Goal: Task Accomplishment & Management: Use online tool/utility

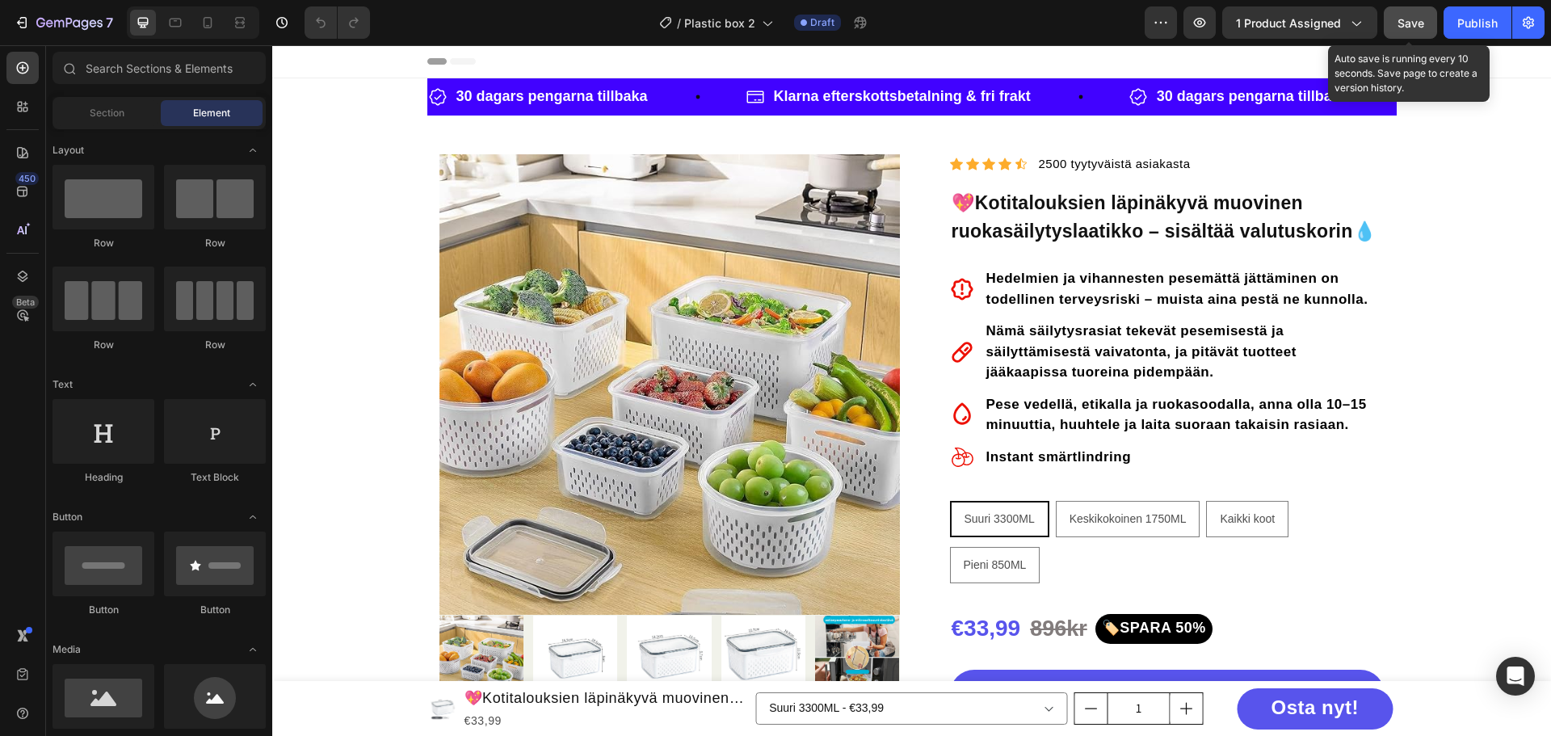
click at [1404, 28] on span "Save" at bounding box center [1411, 23] width 27 height 14
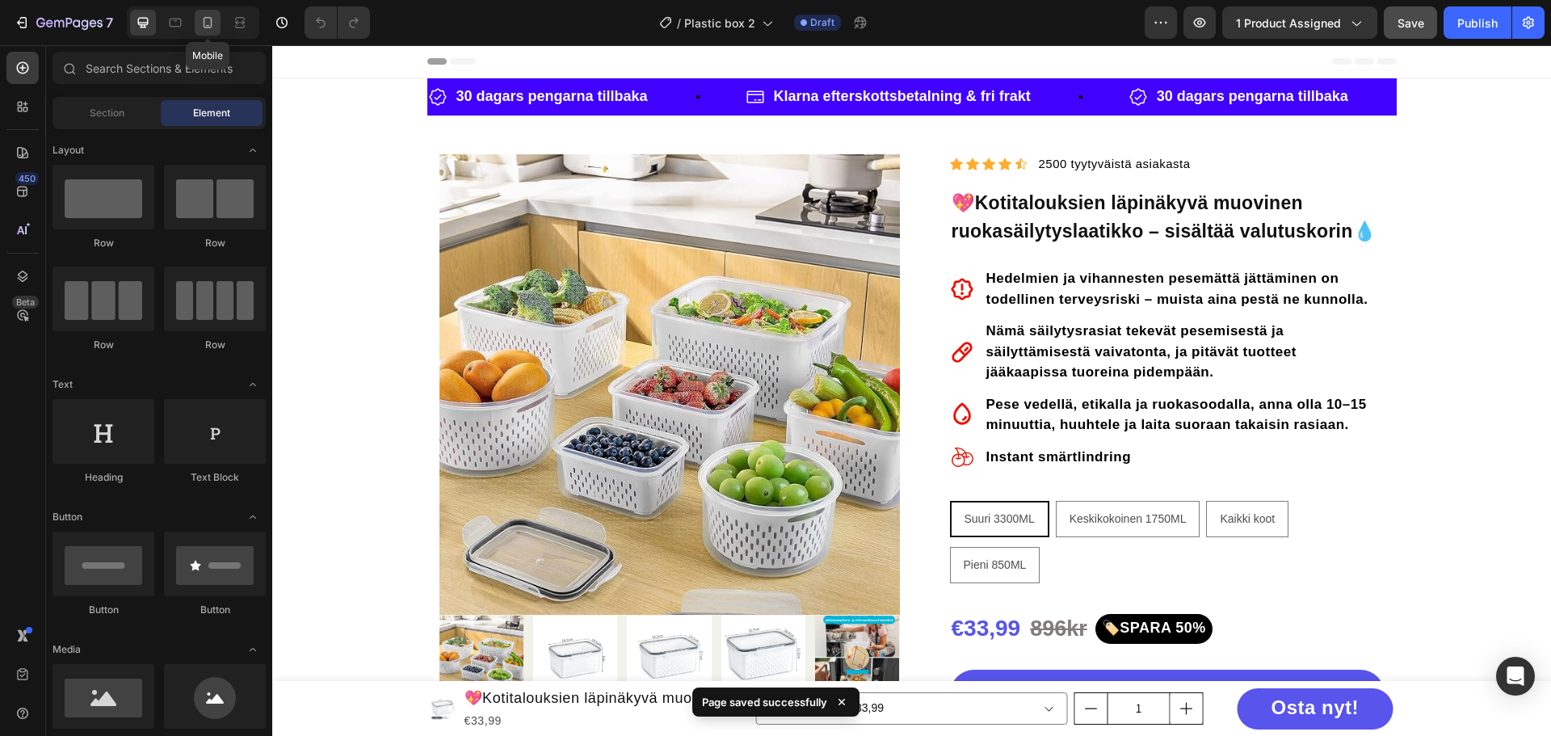
click at [204, 19] on icon at bounding box center [208, 22] width 9 height 11
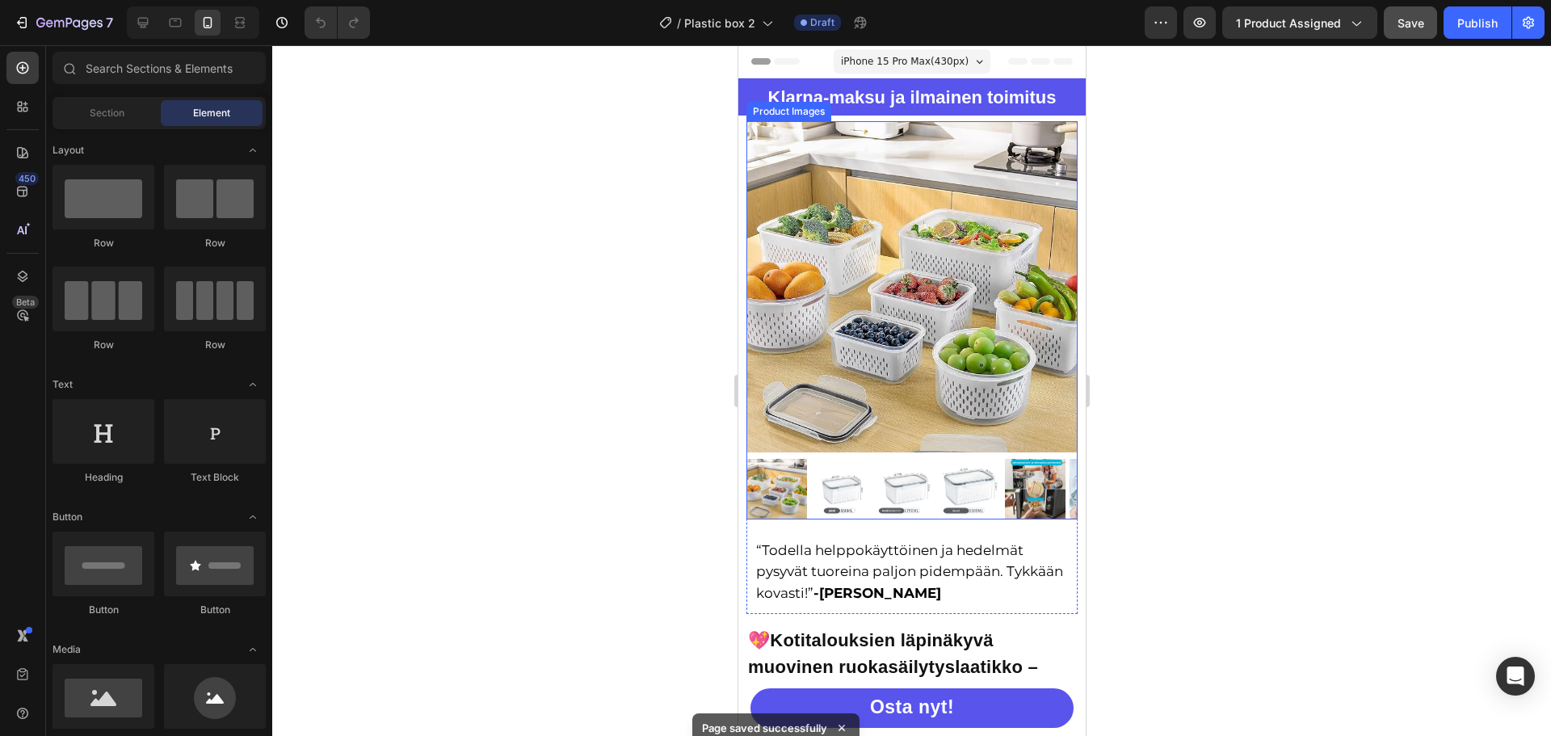
click at [821, 471] on img at bounding box center [840, 489] width 61 height 61
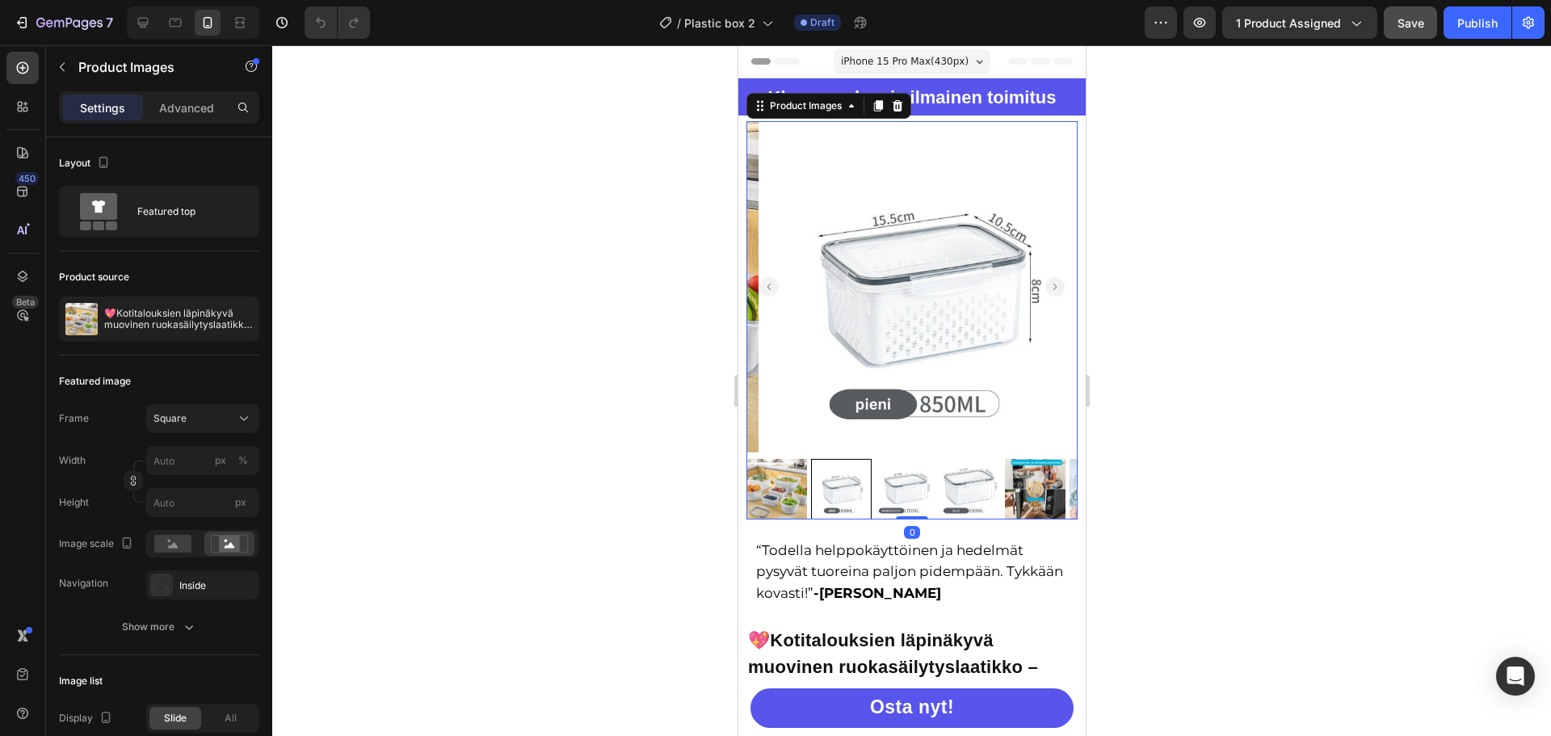
click at [782, 481] on img at bounding box center [776, 489] width 61 height 61
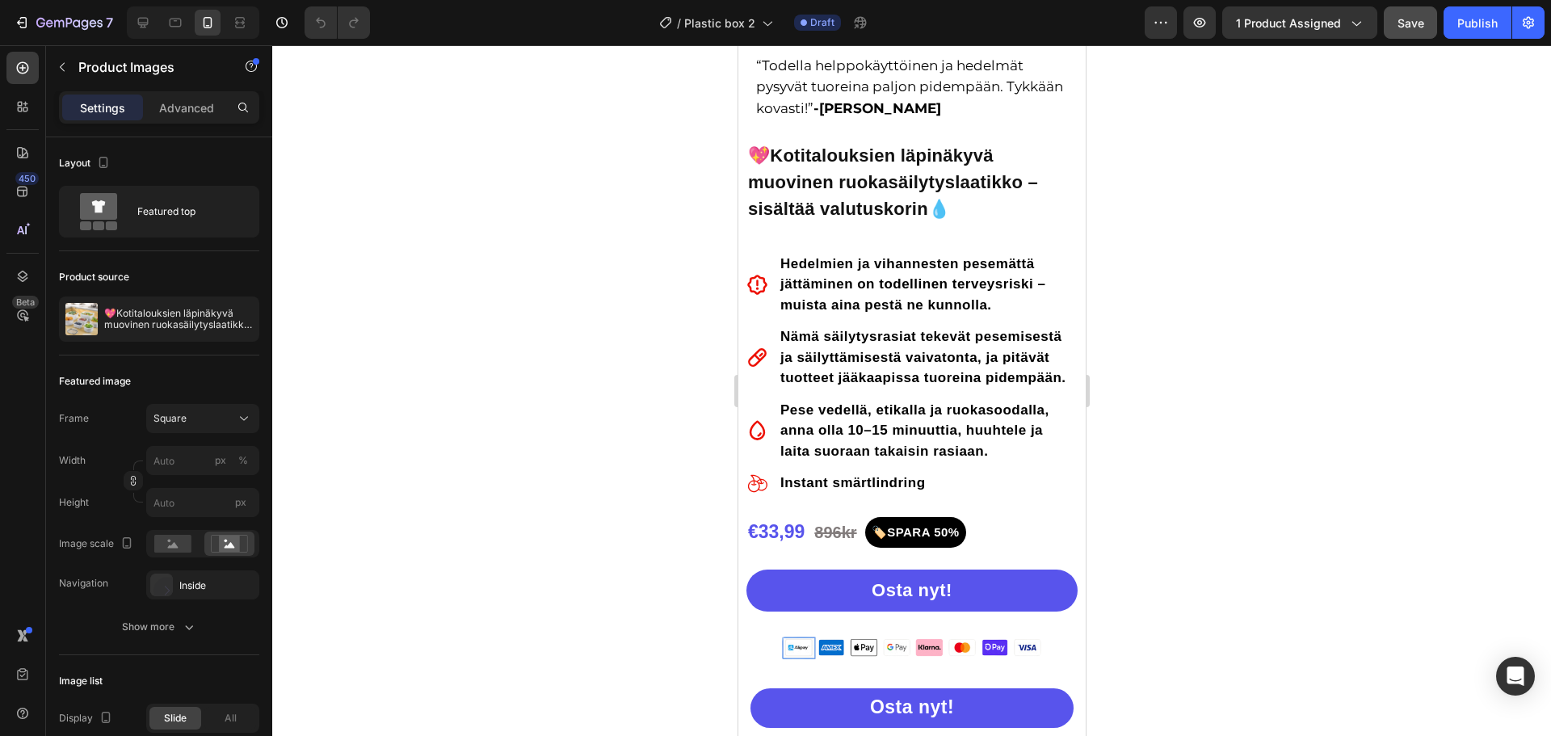
scroll to position [566, 0]
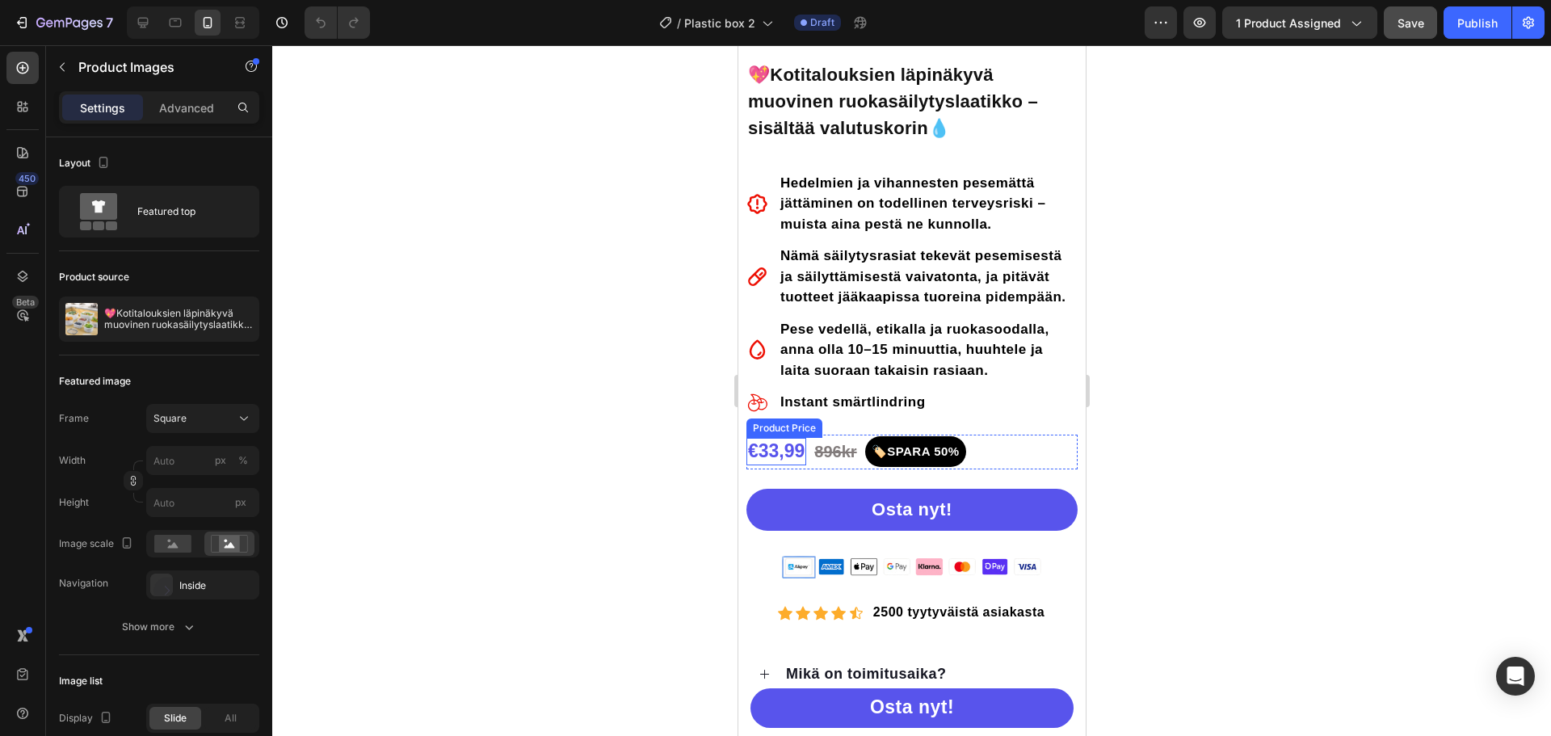
click at [772, 460] on div "€33,99" at bounding box center [776, 451] width 60 height 27
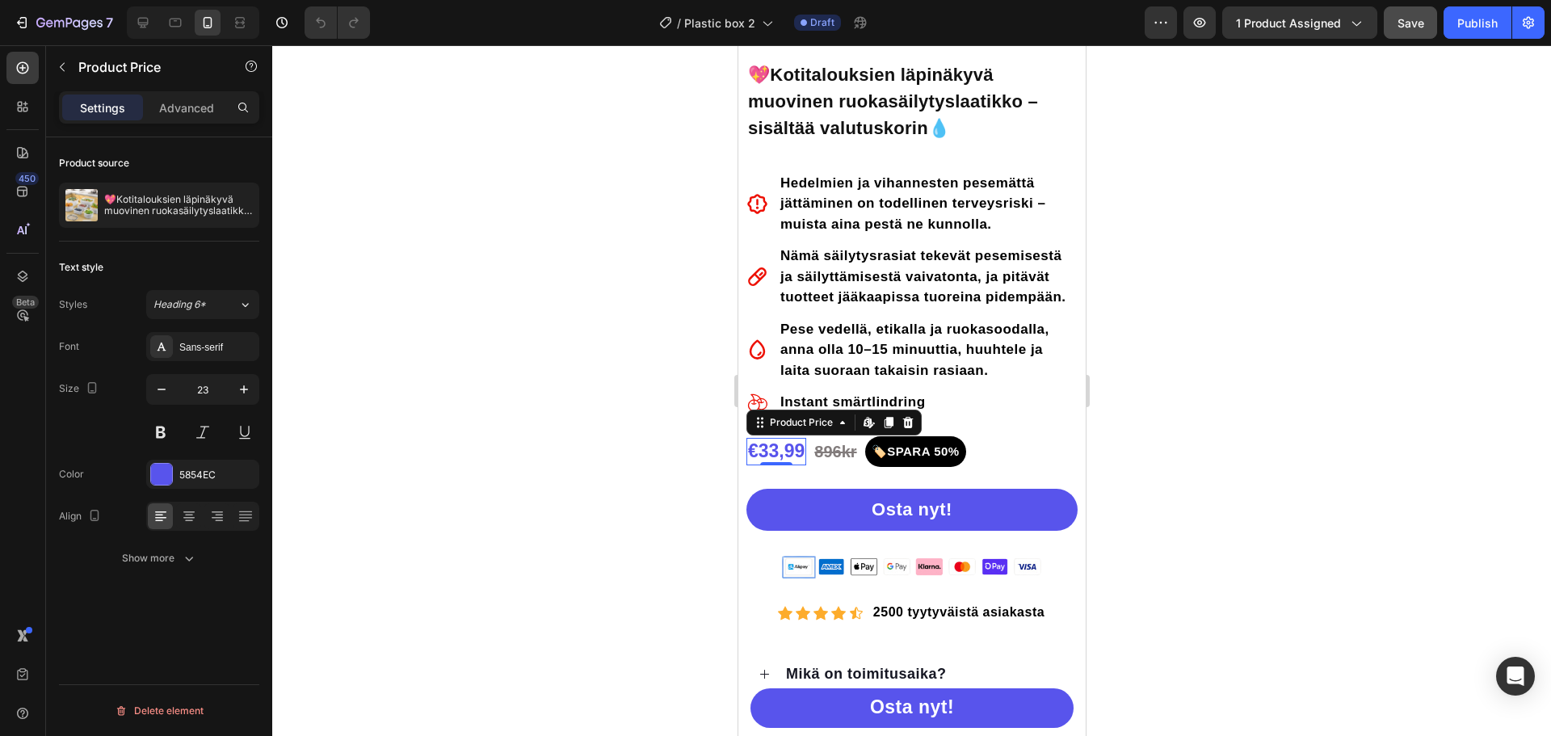
click at [1273, 263] on div at bounding box center [911, 390] width 1279 height 691
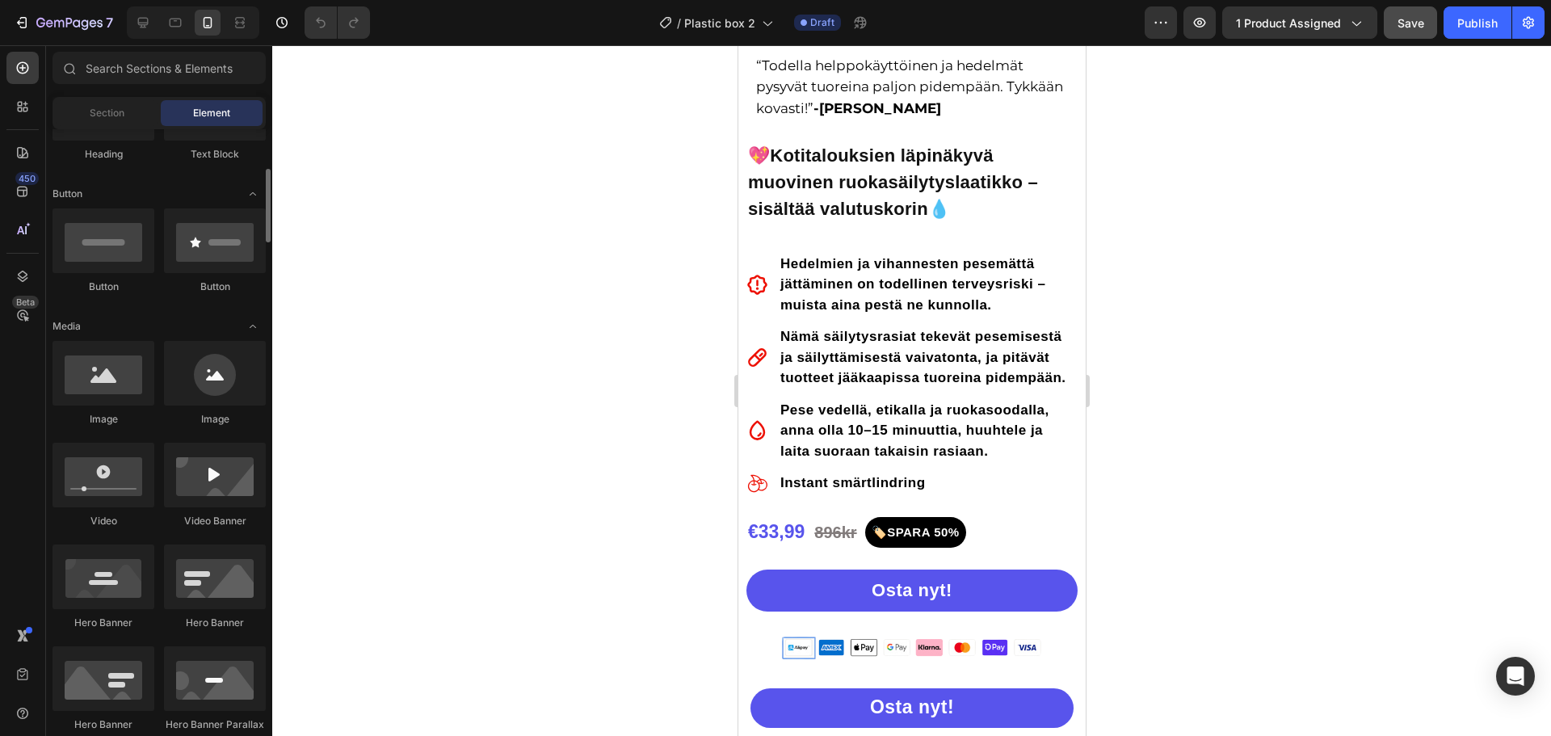
scroll to position [81, 0]
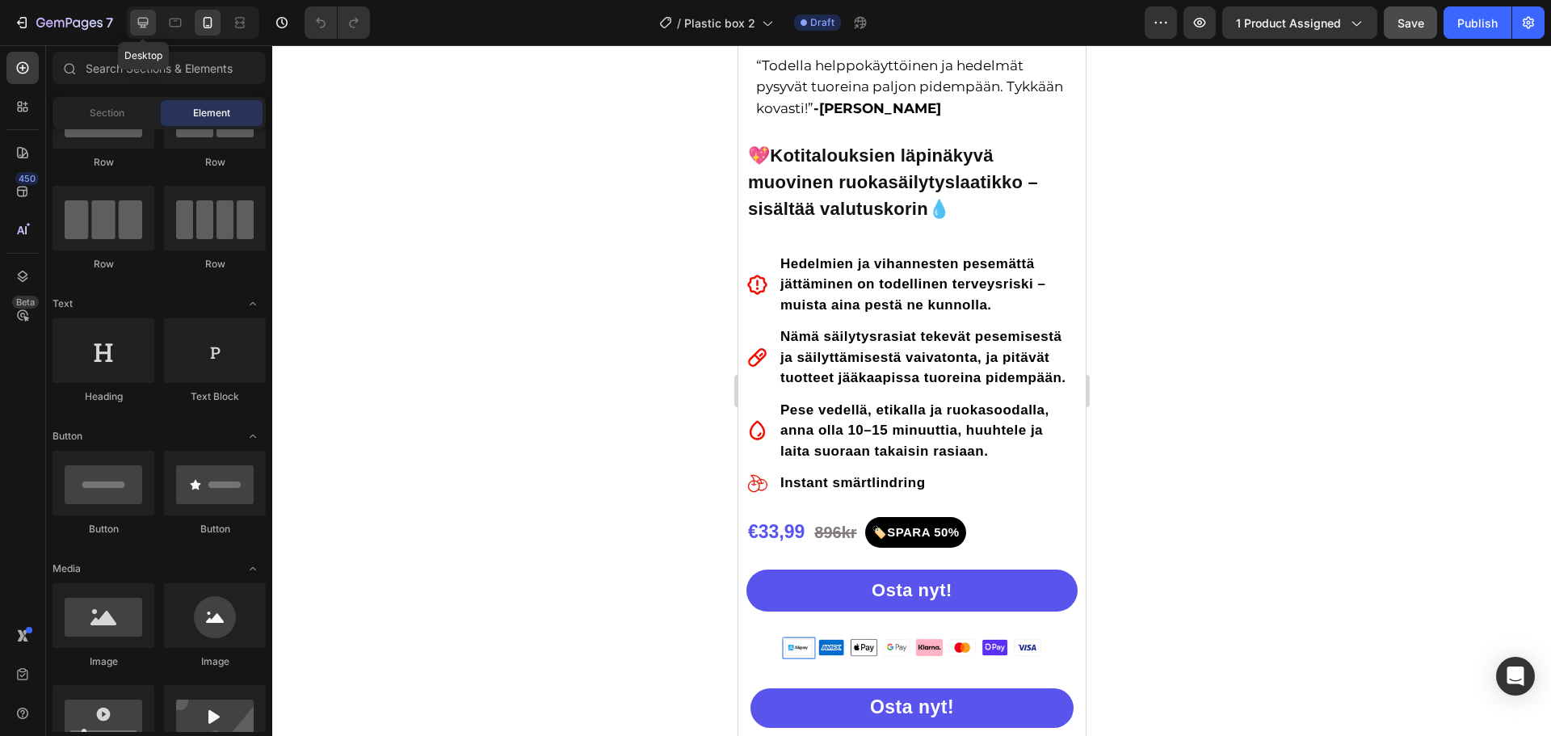
click at [148, 23] on icon at bounding box center [143, 23] width 11 height 11
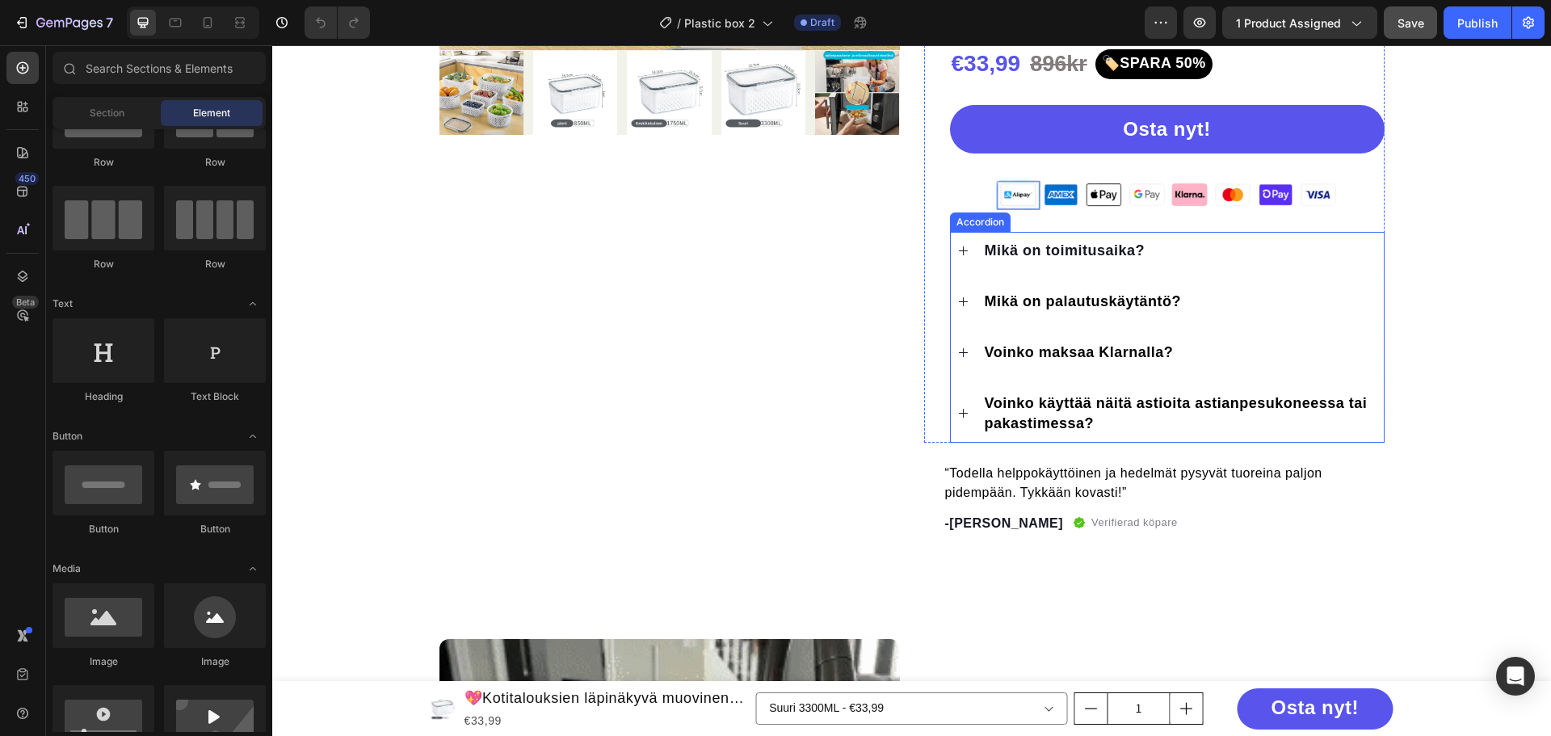
scroll to position [242, 0]
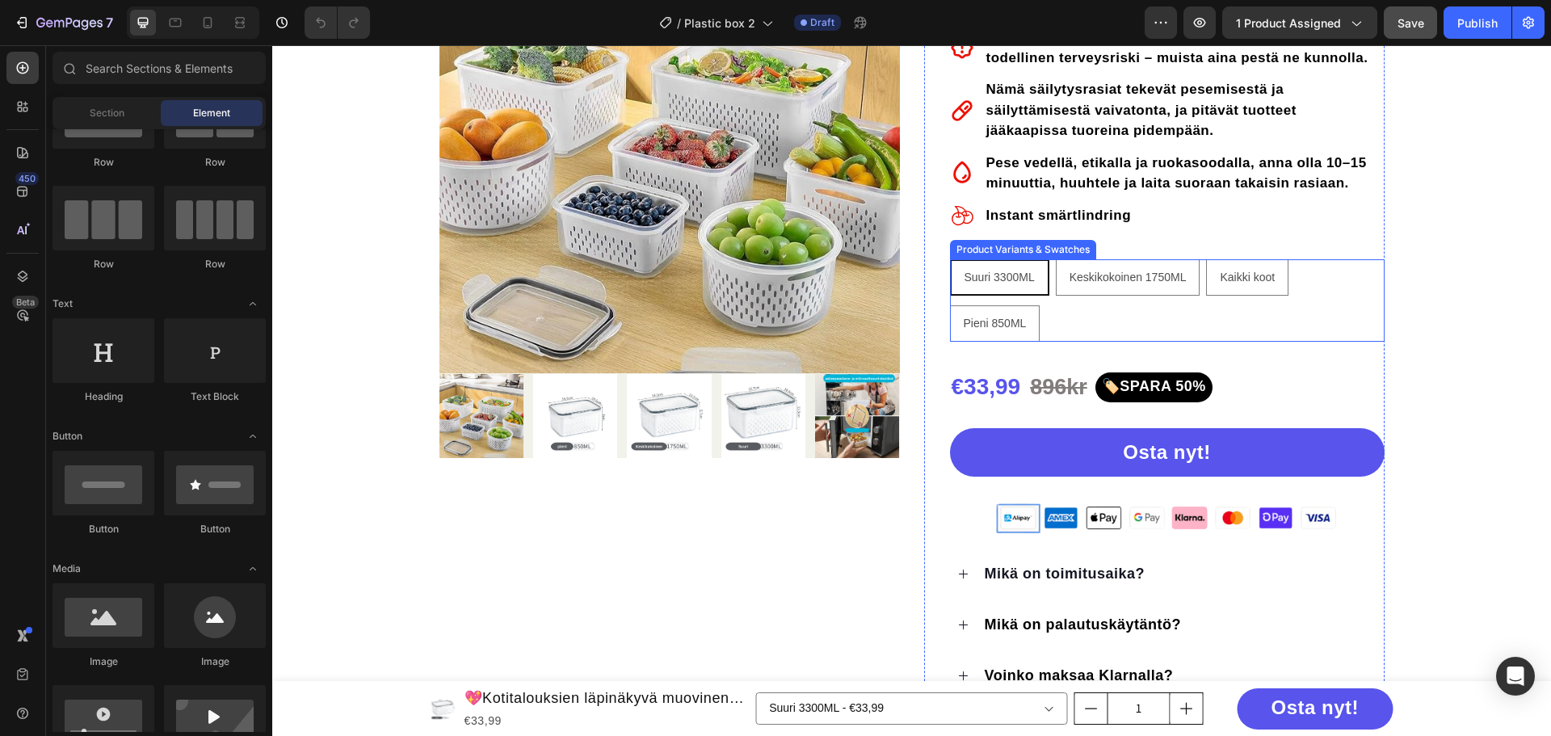
click at [1262, 322] on div "Suuri 3300ML Suuri 3300ML Suuri 3300ML Keskikokoinen 1750ML Keskikokoinen 1750M…" at bounding box center [1167, 300] width 435 height 82
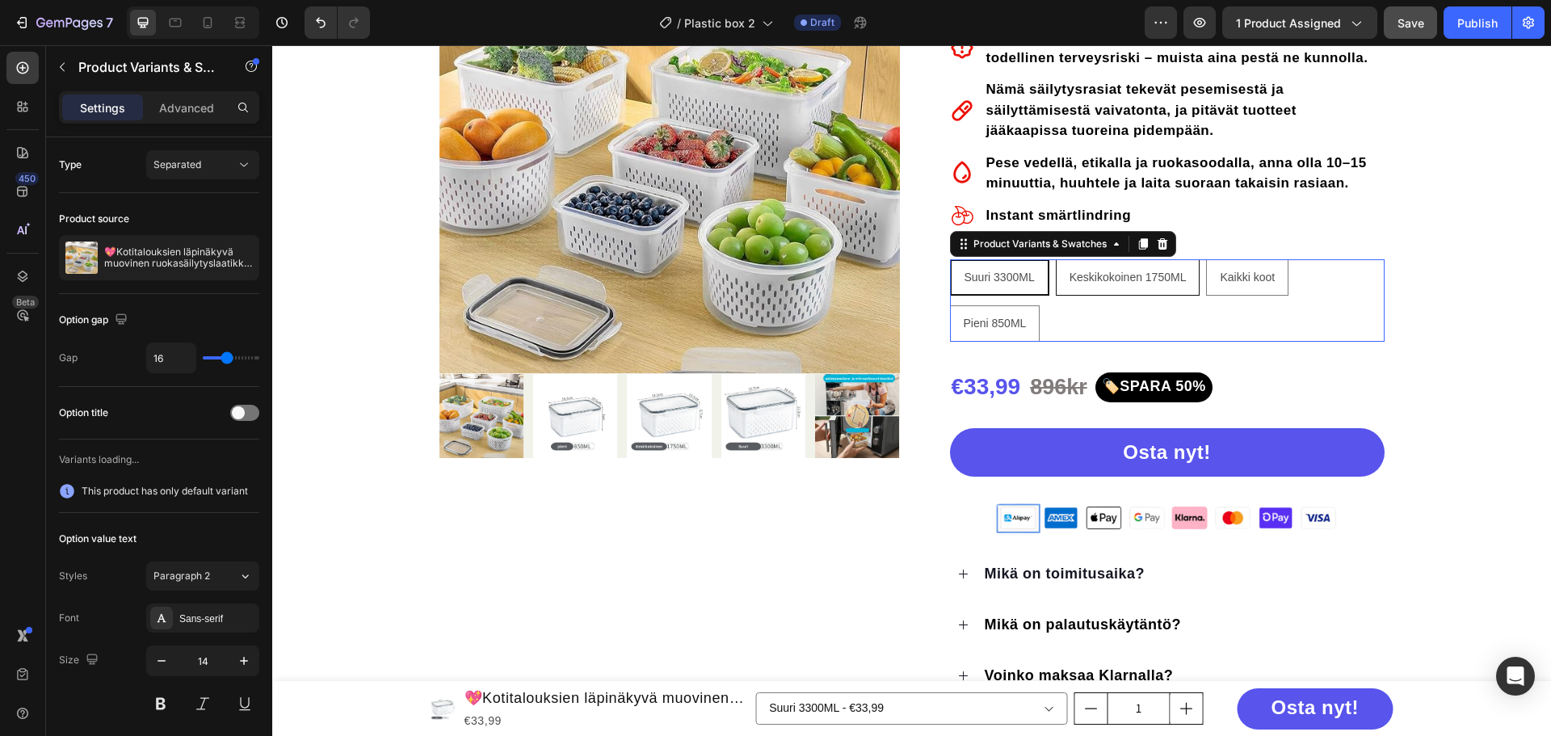
radio input "true"
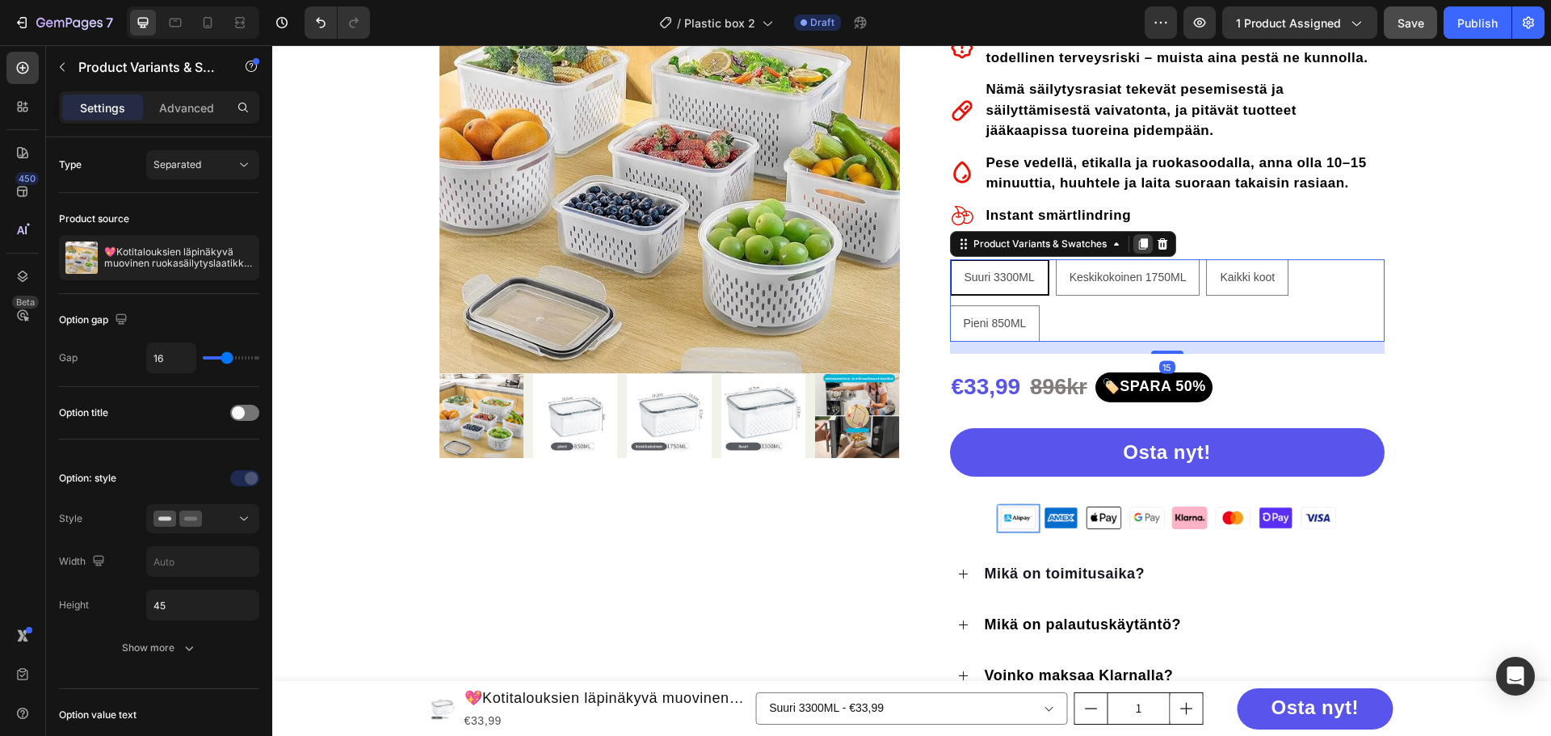
click at [1139, 237] on div at bounding box center [1143, 243] width 19 height 19
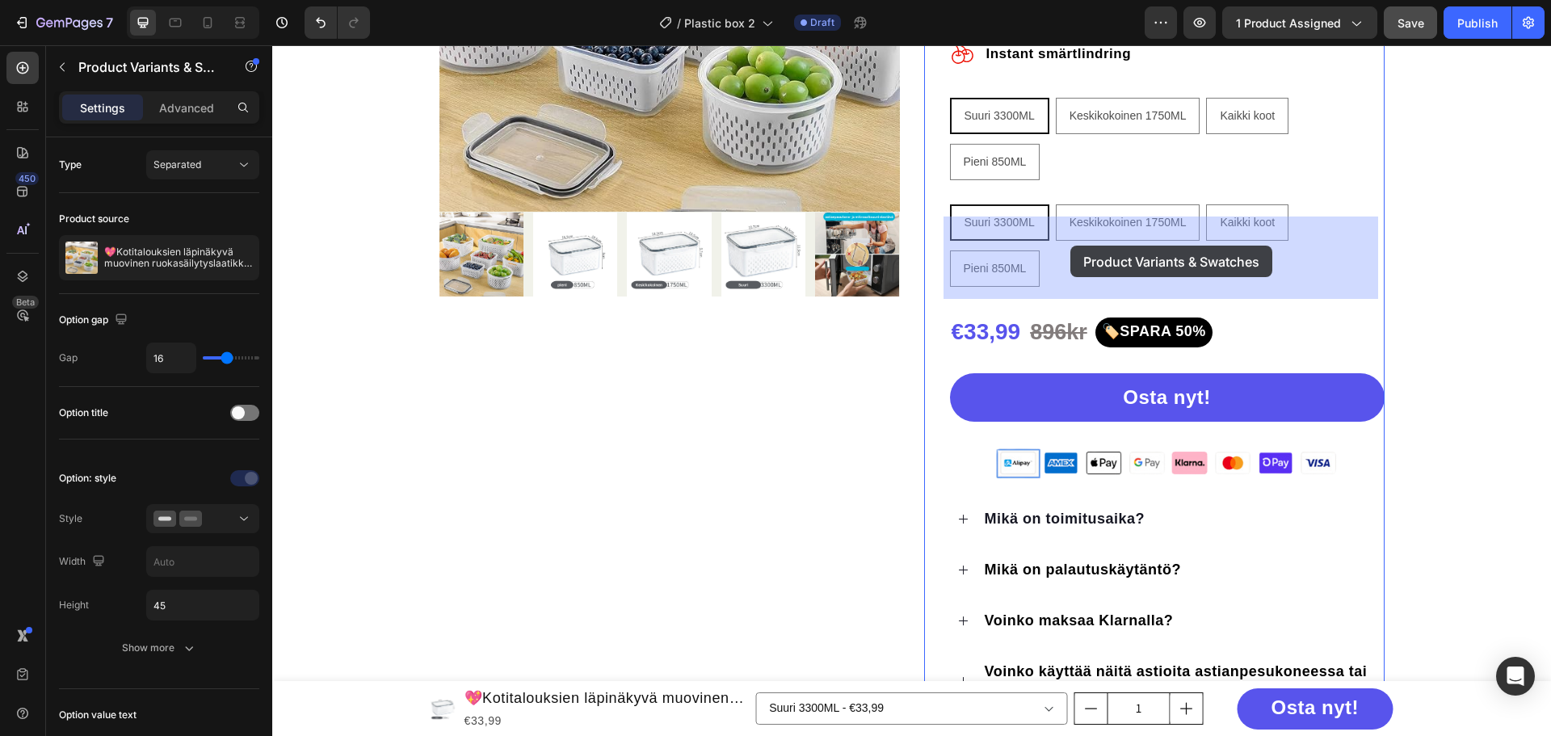
scroll to position [161, 0]
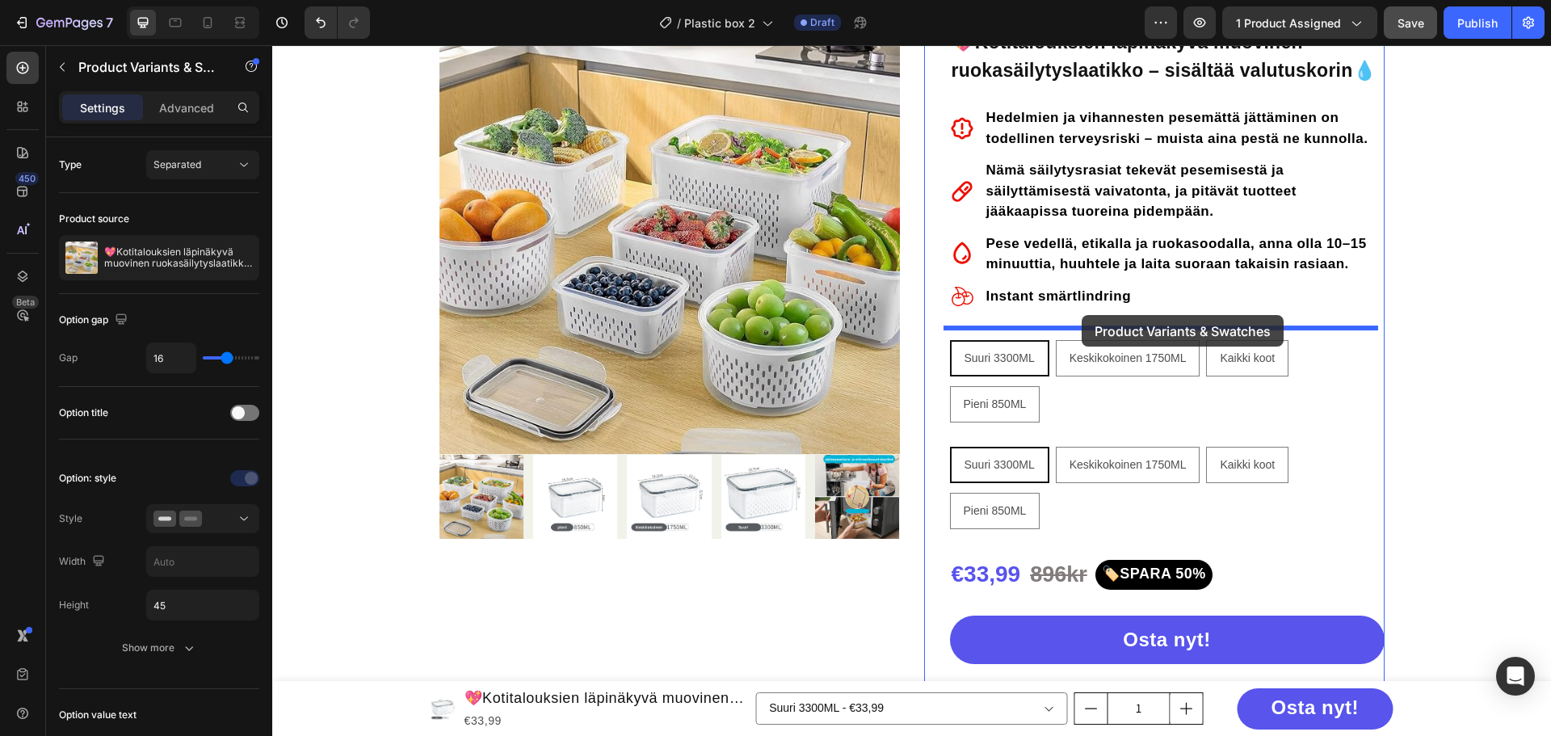
drag, startPoint x: 996, startPoint y: 363, endPoint x: 1082, endPoint y: 317, distance: 97.2
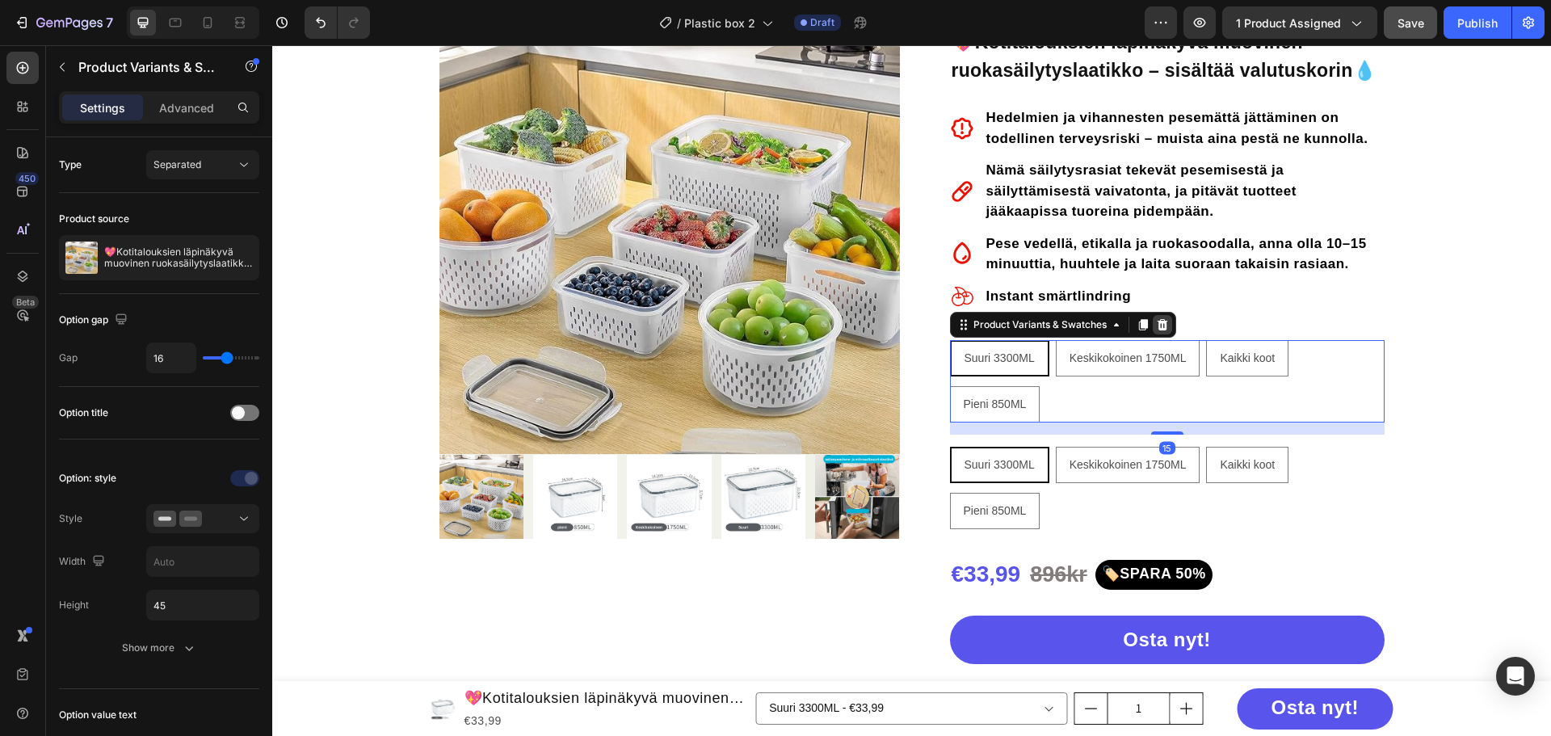
click at [1157, 325] on icon at bounding box center [1162, 324] width 11 height 11
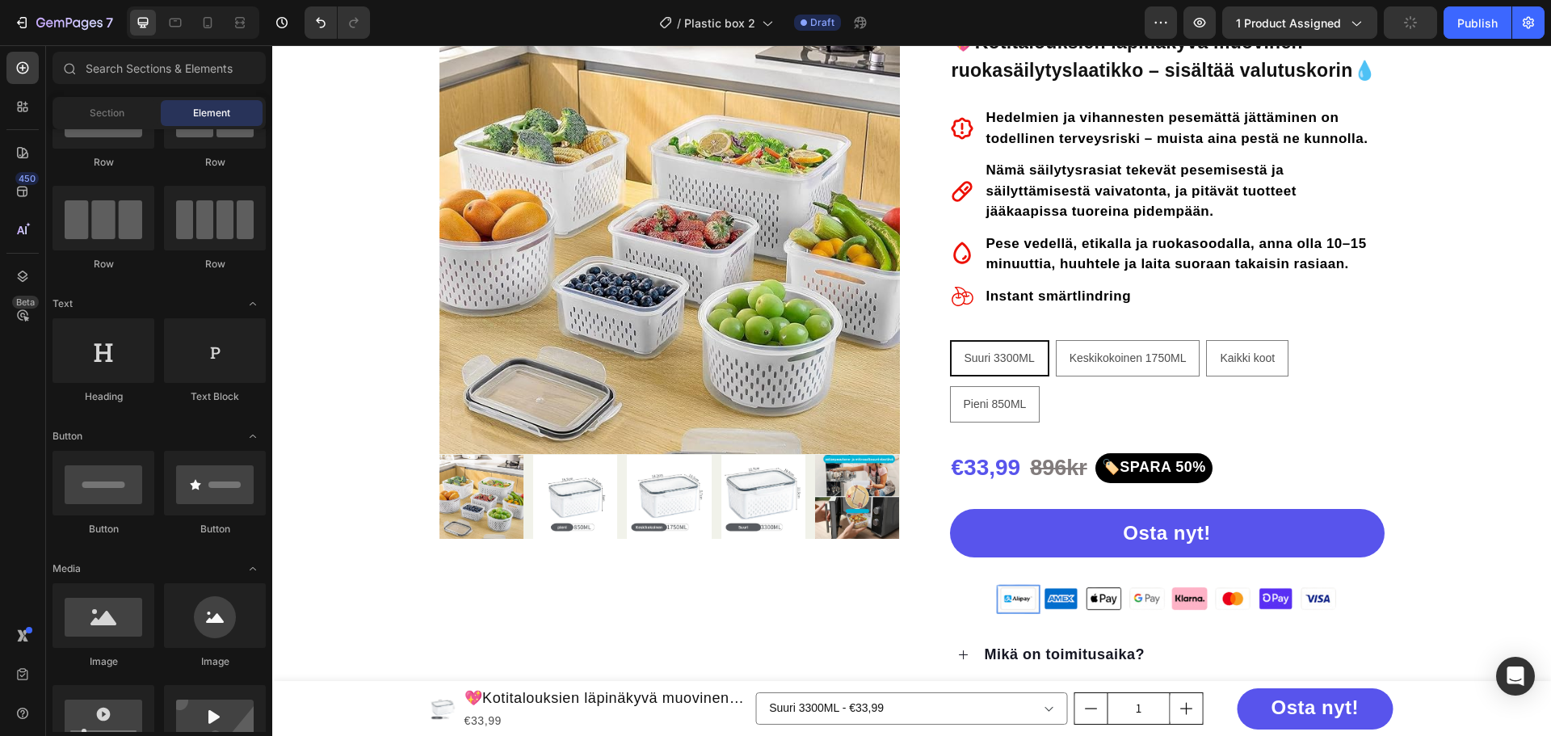
click at [1404, 25] on icon "button" at bounding box center [1411, 23] width 16 height 16
click at [229, 24] on div at bounding box center [240, 23] width 26 height 26
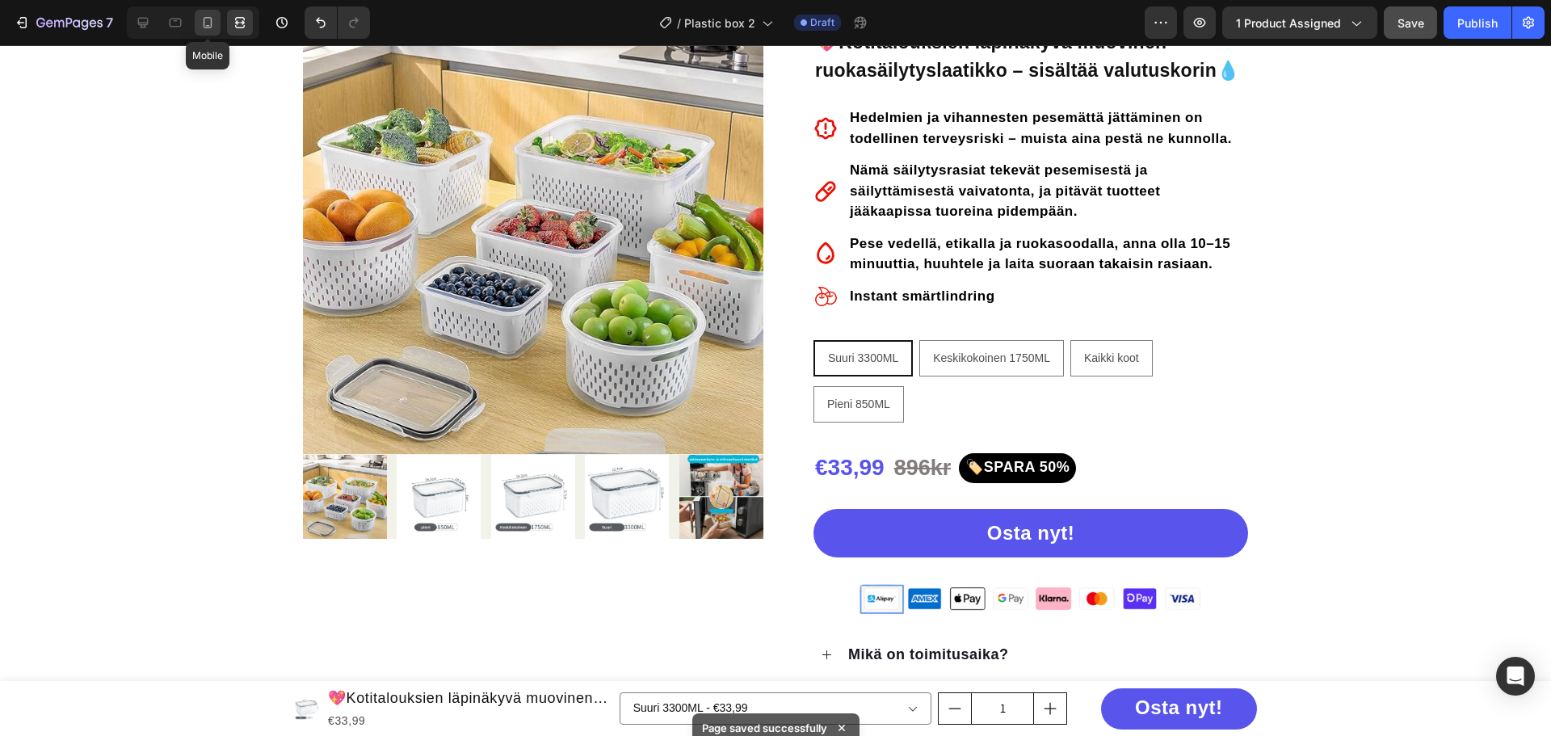
click at [205, 29] on icon at bounding box center [208, 23] width 16 height 16
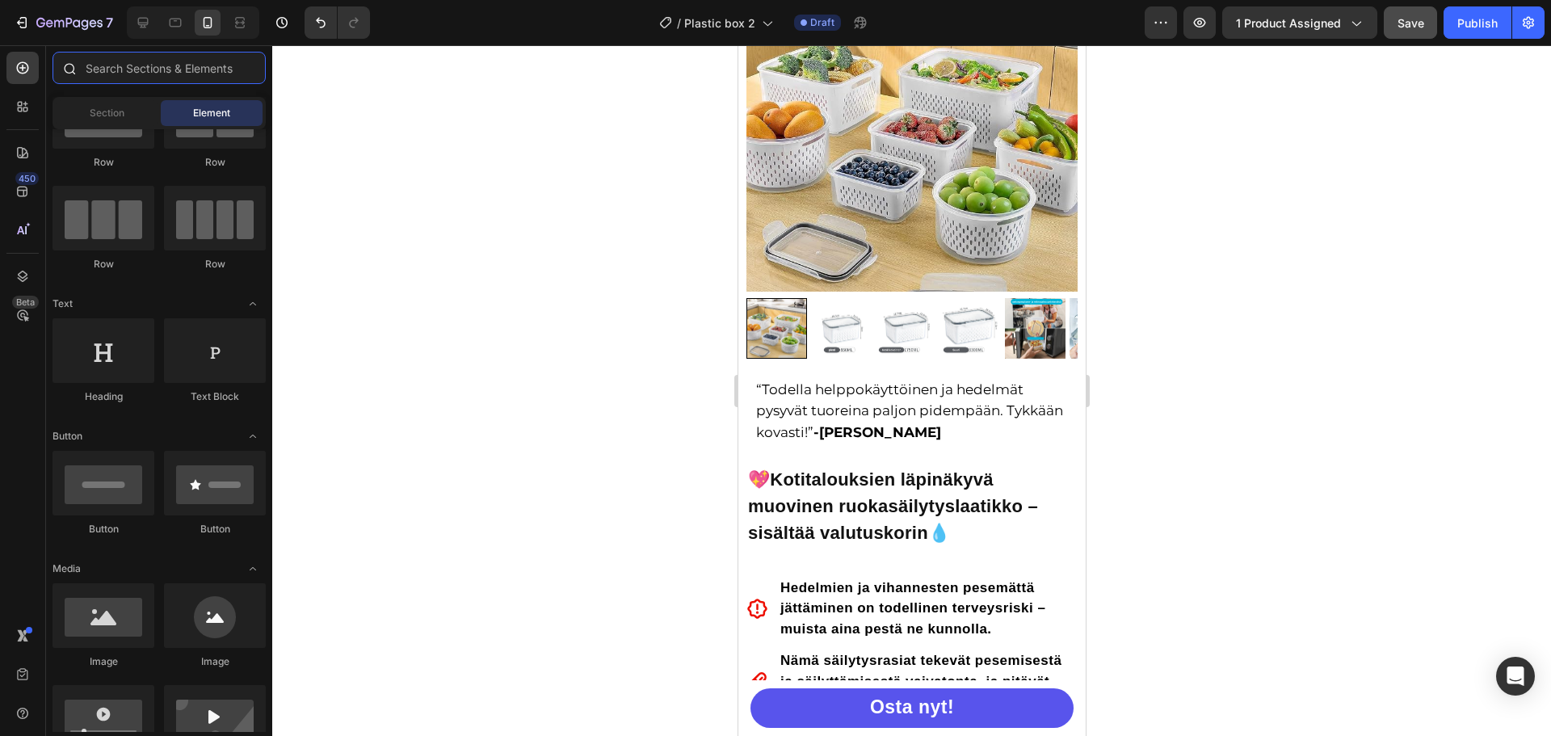
click at [165, 79] on input "text" at bounding box center [159, 68] width 213 height 32
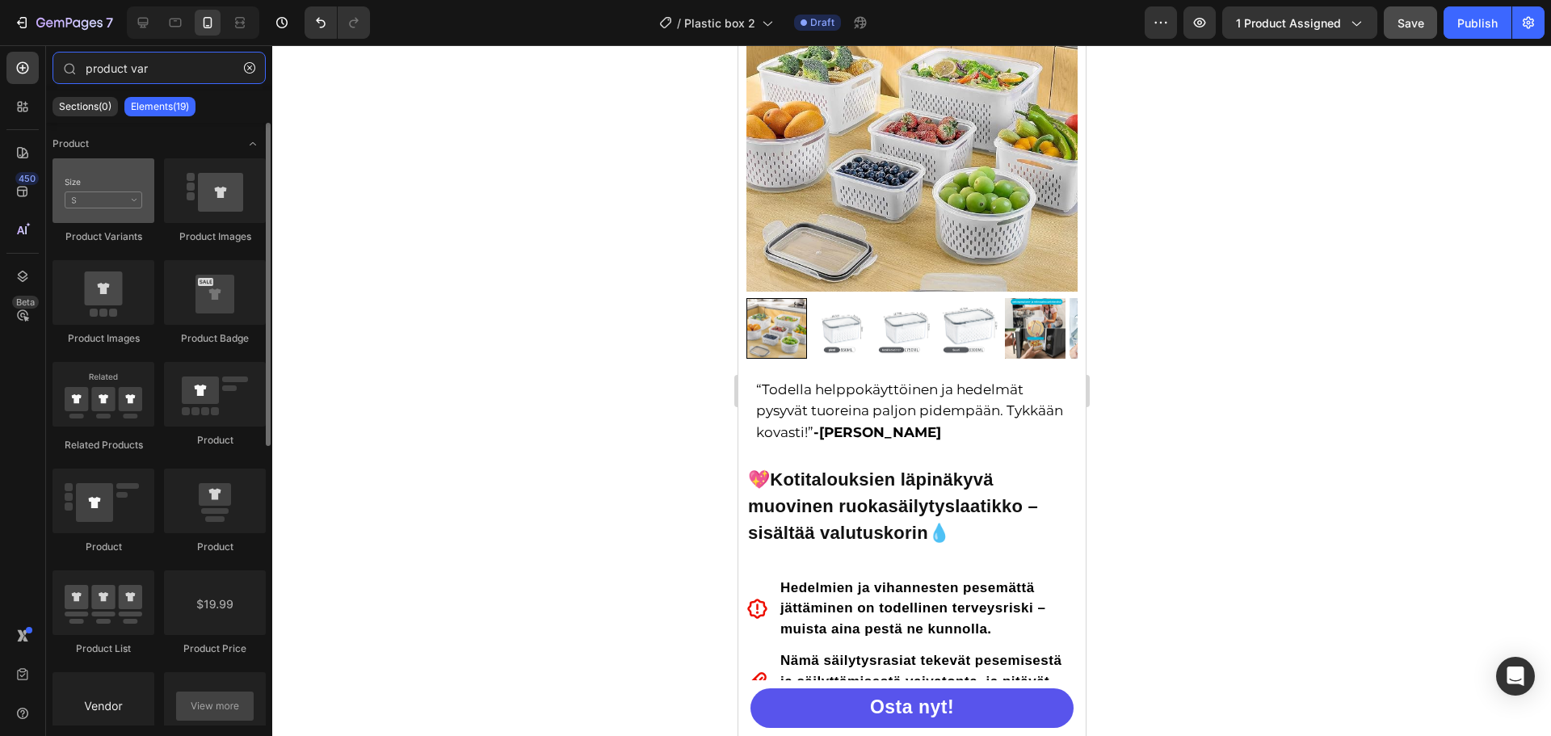
type input "product var"
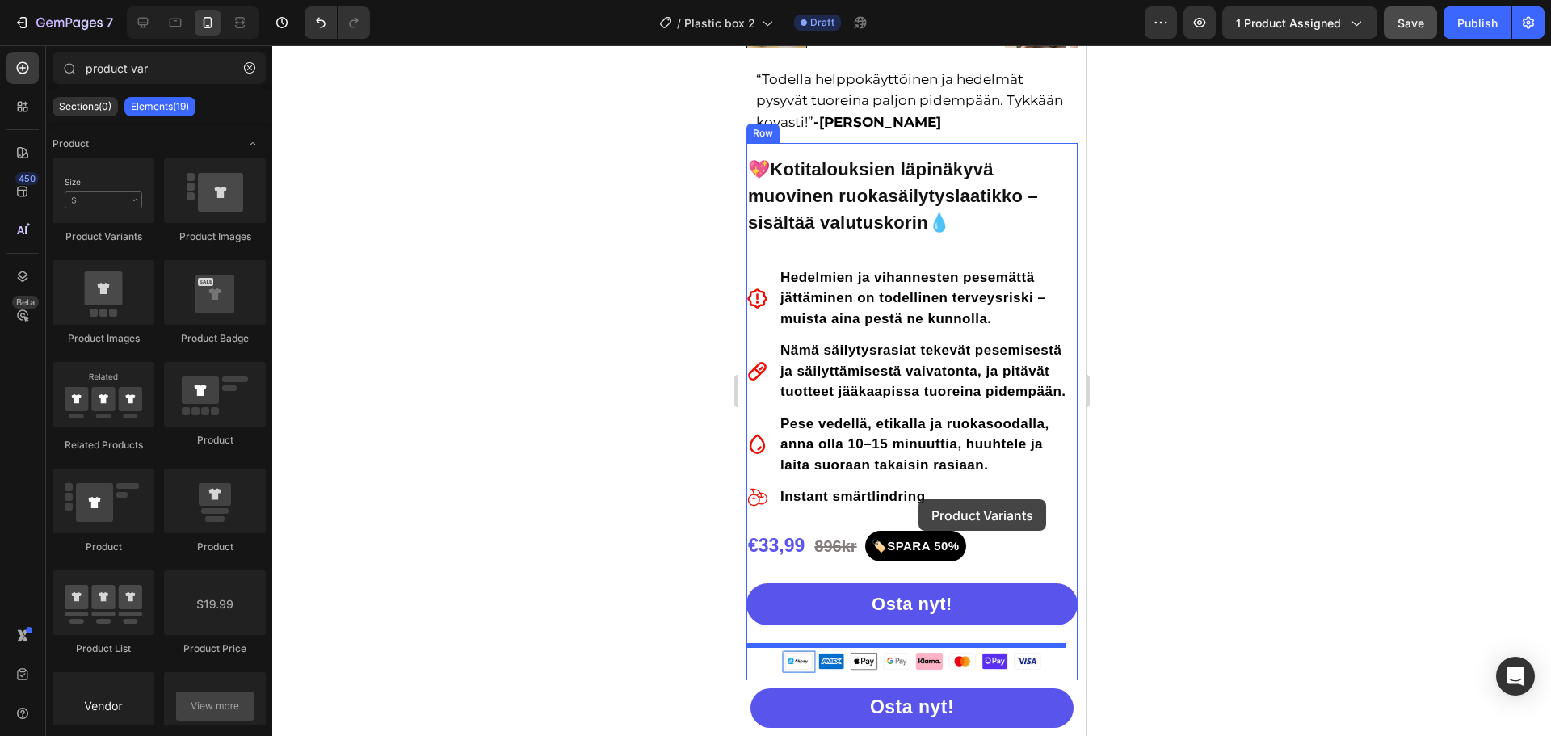
scroll to position [646, 0]
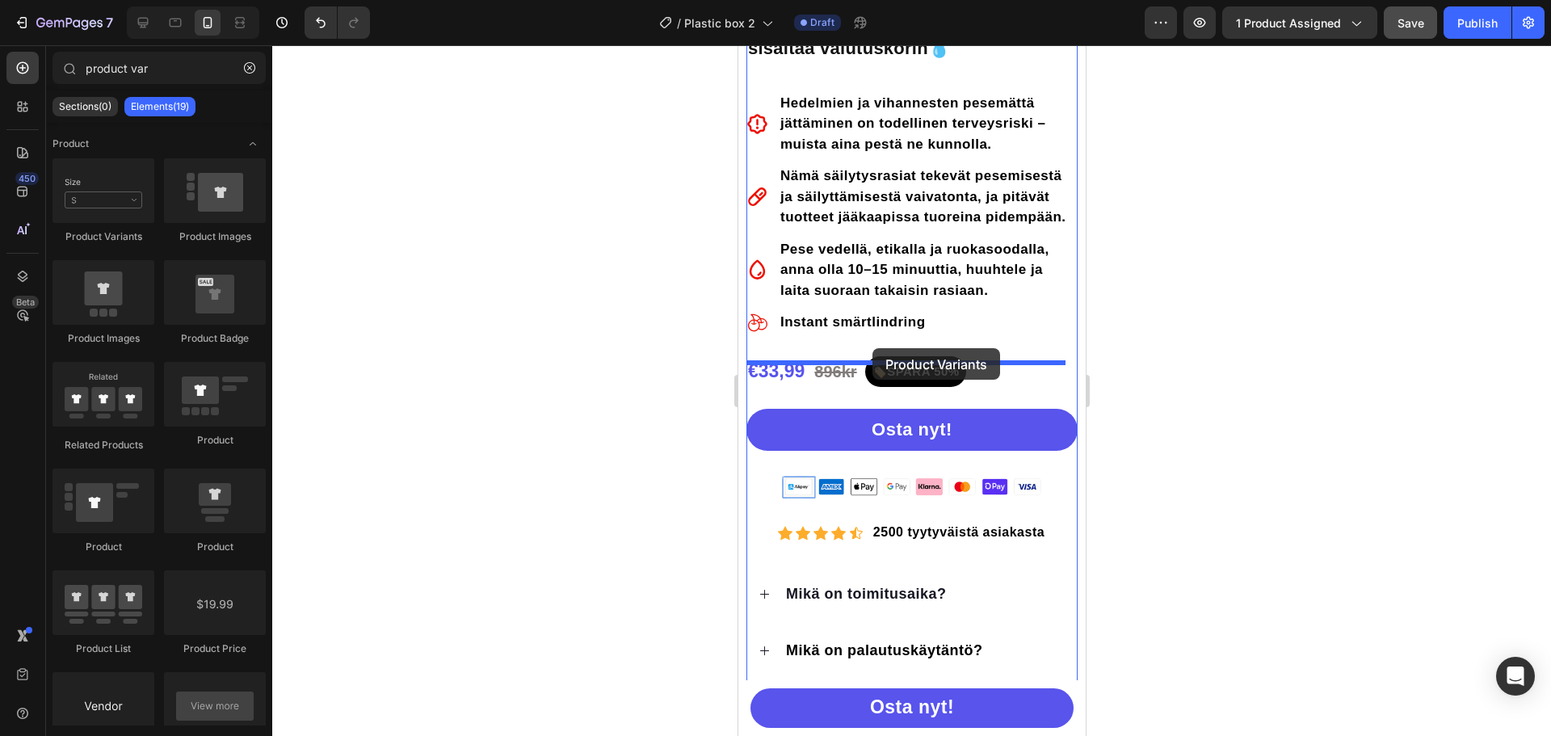
drag, startPoint x: 838, startPoint y: 247, endPoint x: 872, endPoint y: 348, distance: 106.6
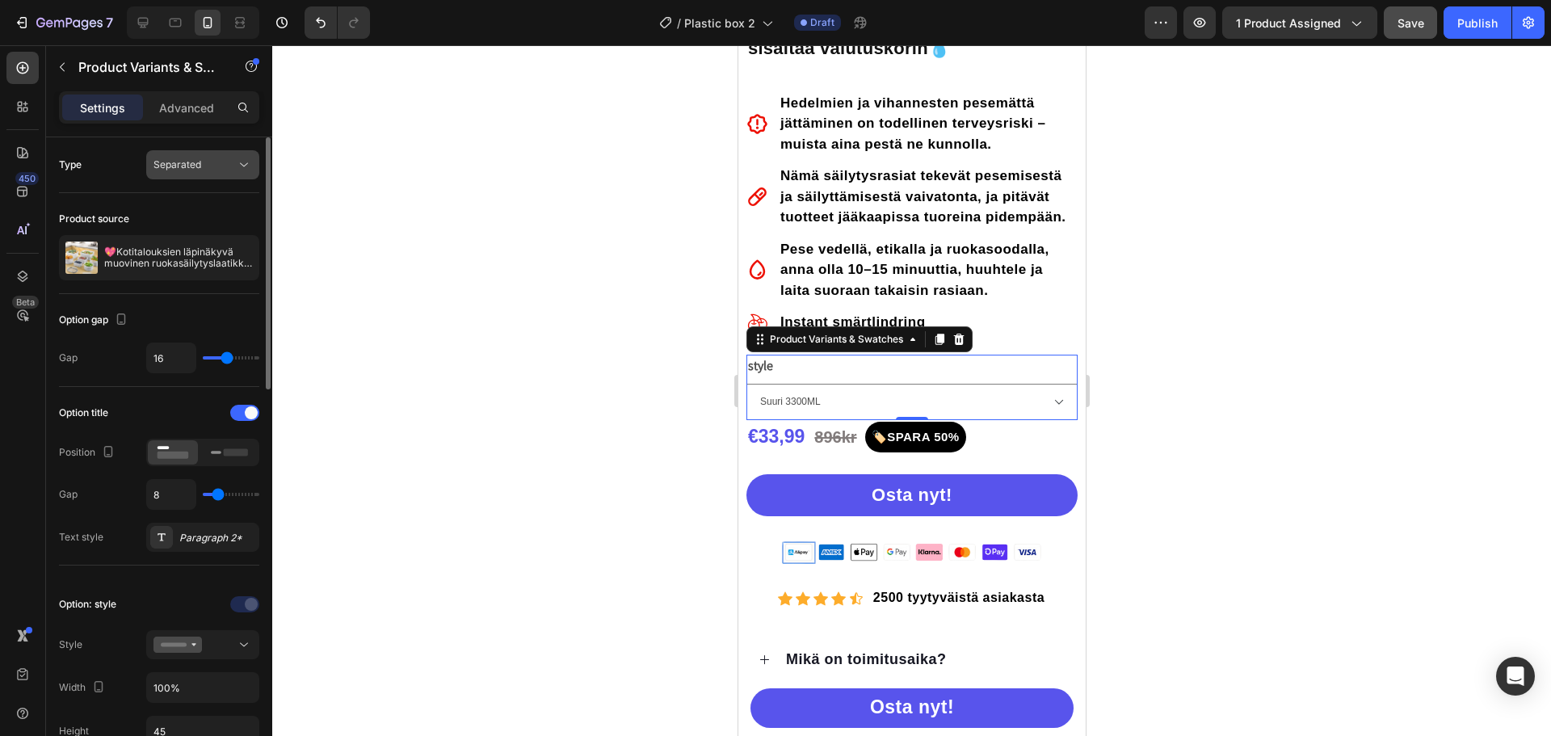
click at [231, 174] on button "Separated" at bounding box center [202, 164] width 113 height 29
click at [183, 232] on span "Combine" at bounding box center [174, 235] width 41 height 15
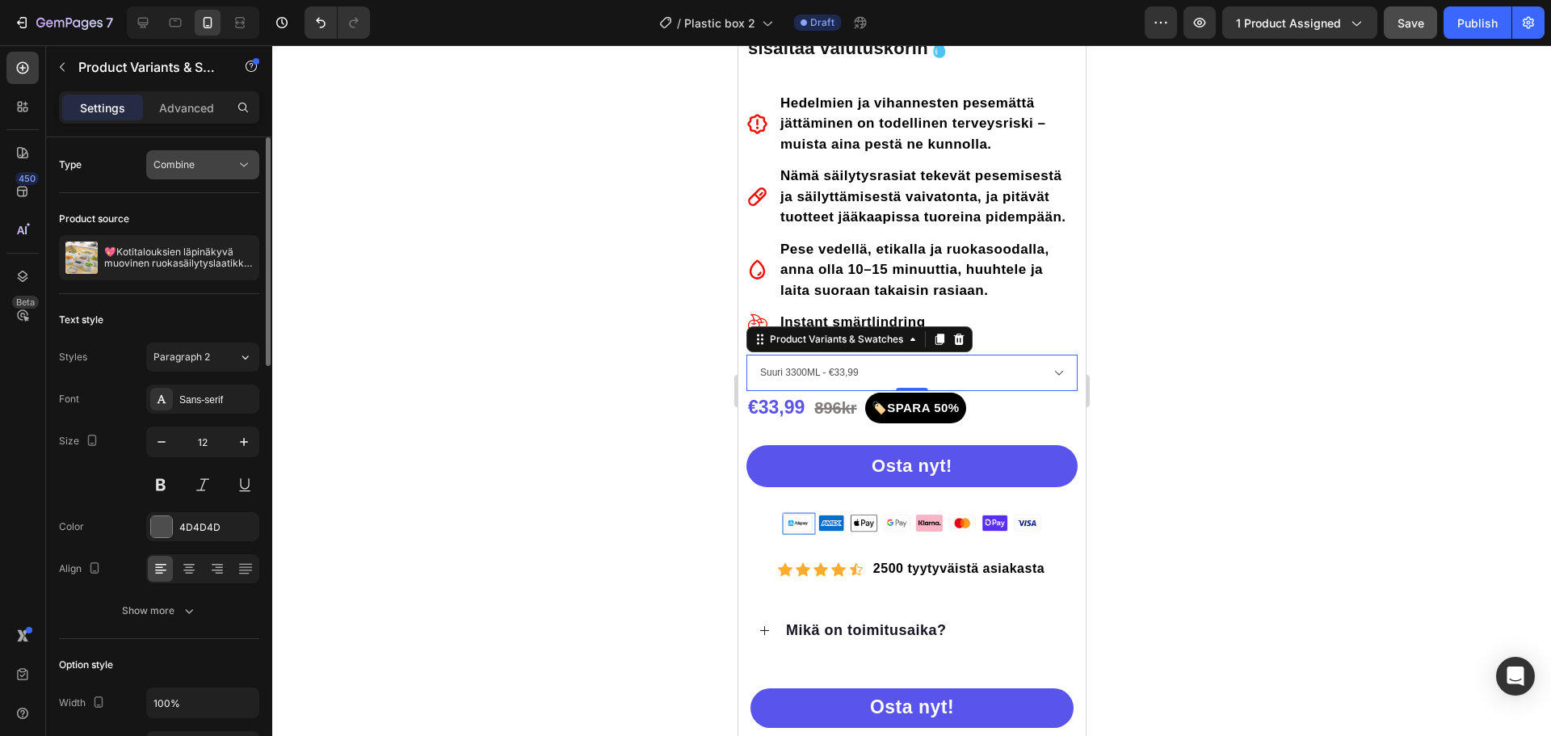
click at [229, 165] on div "Combine" at bounding box center [195, 165] width 82 height 15
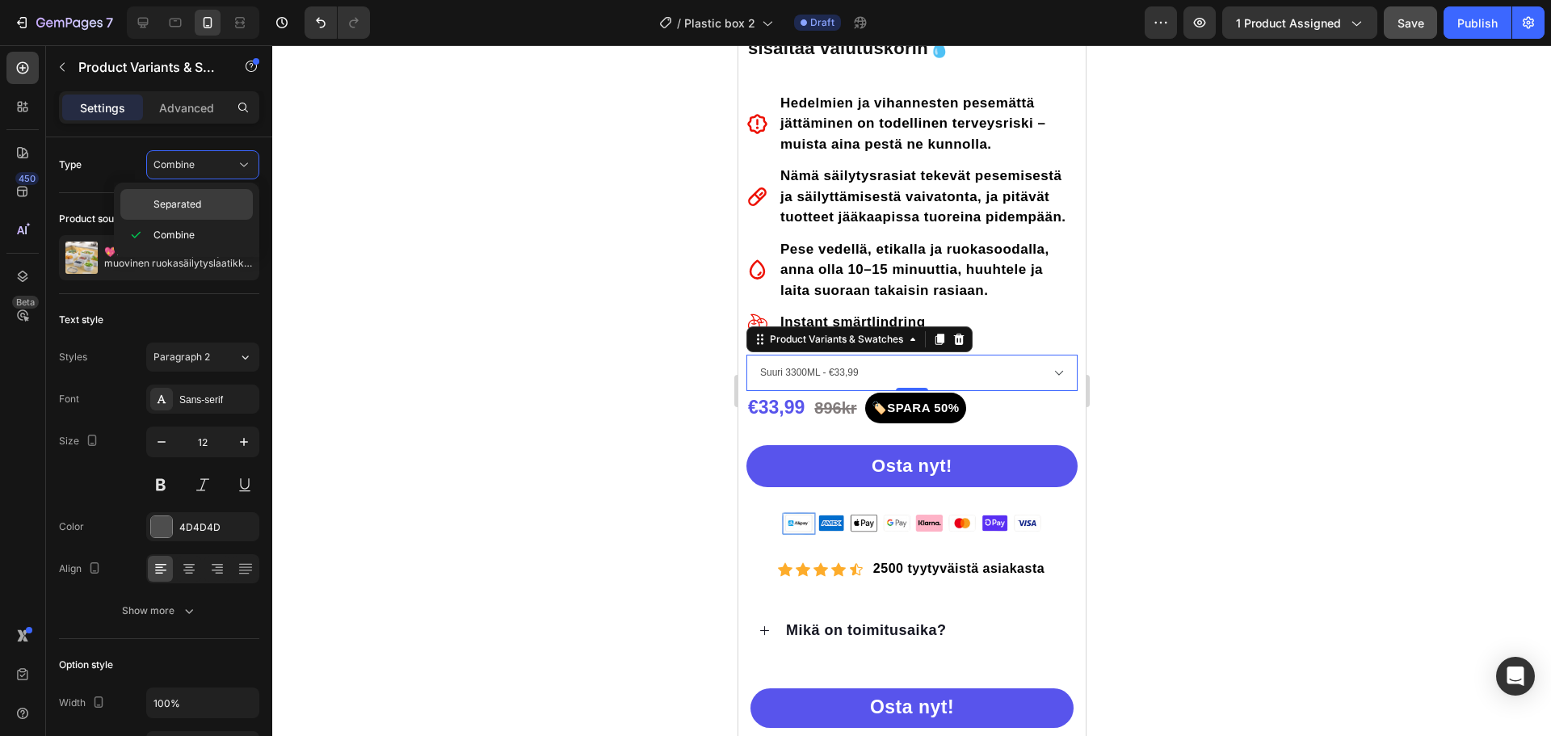
click at [214, 207] on p "Separated" at bounding box center [200, 204] width 92 height 15
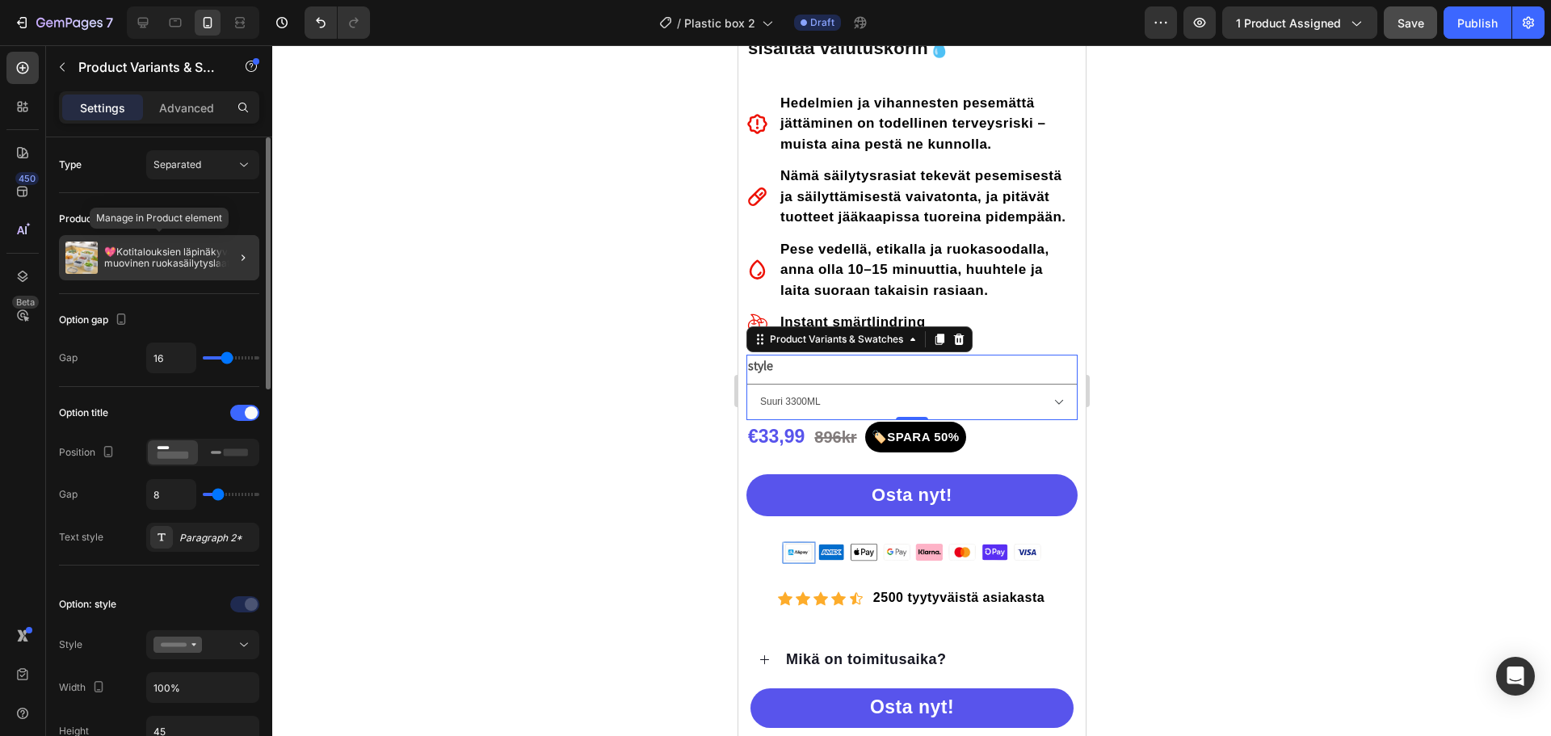
click at [198, 266] on p "💖Kotitalouksien läpinäkyvä muovinen ruokasäilytyslaatikko – sisältää valutuskor…" at bounding box center [178, 257] width 149 height 23
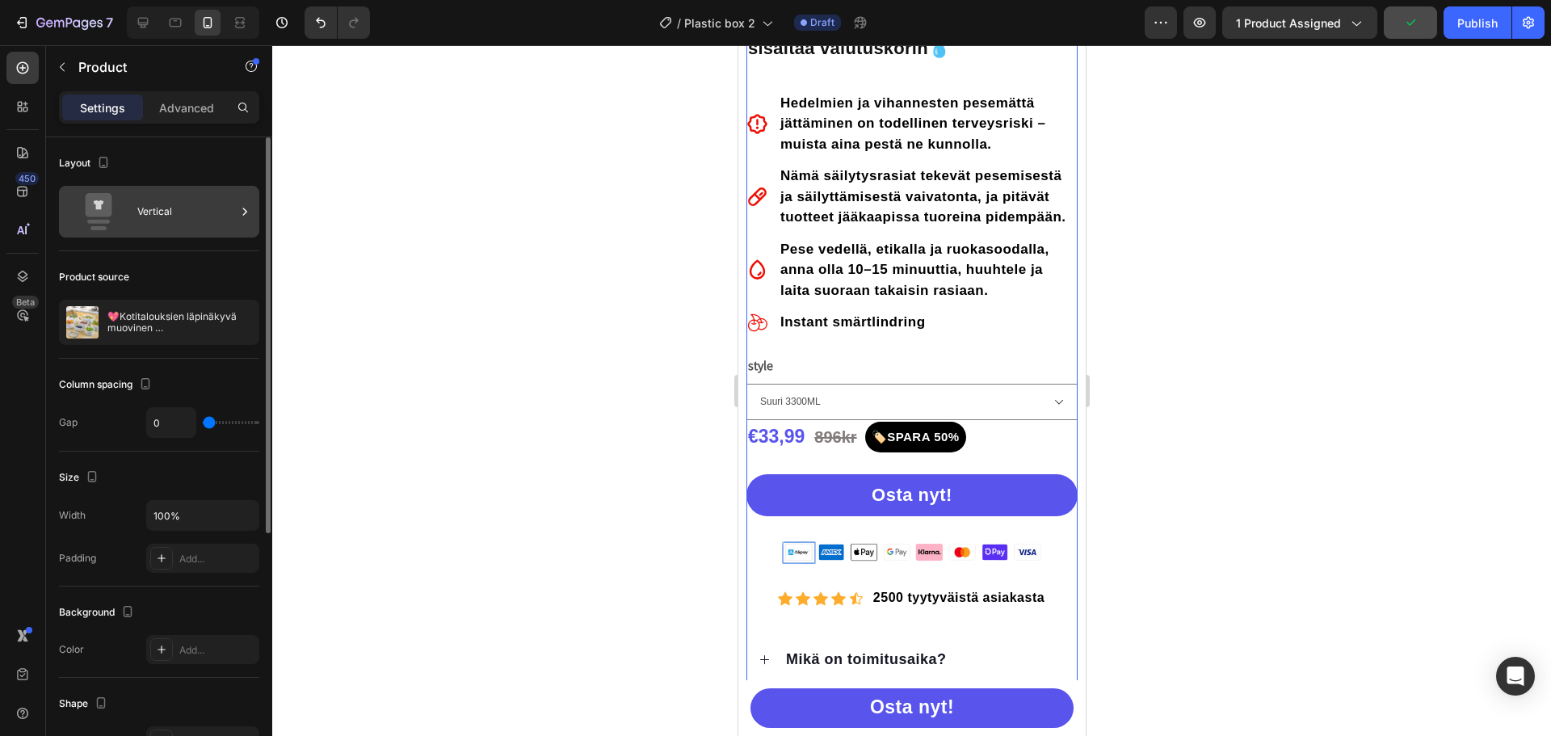
click at [181, 221] on div "Vertical" at bounding box center [186, 211] width 99 height 37
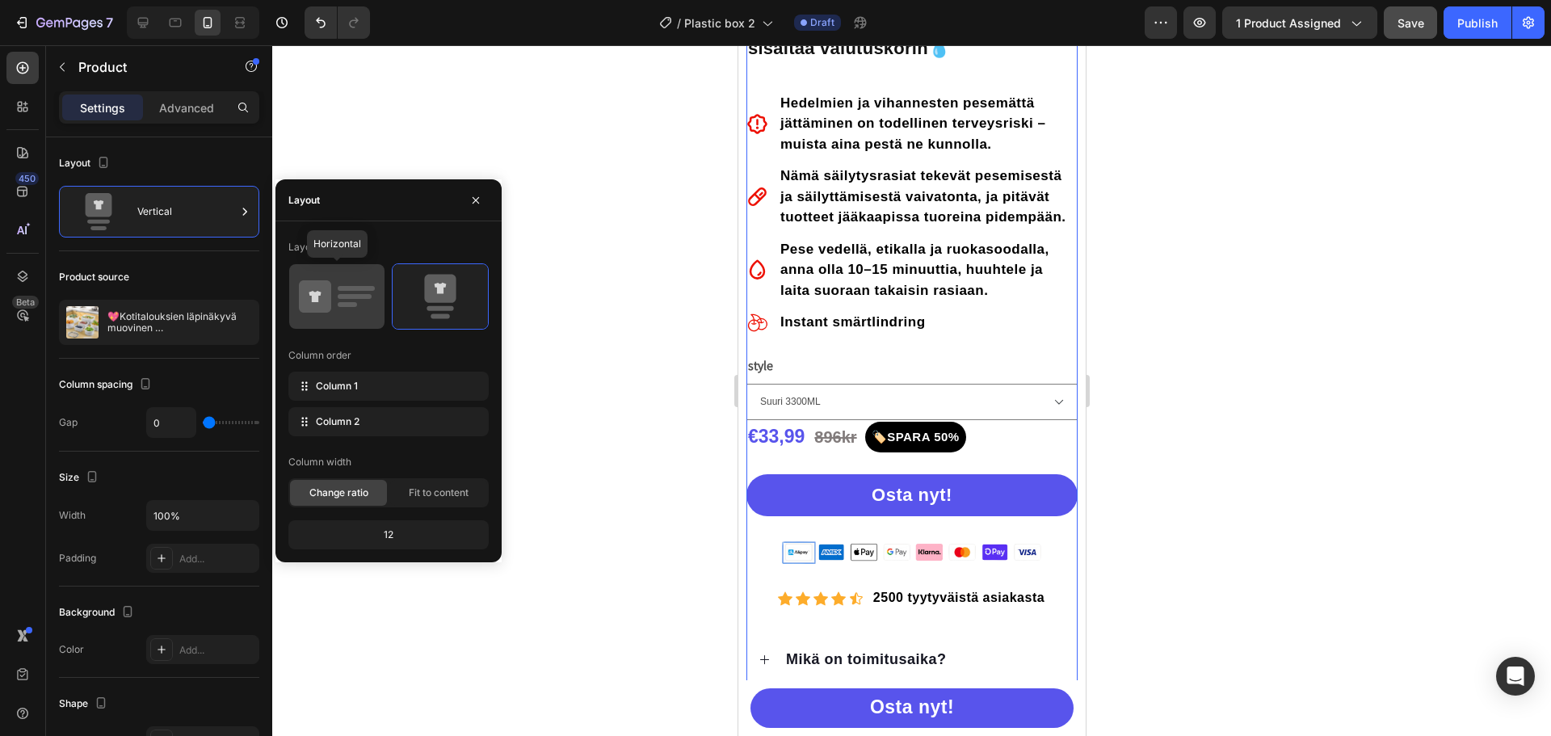
click at [334, 296] on icon at bounding box center [337, 296] width 76 height 45
type input "30"
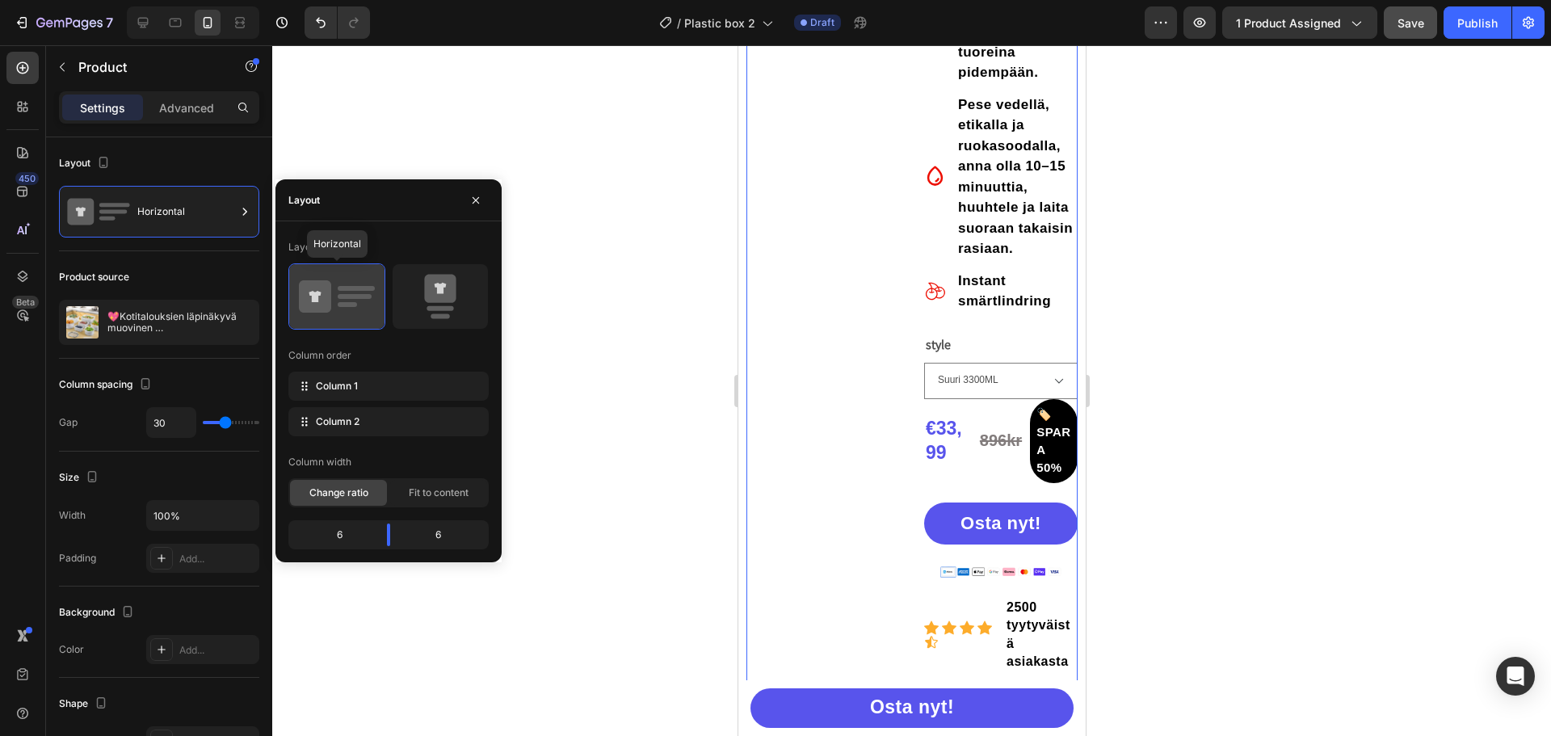
scroll to position [165, 0]
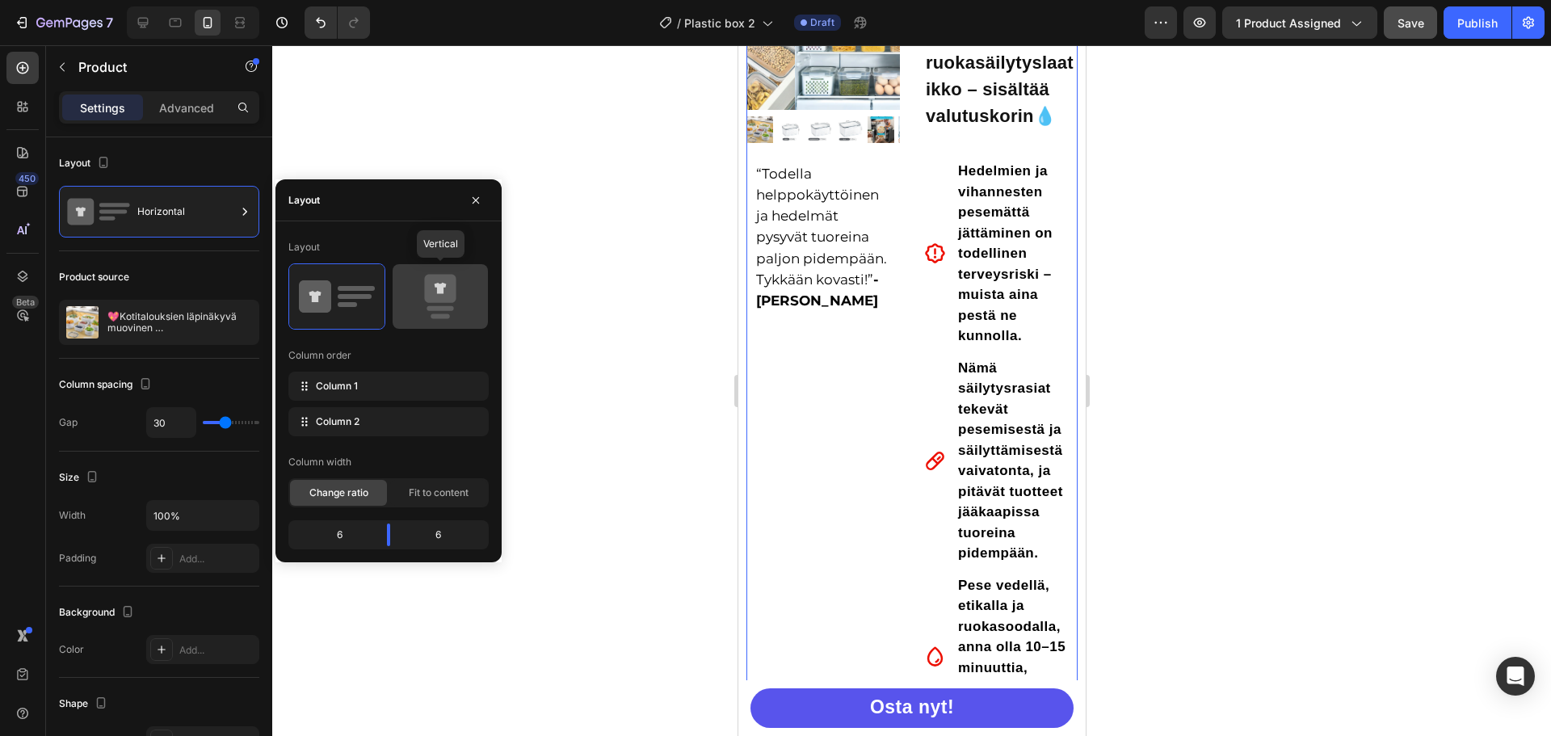
click at [448, 303] on icon at bounding box center [440, 296] width 76 height 45
type input "0"
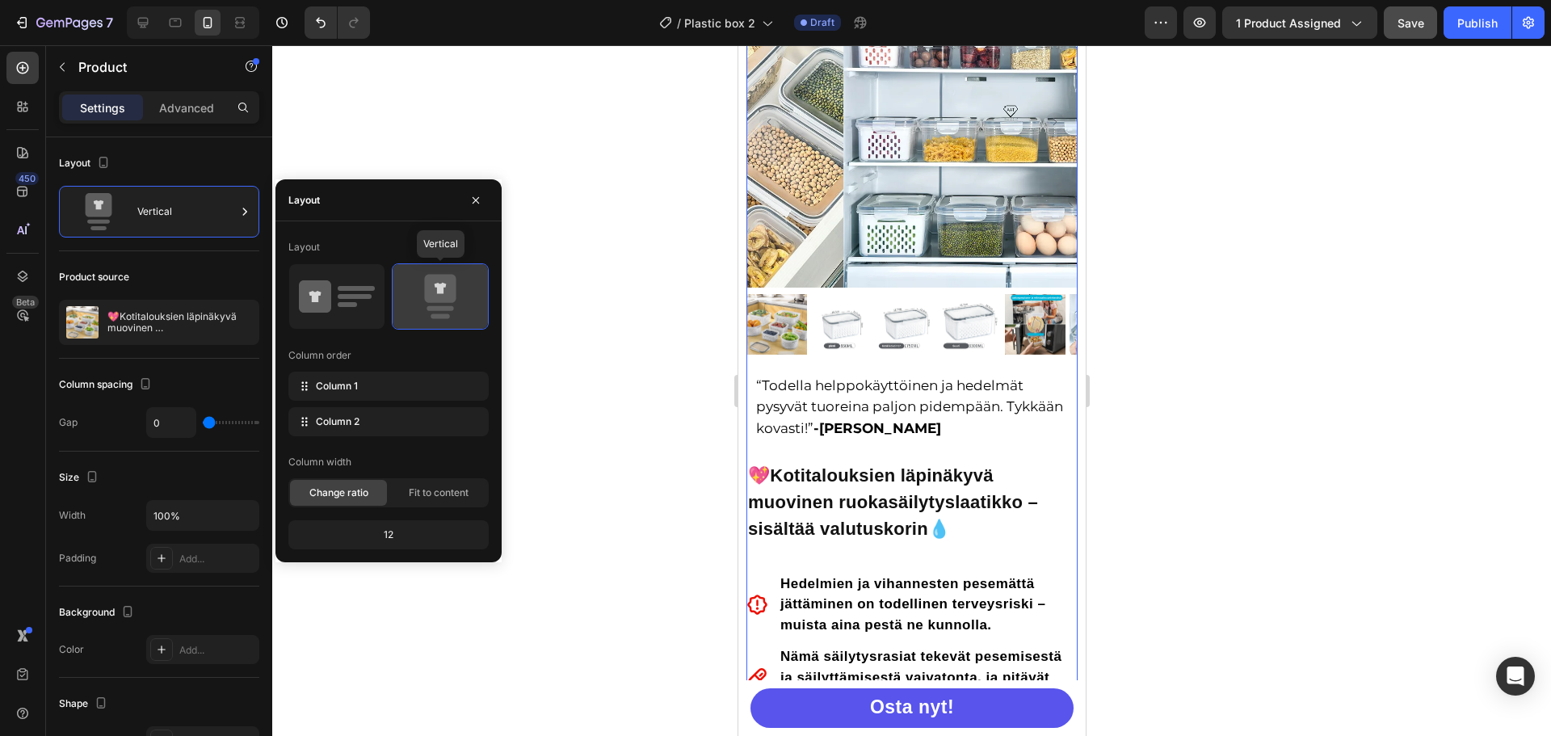
scroll to position [646, 0]
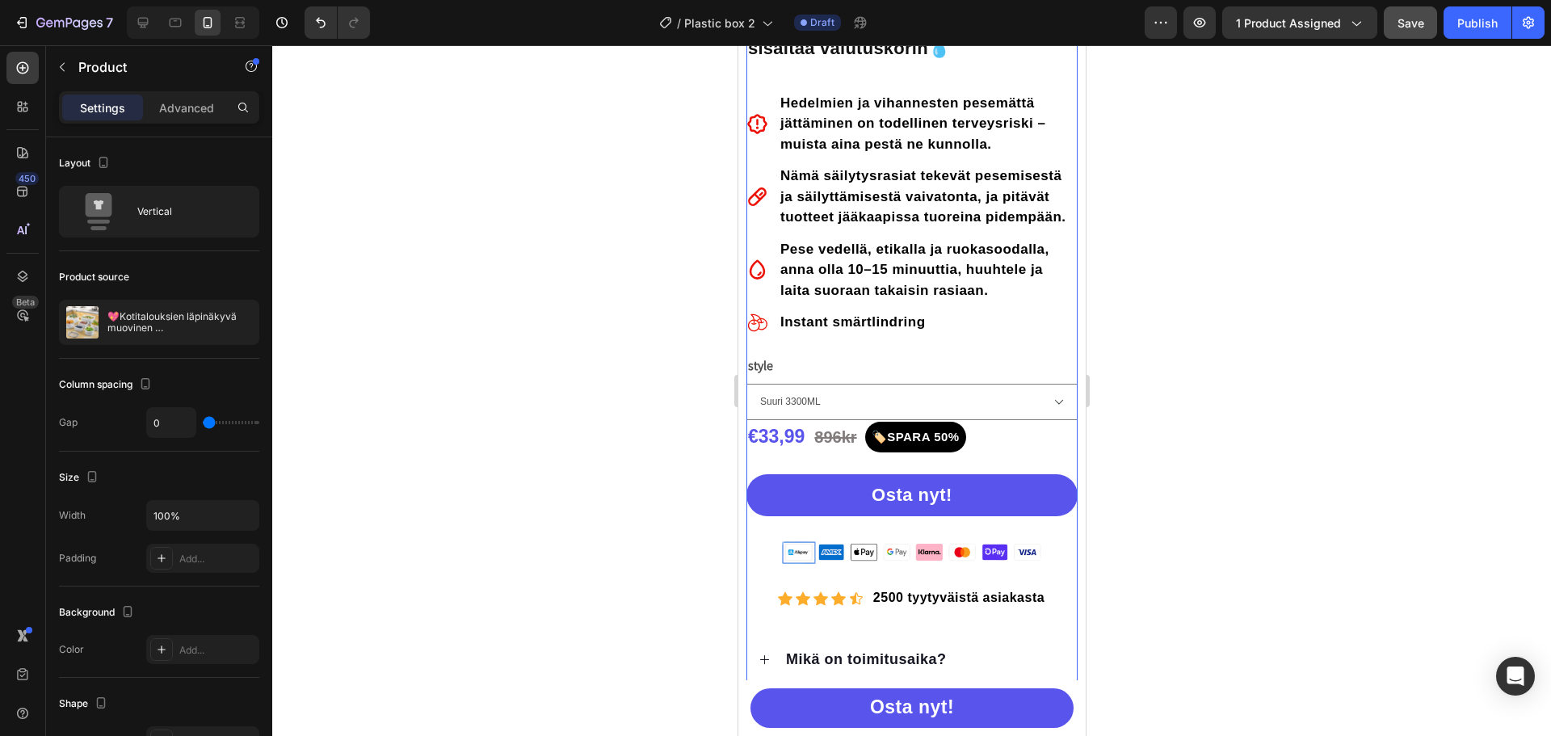
click at [159, 275] on div "Product source" at bounding box center [159, 277] width 200 height 26
click at [890, 414] on select "Suuri 3300ML Keskikokoinen 1750ML Kaikki koot Pieni 850ML" at bounding box center [911, 402] width 331 height 36
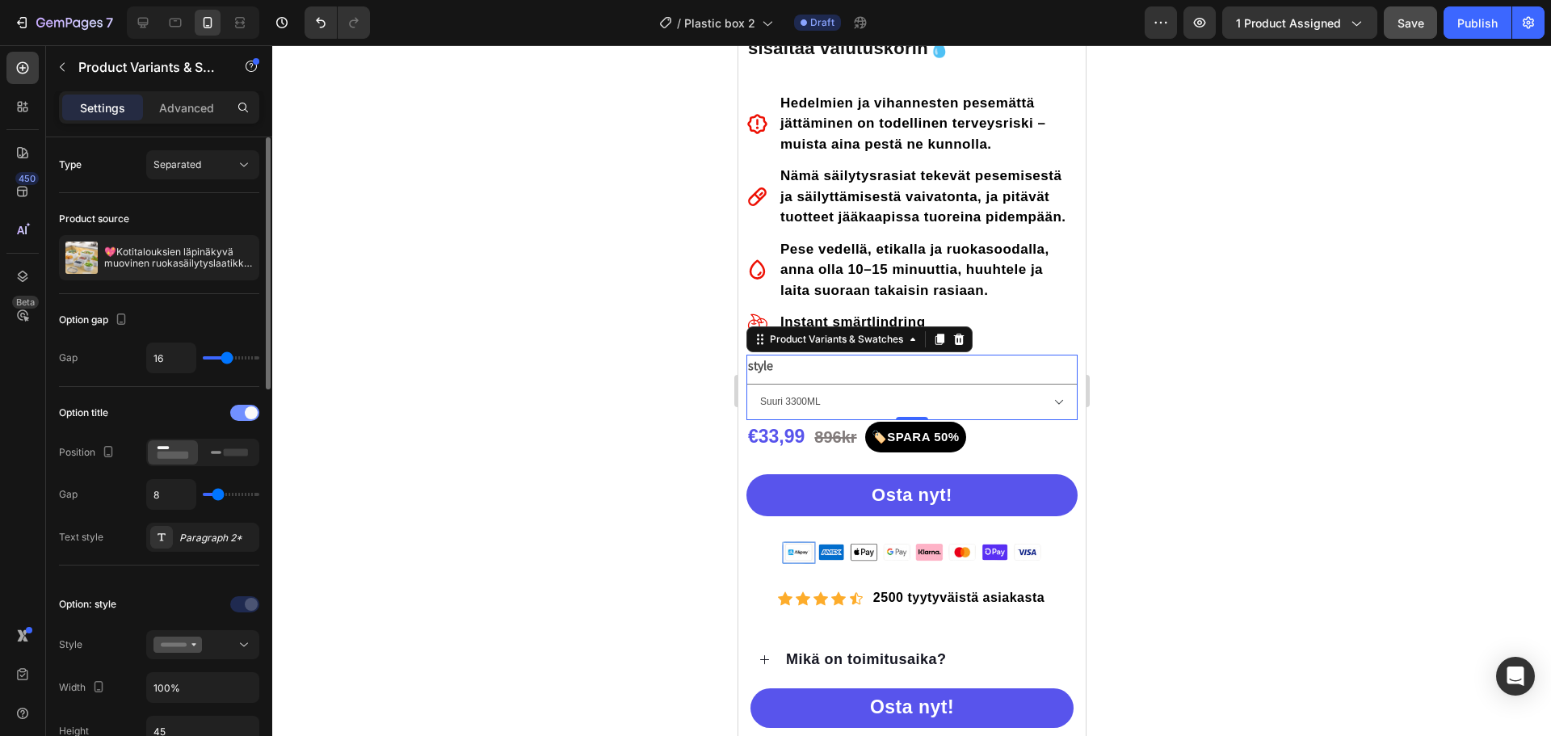
click at [239, 414] on div at bounding box center [244, 413] width 29 height 16
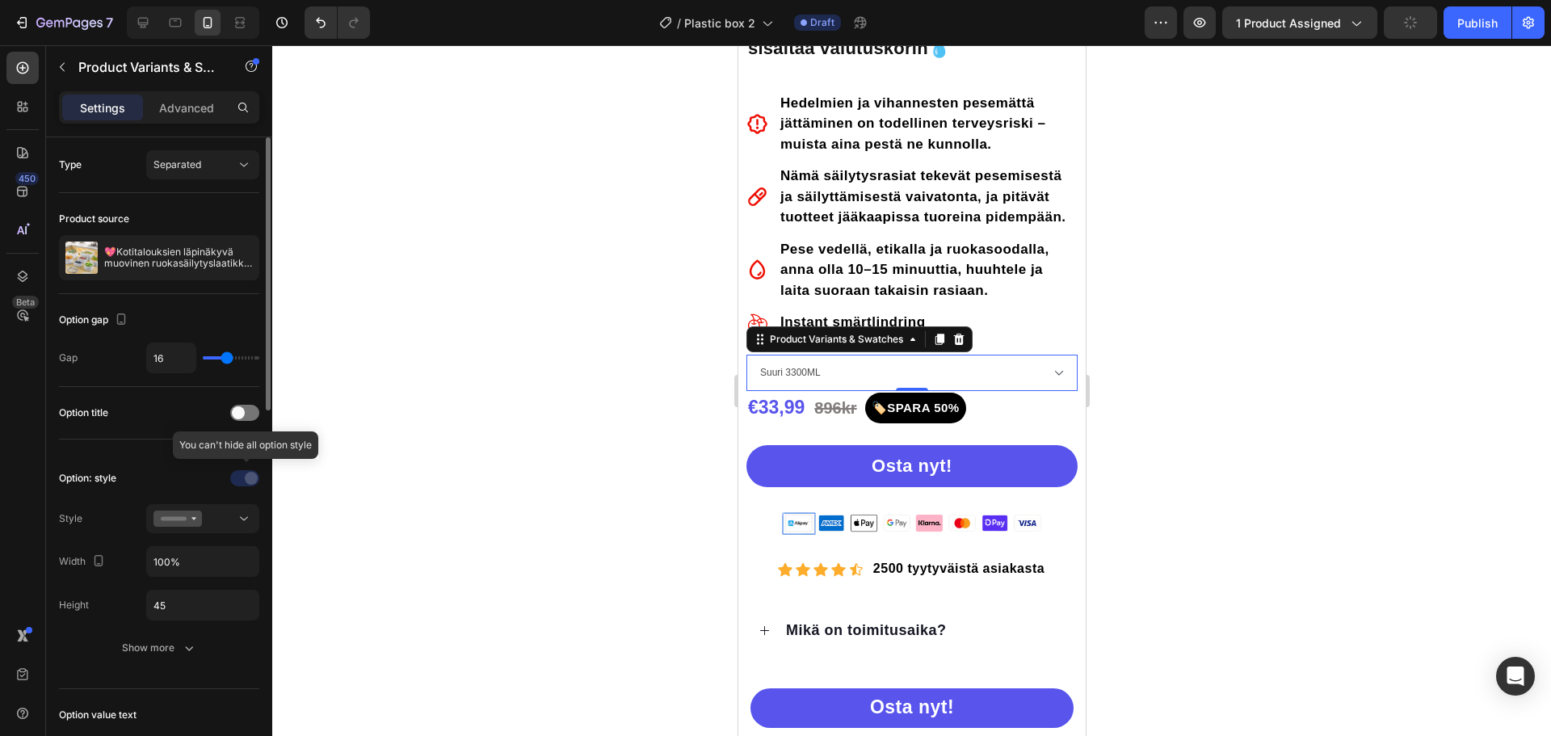
click at [246, 481] on div at bounding box center [246, 478] width 113 height 26
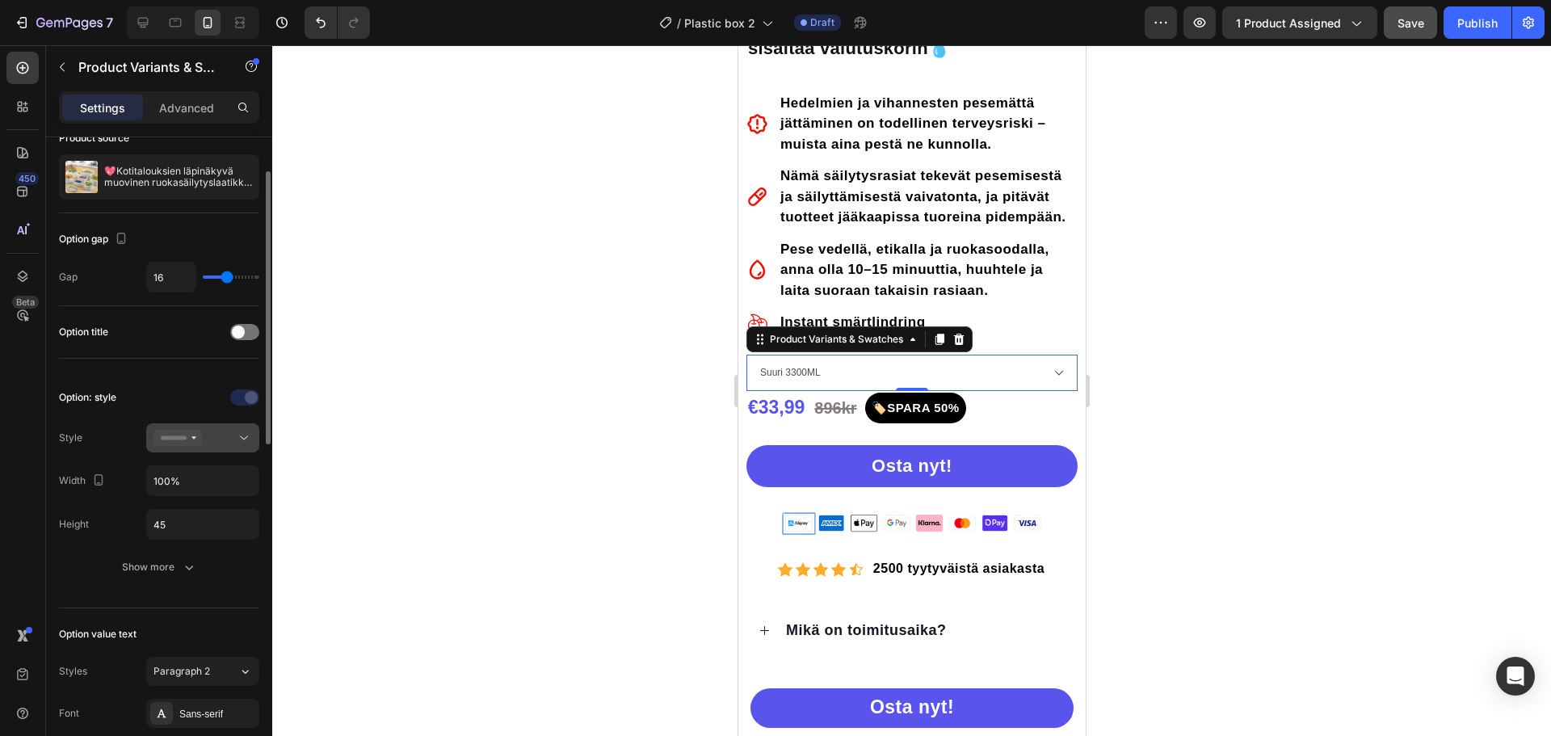
click at [221, 438] on div at bounding box center [203, 438] width 99 height 16
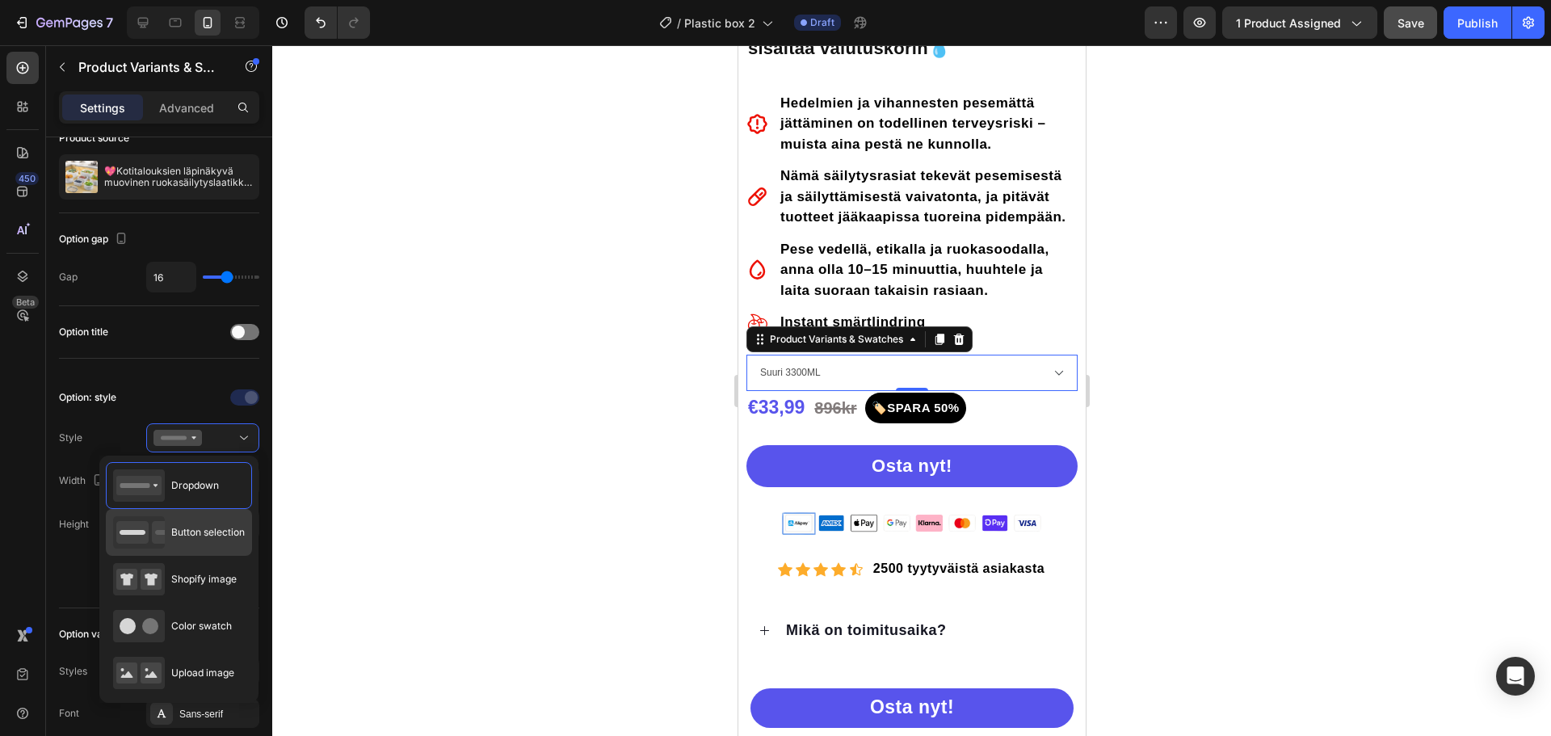
click at [186, 540] on div "Button selection" at bounding box center [179, 532] width 132 height 32
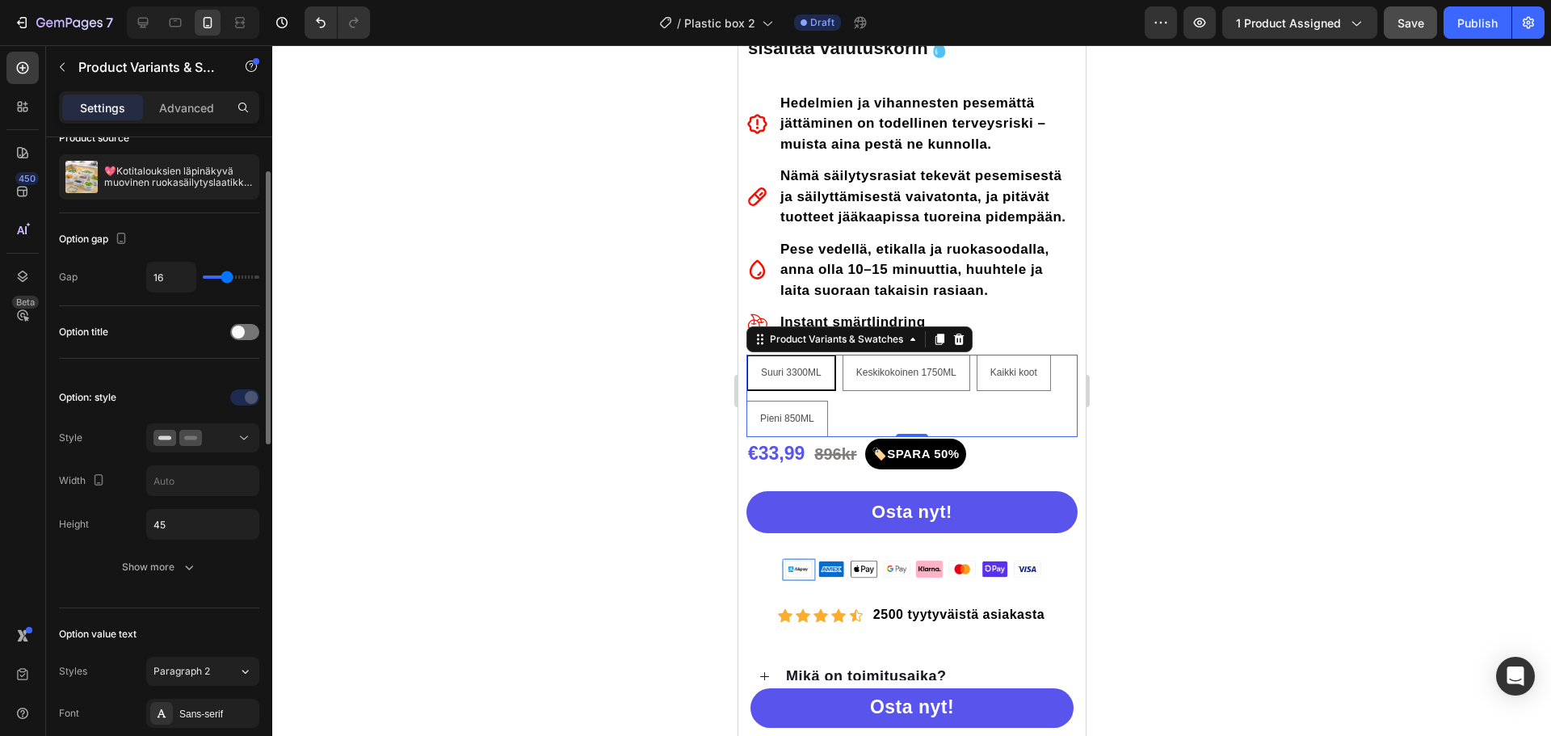
click at [200, 376] on div "Option: style Style Width Height 45 Show more" at bounding box center [159, 483] width 200 height 223
drag, startPoint x: 1137, startPoint y: 408, endPoint x: 1146, endPoint y: 404, distance: 9.8
click at [1139, 408] on div at bounding box center [911, 390] width 1279 height 691
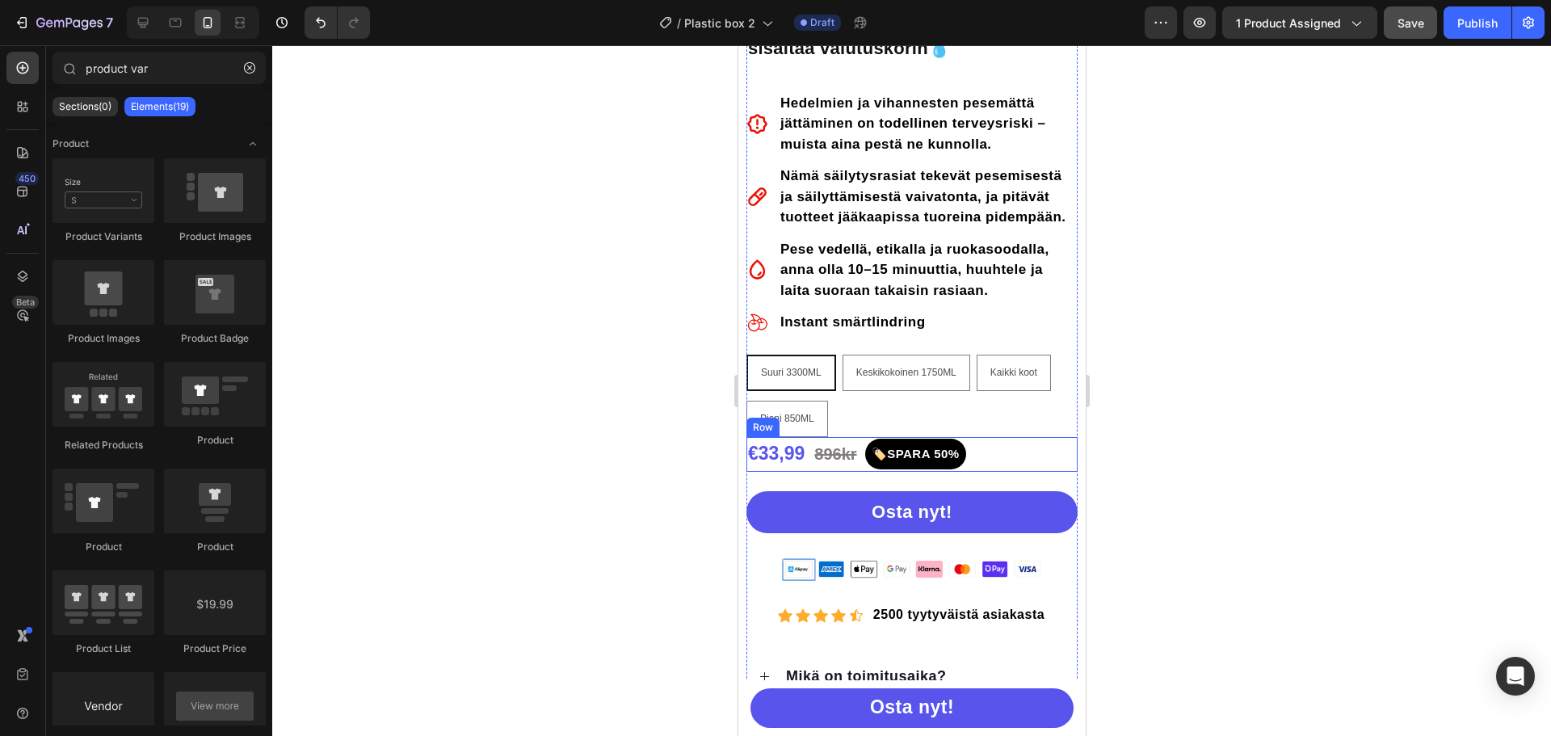
click at [1005, 452] on div "€33,99 Product Price Product Price 896kr Text Block 🏷️SPARA 50% Text block Row" at bounding box center [911, 454] width 331 height 35
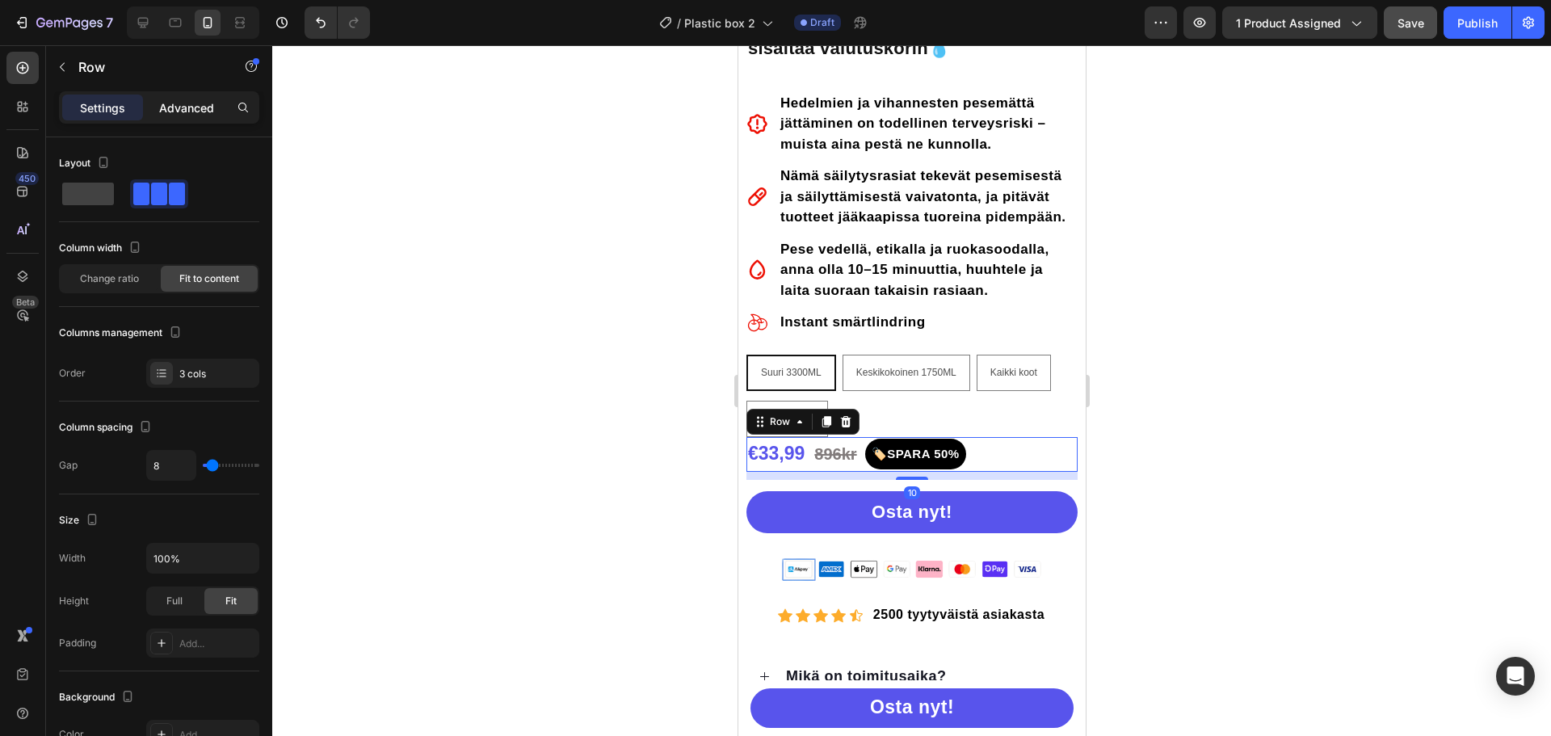
click at [175, 100] on p "Advanced" at bounding box center [186, 107] width 55 height 17
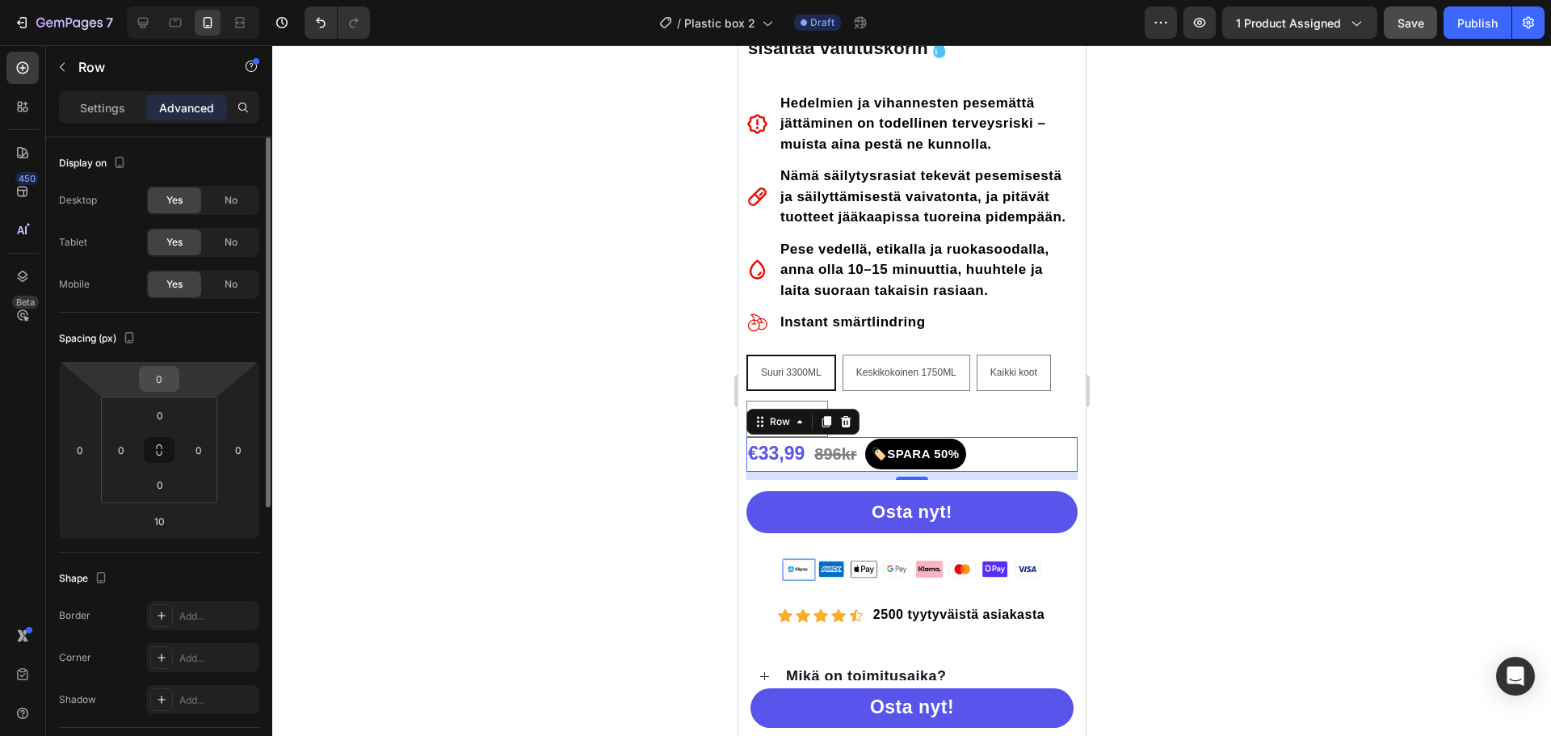
click at [162, 372] on input "0" at bounding box center [159, 379] width 32 height 24
type input "15"
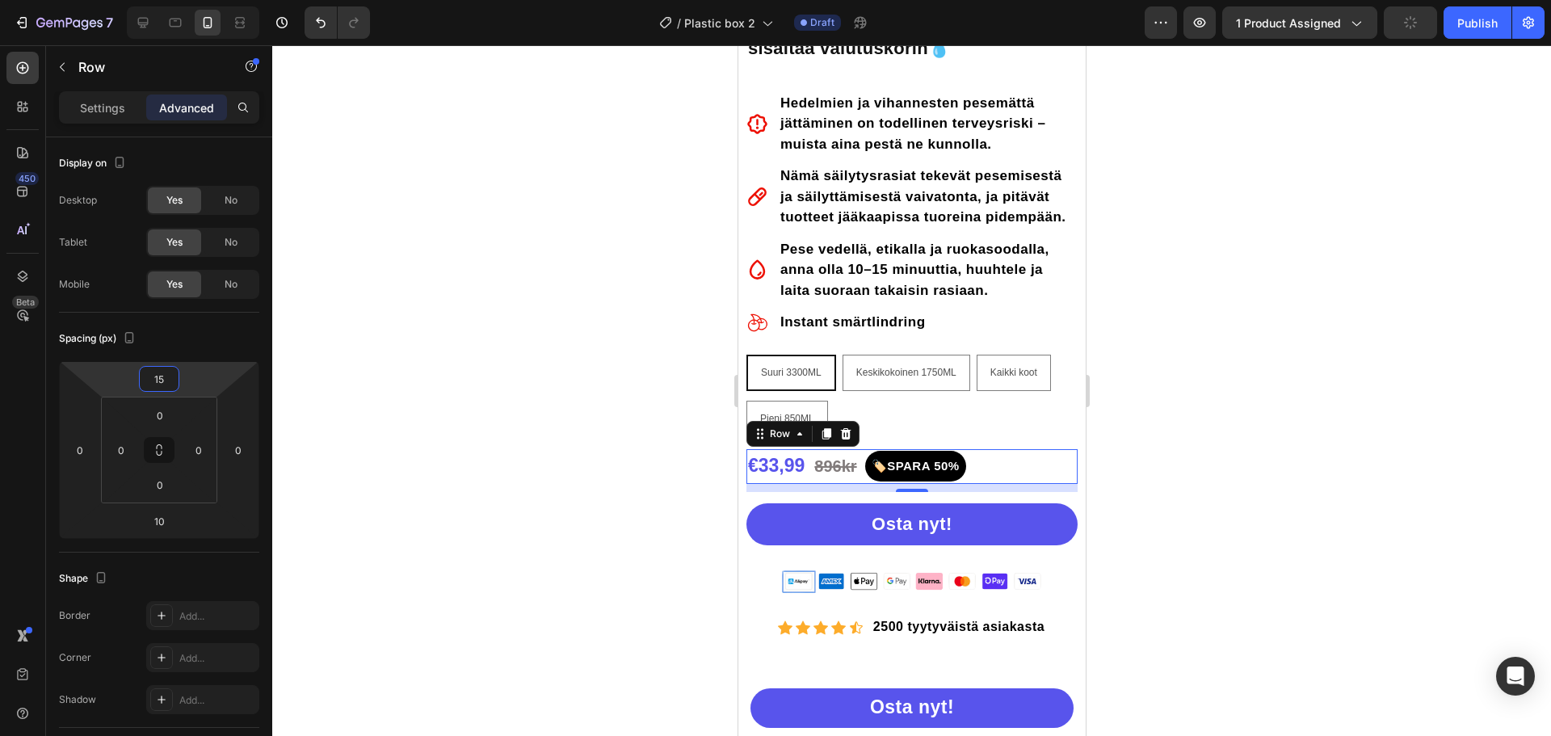
click at [1170, 319] on div at bounding box center [911, 390] width 1279 height 691
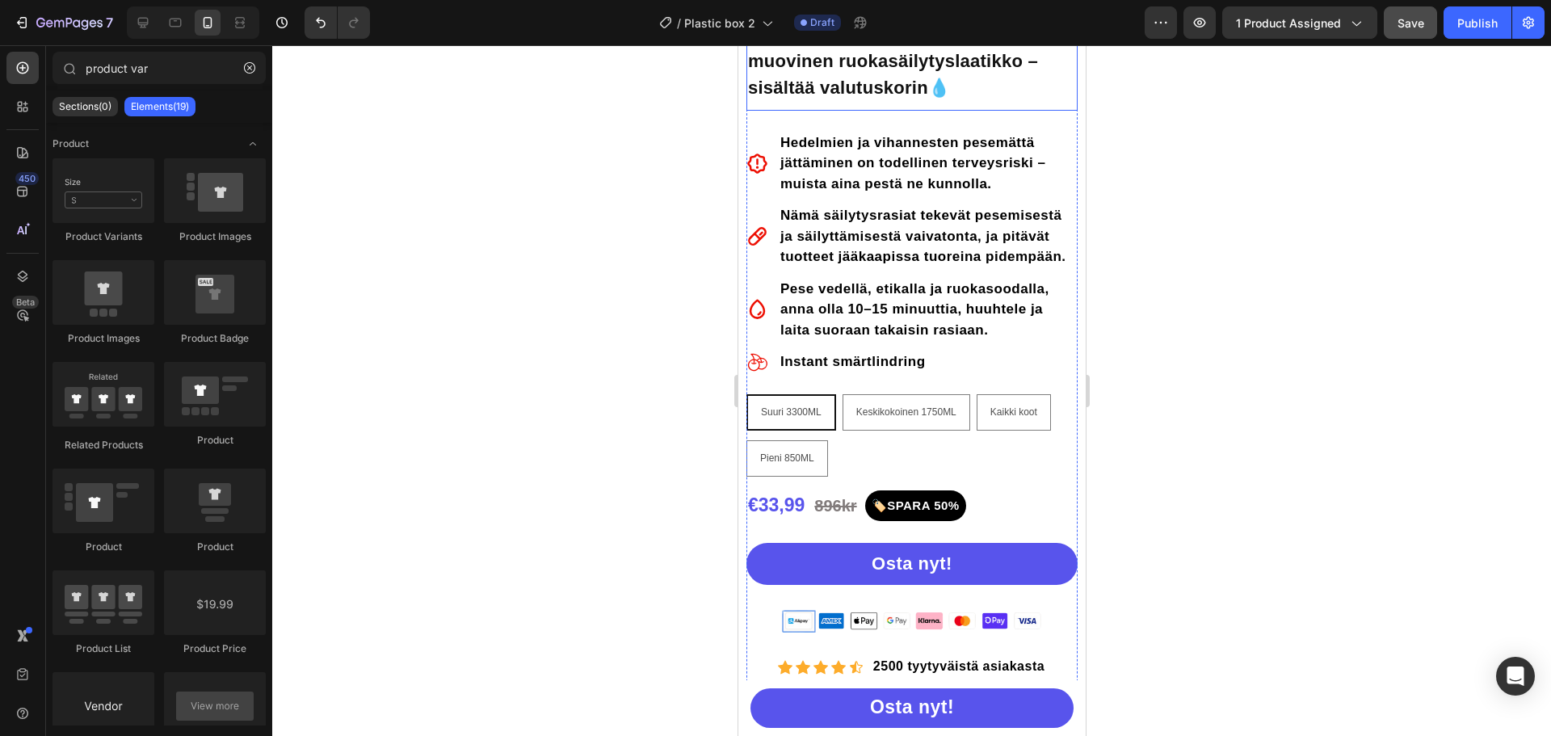
scroll to position [646, 0]
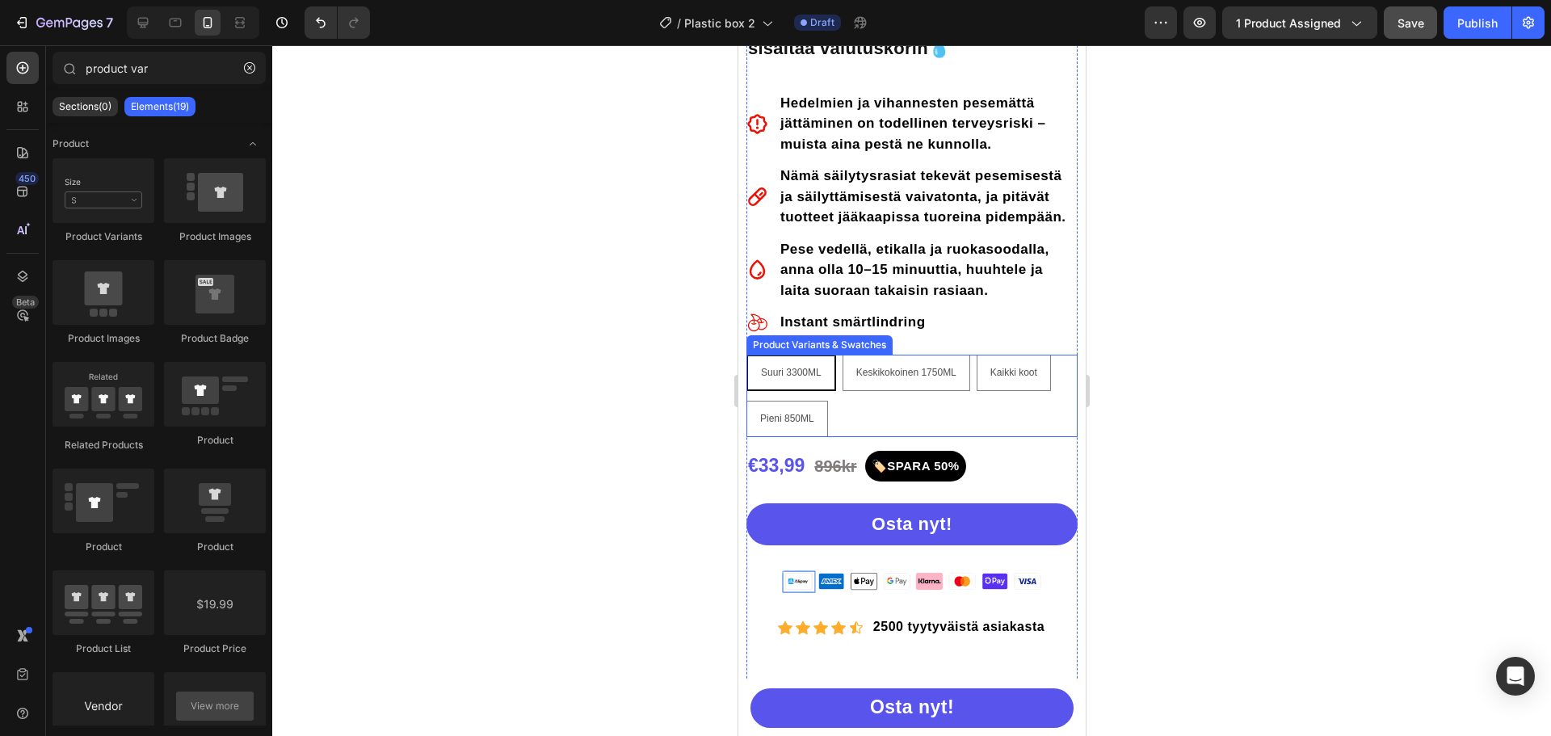
click at [905, 417] on div "Suuri 3300ML Suuri 3300ML Suuri 3300ML Keskikokoinen 1750ML Keskikokoinen 1750M…" at bounding box center [911, 396] width 331 height 82
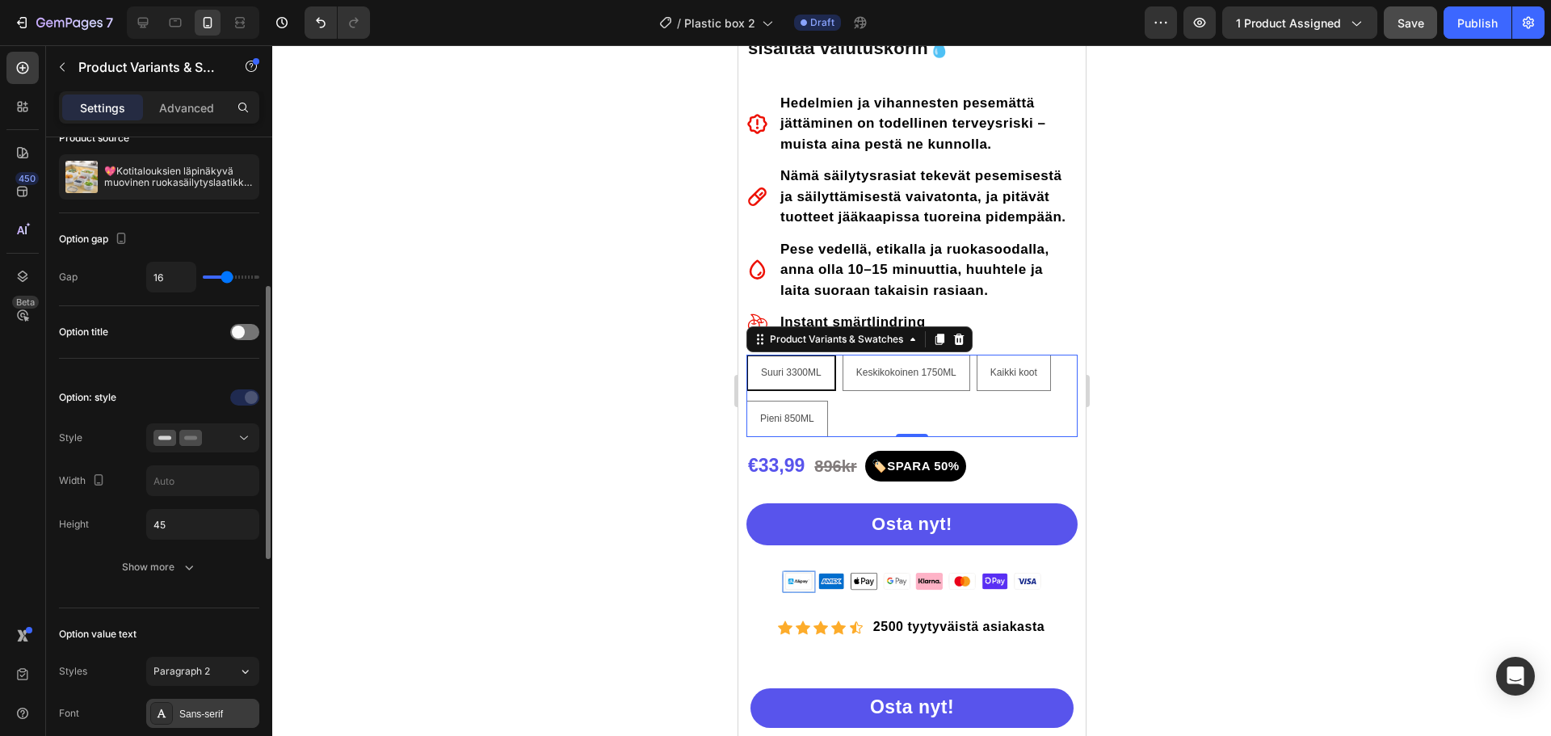
scroll to position [242, 0]
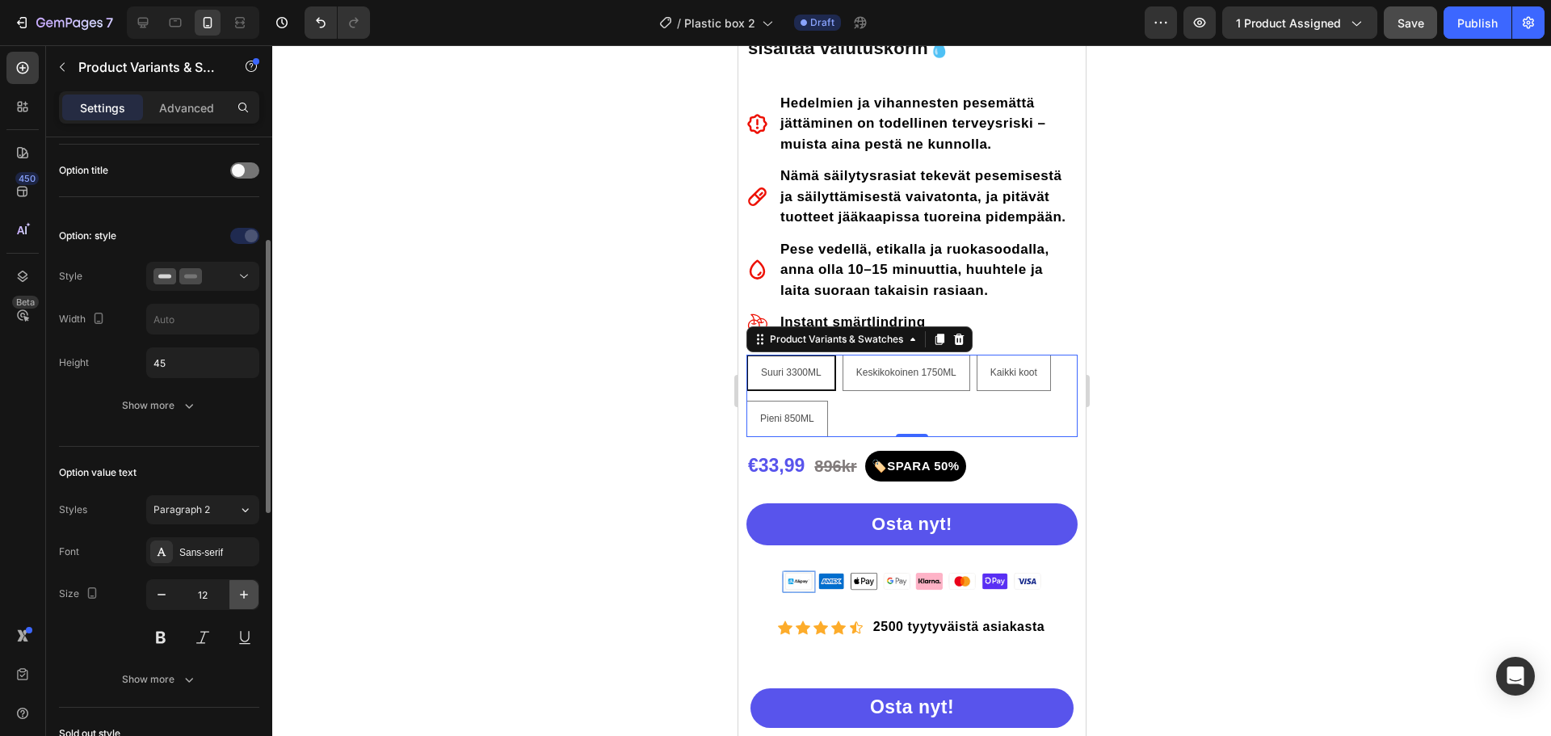
click at [235, 595] on button "button" at bounding box center [243, 594] width 29 height 29
click at [235, 596] on button "button" at bounding box center [243, 594] width 29 height 29
click at [235, 597] on button "button" at bounding box center [243, 594] width 29 height 29
click at [234, 597] on button "button" at bounding box center [243, 594] width 29 height 29
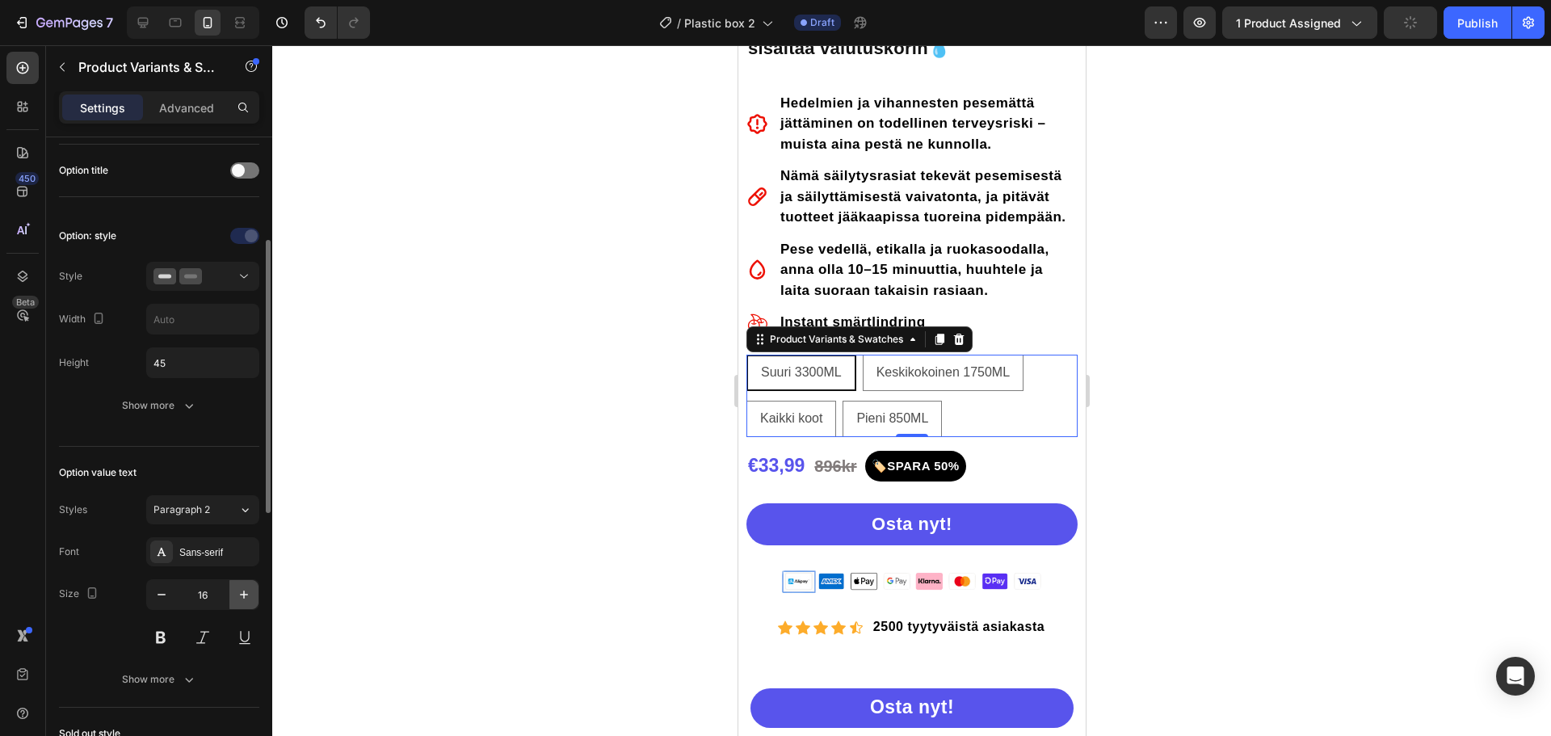
type input "17"
click at [165, 511] on span "Paragraph 2" at bounding box center [182, 510] width 57 height 15
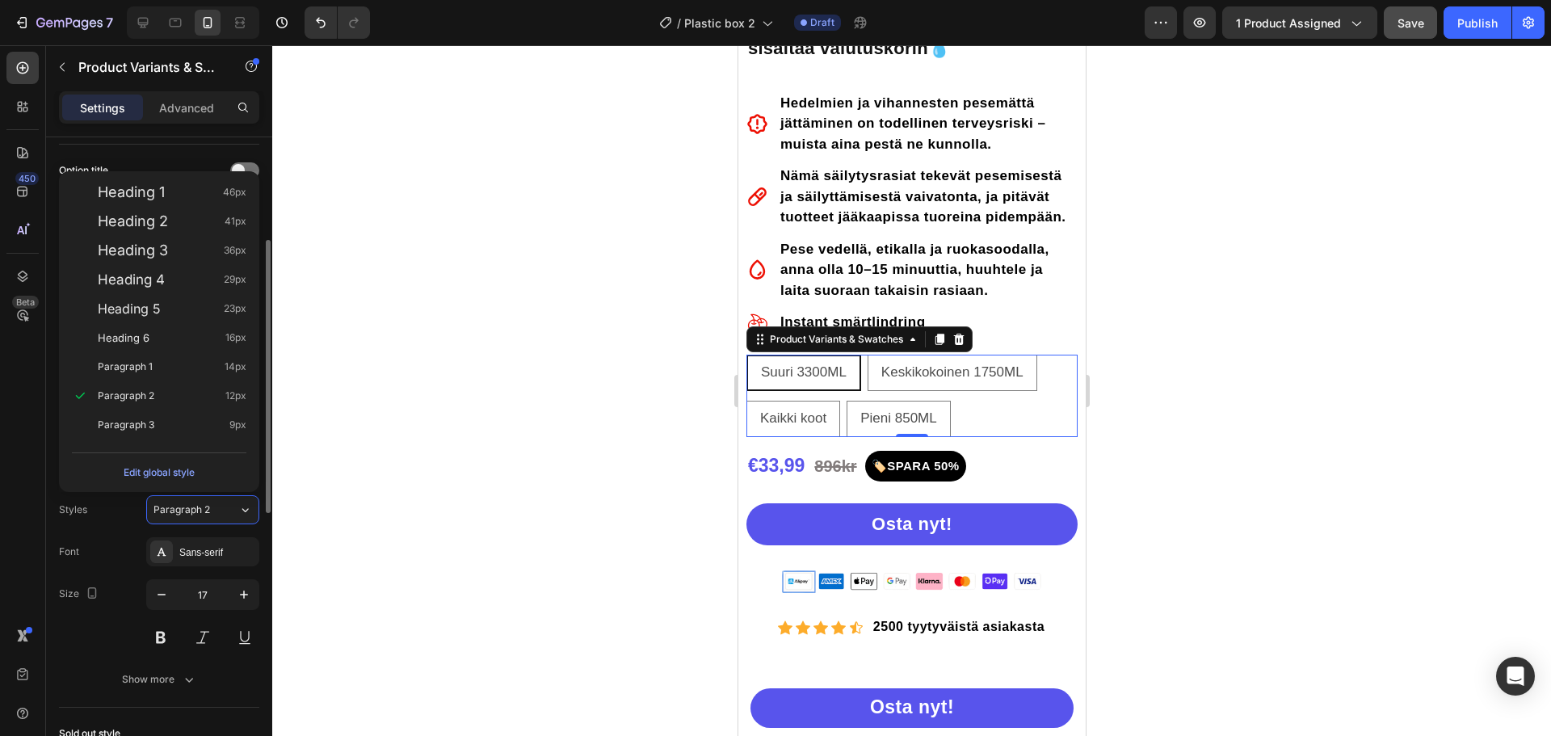
click at [127, 557] on div "Font Sans-serif" at bounding box center [159, 551] width 200 height 29
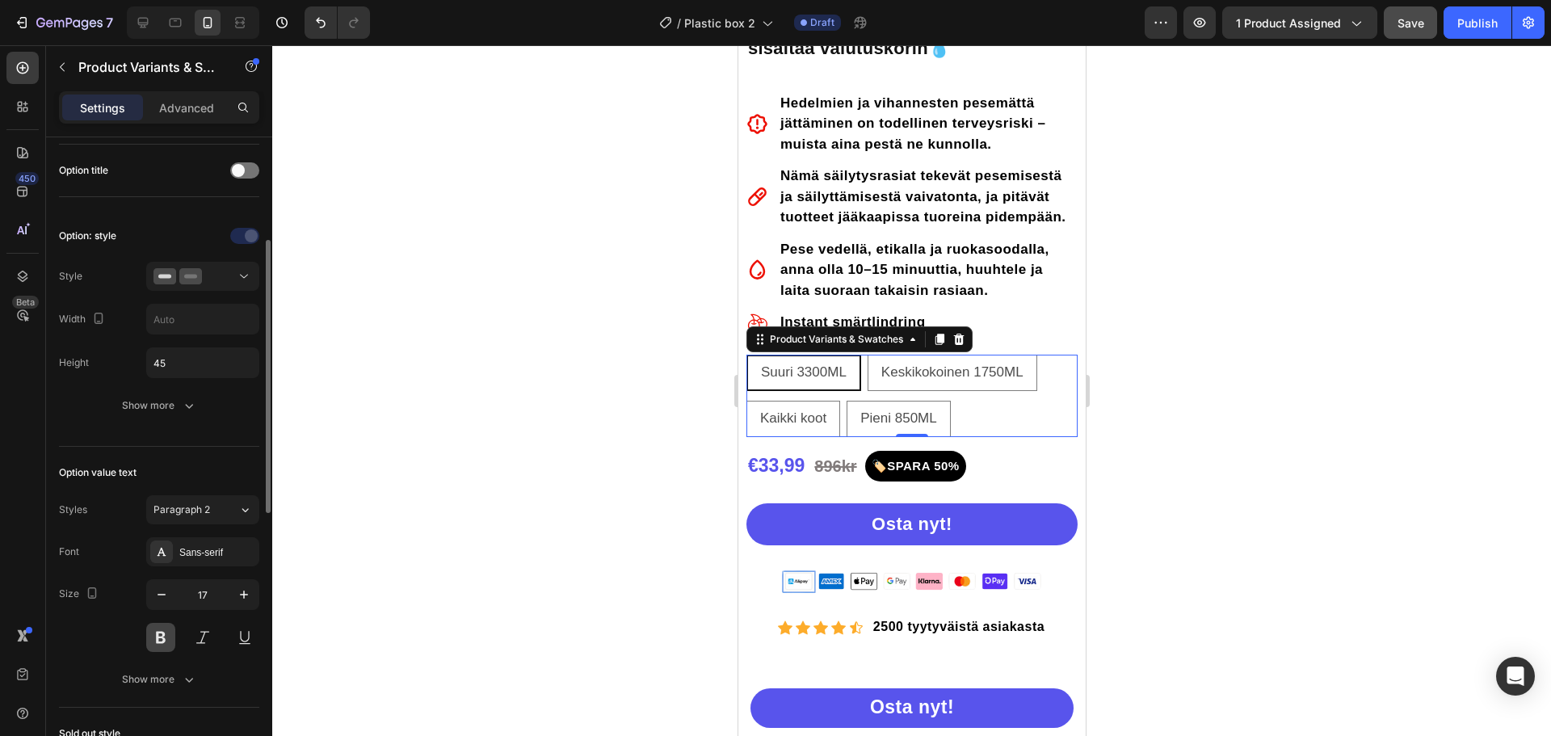
click at [158, 646] on button at bounding box center [160, 637] width 29 height 29
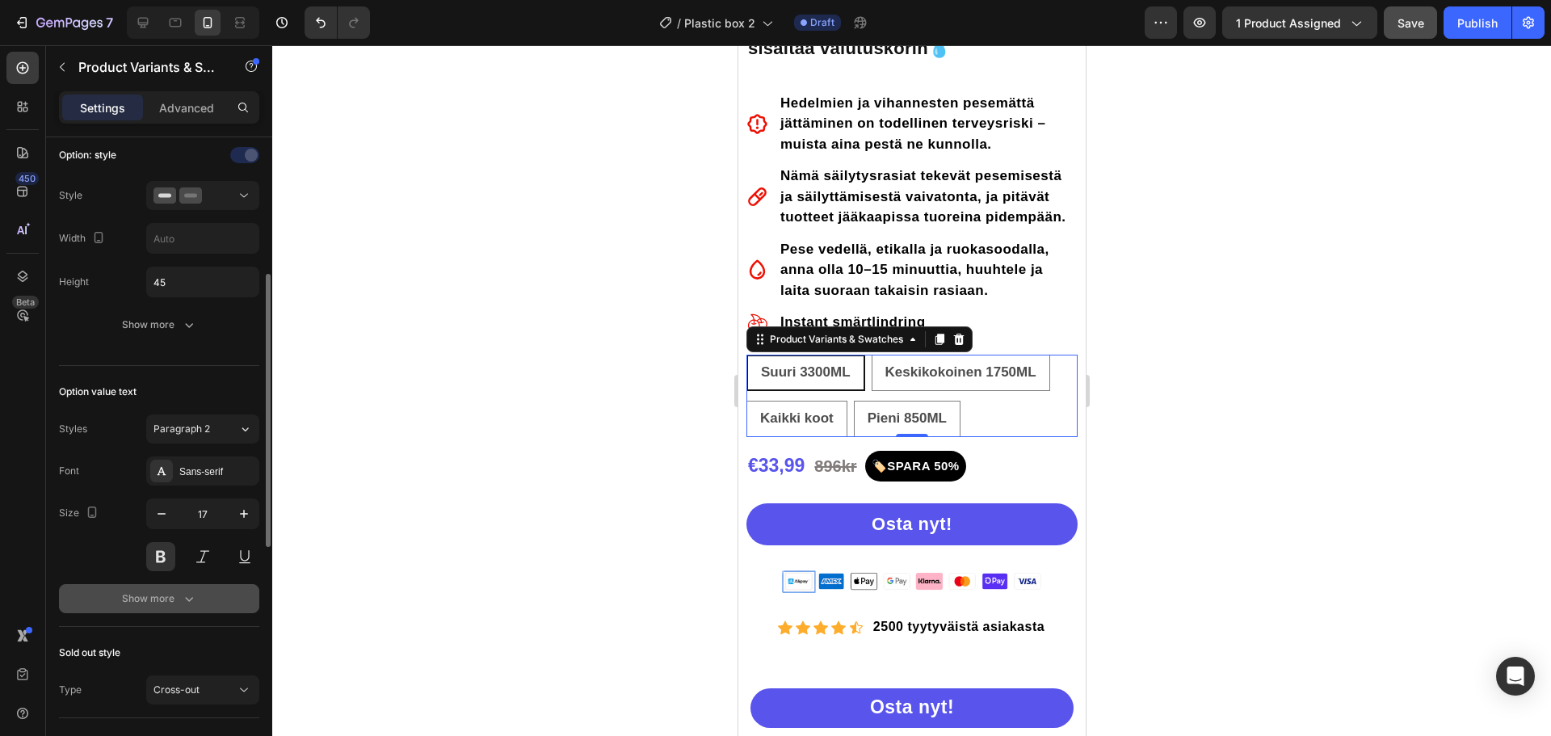
click at [182, 598] on icon "button" at bounding box center [189, 599] width 16 height 16
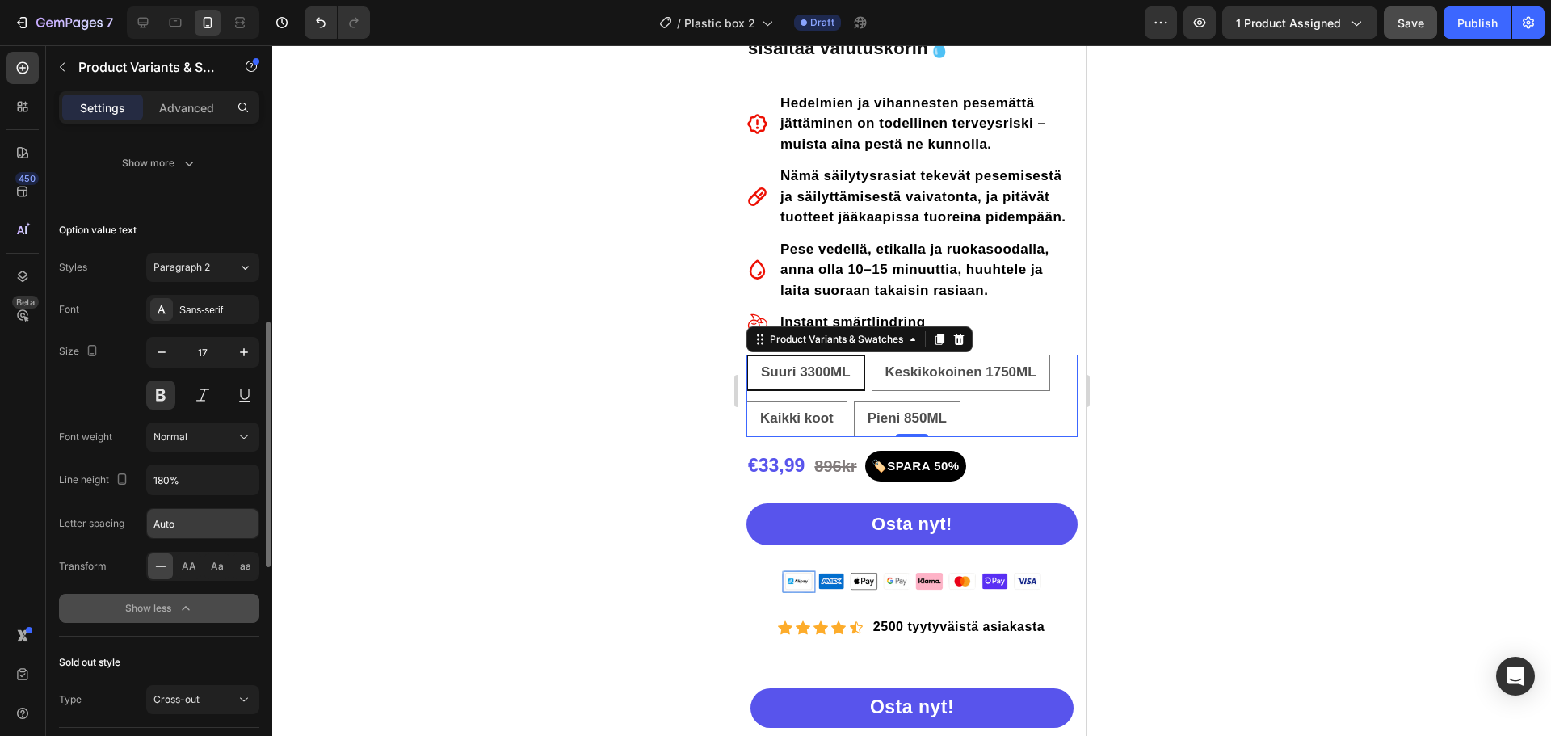
scroll to position [404, 0]
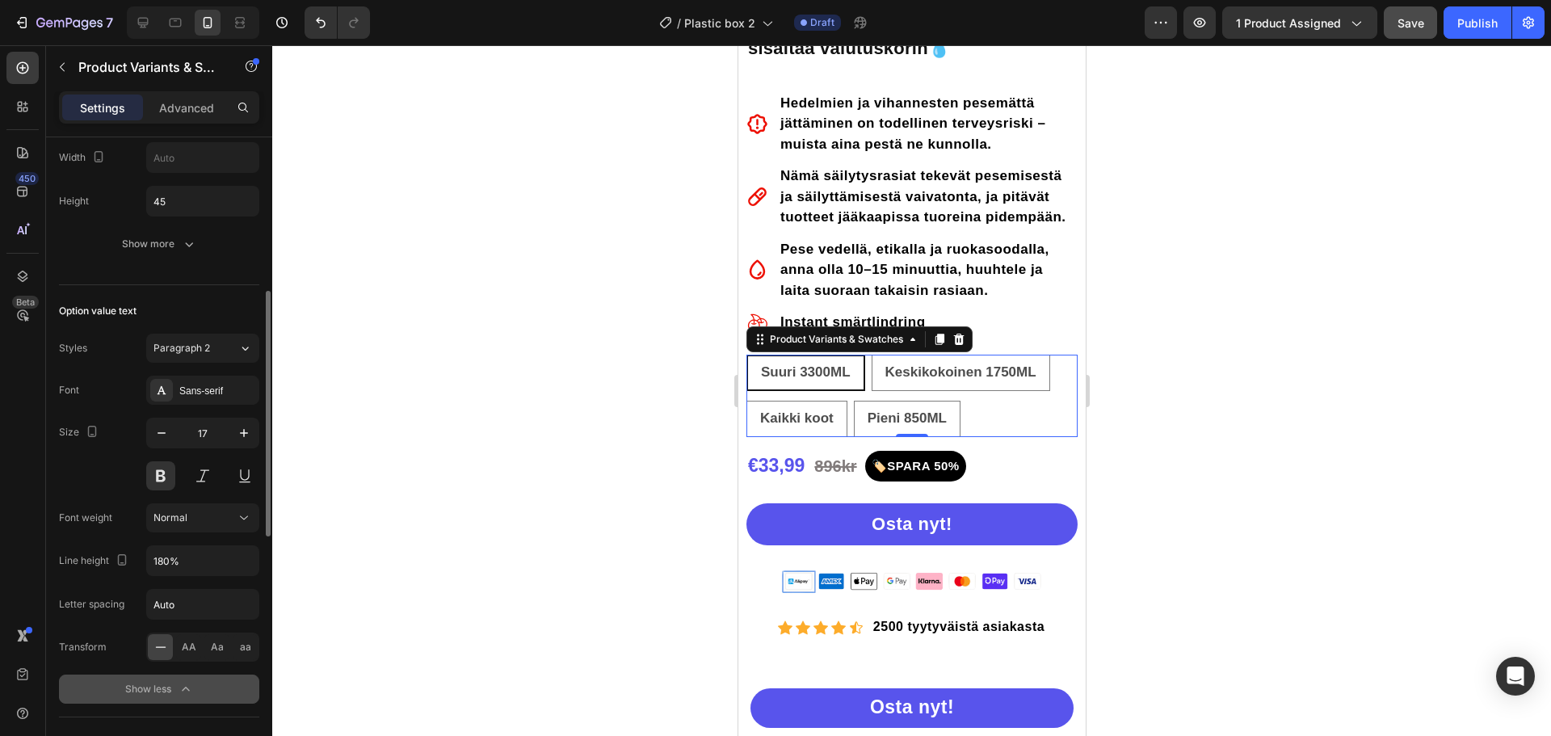
click at [807, 373] on span "Suuri 3300ML" at bounding box center [805, 371] width 90 height 15
click at [746, 355] on input "Suuri 3300ML Suuri 3300ML Suuri 3300ML" at bounding box center [745, 354] width 1 height 1
click at [807, 373] on span "Suuri 3300ML" at bounding box center [805, 371] width 90 height 15
click at [746, 355] on input "Suuri 3300ML Suuri 3300ML Suuri 3300ML" at bounding box center [745, 354] width 1 height 1
click at [807, 373] on span "Suuri 3300ML" at bounding box center [805, 371] width 90 height 15
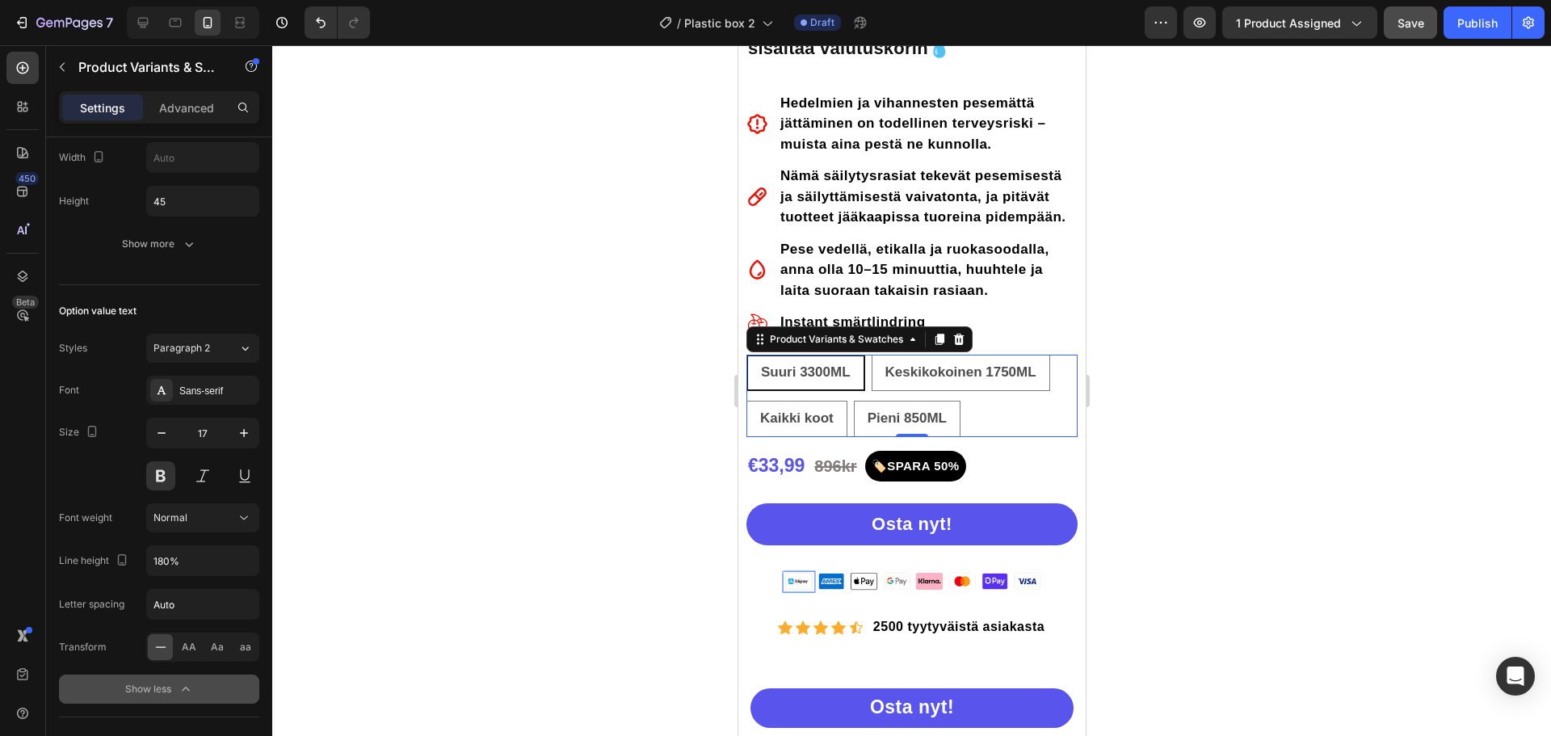
click at [746, 355] on input "Suuri 3300ML Suuri 3300ML Suuri 3300ML" at bounding box center [745, 354] width 1 height 1
click at [1175, 377] on div at bounding box center [911, 390] width 1279 height 691
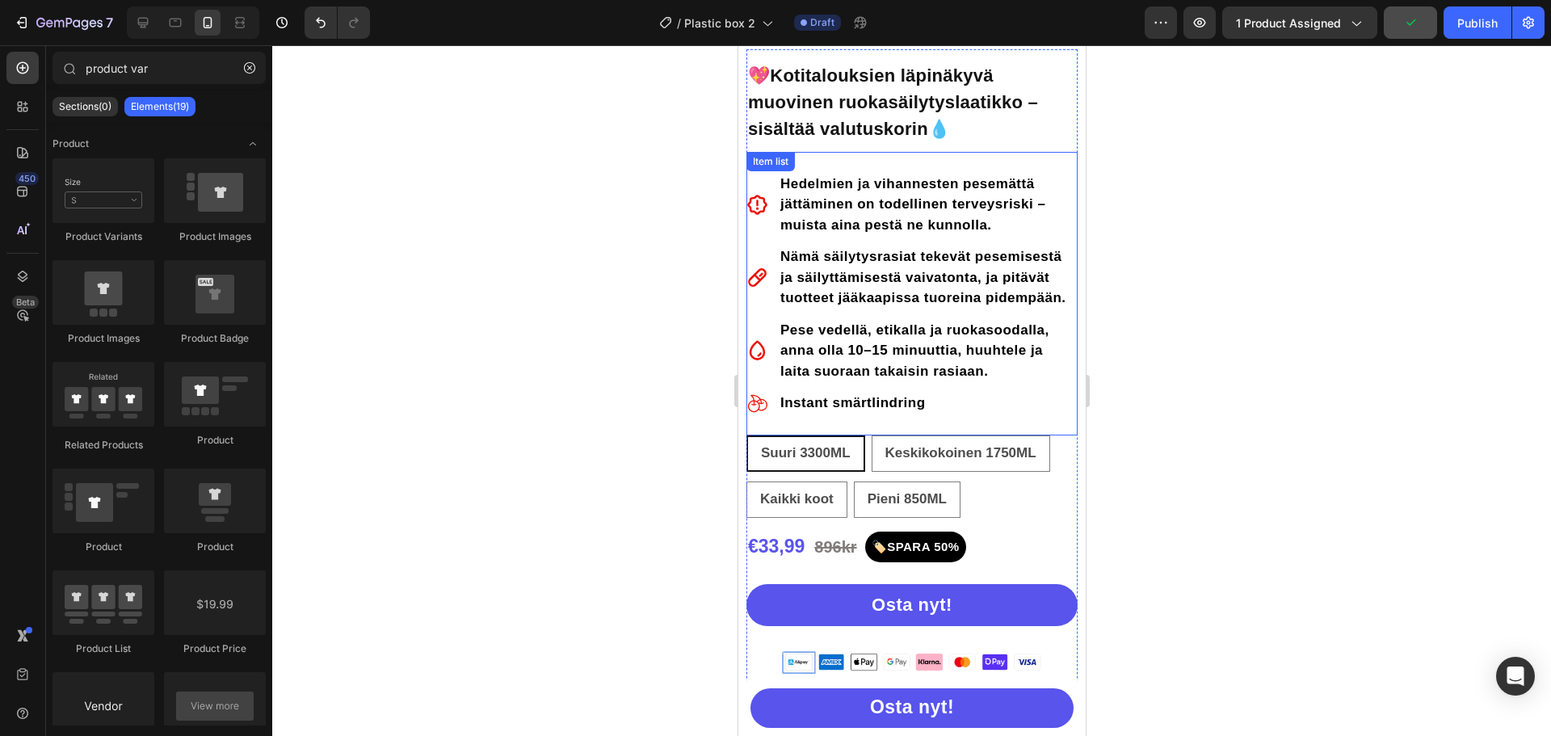
scroll to position [646, 0]
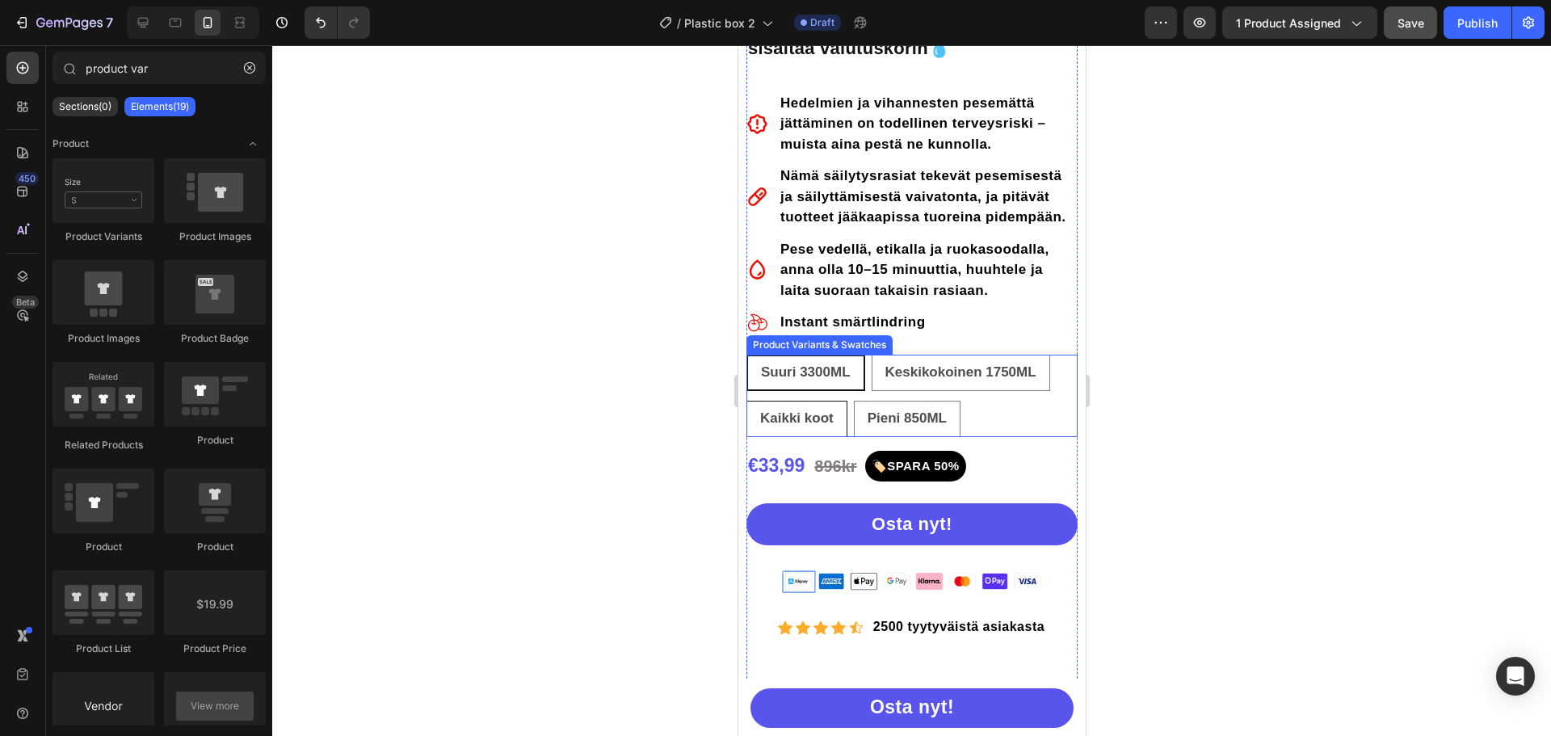
click at [818, 426] on span "Kaikki koot" at bounding box center [797, 417] width 74 height 15
click at [746, 401] on input "Kaikki koot Kaikki koot Kaikki koot" at bounding box center [745, 400] width 1 height 1
radio input "false"
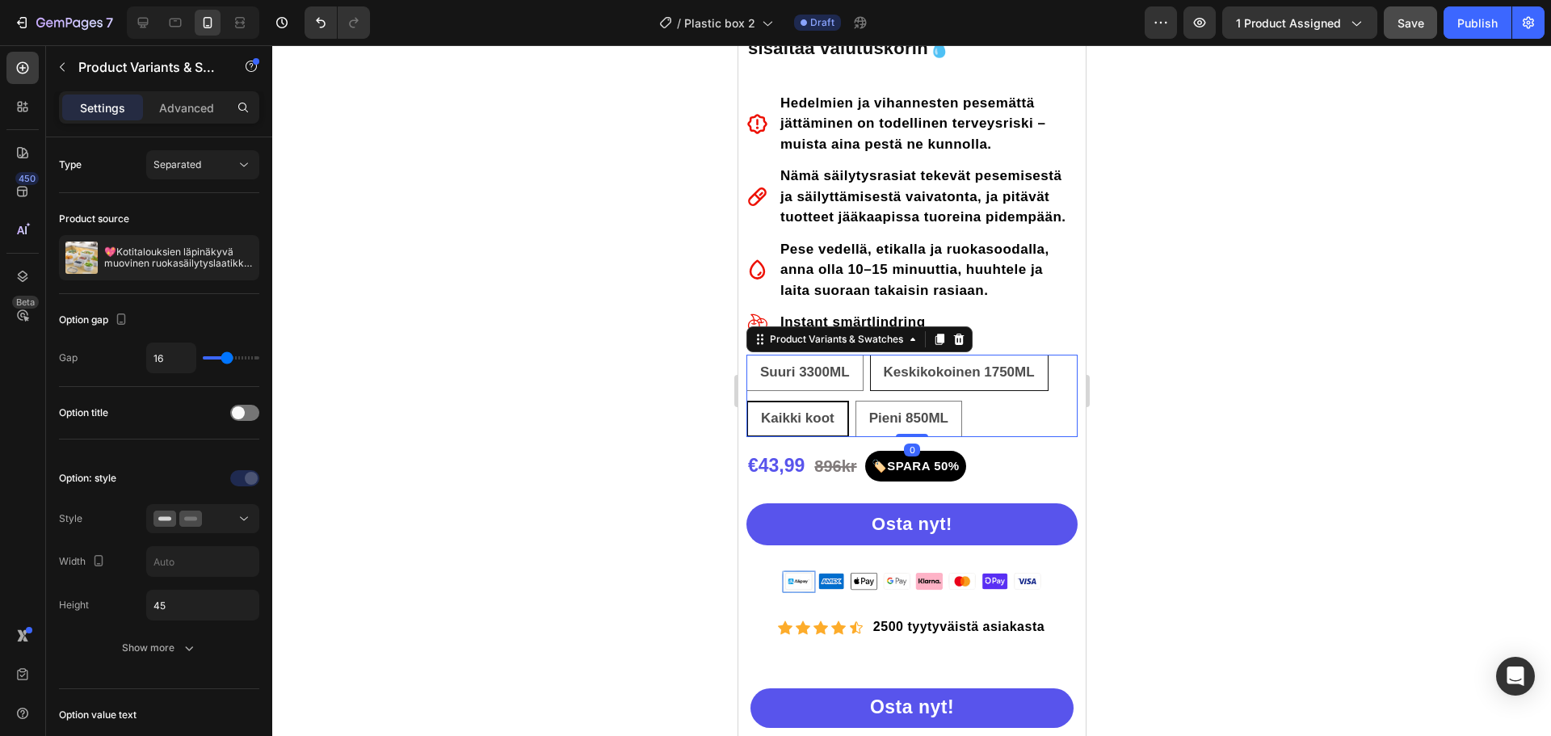
click at [898, 380] on span "Keskikokoinen 1750ML" at bounding box center [958, 371] width 151 height 15
click at [869, 355] on input "Keskikokoinen 1750ML Keskikokoinen 1750ML Keskikokoinen 1750ML" at bounding box center [869, 354] width 1 height 1
radio input "false"
click at [826, 374] on span "Suuri 3300ML" at bounding box center [805, 371] width 90 height 15
click at [746, 355] on input "Suuri 3300ML Suuri 3300ML Suuri 3300ML" at bounding box center [745, 354] width 1 height 1
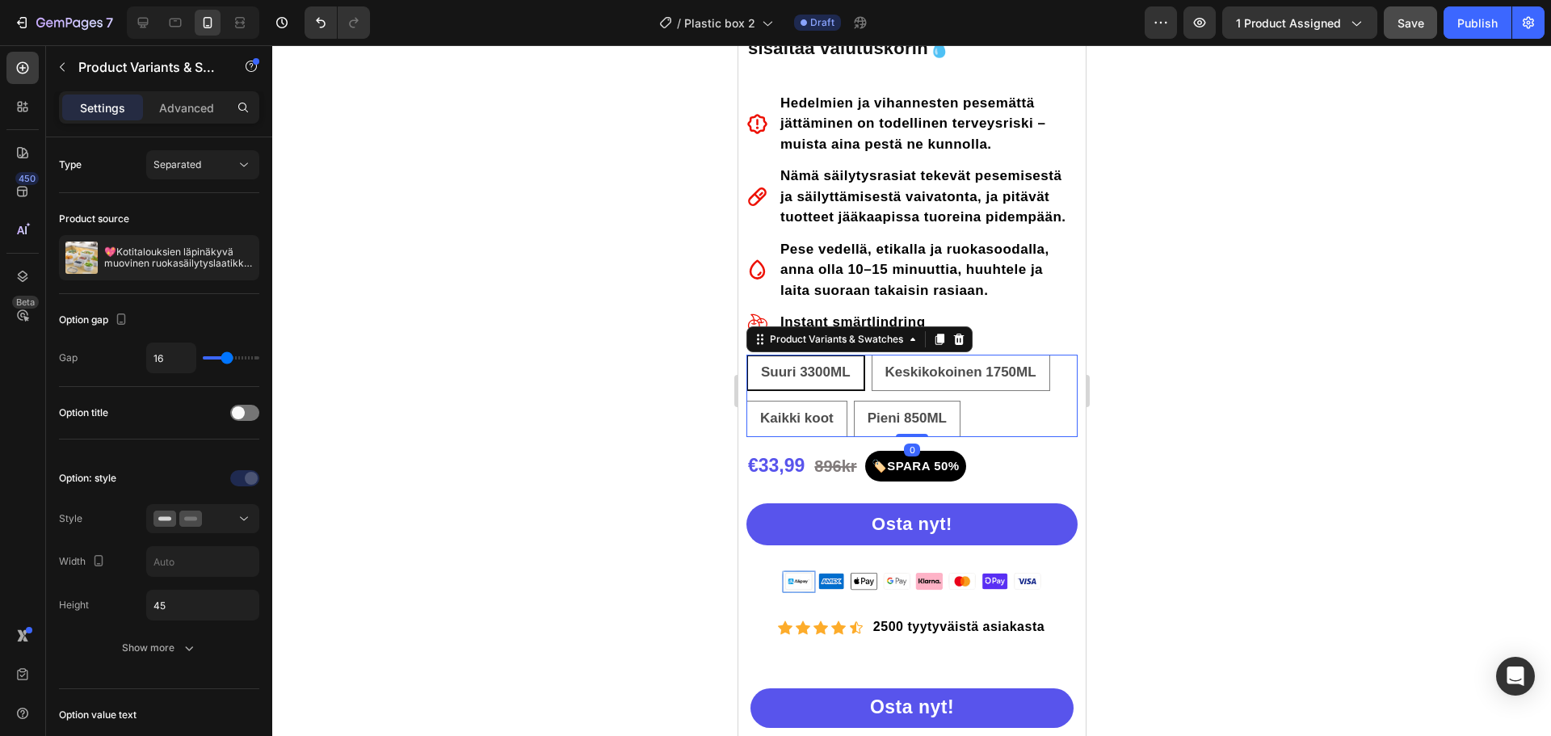
radio input "false"
click at [886, 422] on span "Pieni 850ML" at bounding box center [906, 417] width 79 height 15
click at [853, 401] on input "Pieni 850ML Pieni 850ML Pieni 850ML" at bounding box center [852, 400] width 1 height 1
radio input "false"
click at [1191, 267] on div at bounding box center [911, 390] width 1279 height 691
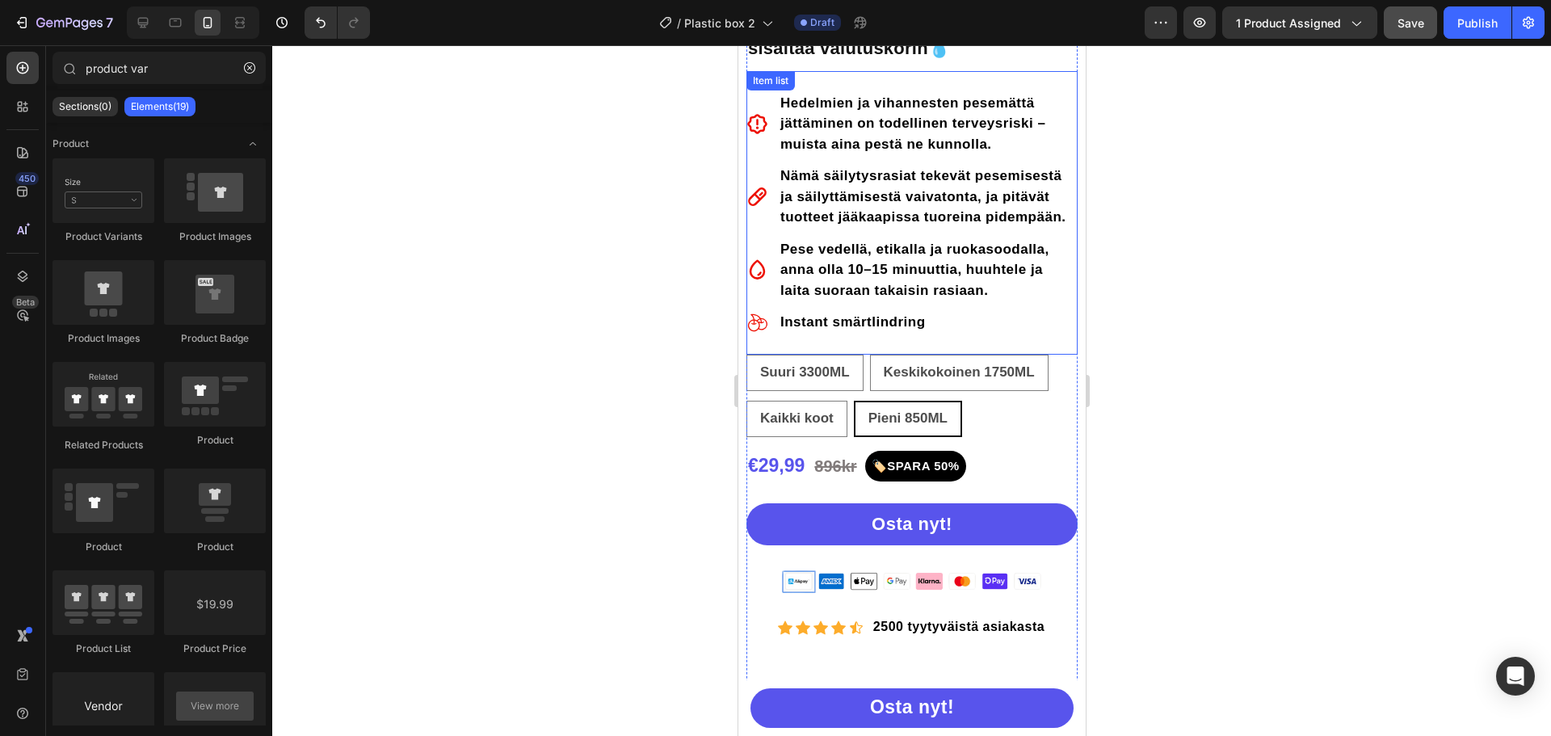
scroll to position [565, 0]
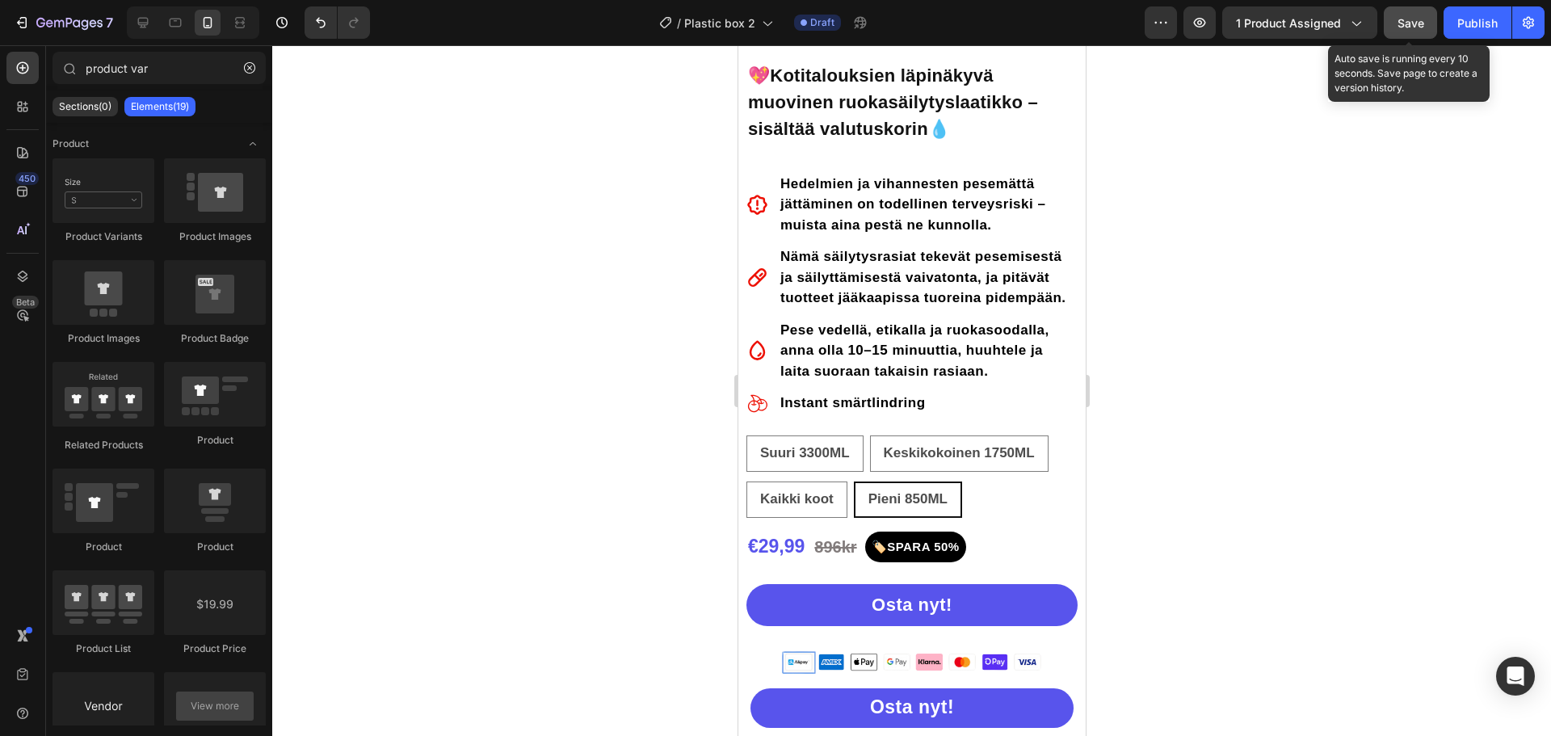
click at [1406, 19] on span "Save" at bounding box center [1411, 23] width 27 height 14
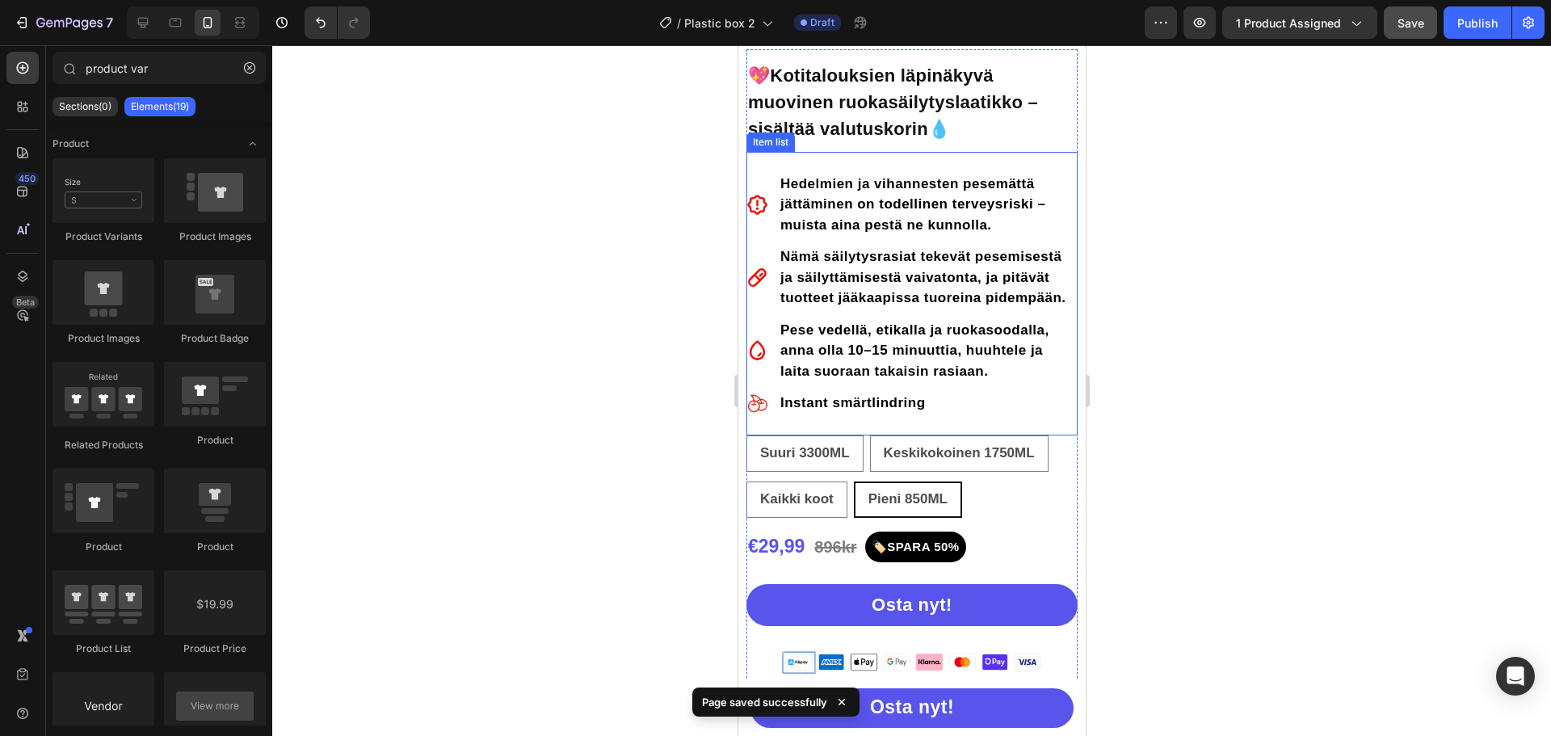
scroll to position [726, 0]
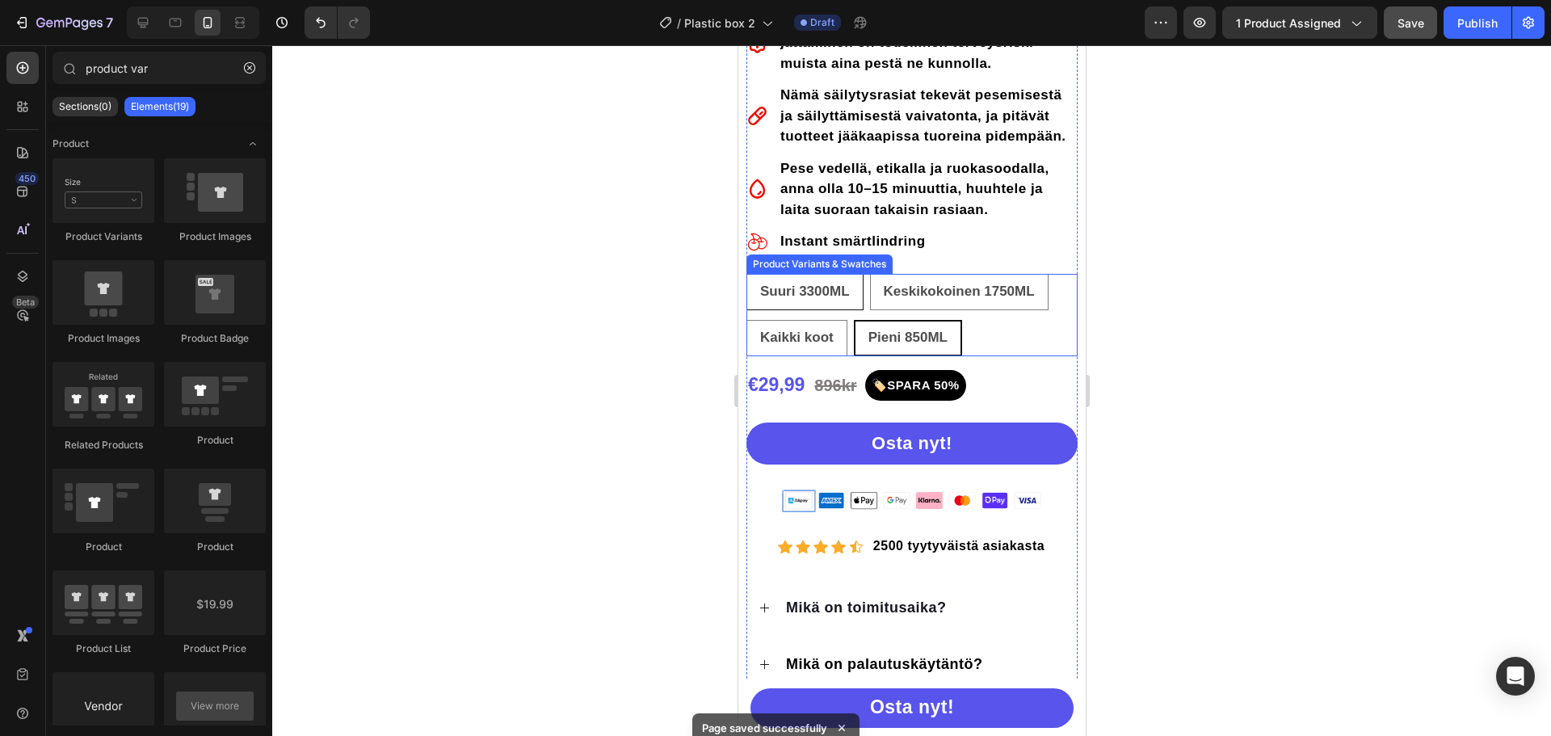
click at [827, 299] on span "Suuri 3300ML" at bounding box center [805, 291] width 90 height 15
click at [746, 274] on input "Suuri 3300ML Suuri 3300ML Suuri 3300ML" at bounding box center [745, 273] width 1 height 1
radio input "false"
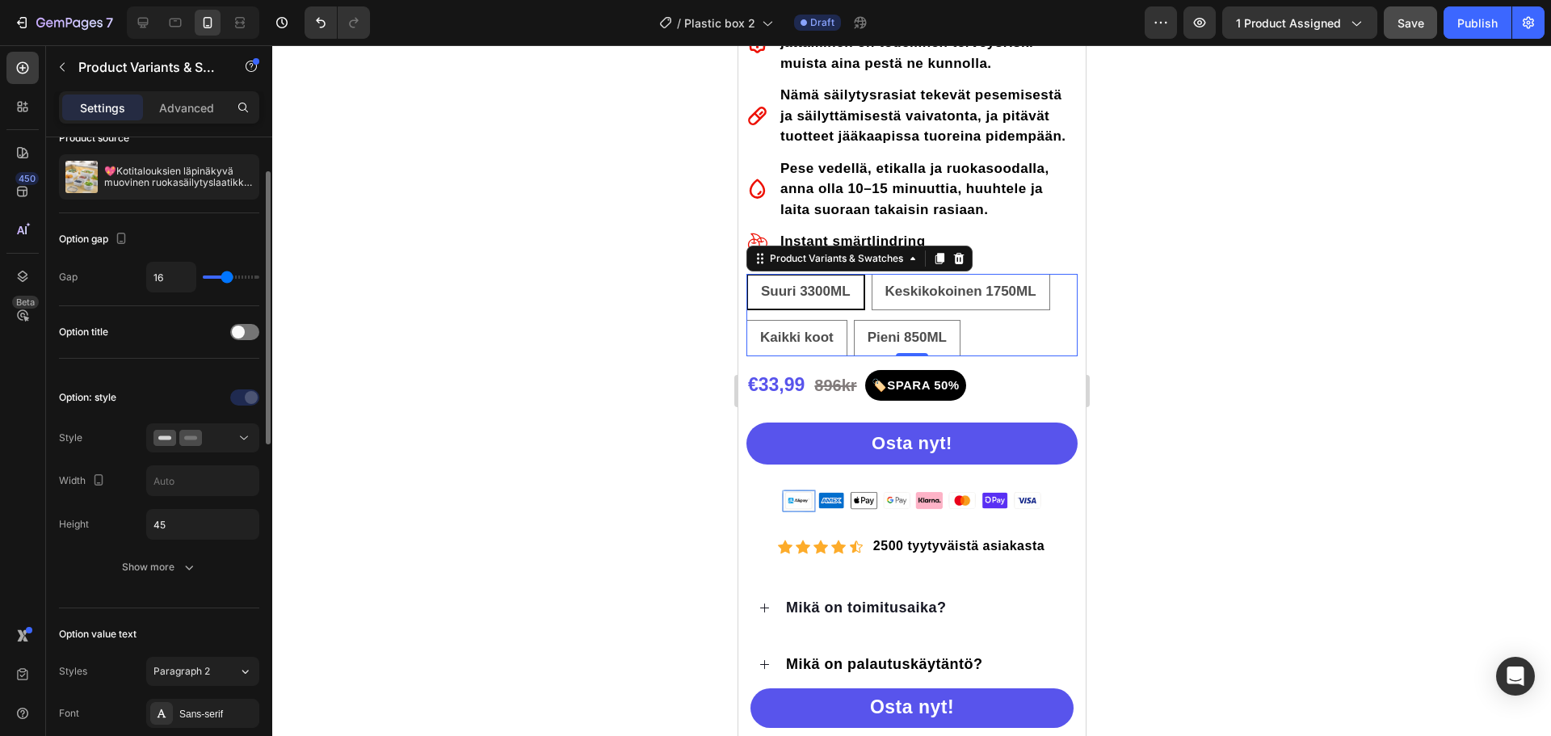
scroll to position [162, 0]
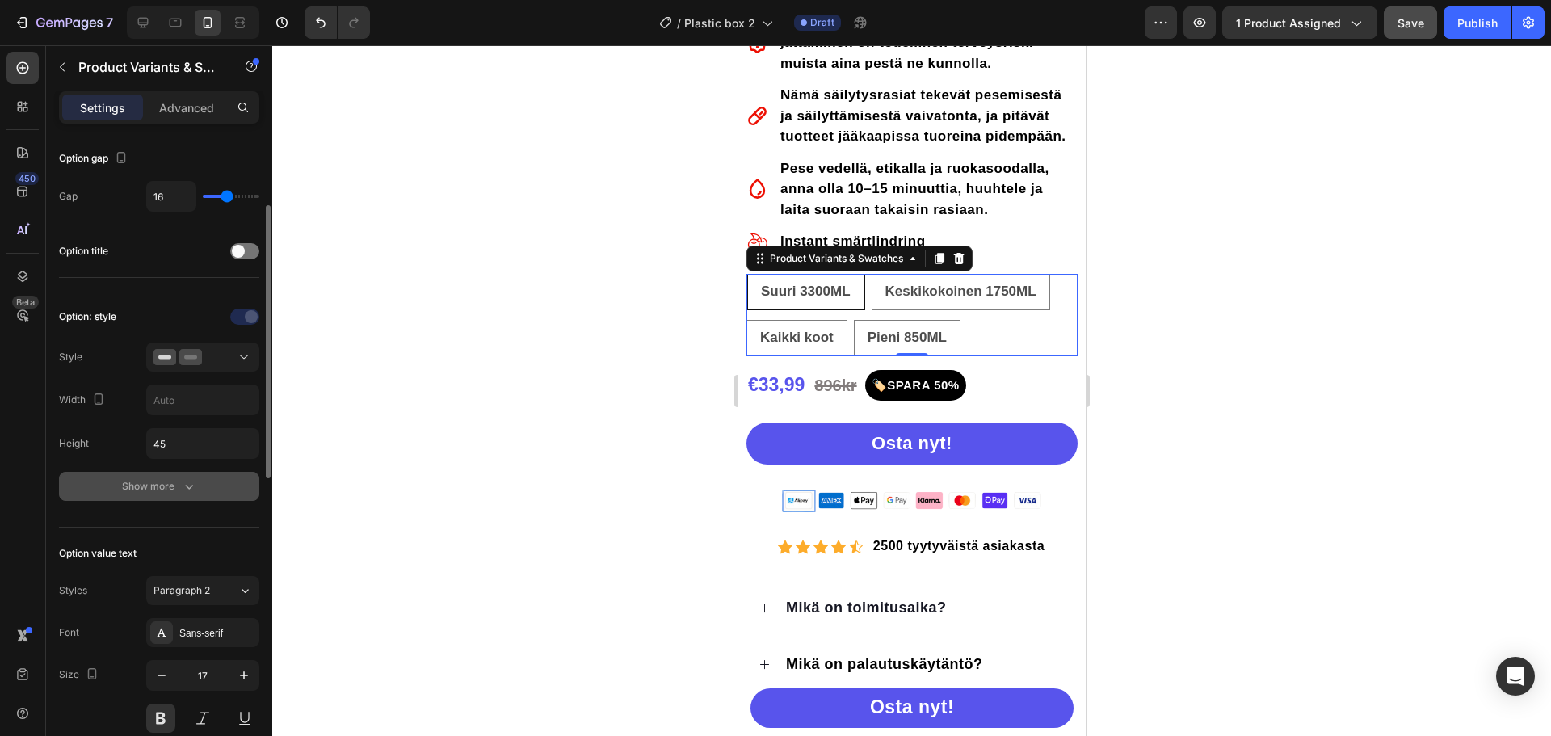
click at [181, 478] on icon "button" at bounding box center [189, 486] width 16 height 16
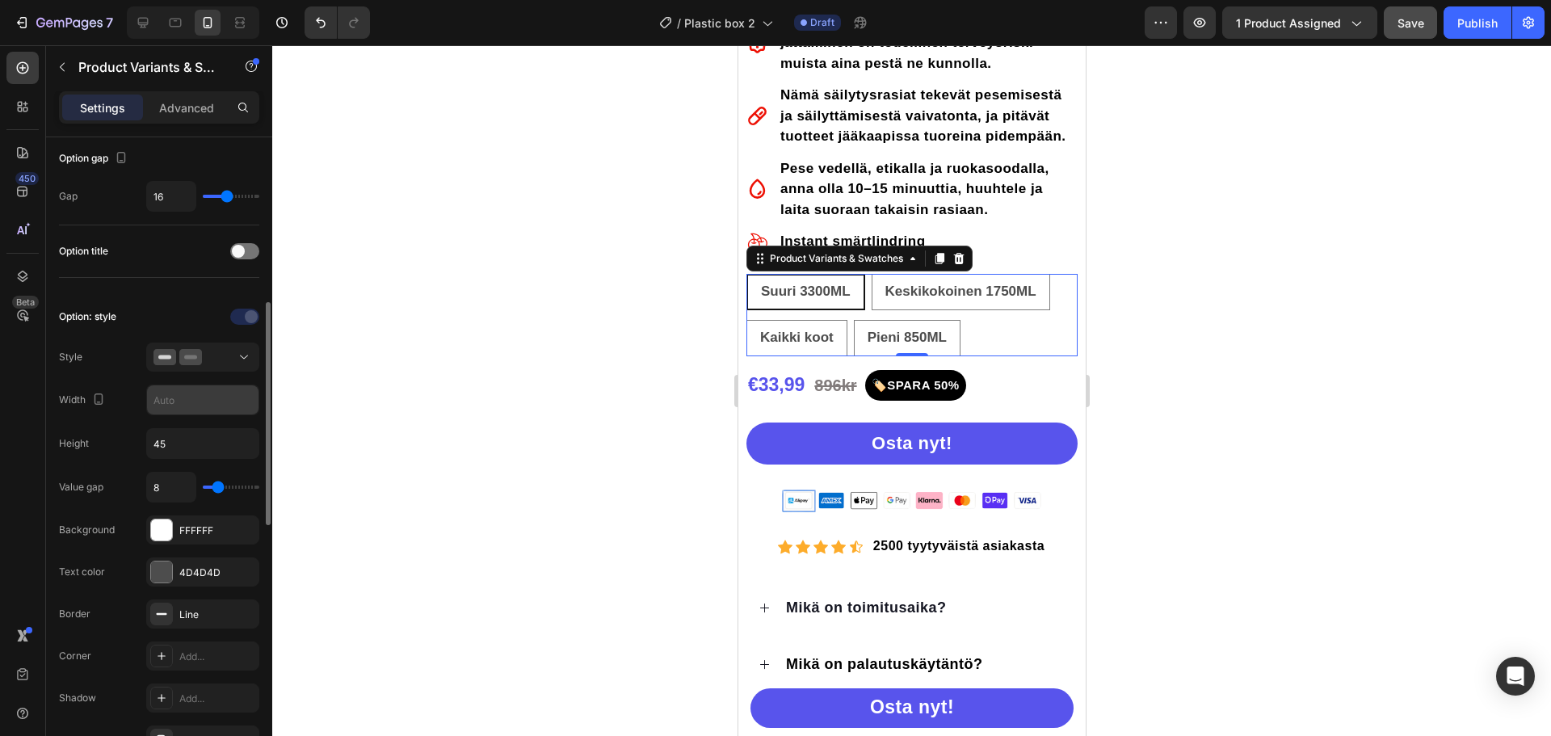
scroll to position [323, 0]
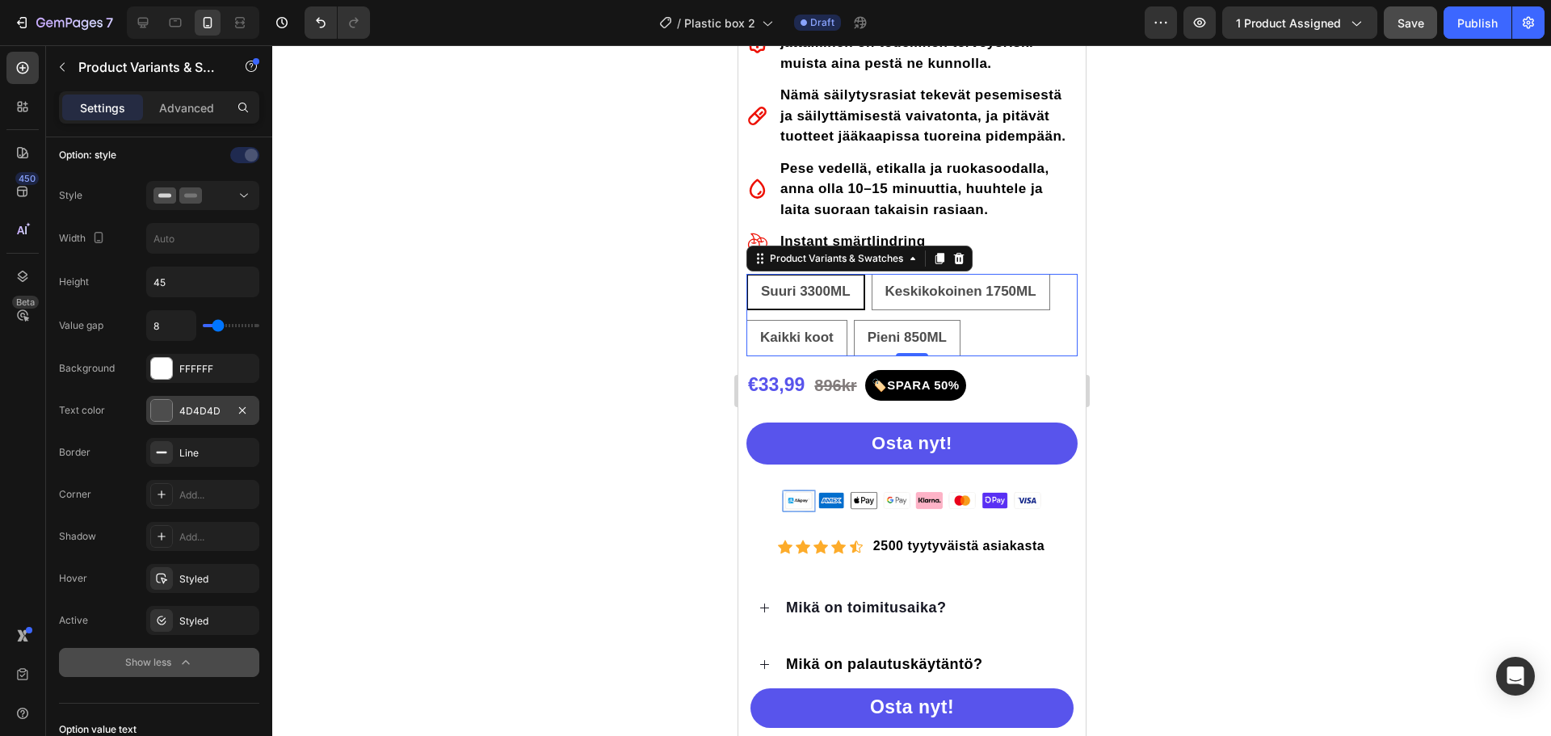
click at [154, 411] on div at bounding box center [161, 410] width 21 height 21
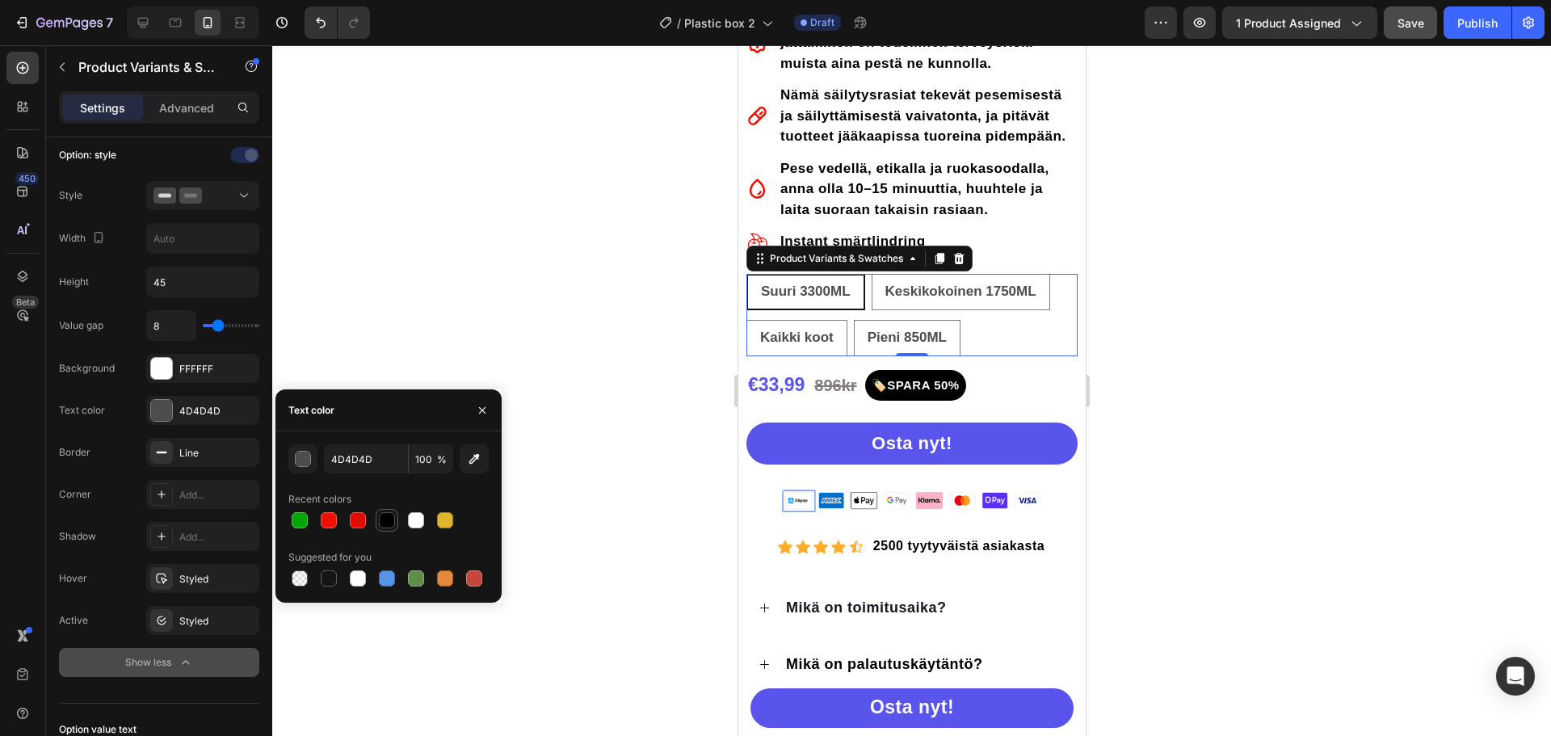
click at [388, 517] on div at bounding box center [387, 520] width 16 height 16
type input "000000"
radio input "true"
click at [329, 581] on div at bounding box center [329, 578] width 16 height 16
drag, startPoint x: 388, startPoint y: 525, endPoint x: 329, endPoint y: 493, distance: 67.3
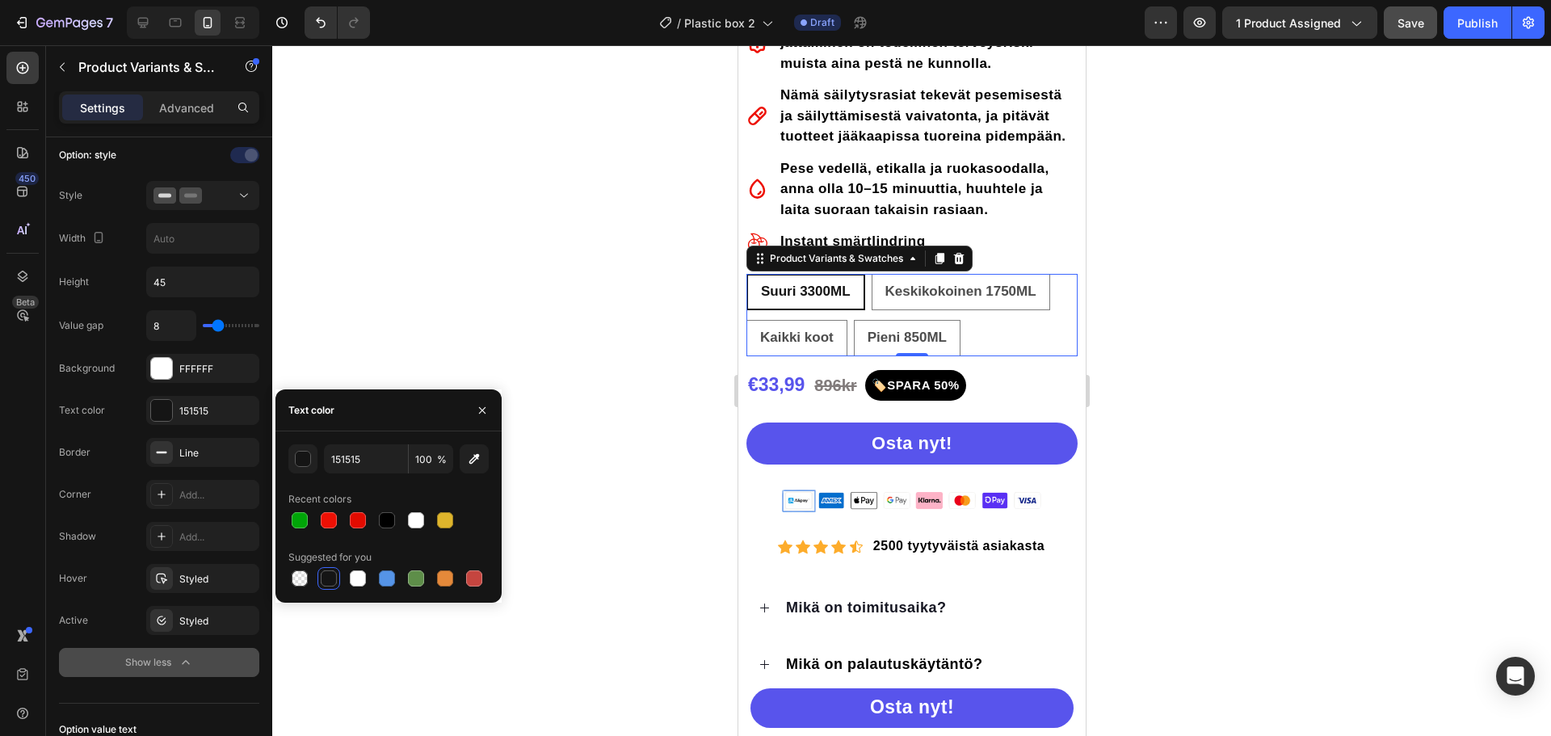
click at [388, 524] on div at bounding box center [387, 520] width 16 height 16
type input "000000"
click at [117, 427] on div "Value gap 8 Background FFFFFF Text color 000000 Border Line Corner Add... Shado…" at bounding box center [159, 493] width 200 height 367
click at [128, 438] on div "Background FFFFFF" at bounding box center [159, 452] width 200 height 29
click at [301, 310] on div at bounding box center [911, 390] width 1279 height 691
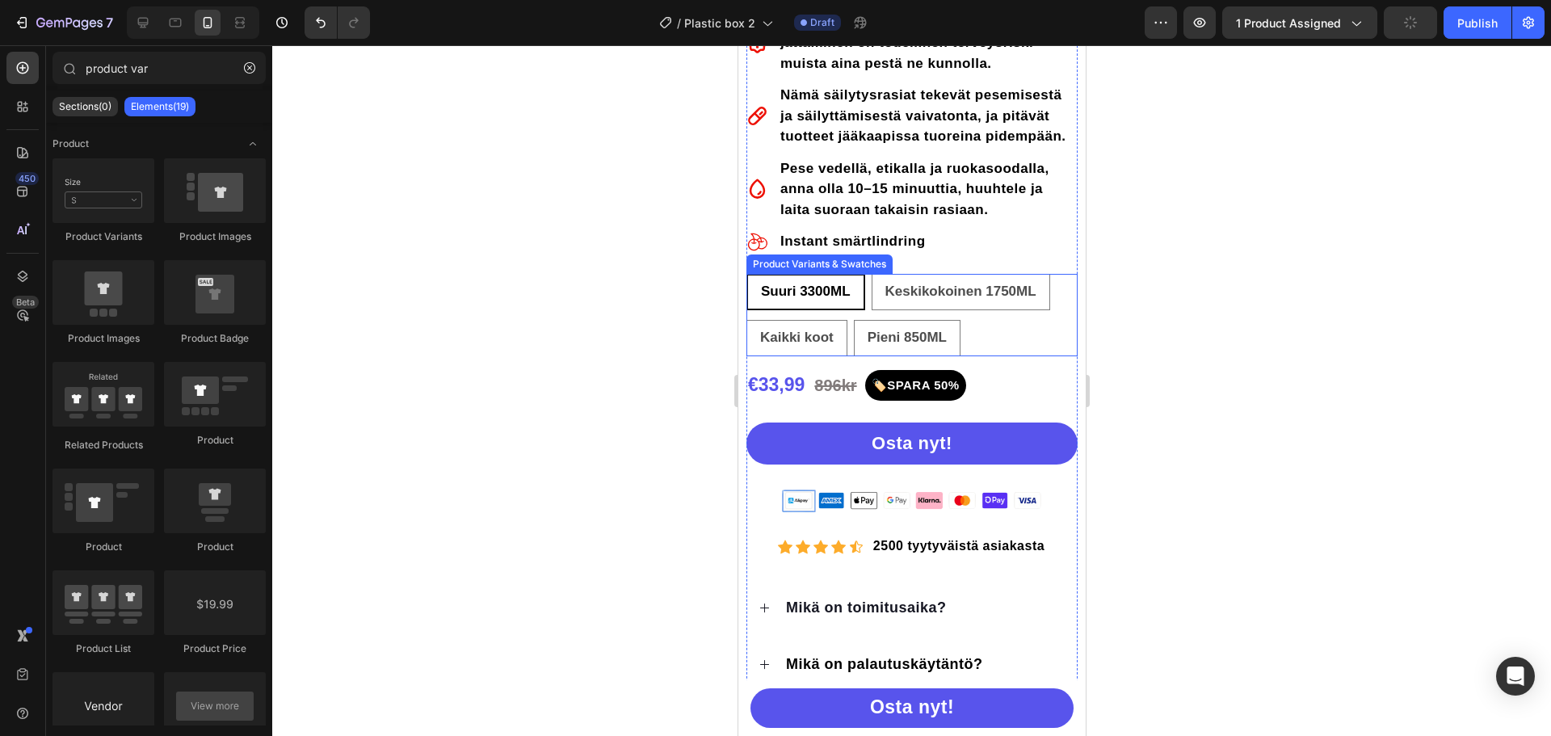
click at [864, 305] on 3300ML "Suuri 3300ML" at bounding box center [805, 292] width 119 height 36
click at [746, 274] on input "Suuri 3300ML Suuri 3300ML Suuri 3300ML" at bounding box center [745, 273] width 1 height 1
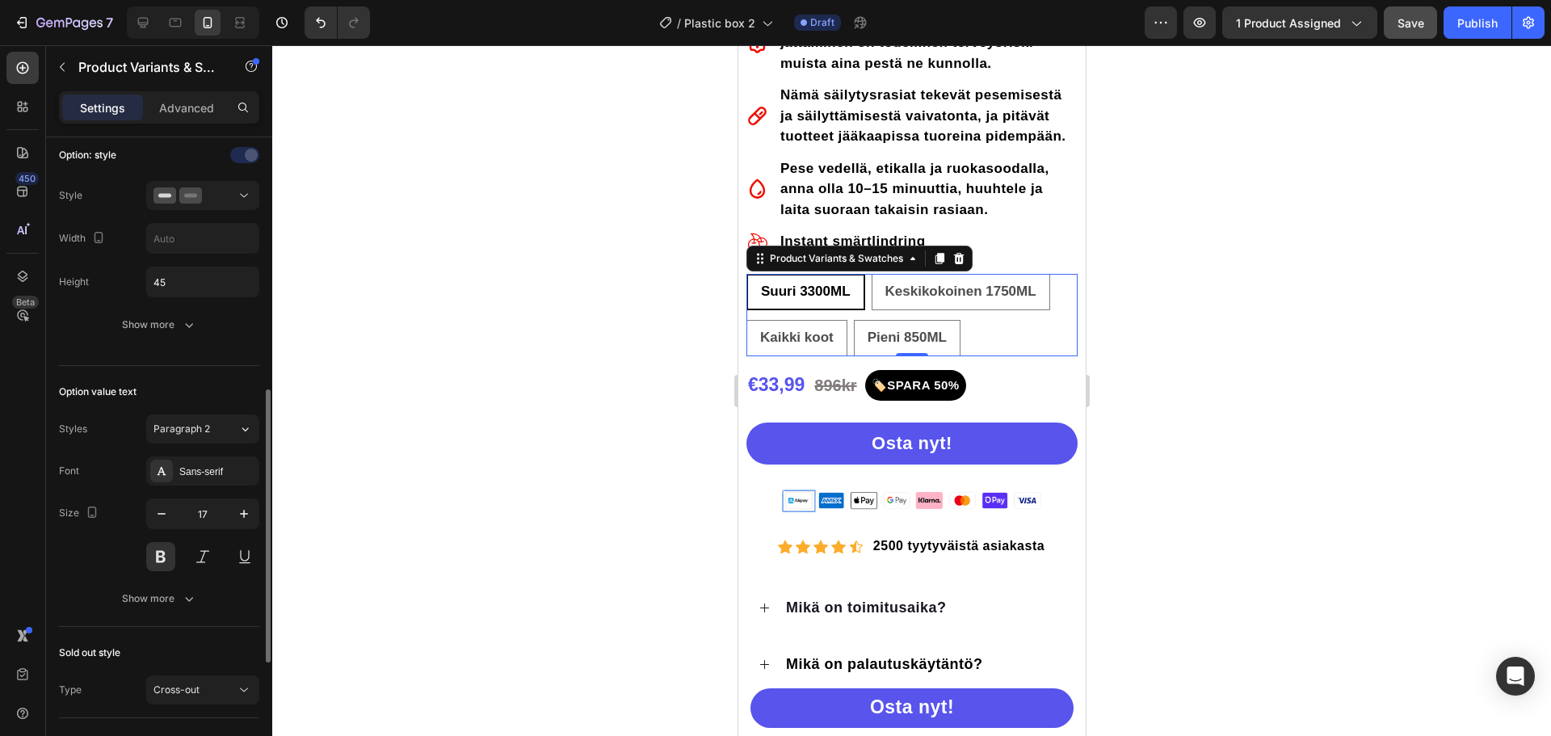
scroll to position [404, 0]
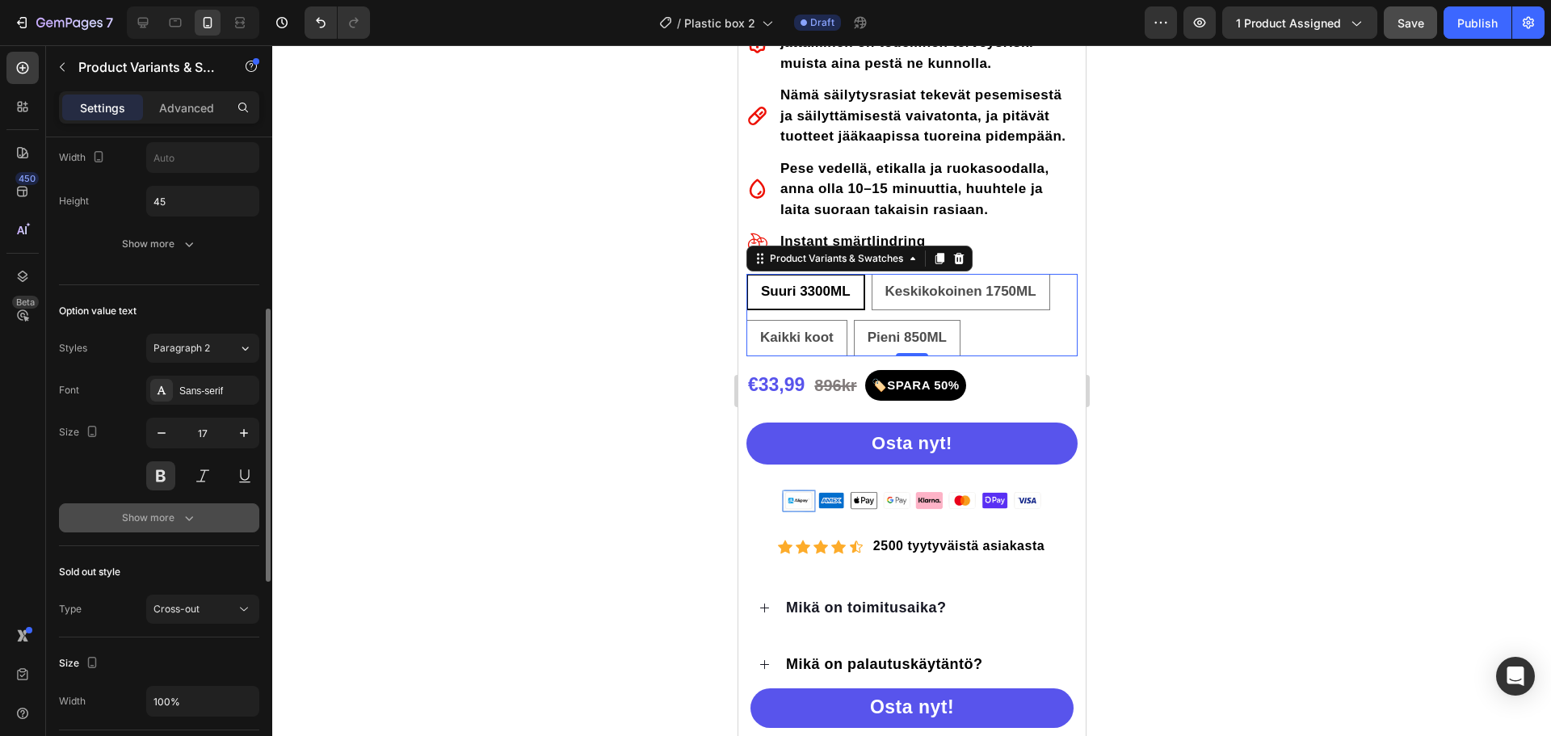
click at [140, 514] on div "Show more" at bounding box center [159, 518] width 75 height 16
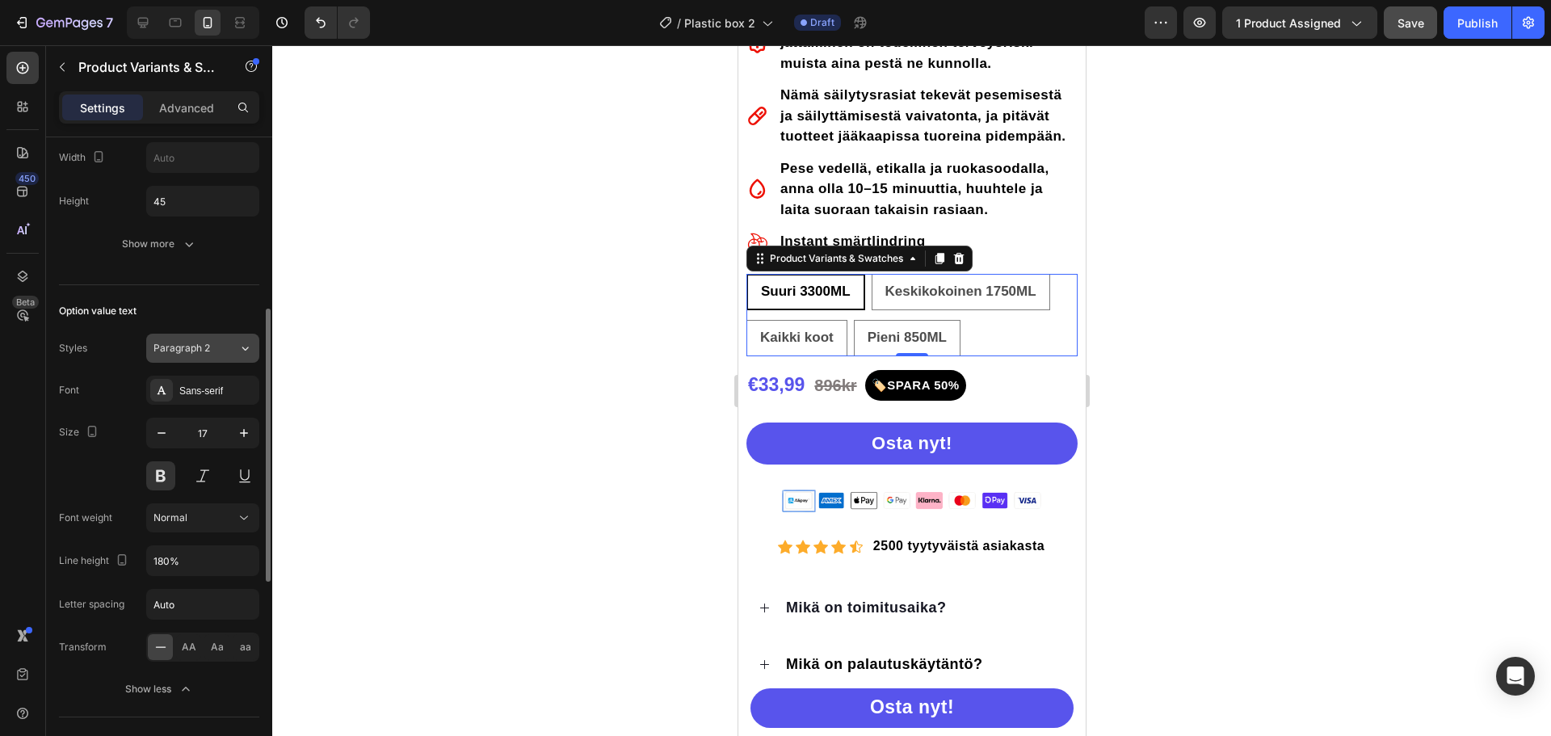
click at [154, 349] on span "Paragraph 2" at bounding box center [182, 348] width 57 height 15
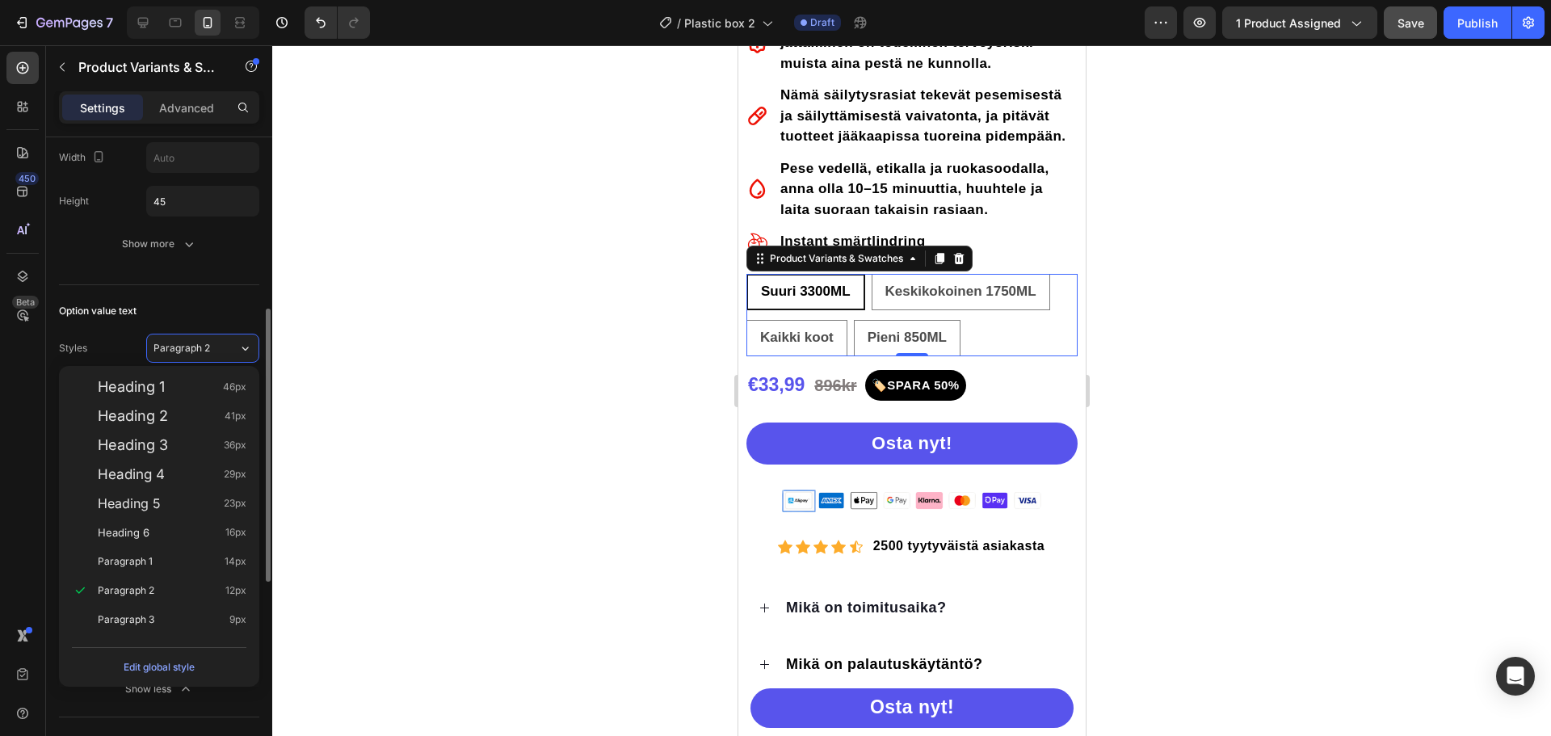
click at [149, 310] on div "Option value text" at bounding box center [159, 311] width 200 height 26
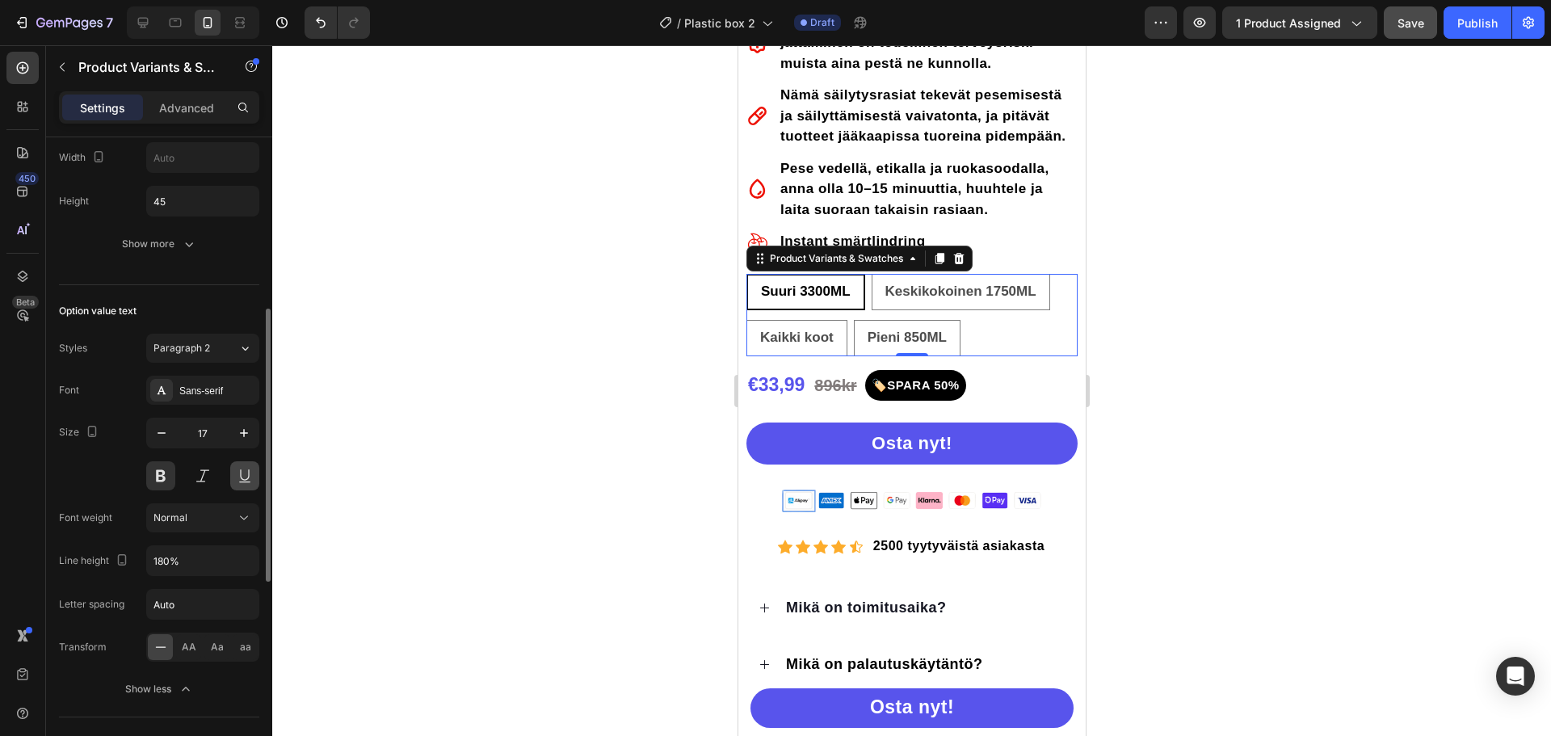
click at [243, 475] on button at bounding box center [244, 475] width 29 height 29
click at [209, 482] on button at bounding box center [202, 475] width 29 height 29
click at [242, 436] on icon "button" at bounding box center [244, 433] width 16 height 16
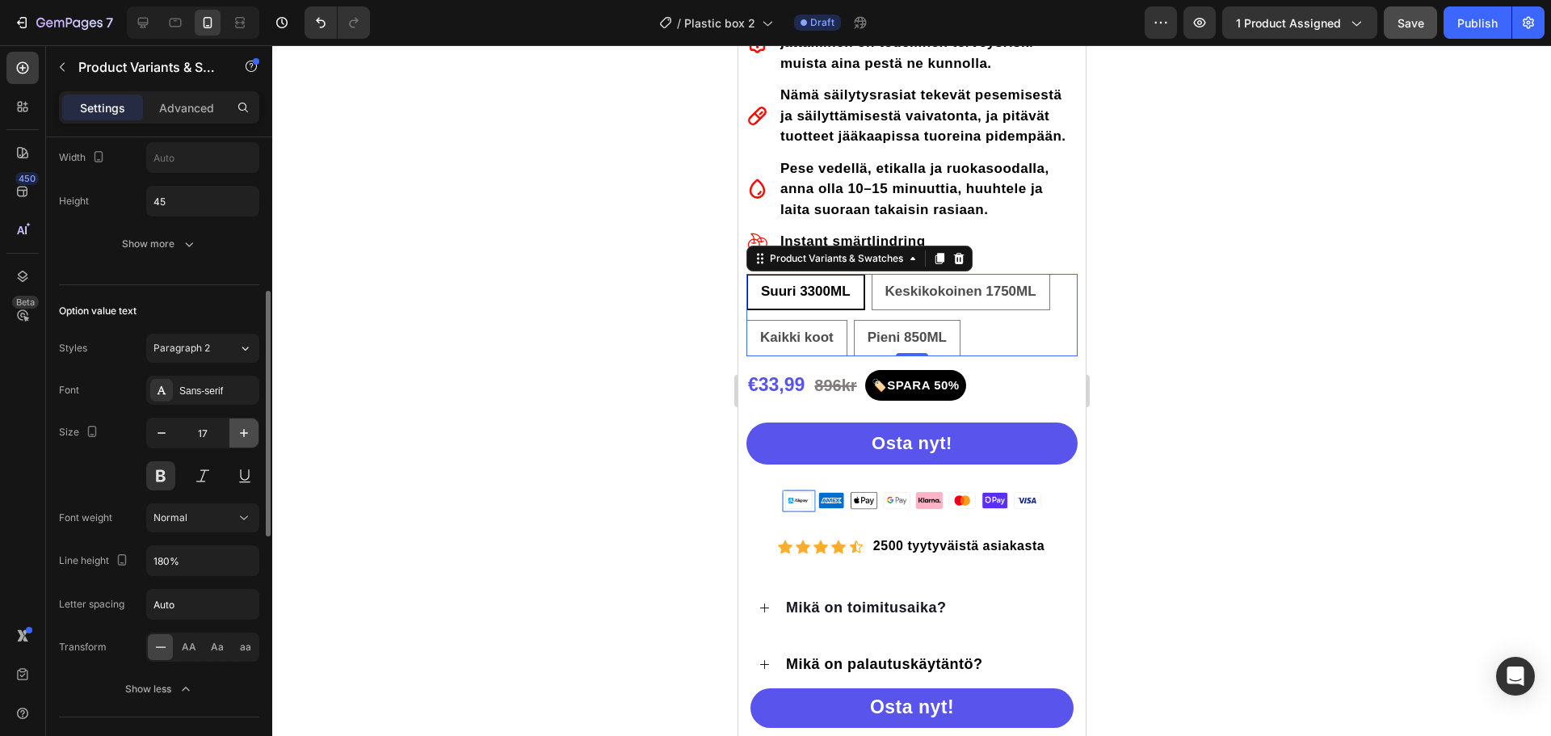
type input "18"
drag, startPoint x: 196, startPoint y: 307, endPoint x: 332, endPoint y: 306, distance: 135.7
click at [197, 307] on div "Option value text" at bounding box center [159, 311] width 200 height 26
click at [959, 300] on span "Keskikokoinen 1750ML" at bounding box center [970, 292] width 160 height 16
click at [876, 274] on input "Keskikokoinen 1750ML Keskikokoinen 1750ML Keskikokoinen 1750ML" at bounding box center [875, 273] width 1 height 1
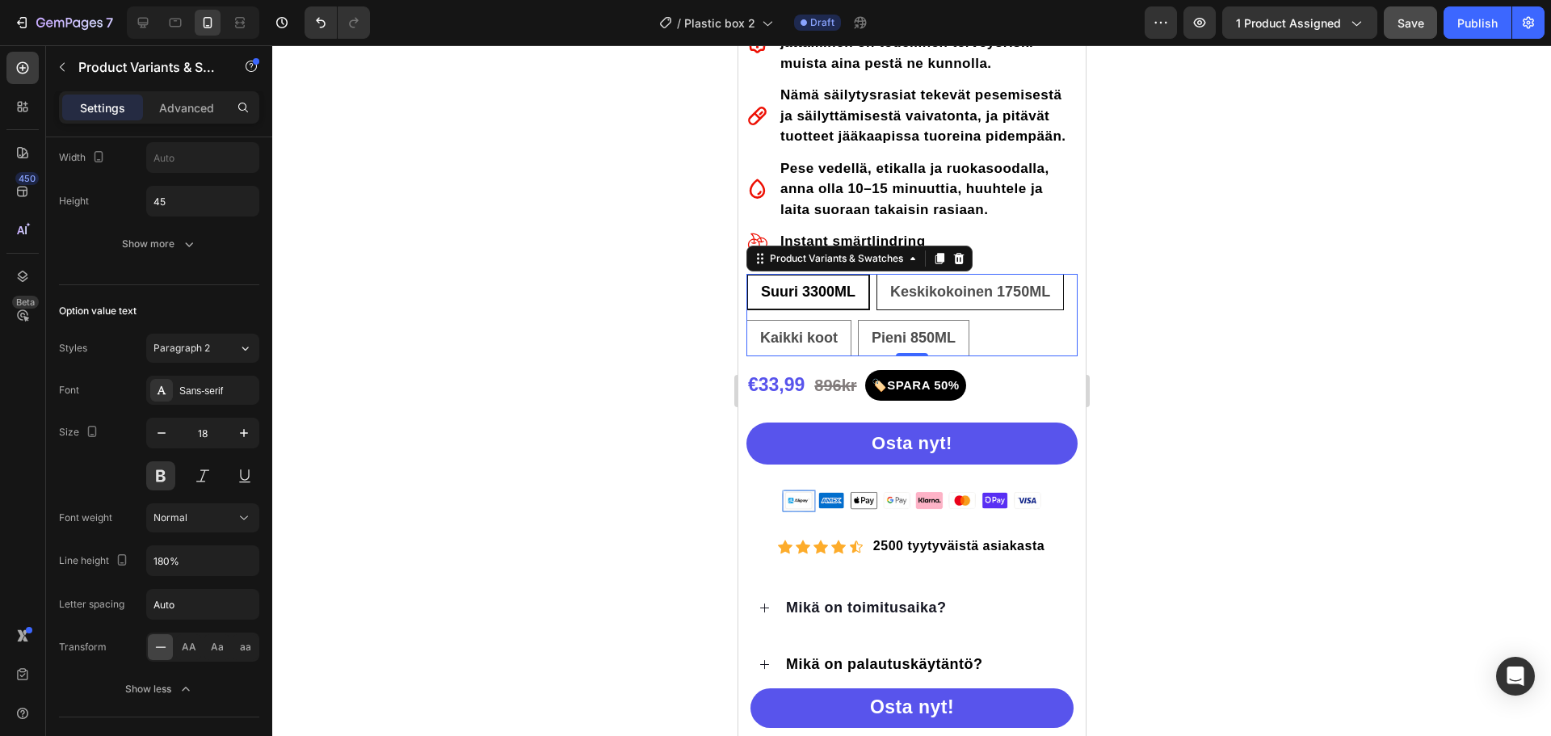
radio input "false"
click at [809, 339] on span "Kaikki koot" at bounding box center [799, 338] width 78 height 16
click at [746, 320] on input "Kaikki koot Kaikki koot Kaikki koot" at bounding box center [745, 319] width 1 height 1
radio input "false"
click at [882, 346] on span "Pieni 850ML" at bounding box center [915, 338] width 84 height 16
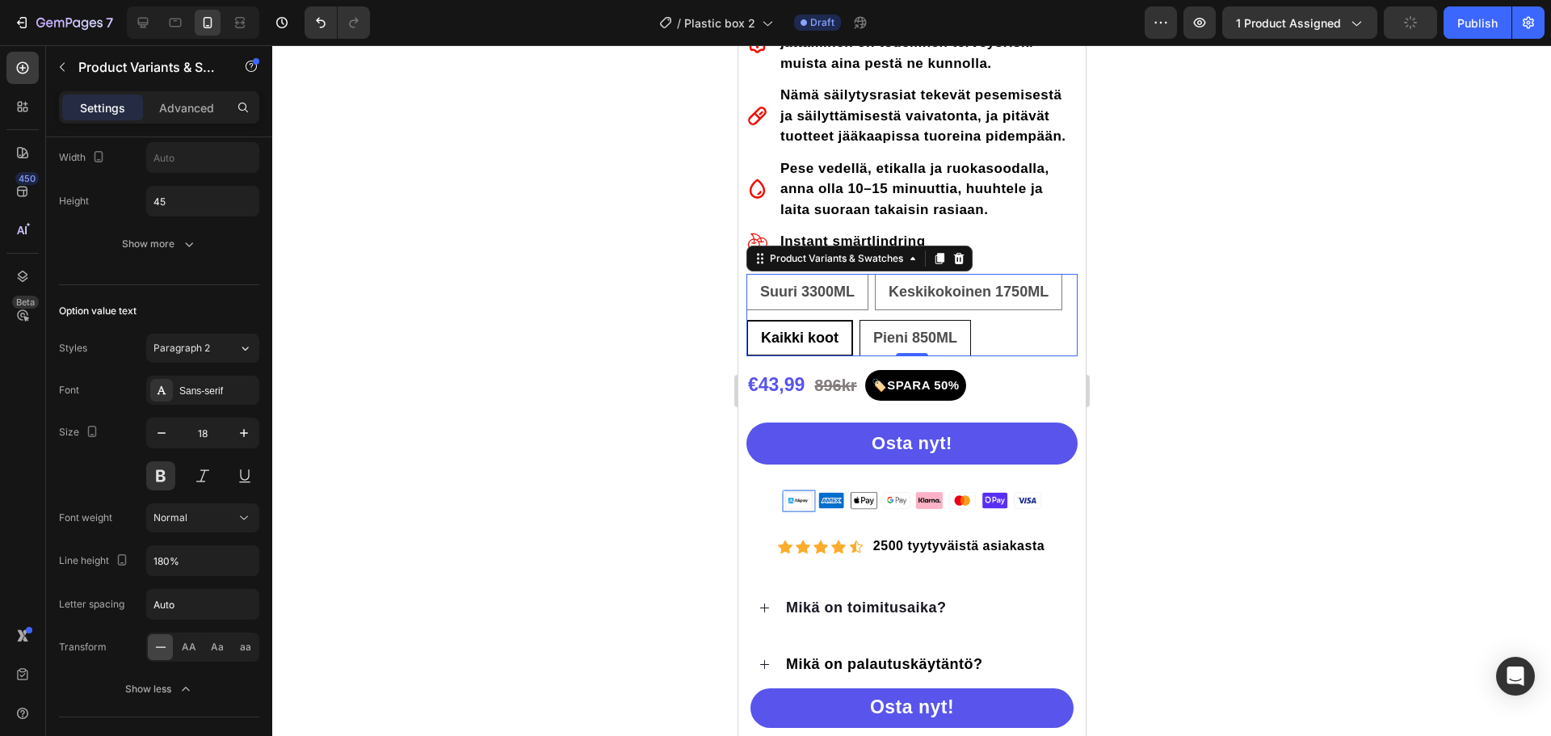
click at [859, 320] on input "Pieni 850ML Pieni 850ML Pieni 850ML" at bounding box center [858, 319] width 1 height 1
radio input "false"
click at [1184, 305] on div at bounding box center [911, 390] width 1279 height 691
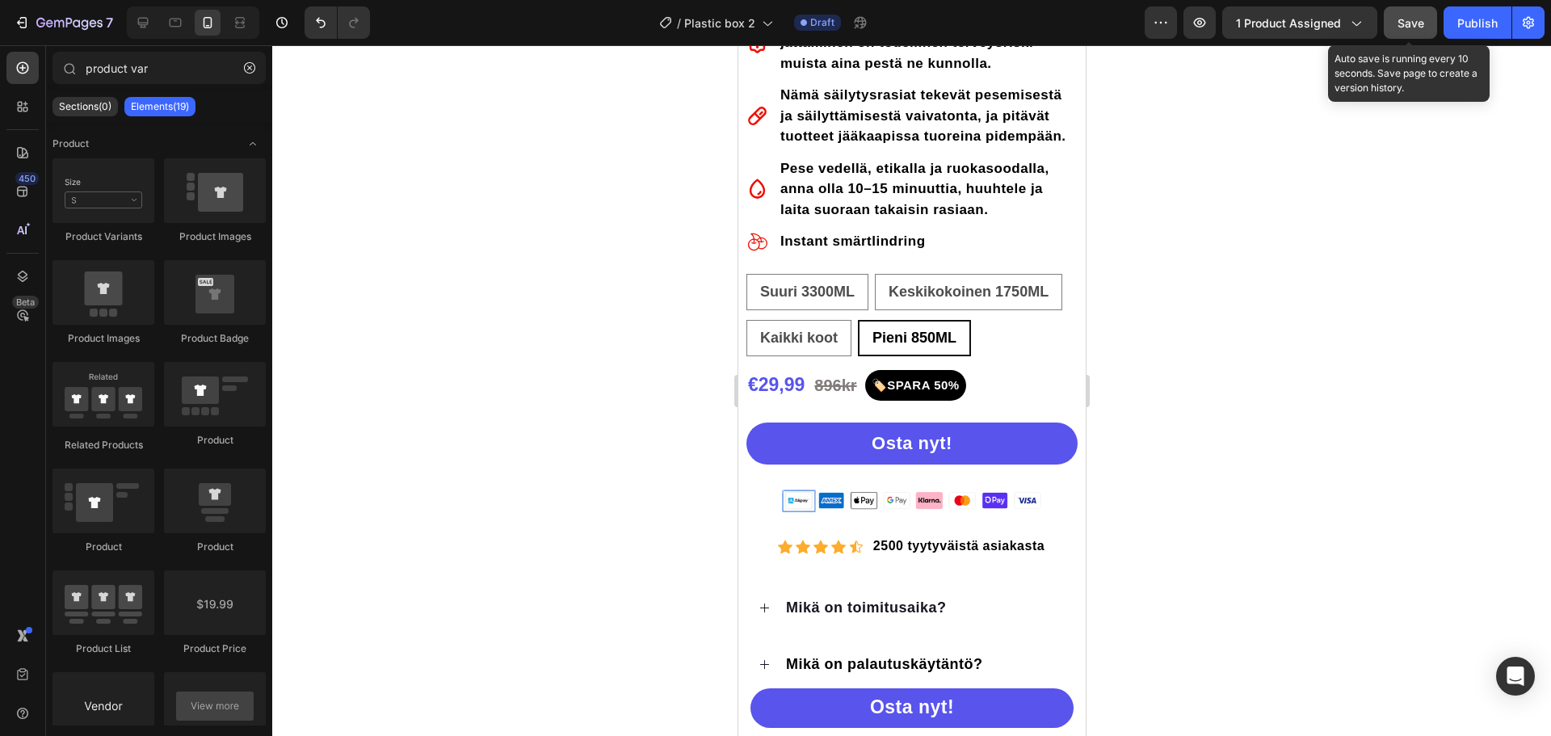
click at [1417, 19] on span "Save" at bounding box center [1411, 23] width 27 height 14
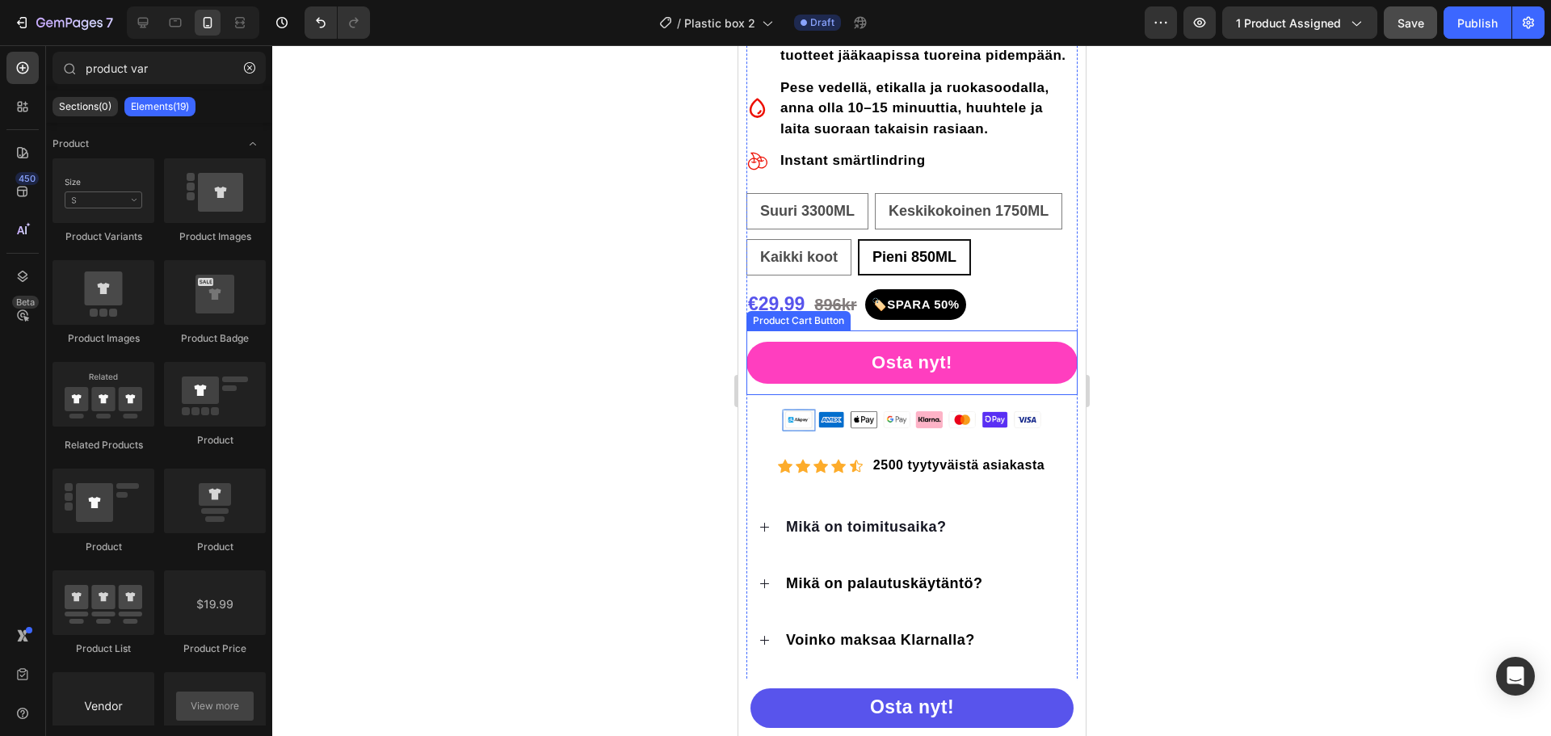
scroll to position [646, 0]
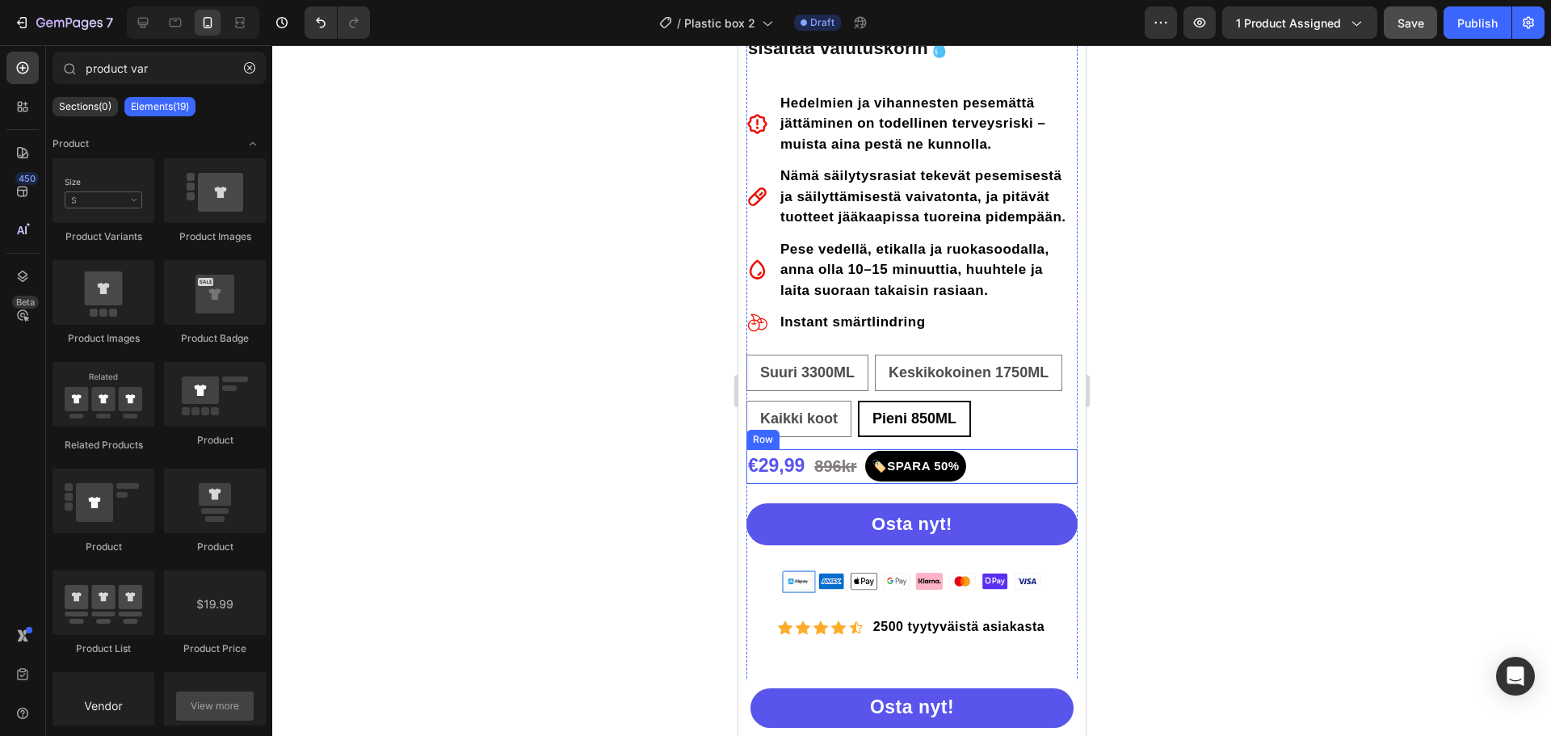
click at [995, 471] on div "€29,99 Product Price Product Price 896kr Text Block 🏷️SPARA 50% Text block Row" at bounding box center [911, 466] width 331 height 35
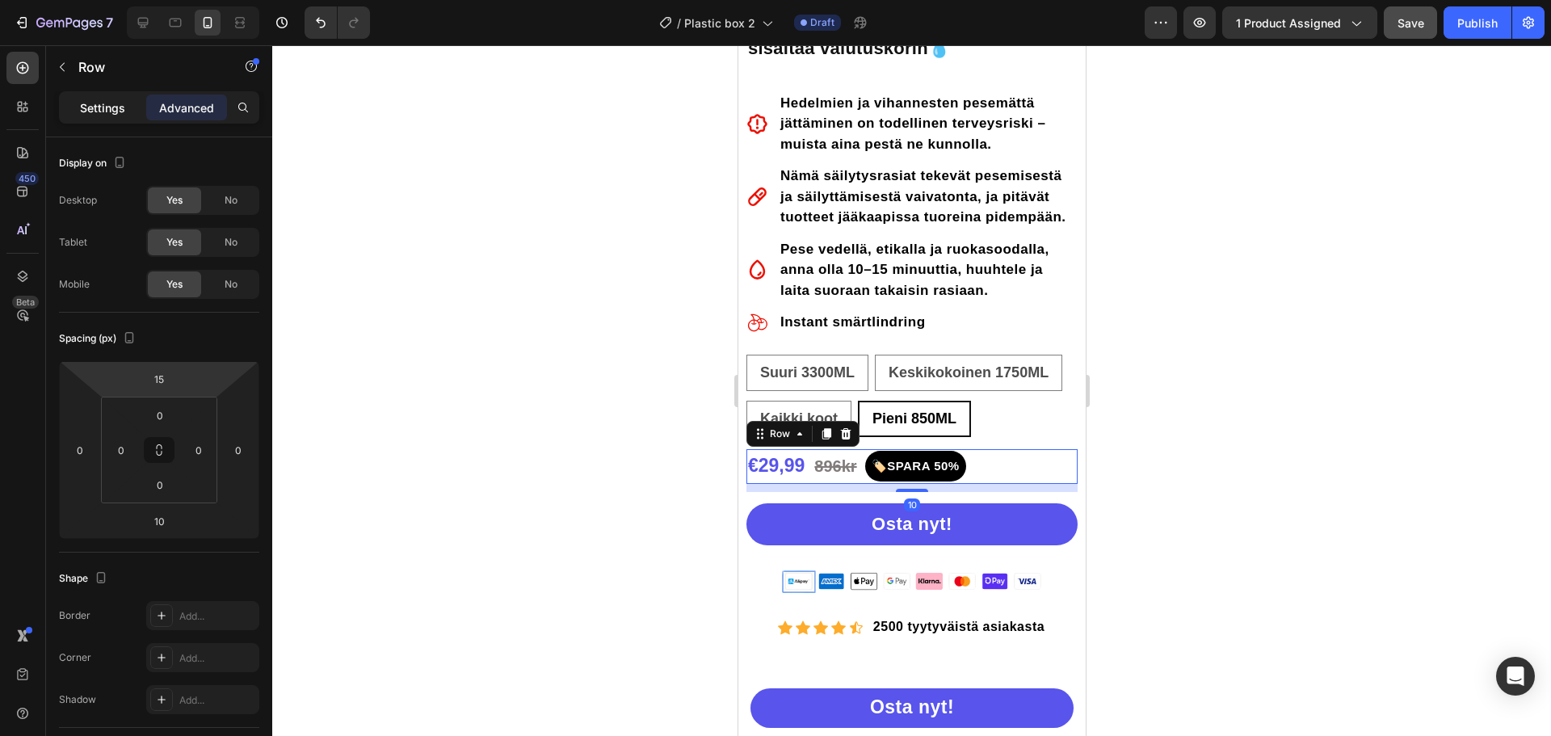
click at [102, 112] on p "Settings" at bounding box center [102, 107] width 45 height 17
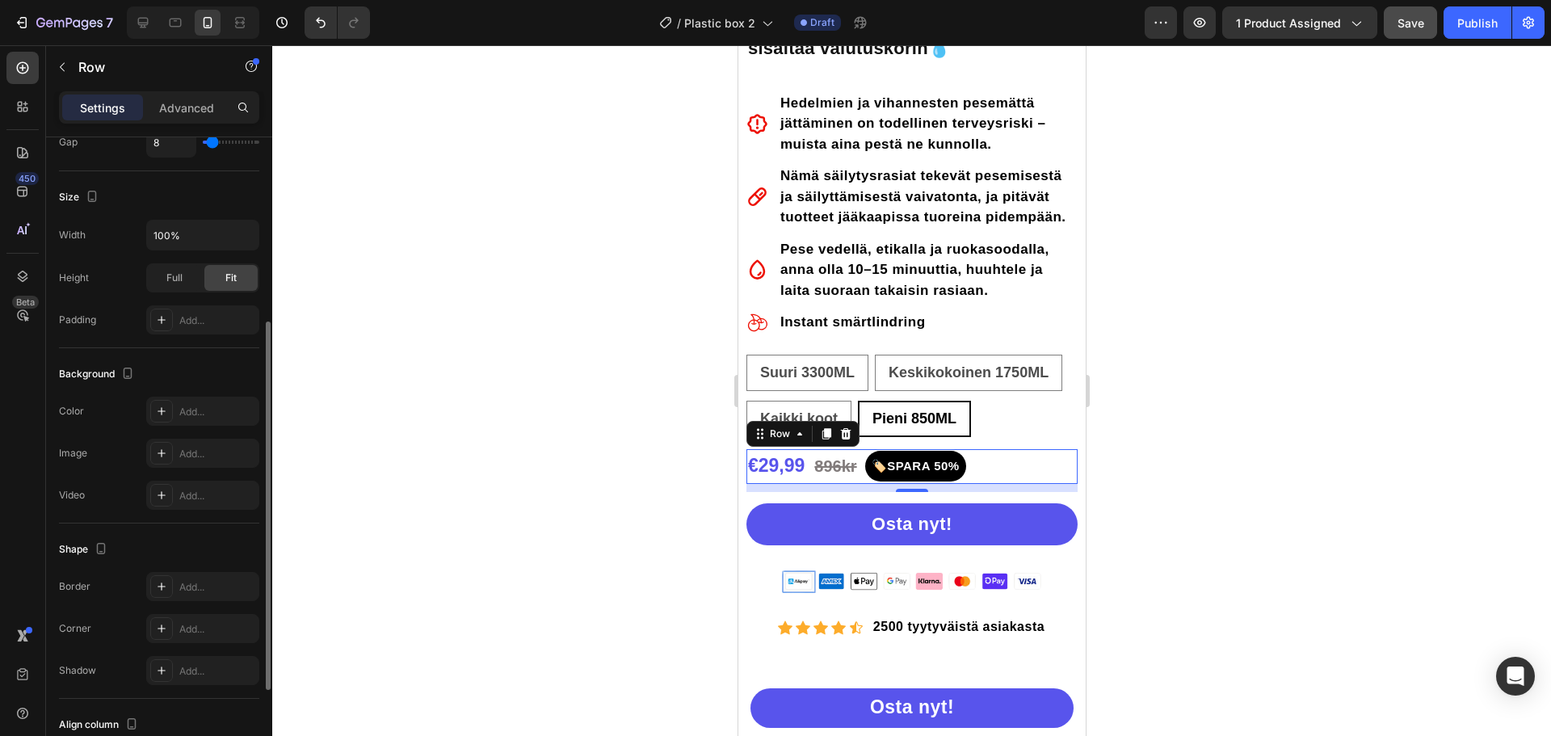
scroll to position [483, 0]
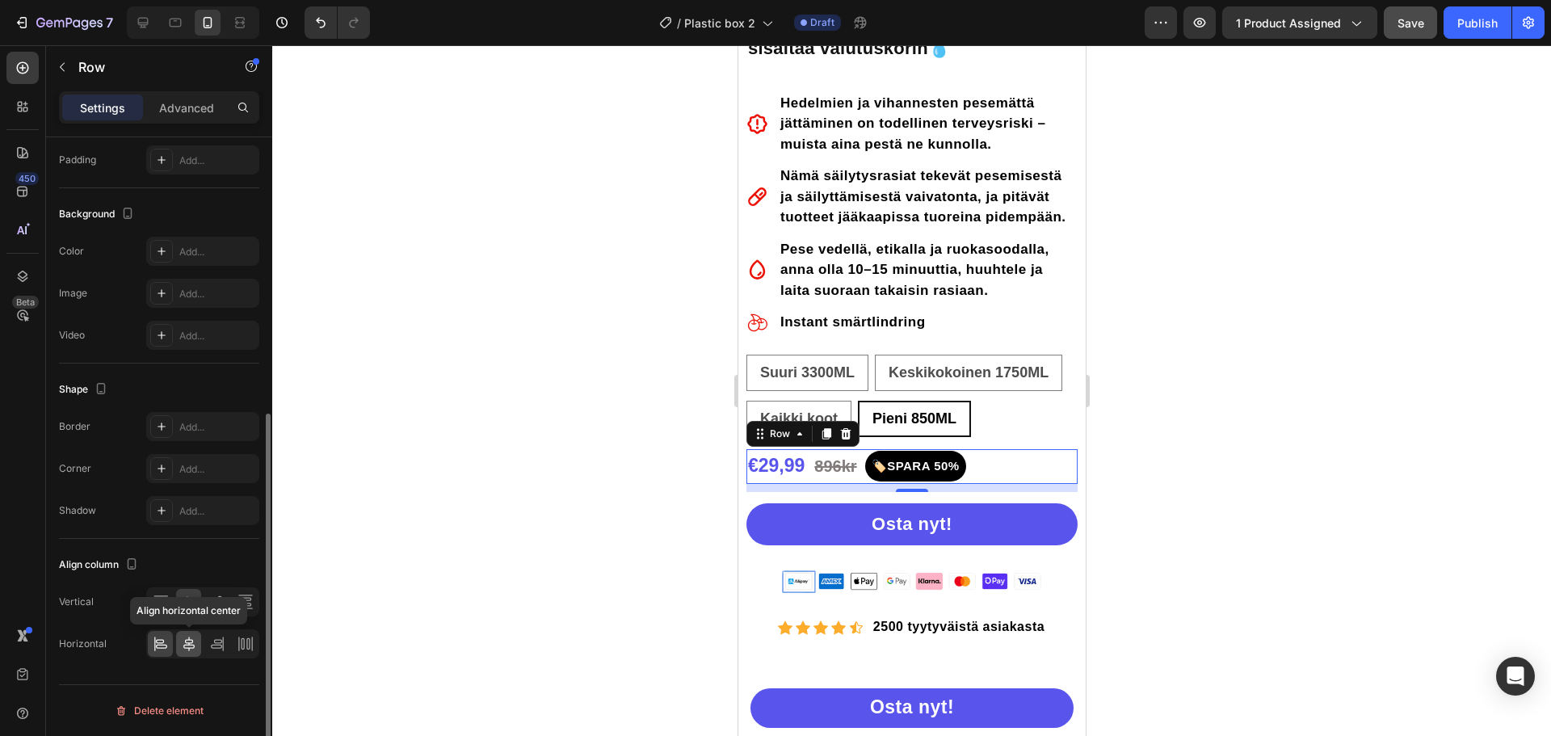
click at [185, 633] on div at bounding box center [188, 644] width 25 height 26
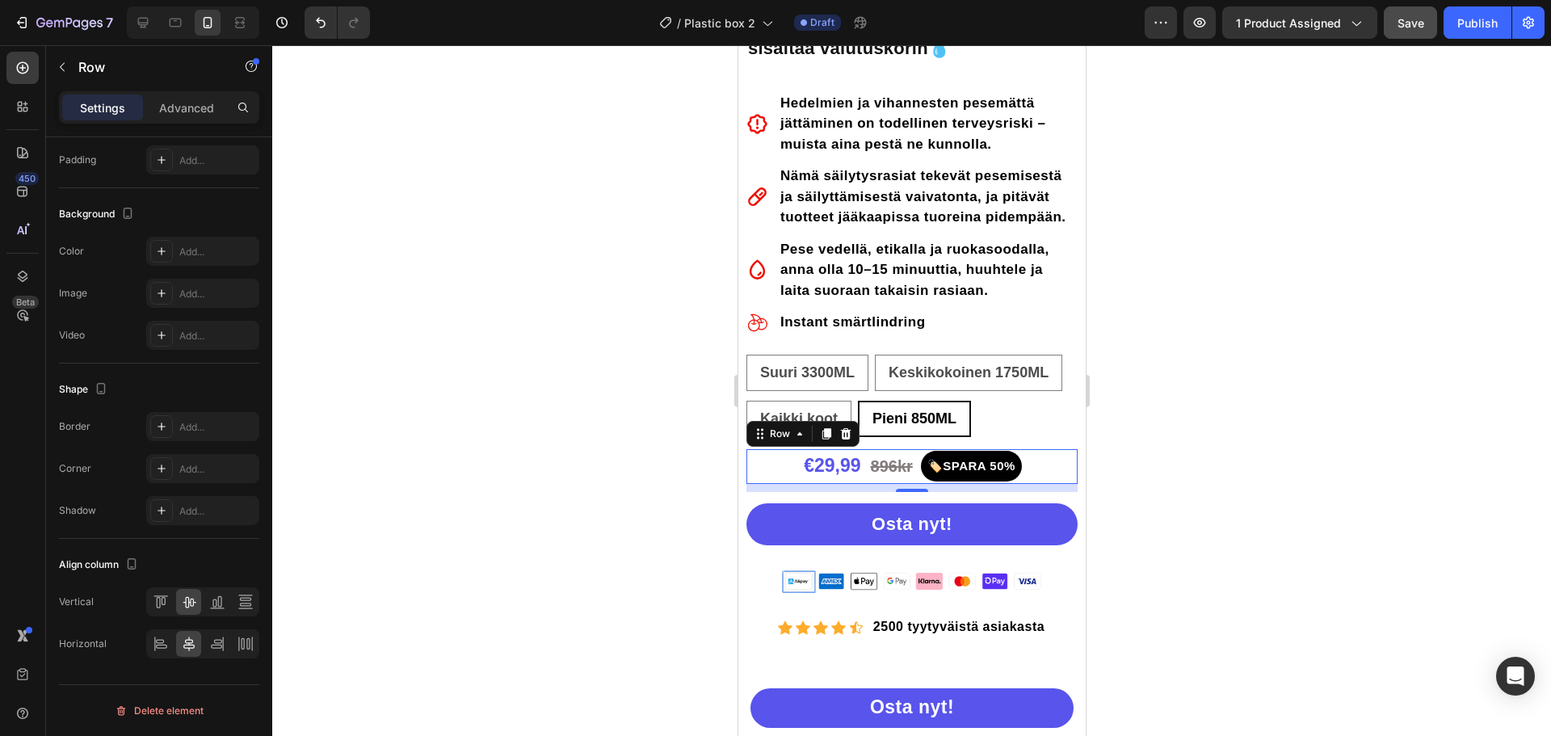
click at [1101, 405] on div at bounding box center [911, 390] width 1279 height 691
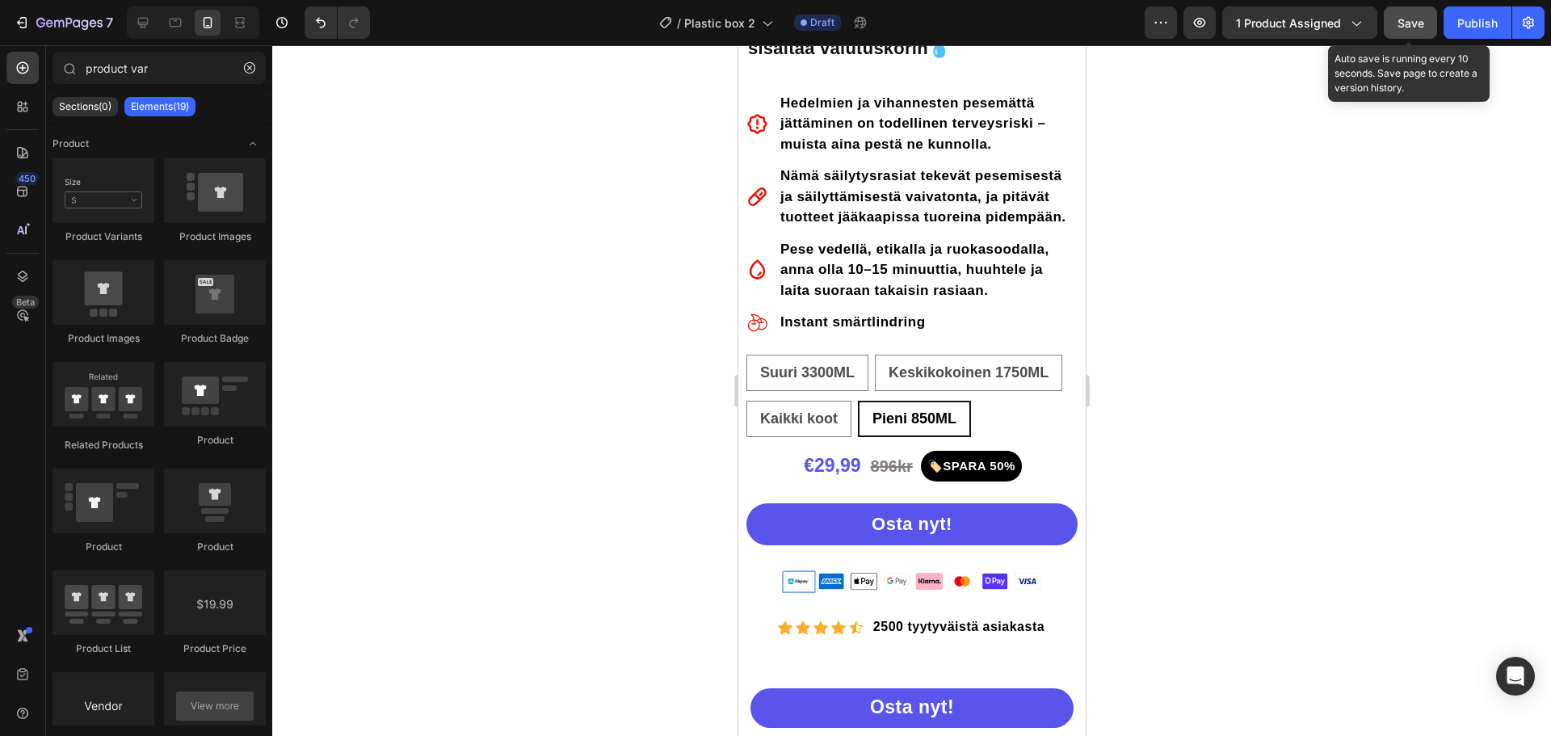
click at [1427, 21] on button "Save" at bounding box center [1410, 22] width 53 height 32
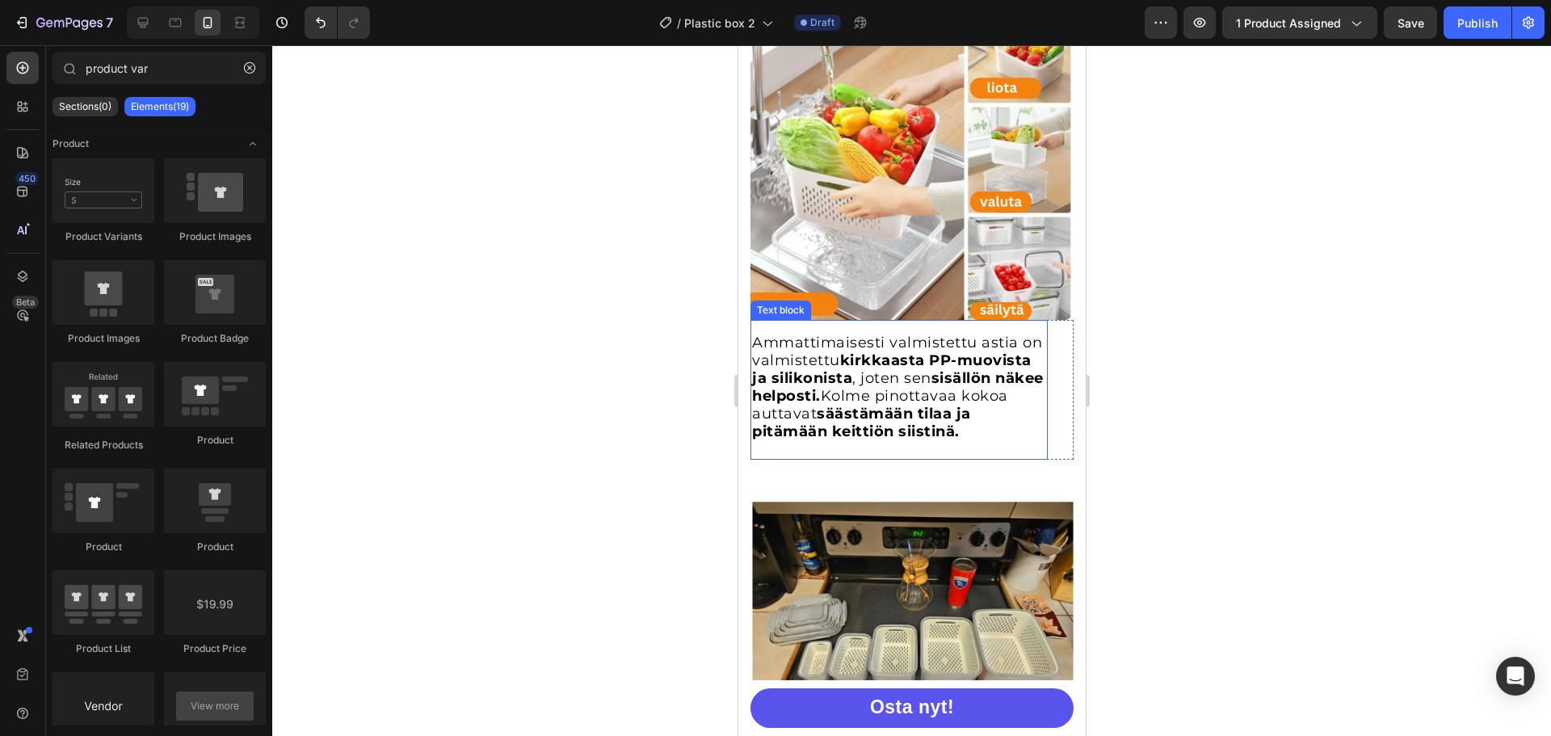
scroll to position [2181, 0]
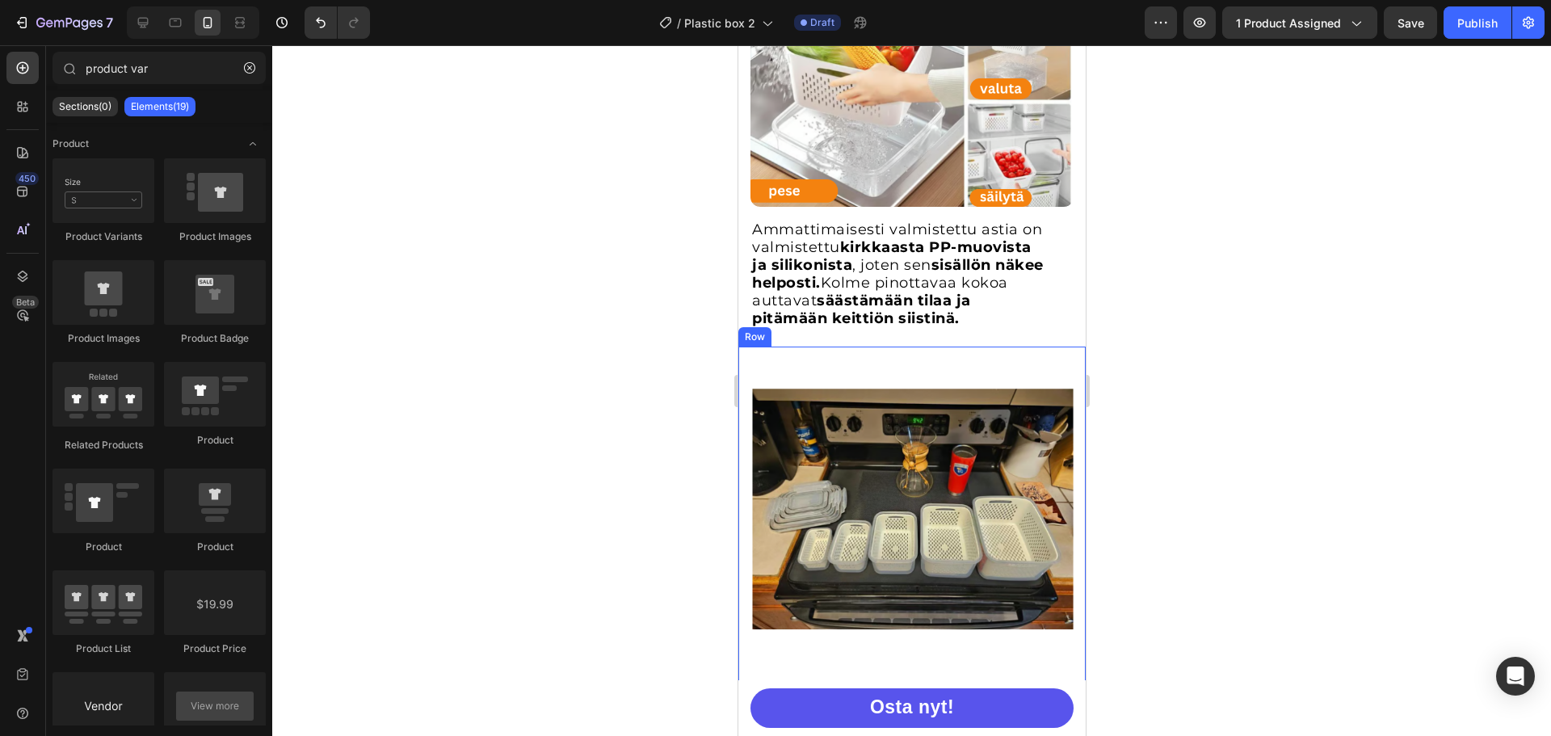
click at [739, 370] on div "Sisäänrakennettu valutuskori mahdollistaa nopean ja tehokkaan vedenpoiston, sam…" at bounding box center [911, 588] width 347 height 482
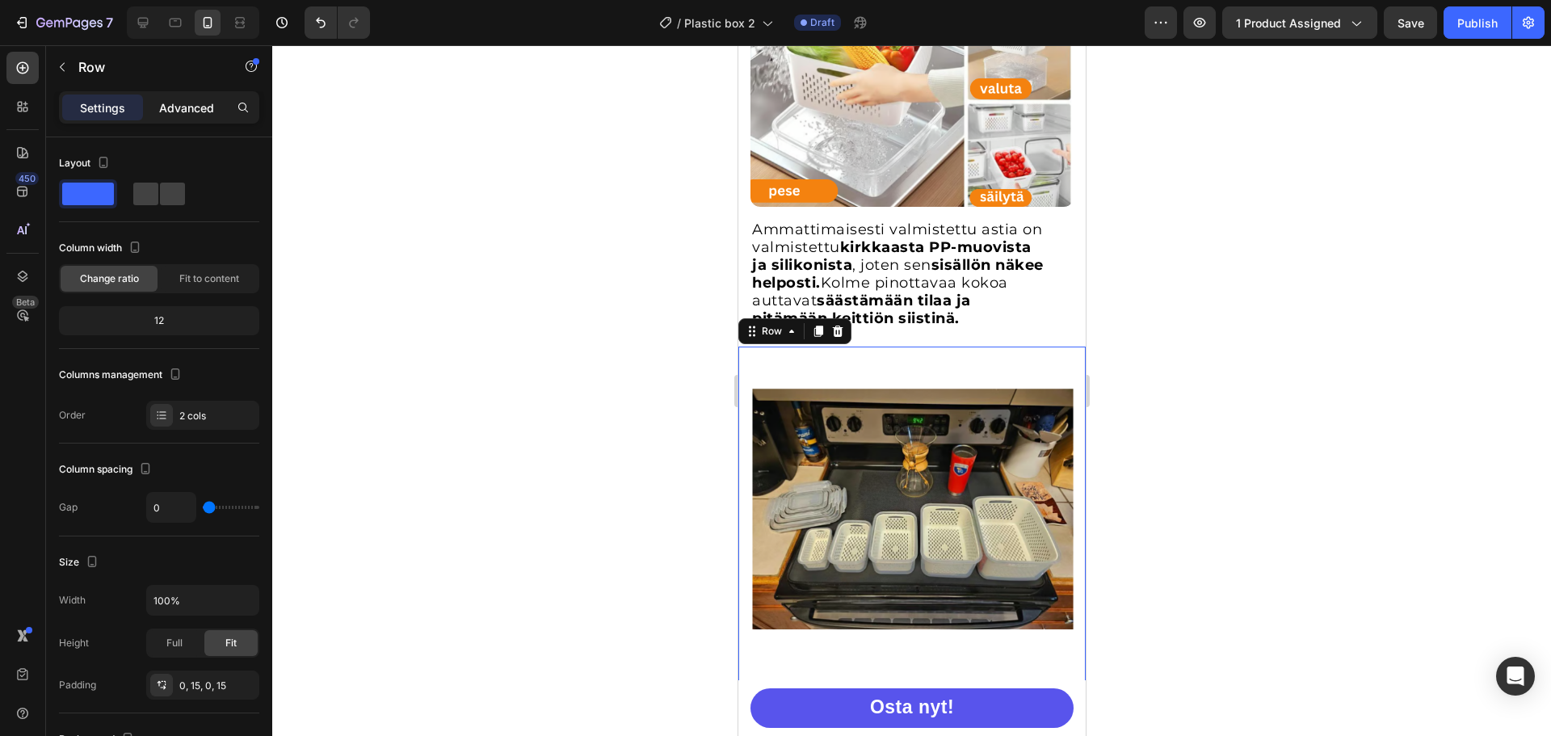
click at [187, 105] on p "Advanced" at bounding box center [186, 107] width 55 height 17
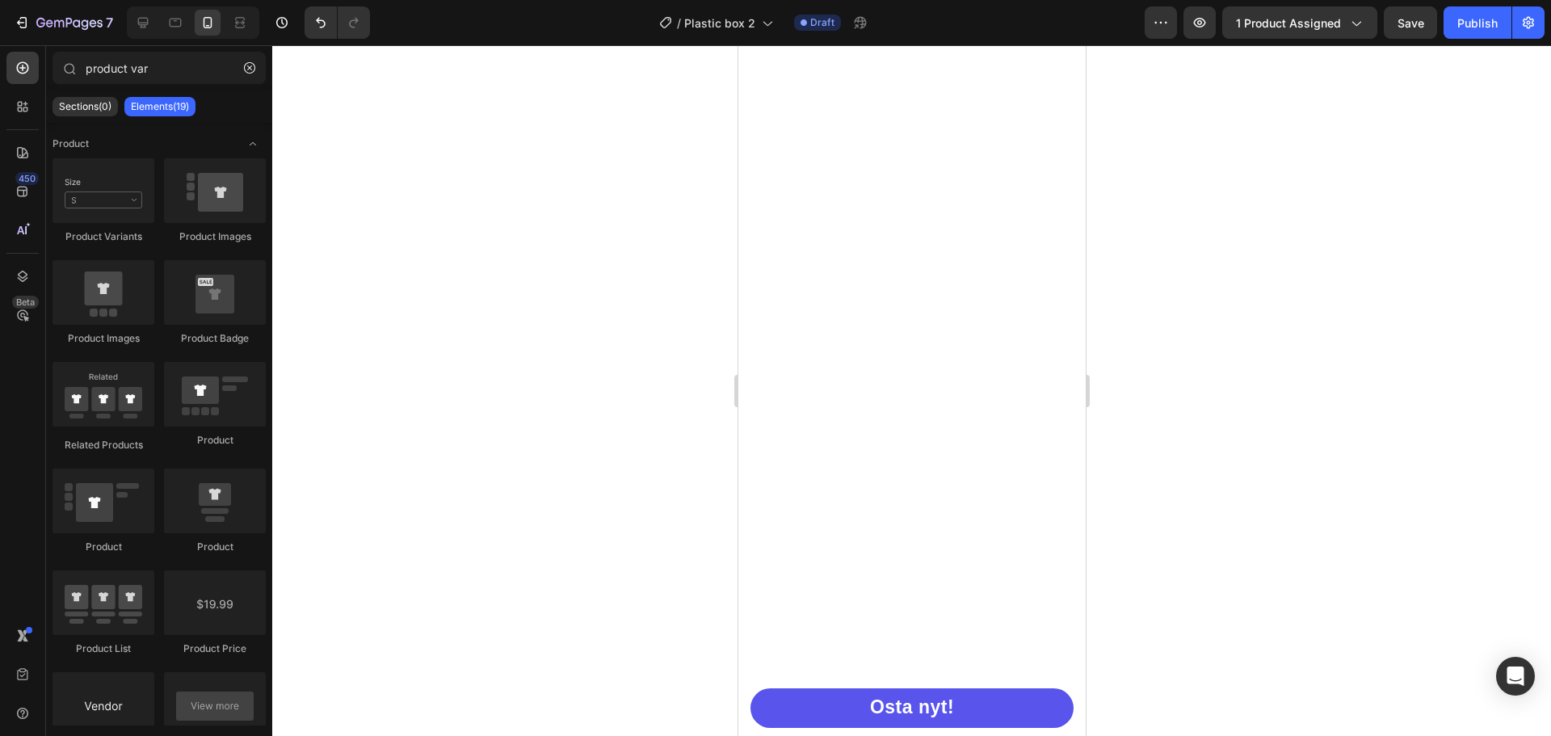
scroll to position [0, 0]
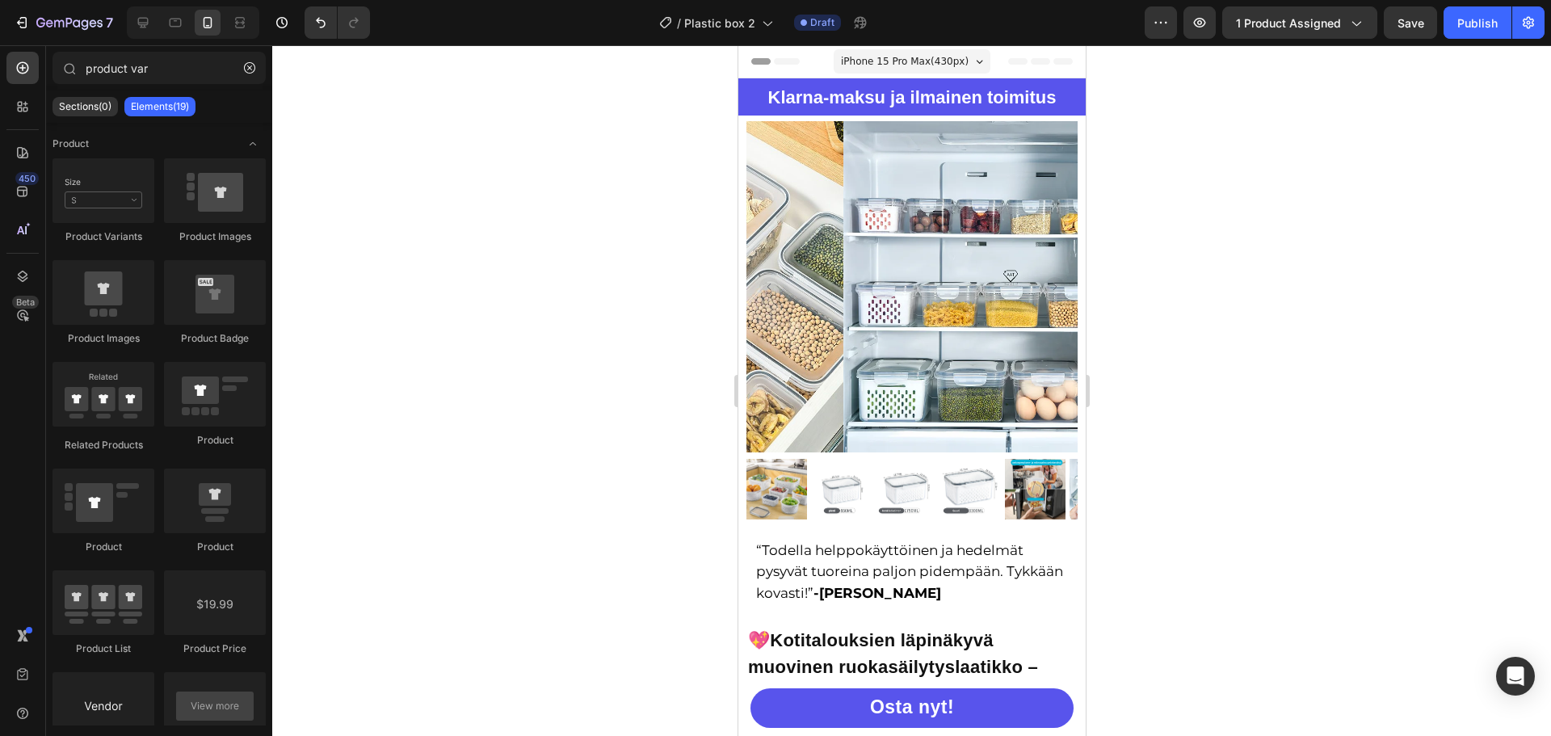
click at [1148, 213] on div at bounding box center [911, 390] width 1279 height 691
click at [1420, 23] on span "Save" at bounding box center [1411, 23] width 27 height 14
click at [134, 23] on div at bounding box center [143, 23] width 26 height 26
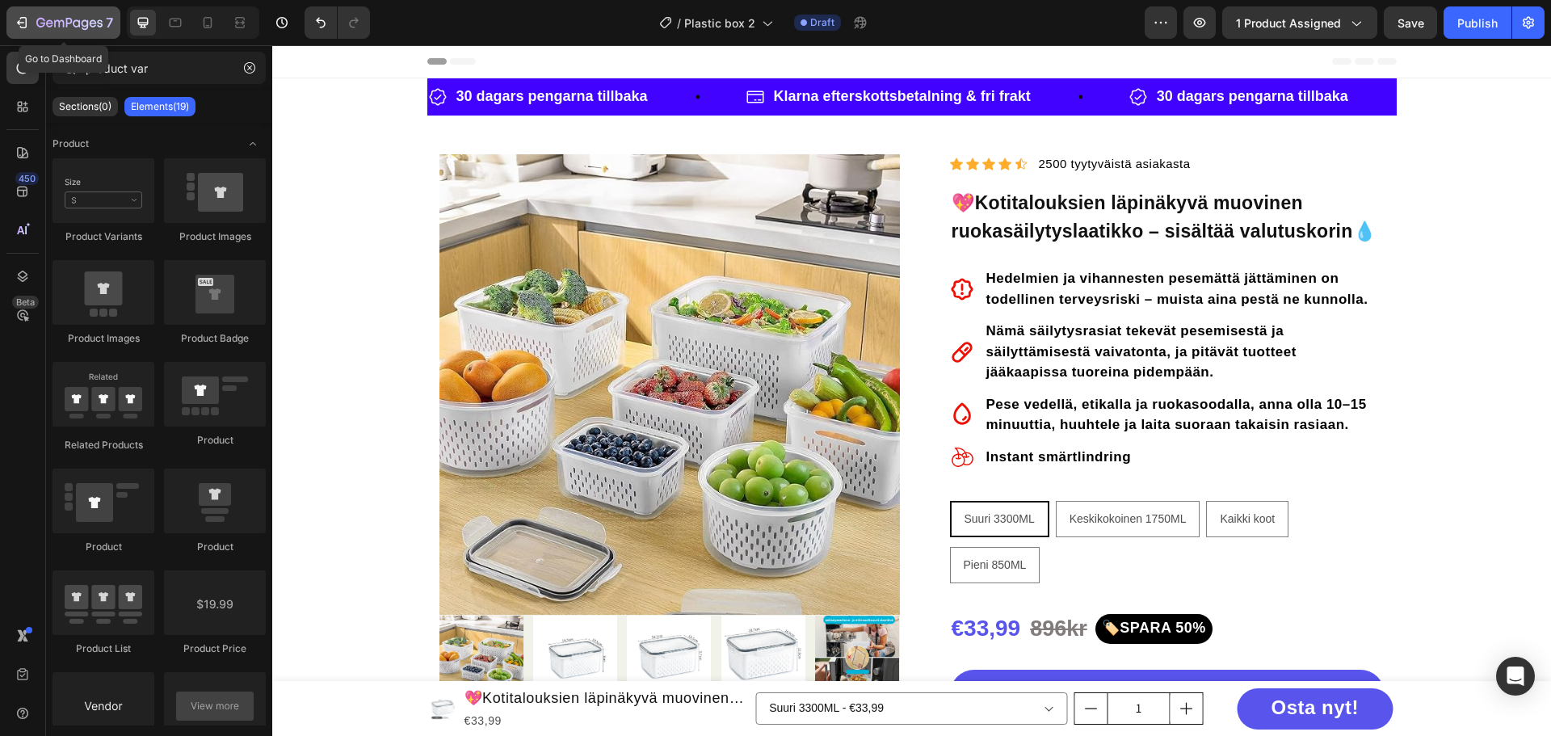
click at [40, 8] on button "7" at bounding box center [63, 22] width 114 height 32
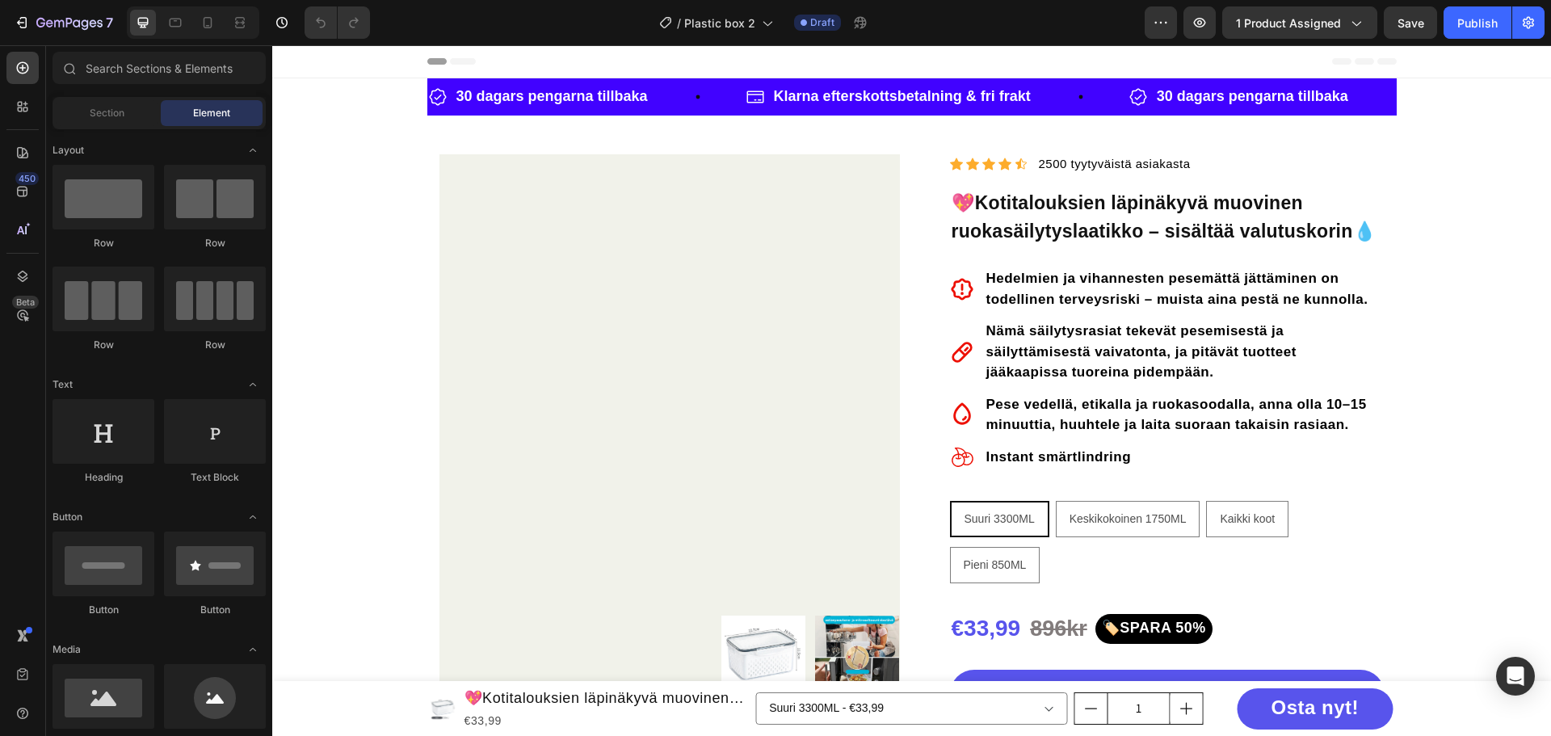
radio input "false"
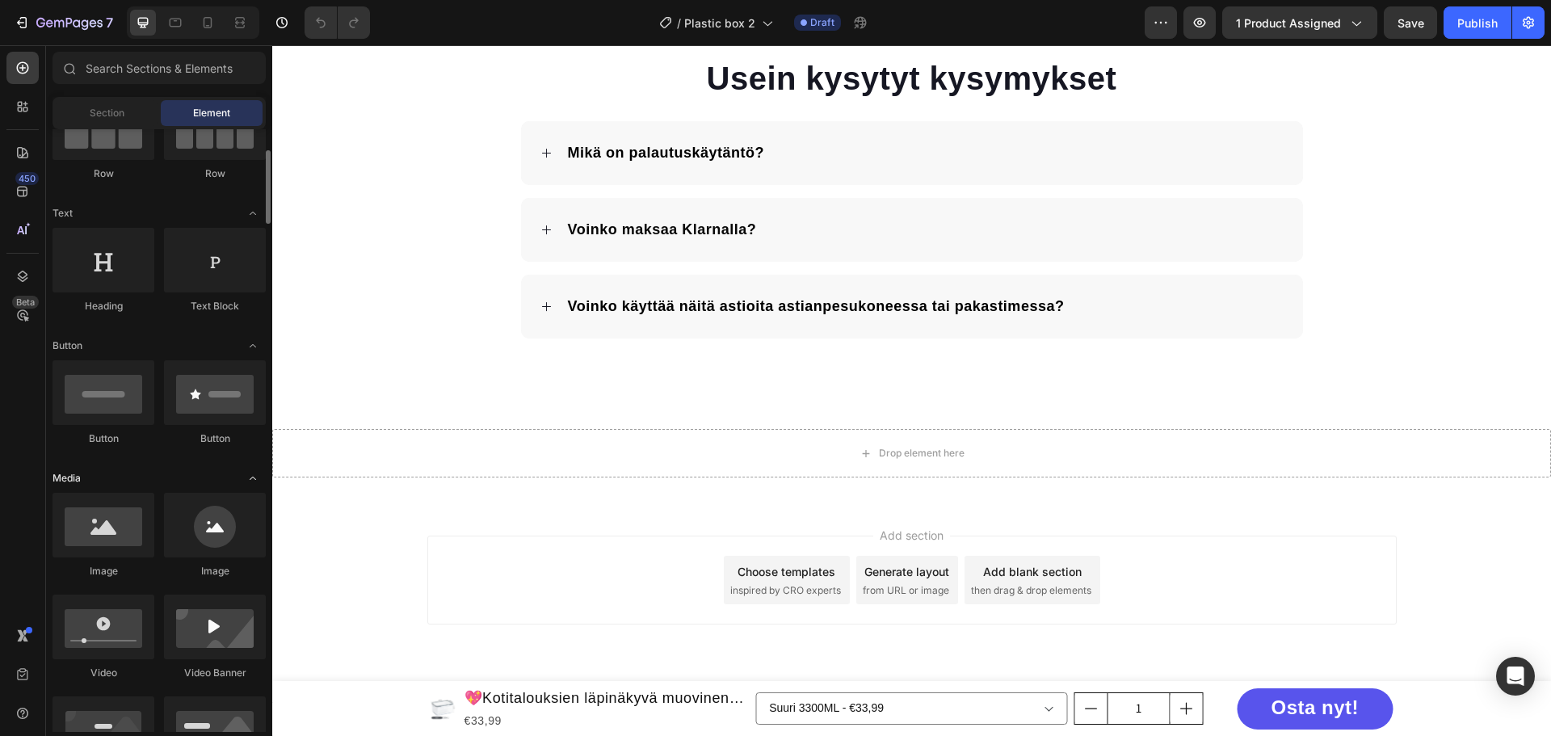
scroll to position [90, 0]
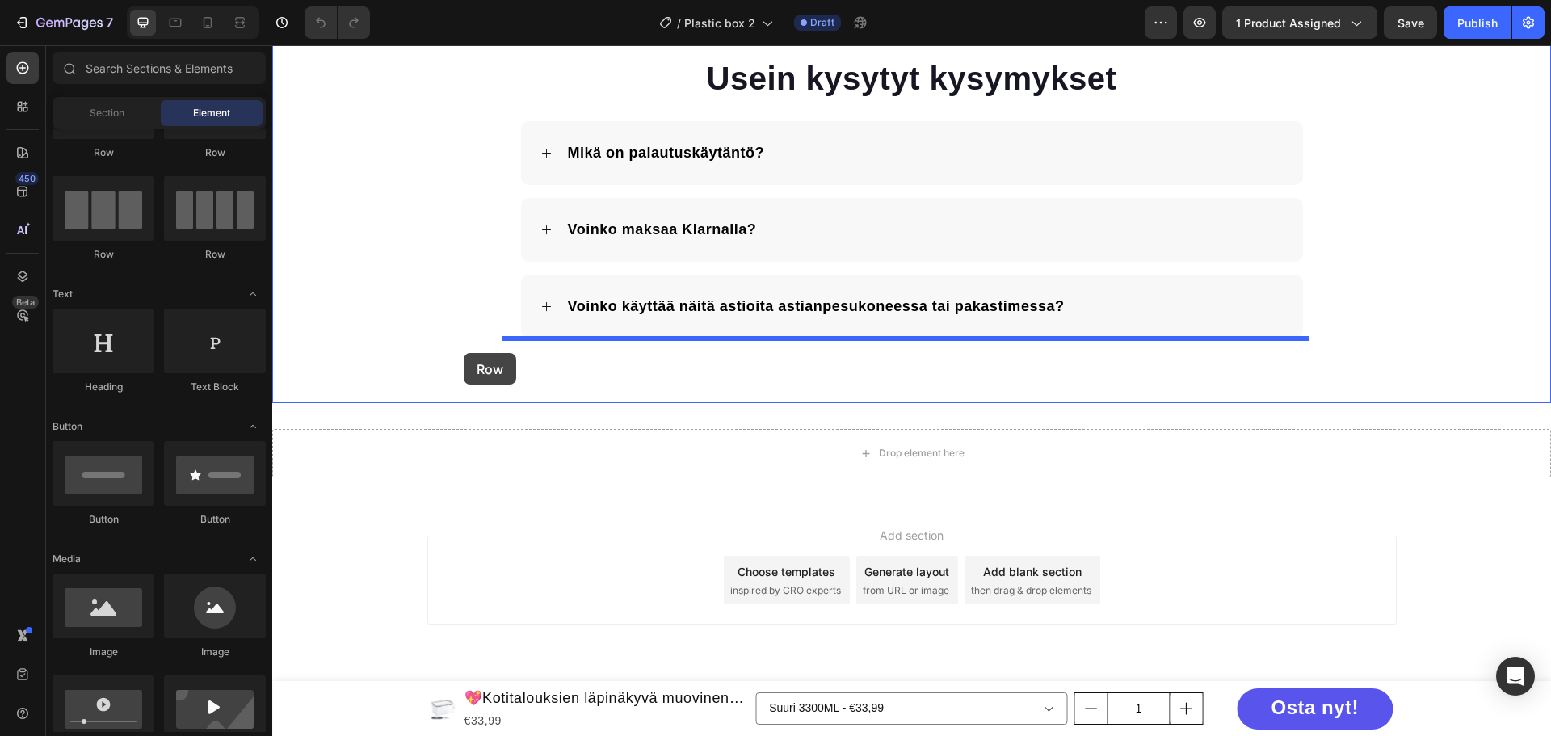
drag, startPoint x: 527, startPoint y: 303, endPoint x: 464, endPoint y: 354, distance: 81.0
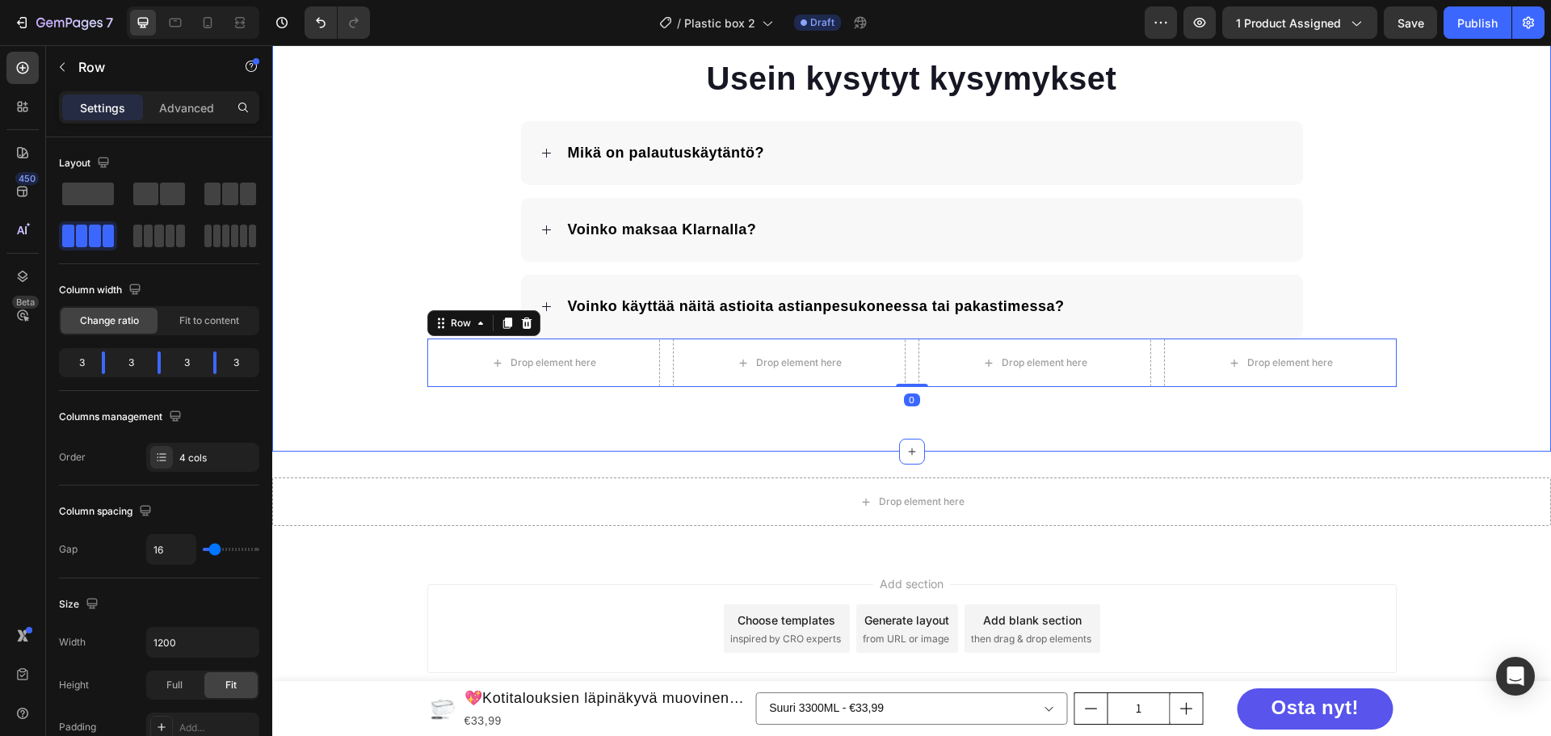
click at [346, 327] on div "Usein kysytyt kysymykset Heading Mikä on palautuskäytäntö? Voinko maksaa Klarna…" at bounding box center [911, 221] width 1279 height 331
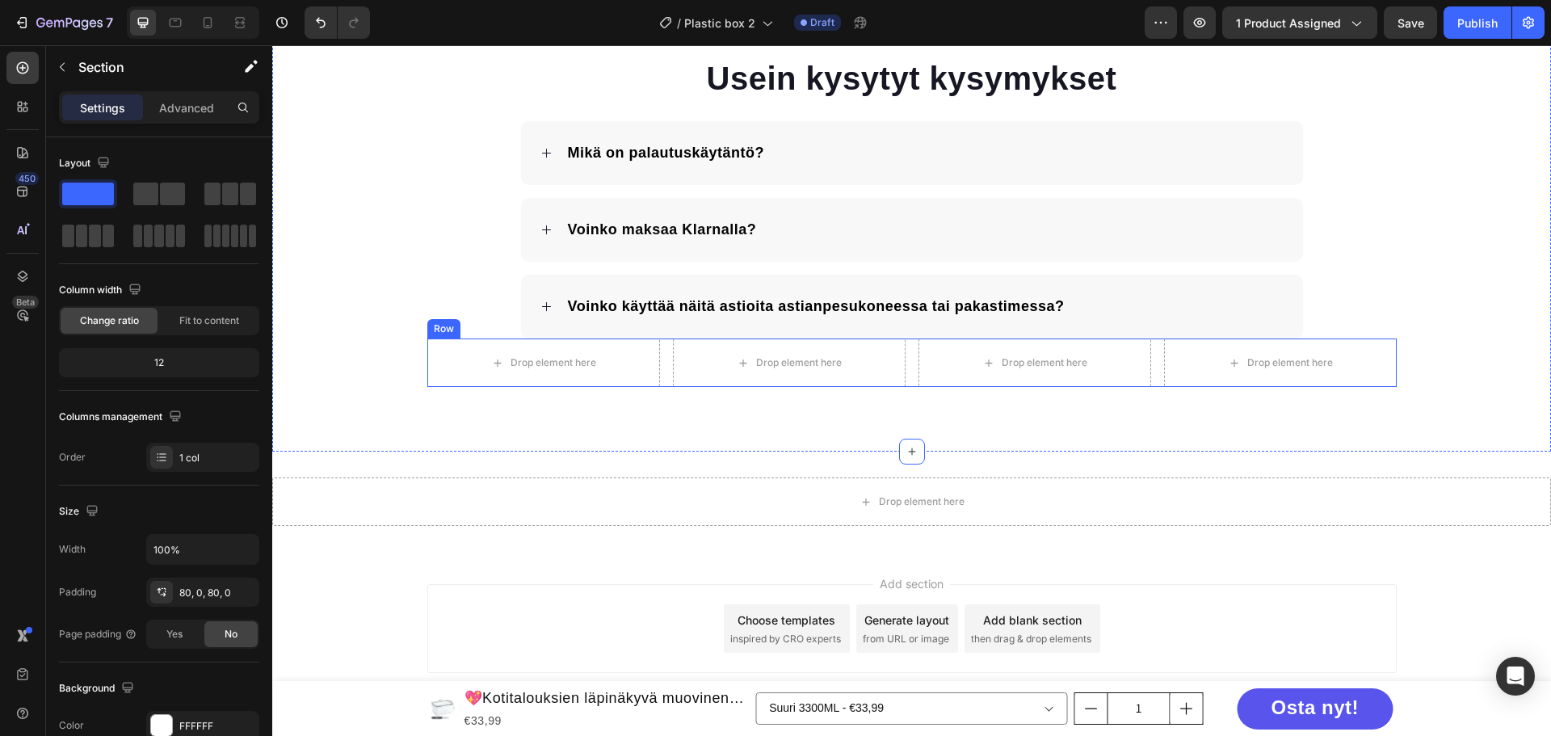
click at [432, 330] on div "Row" at bounding box center [444, 329] width 27 height 15
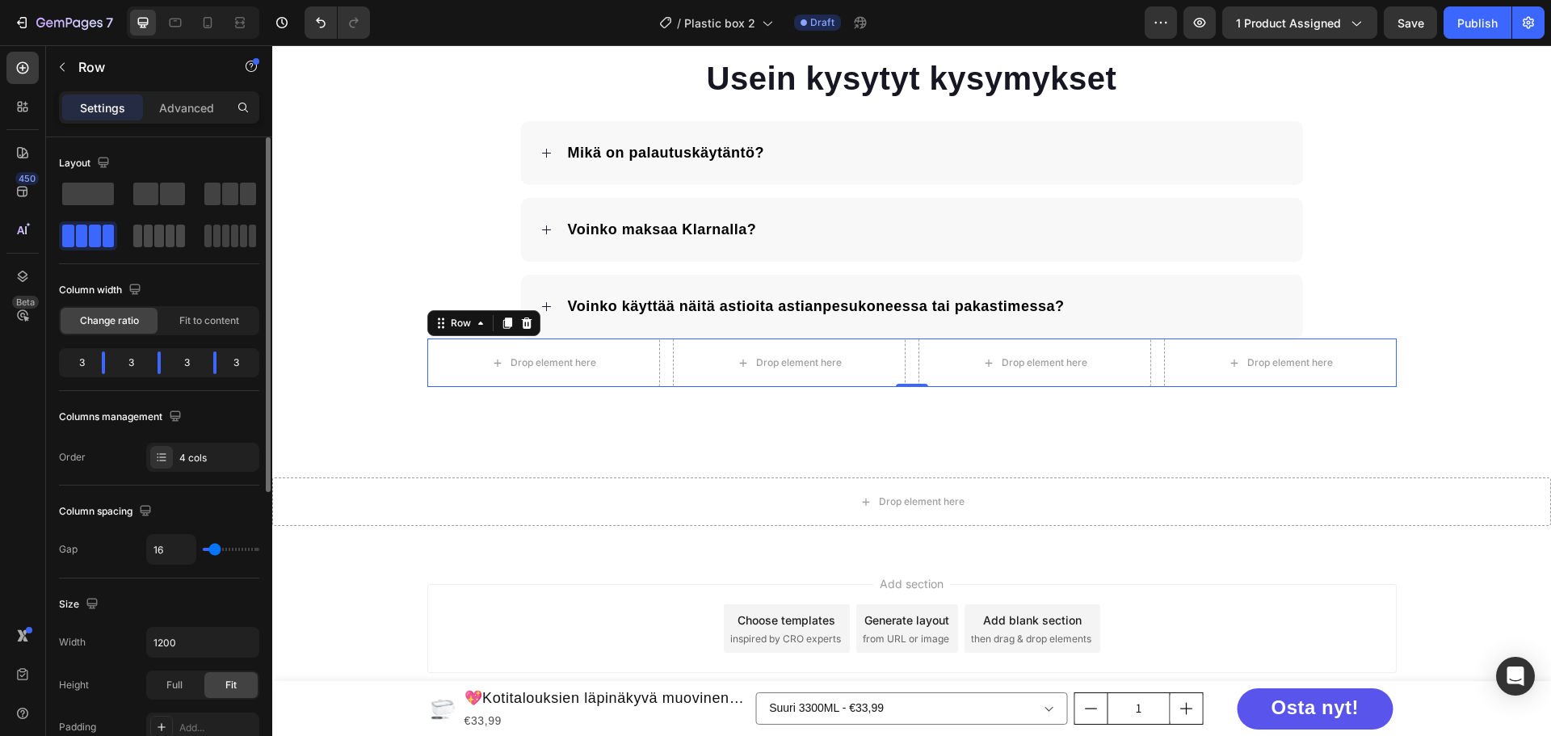
click at [152, 234] on span at bounding box center [148, 236] width 9 height 23
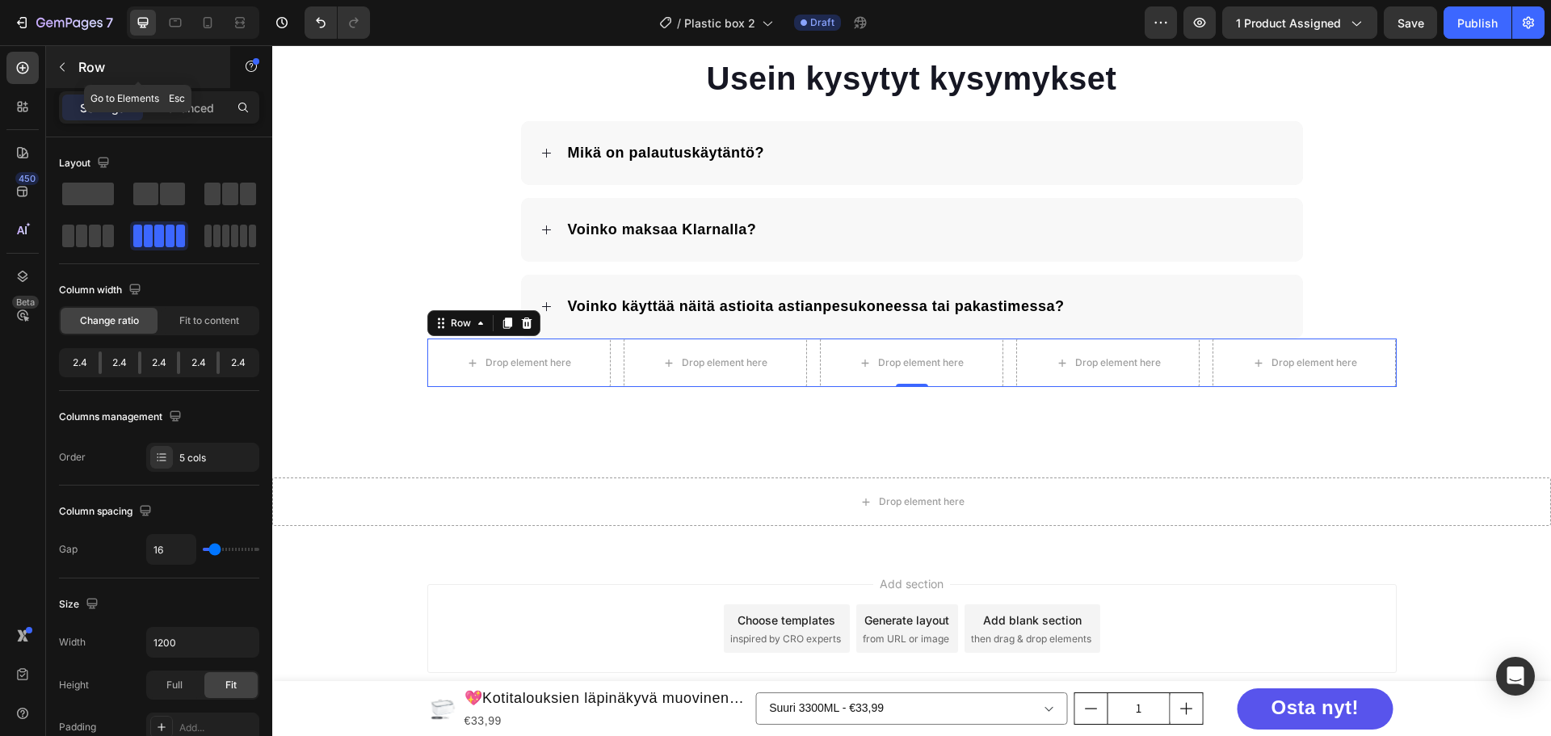
click at [64, 62] on icon "button" at bounding box center [62, 67] width 13 height 13
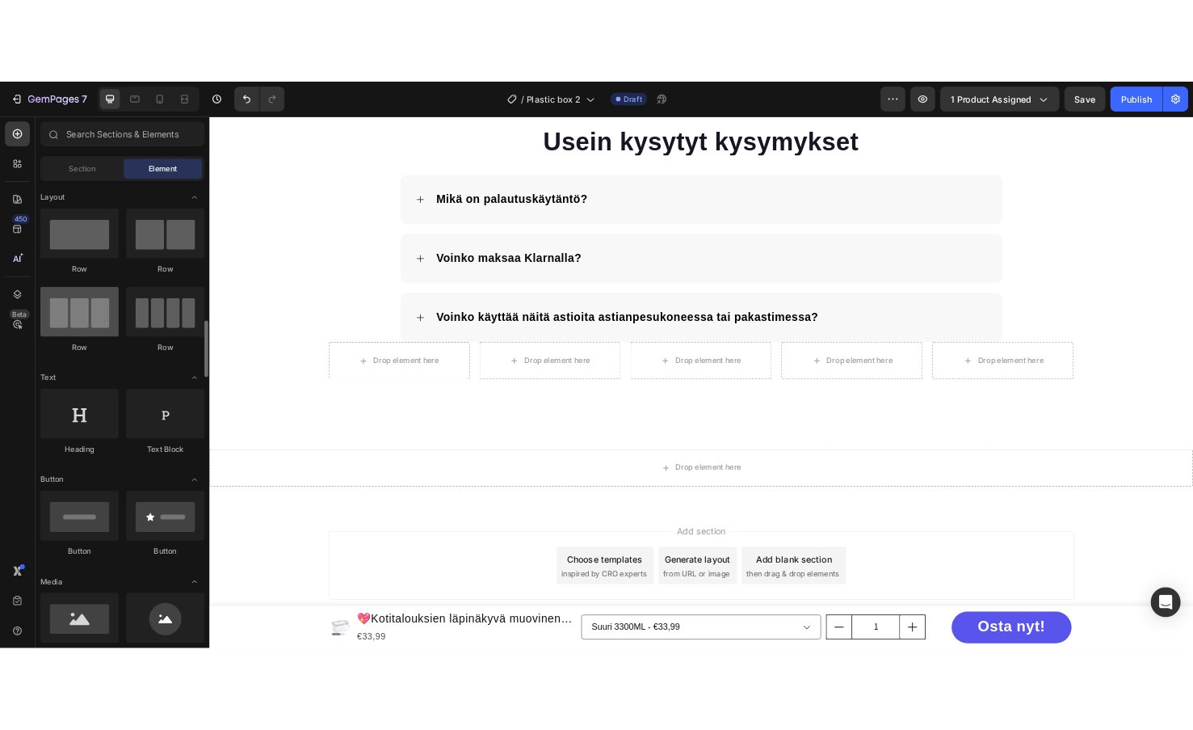
scroll to position [162, 0]
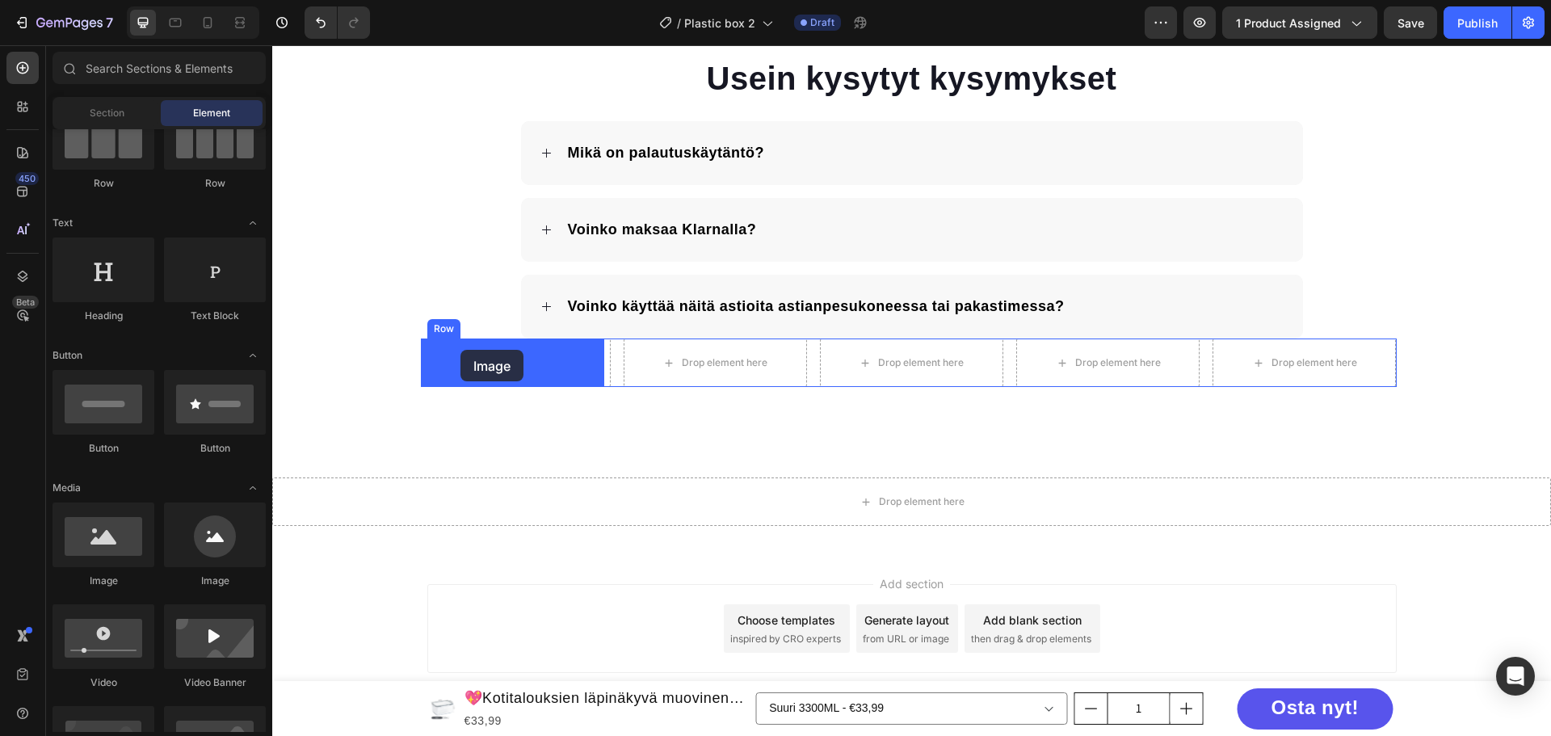
drag, startPoint x: 478, startPoint y: 595, endPoint x: 461, endPoint y: 350, distance: 245.5
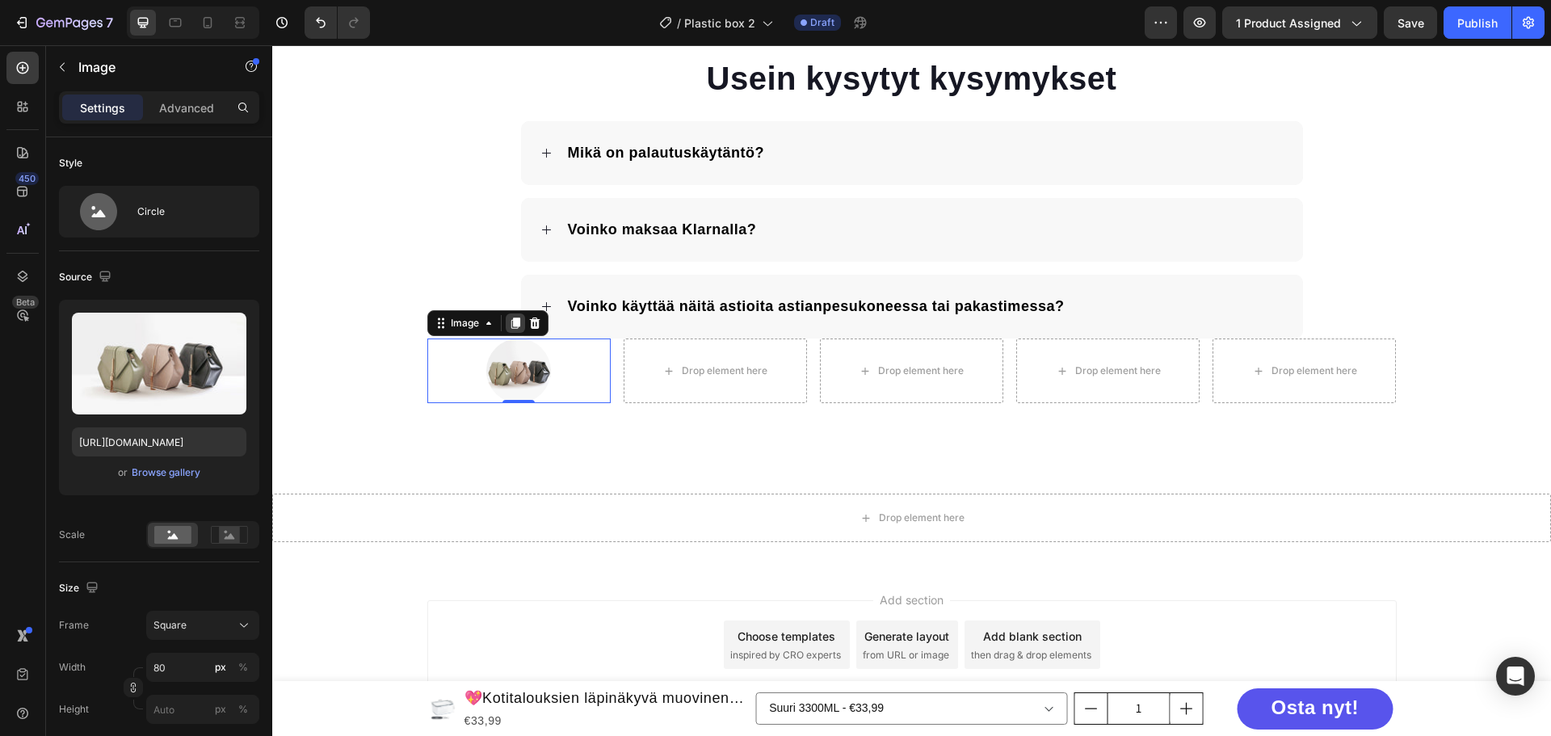
click at [514, 328] on icon at bounding box center [515, 323] width 13 height 13
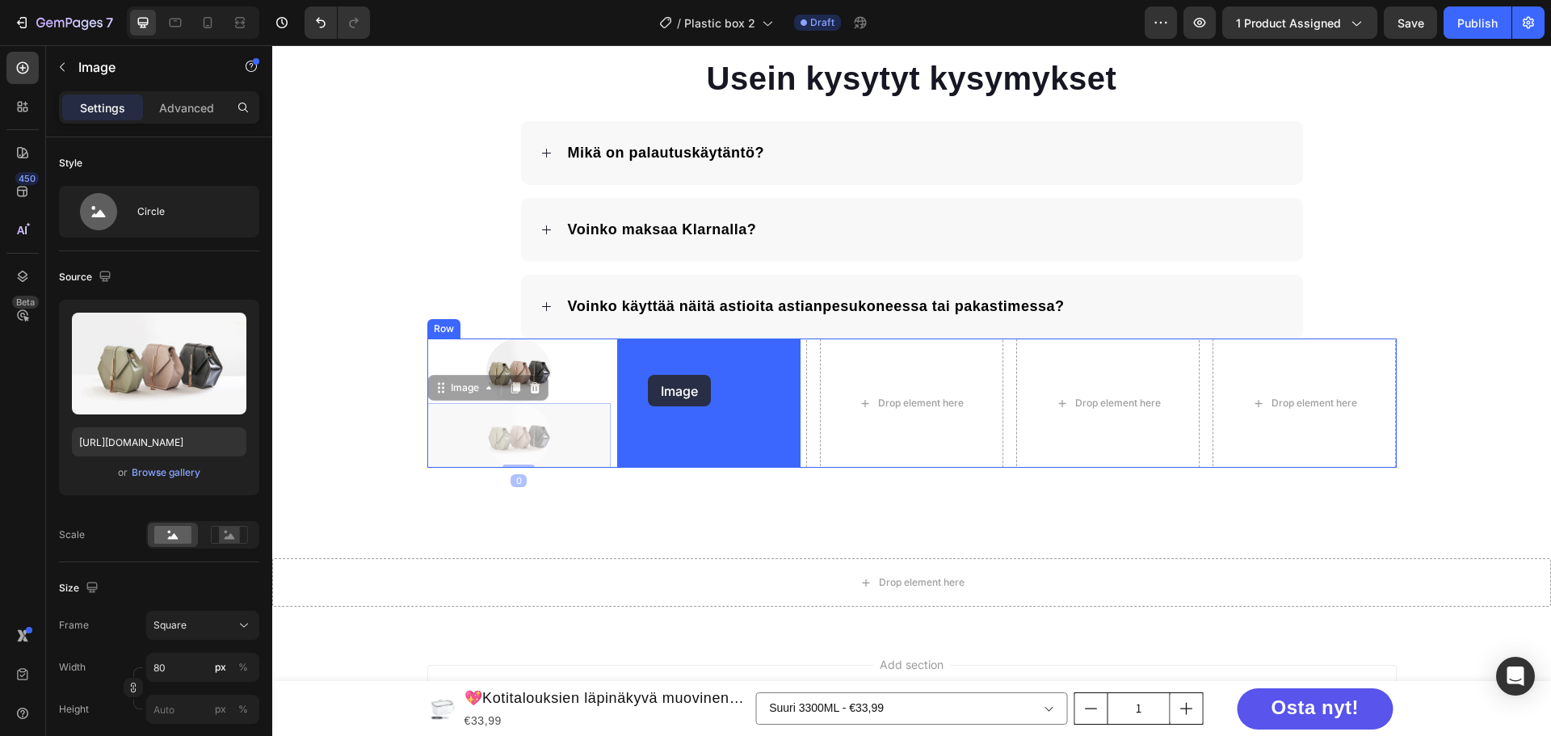
drag, startPoint x: 471, startPoint y: 392, endPoint x: 616, endPoint y: 385, distance: 144.8
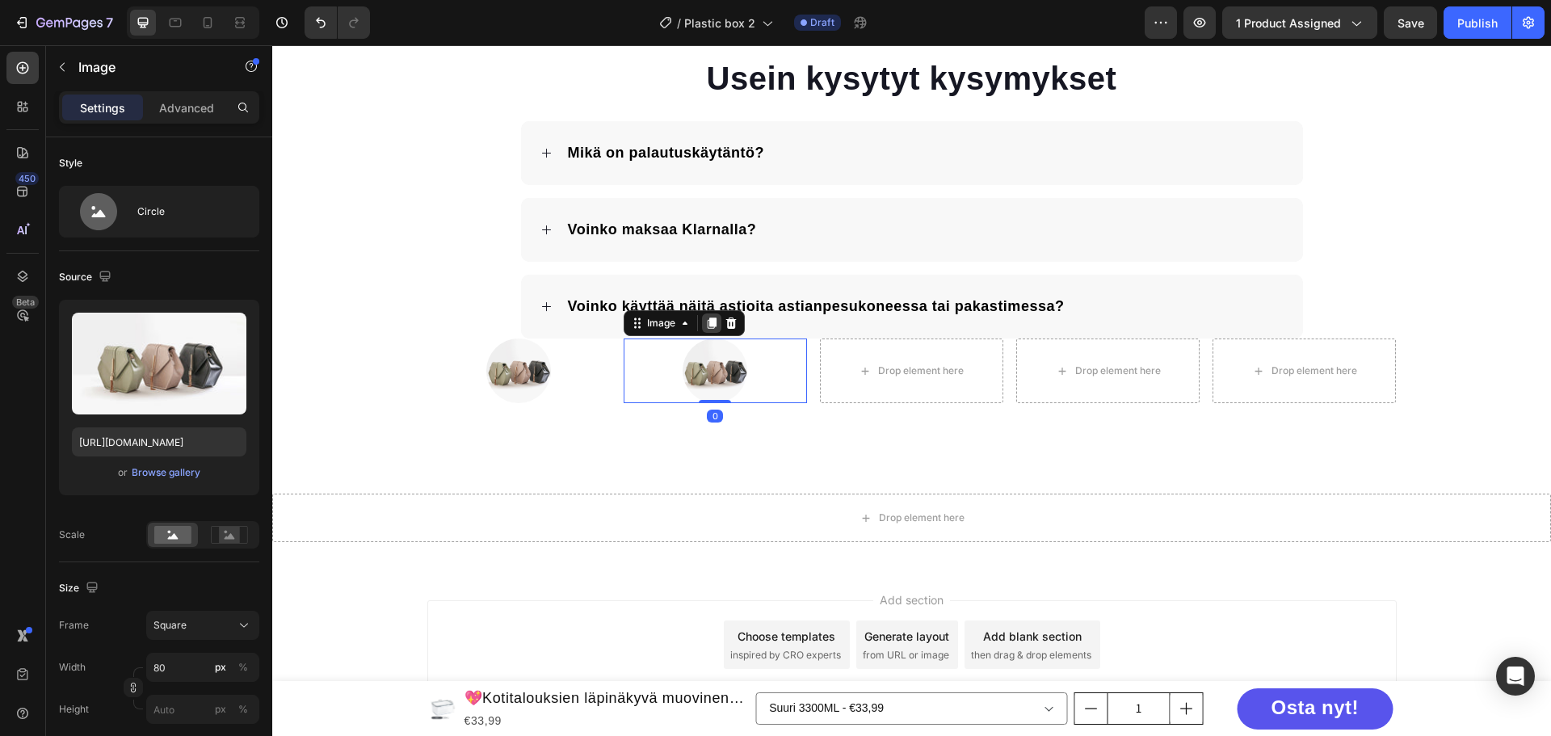
click at [708, 323] on icon at bounding box center [711, 323] width 9 height 11
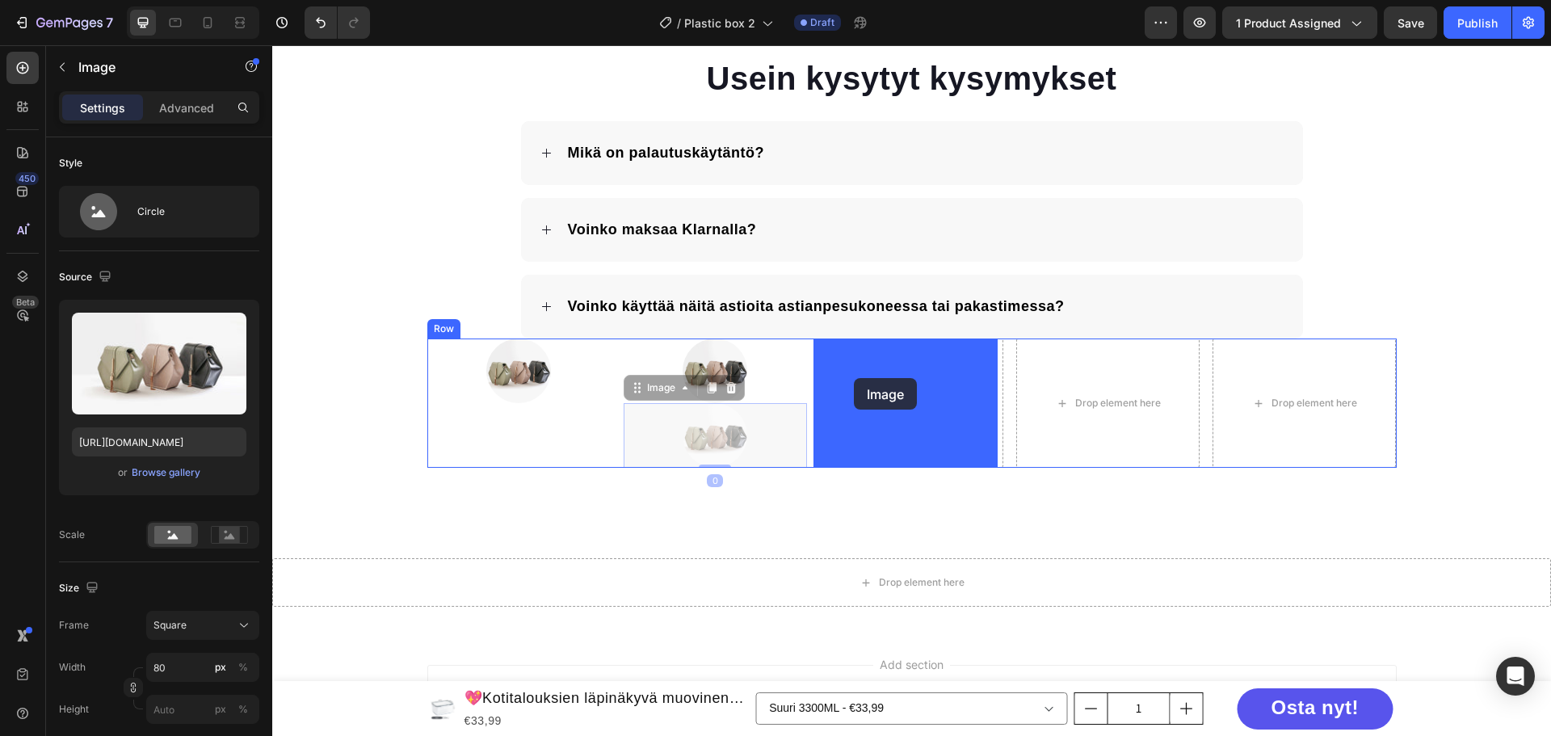
drag, startPoint x: 645, startPoint y: 389, endPoint x: 814, endPoint y: 388, distance: 169.7
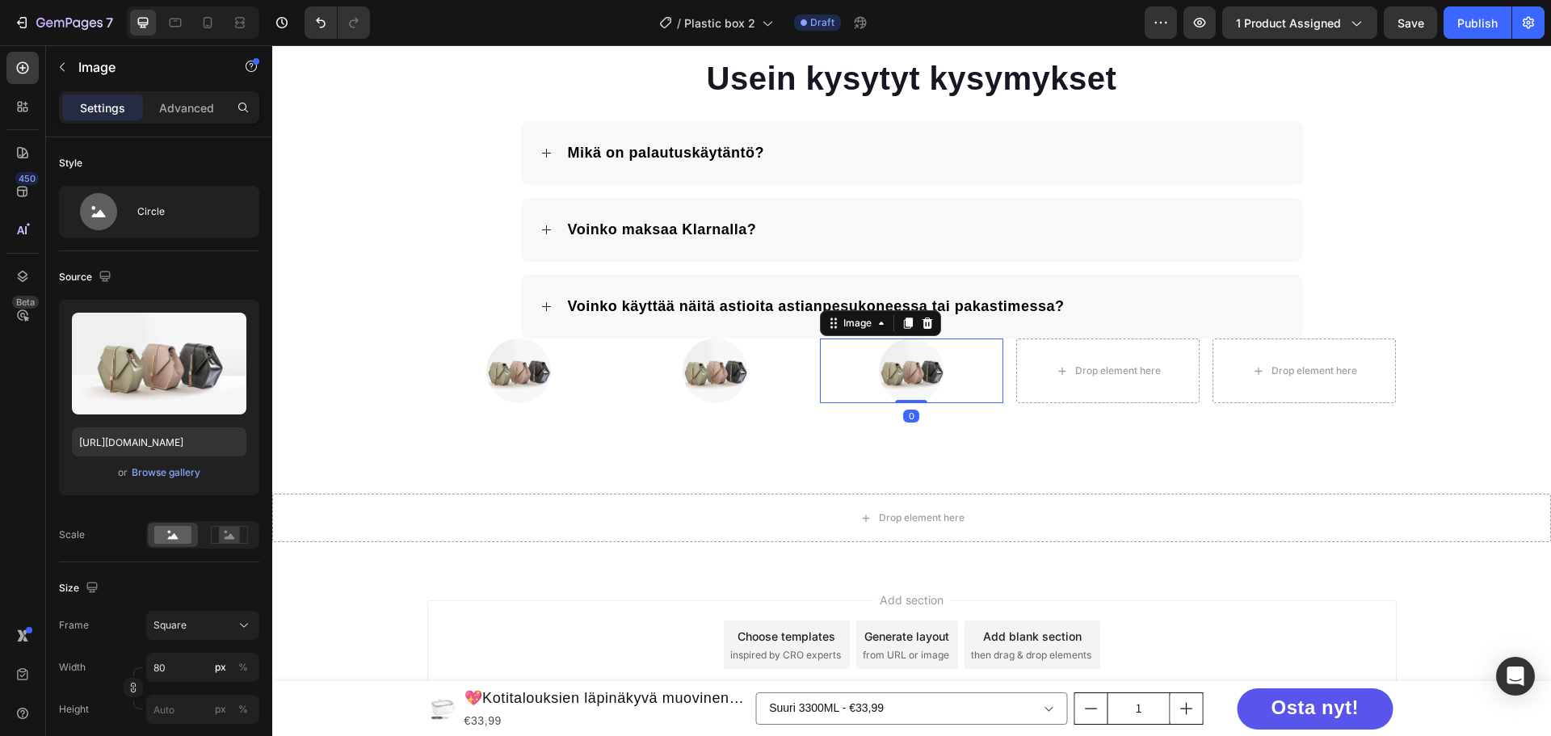
click at [904, 325] on icon at bounding box center [908, 323] width 9 height 11
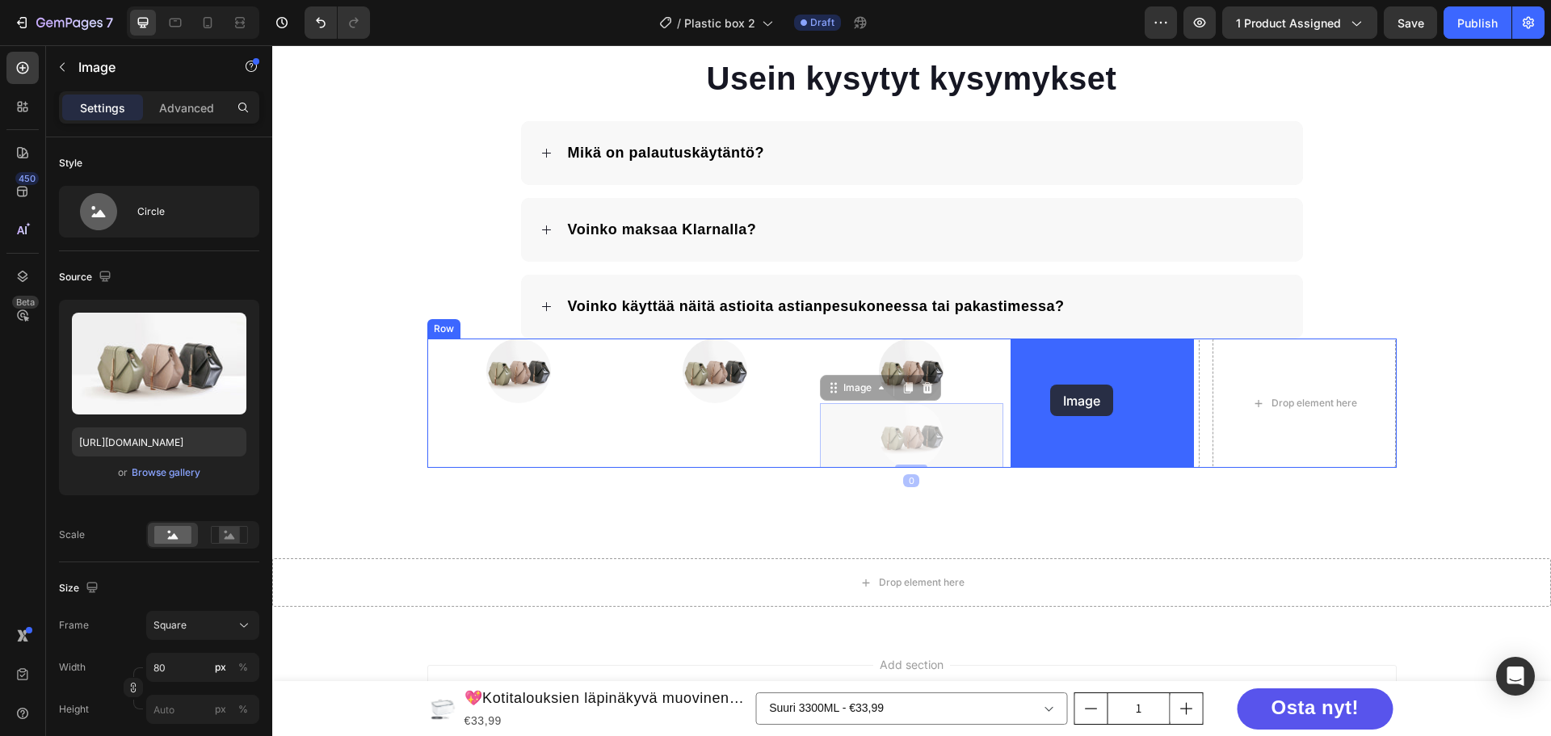
drag, startPoint x: 851, startPoint y: 391, endPoint x: 1050, endPoint y: 384, distance: 199.7
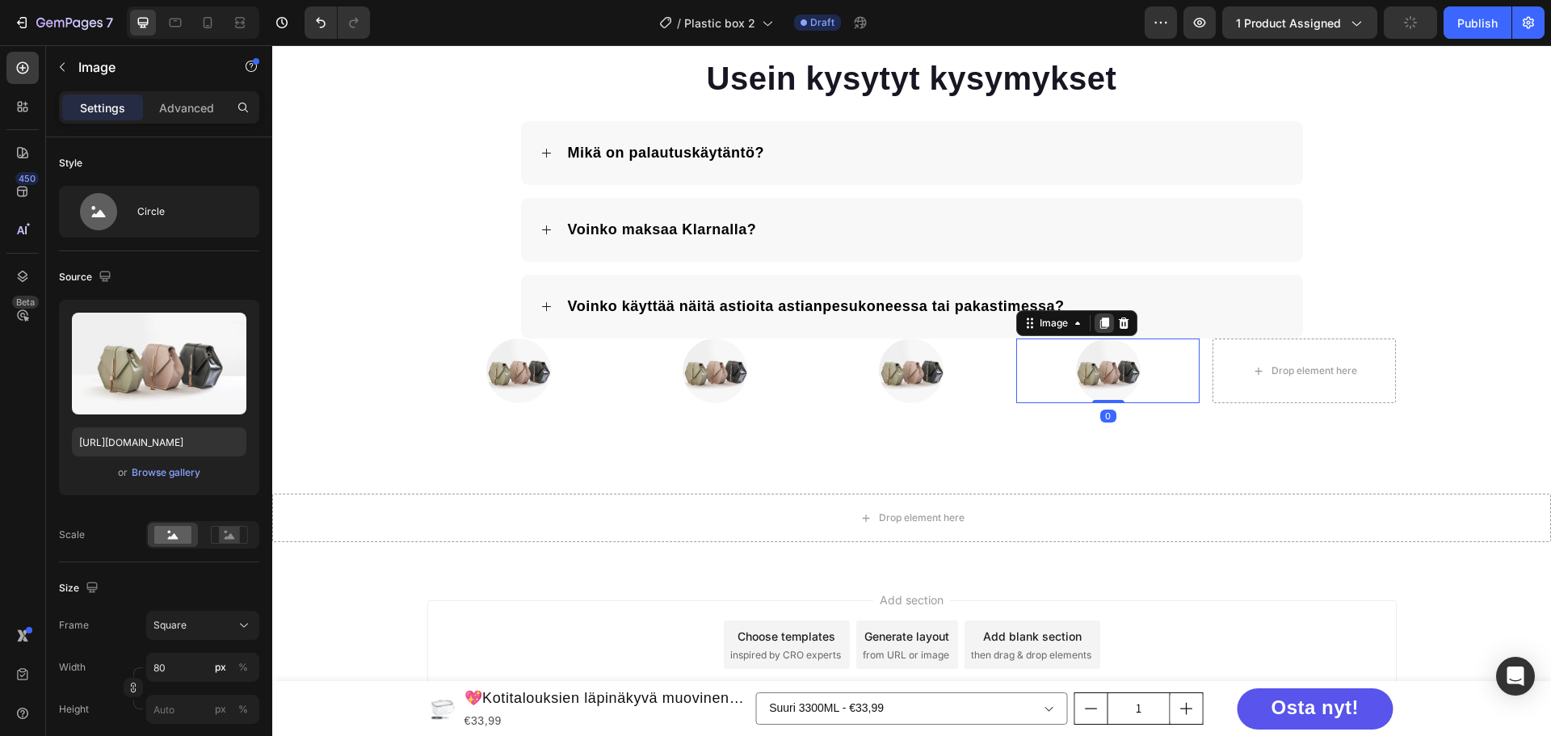
click at [1103, 328] on icon at bounding box center [1104, 323] width 13 height 13
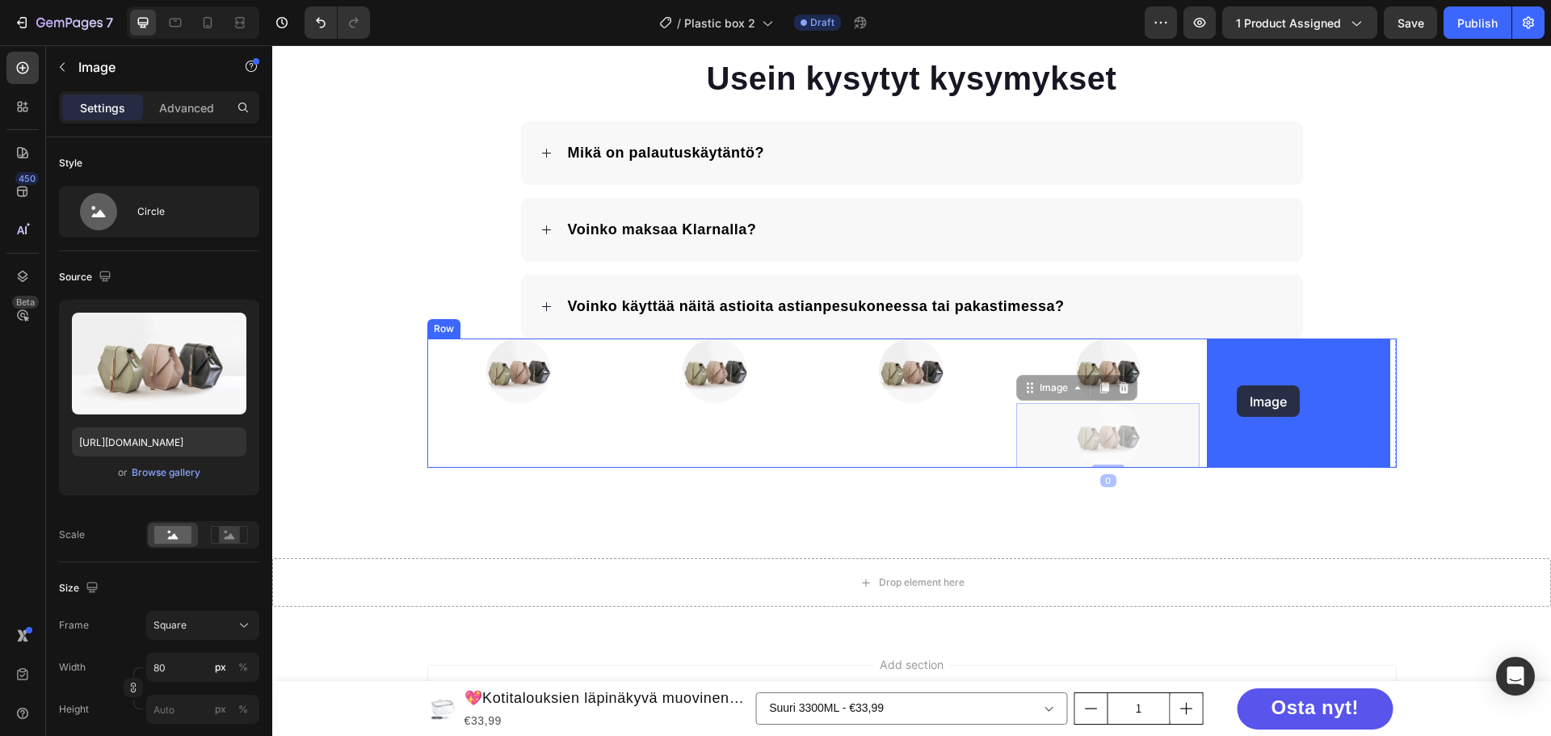
drag, startPoint x: 1050, startPoint y: 394, endPoint x: 1230, endPoint y: 389, distance: 180.2
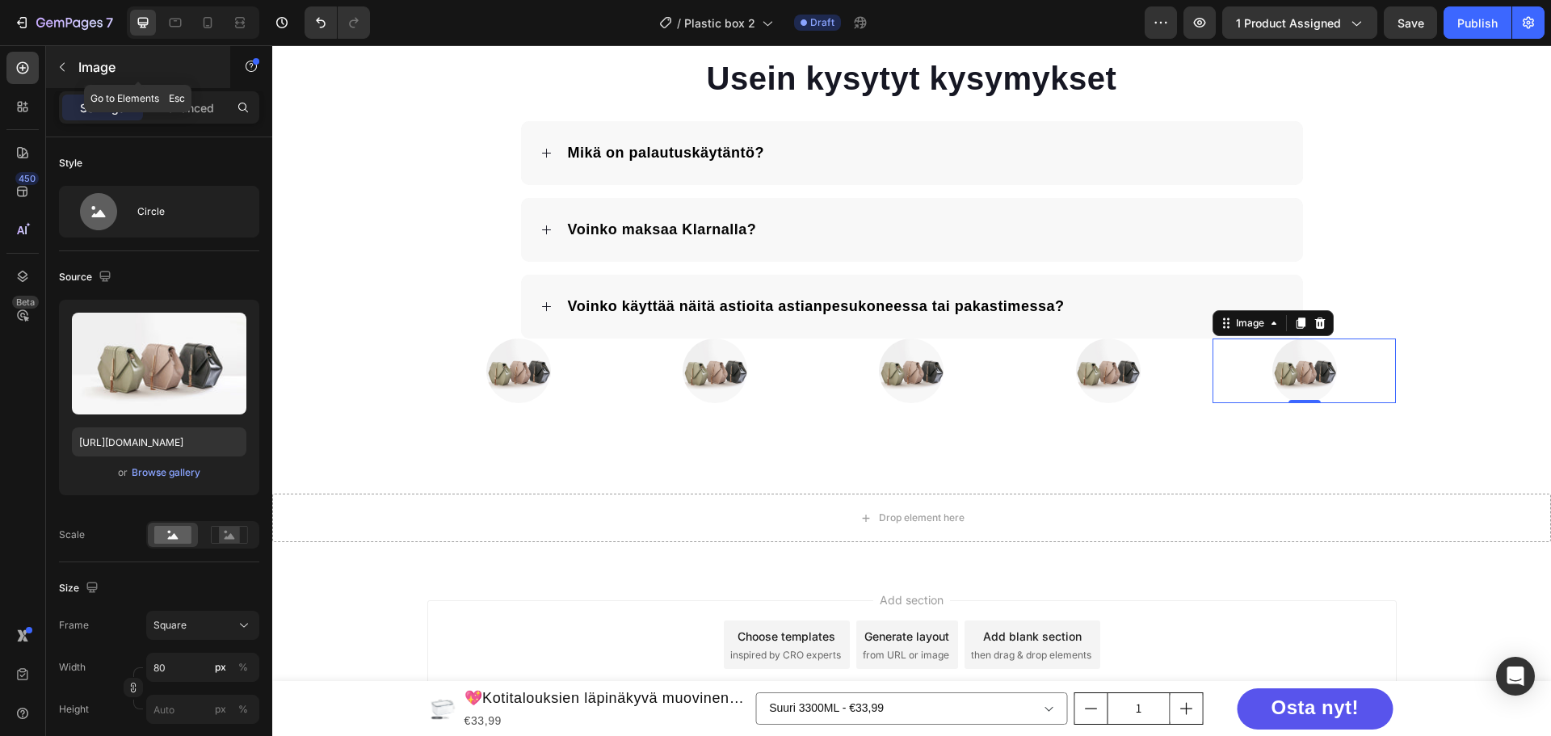
click at [64, 52] on div "Image" at bounding box center [138, 67] width 184 height 42
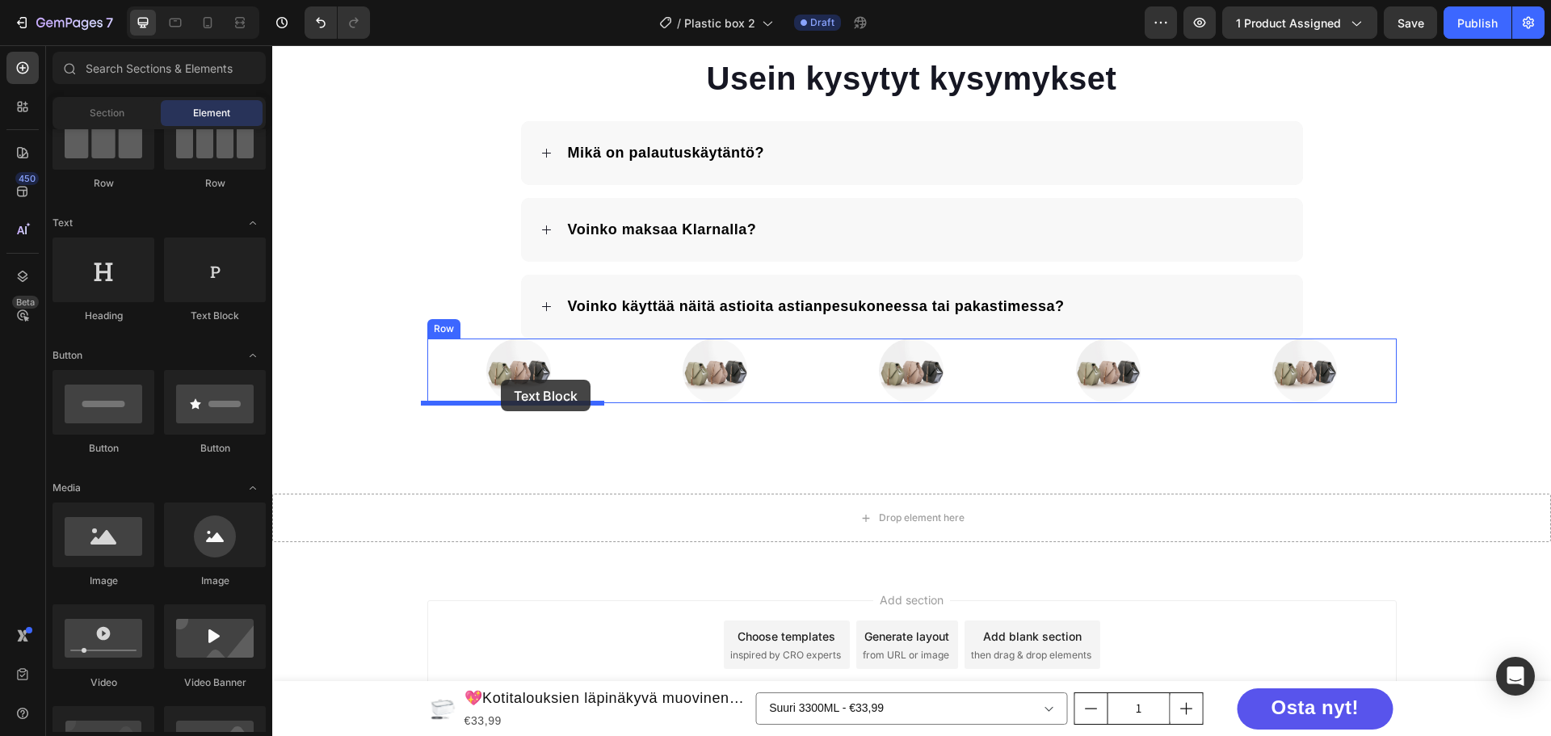
drag, startPoint x: 535, startPoint y: 373, endPoint x: 501, endPoint y: 380, distance: 34.5
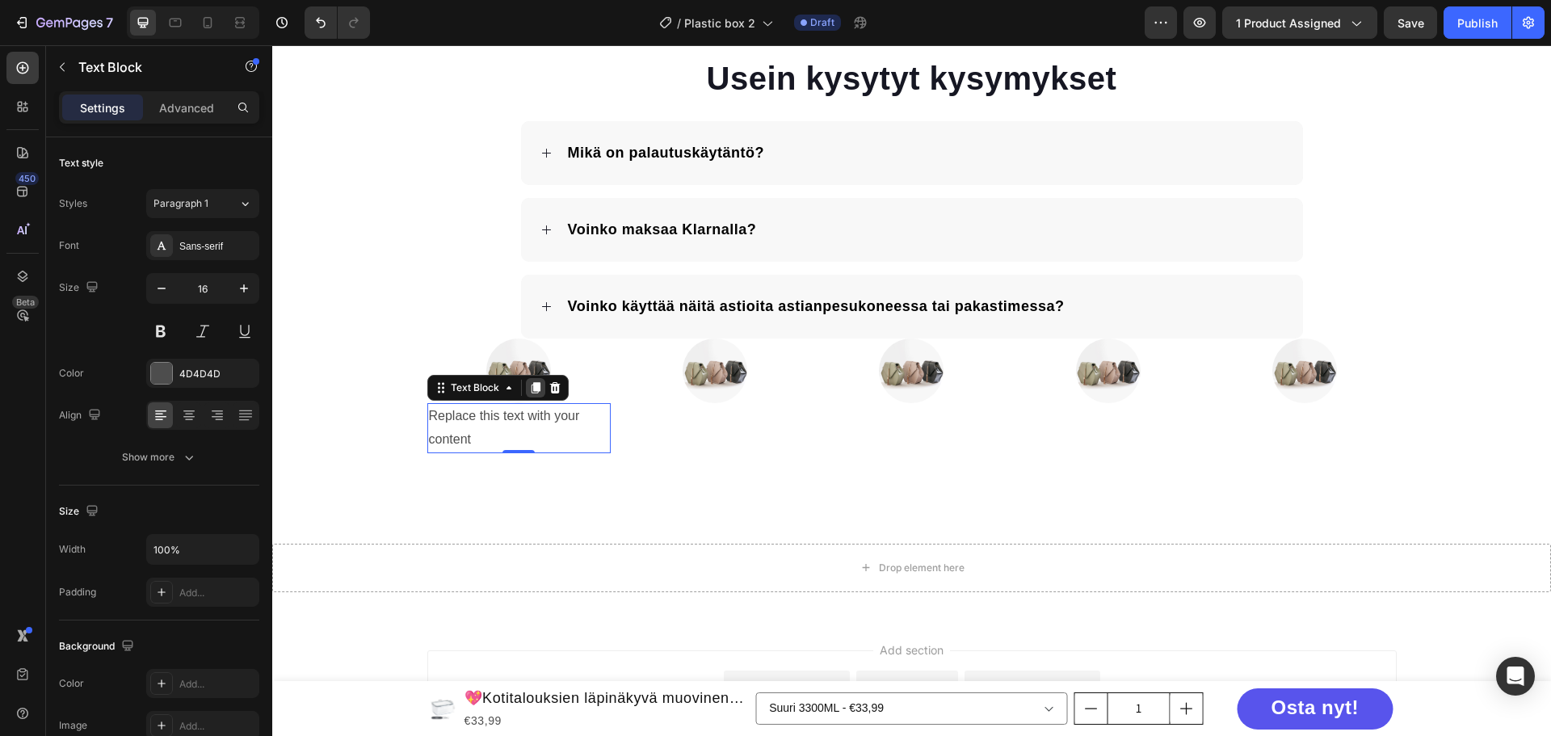
click at [531, 393] on icon at bounding box center [535, 387] width 13 height 13
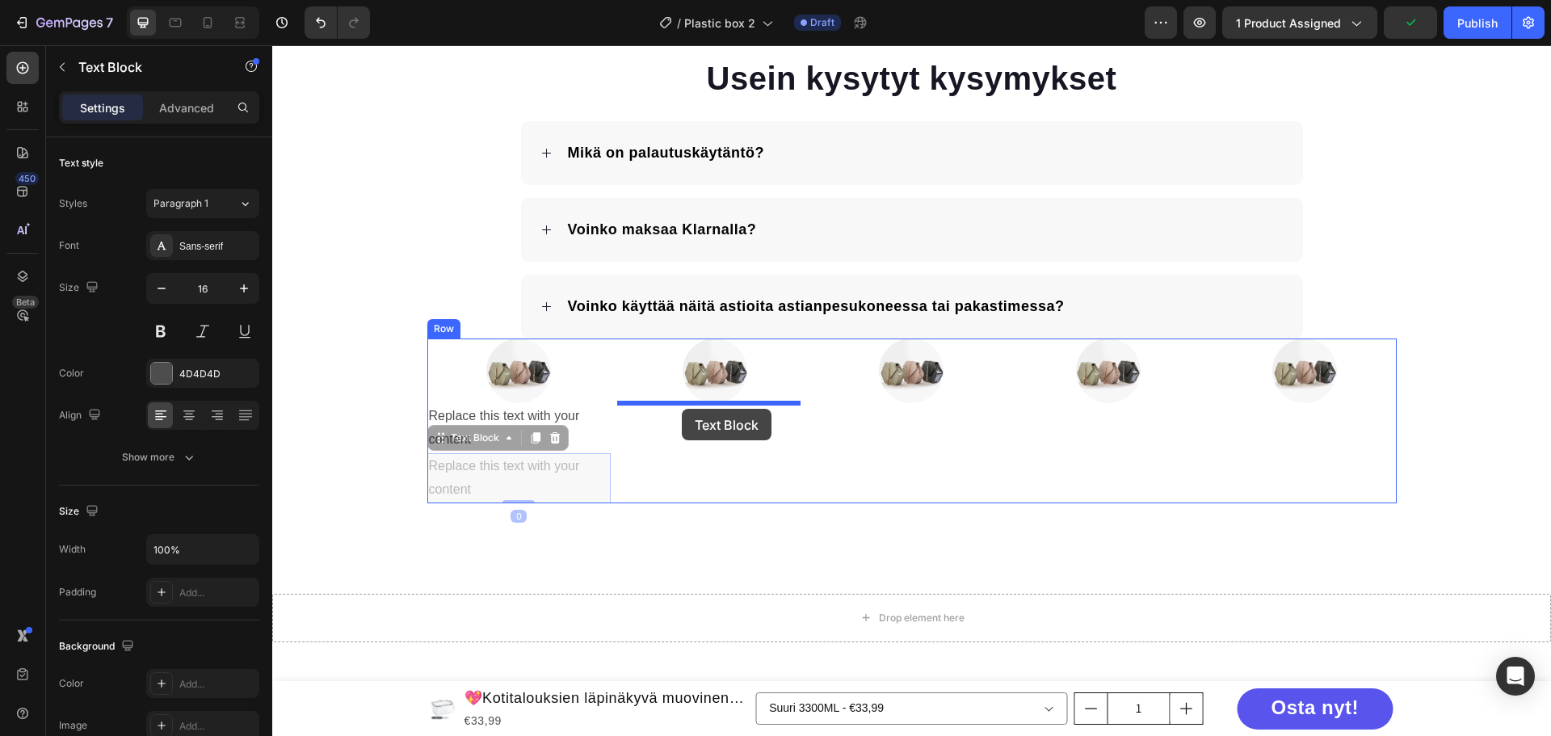
drag, startPoint x: 481, startPoint y: 445, endPoint x: 682, endPoint y: 409, distance: 204.5
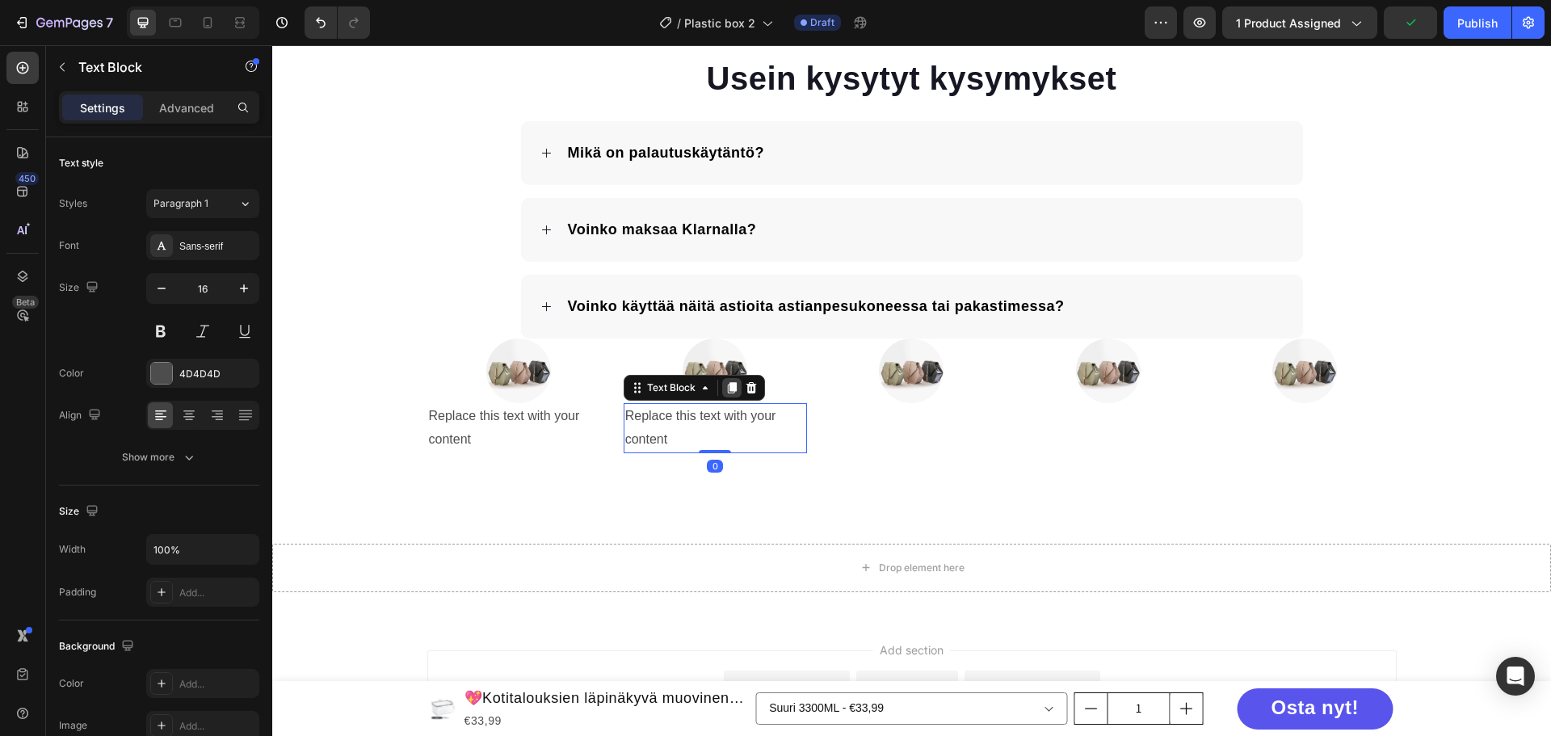
click at [727, 386] on icon at bounding box center [731, 388] width 9 height 11
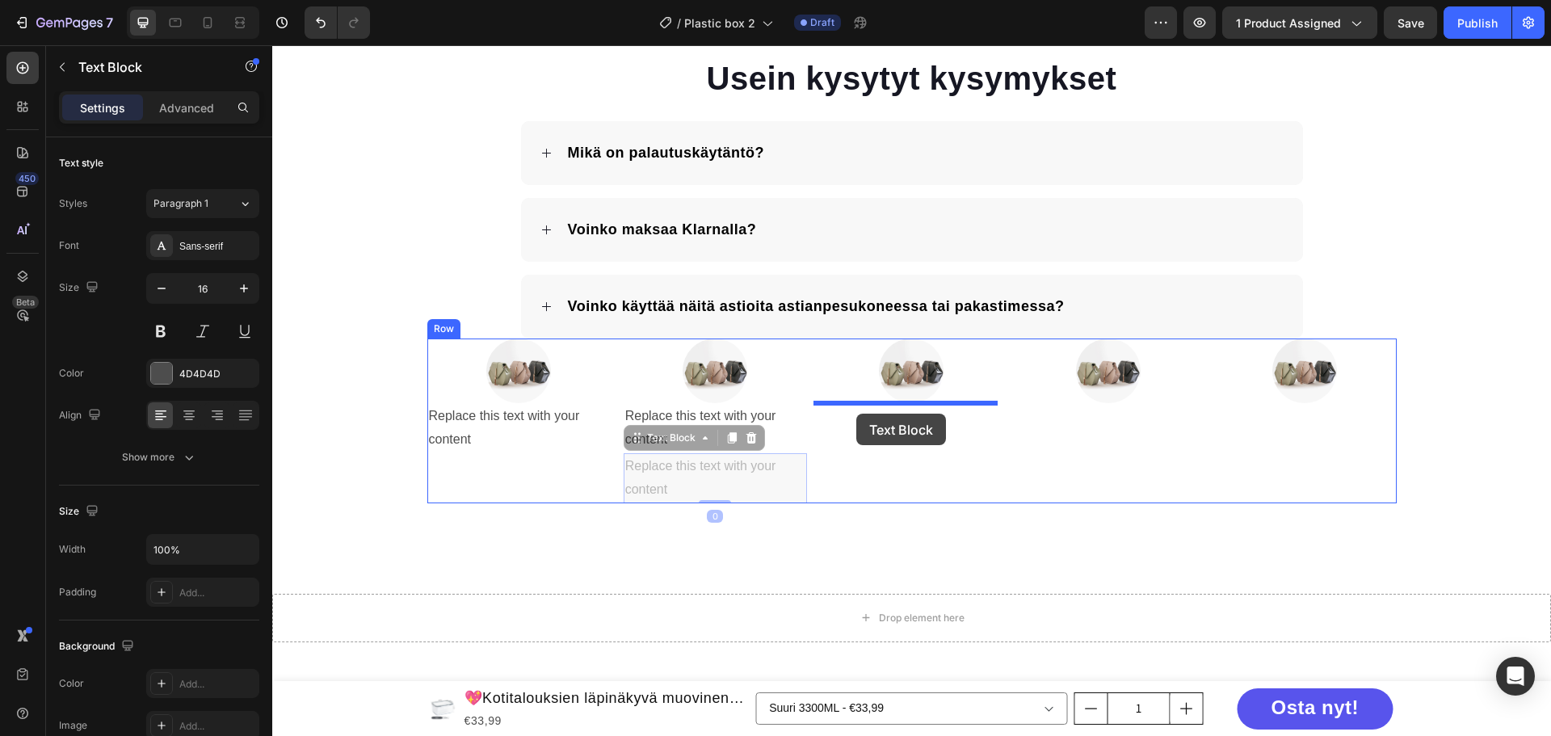
drag, startPoint x: 657, startPoint y: 433, endPoint x: 857, endPoint y: 414, distance: 200.5
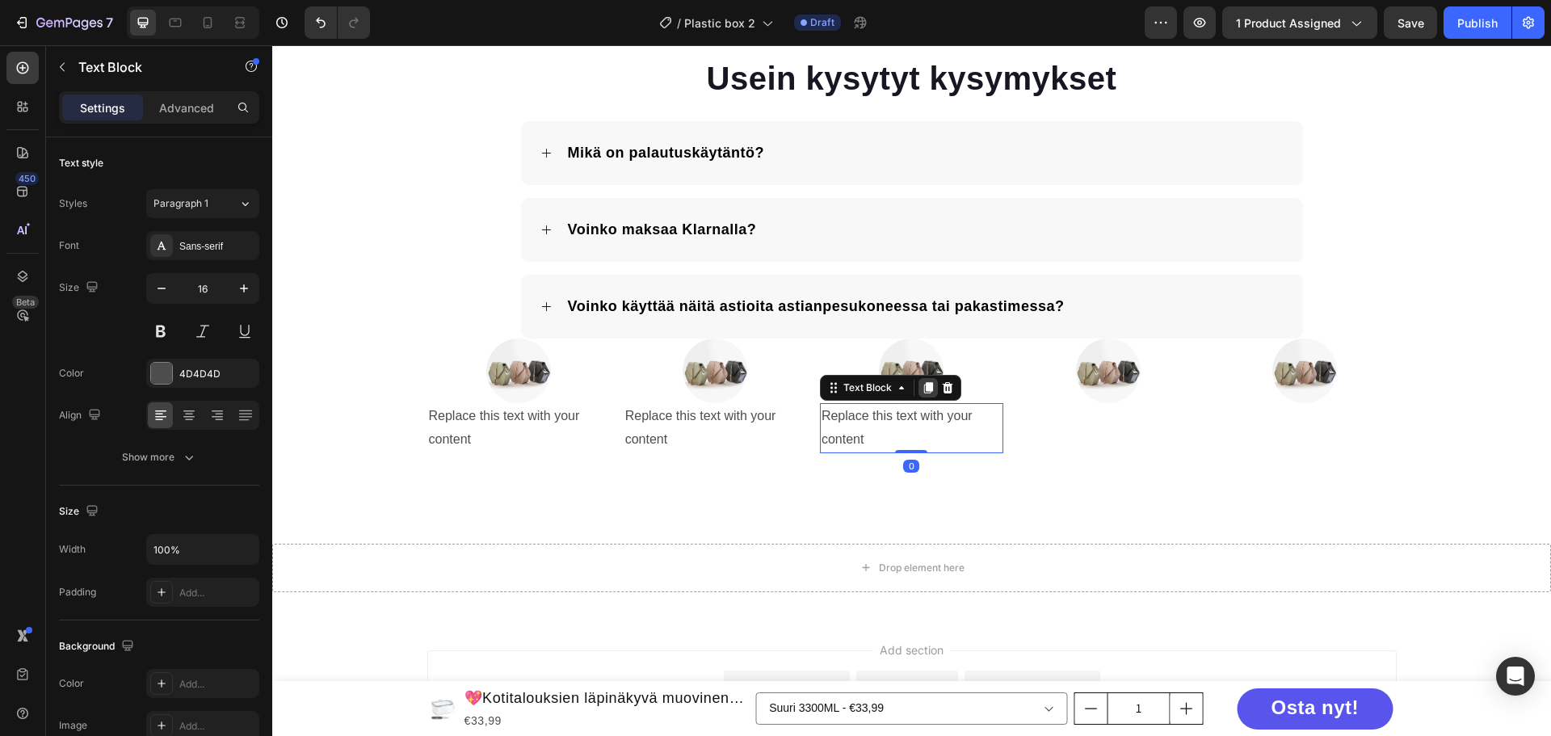
click at [927, 388] on icon at bounding box center [928, 388] width 9 height 11
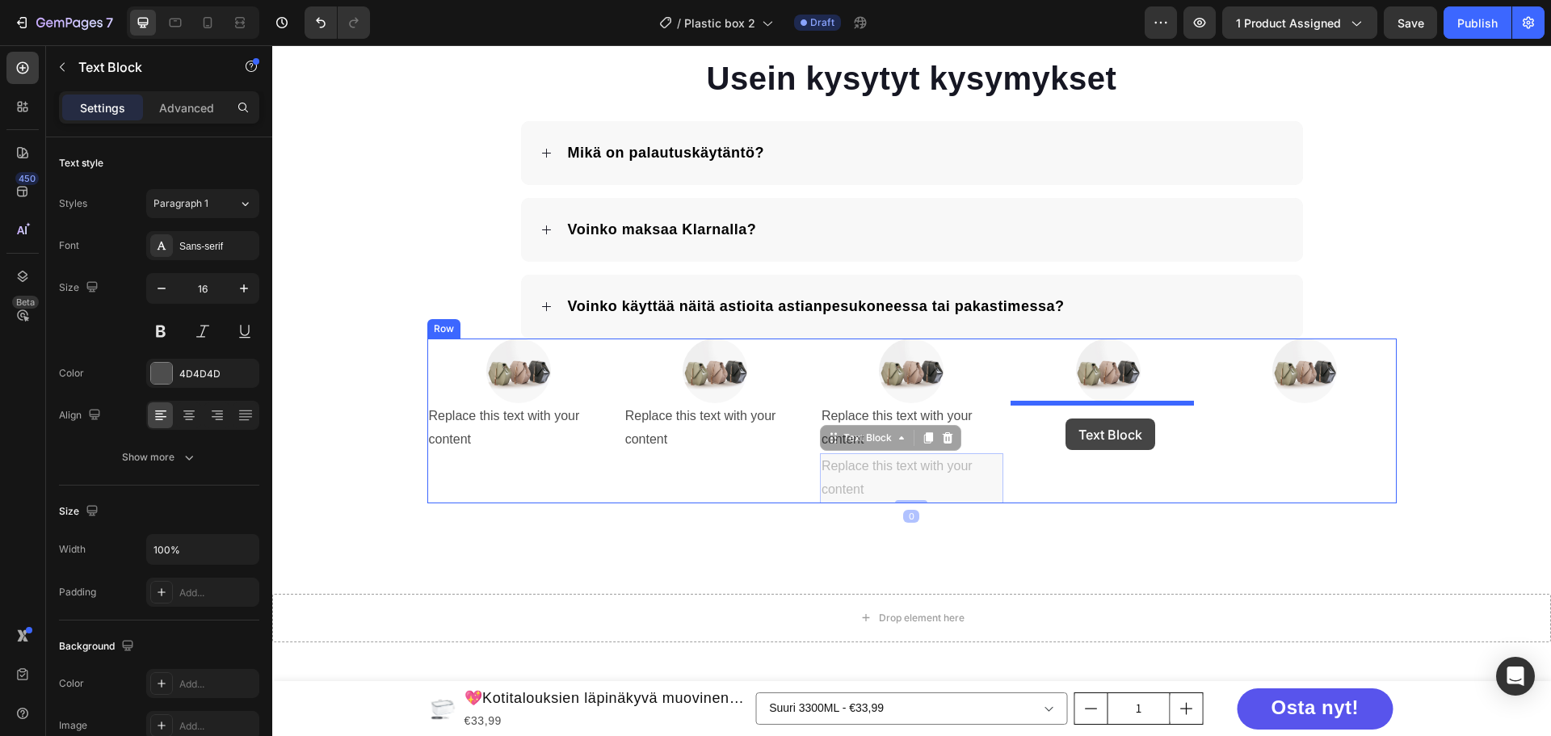
drag, startPoint x: 870, startPoint y: 444, endPoint x: 1066, endPoint y: 419, distance: 197.2
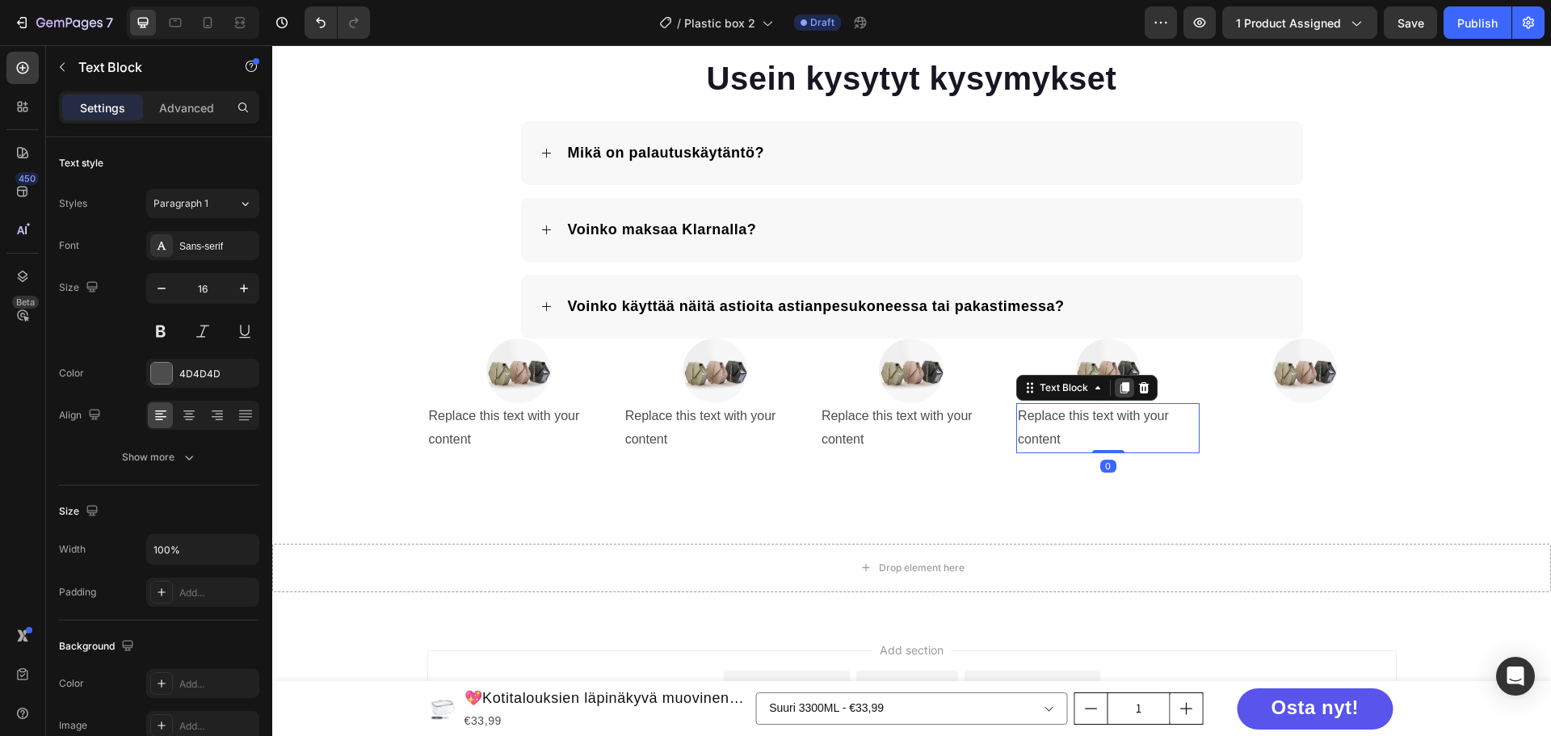
click at [1121, 384] on icon at bounding box center [1125, 388] width 9 height 11
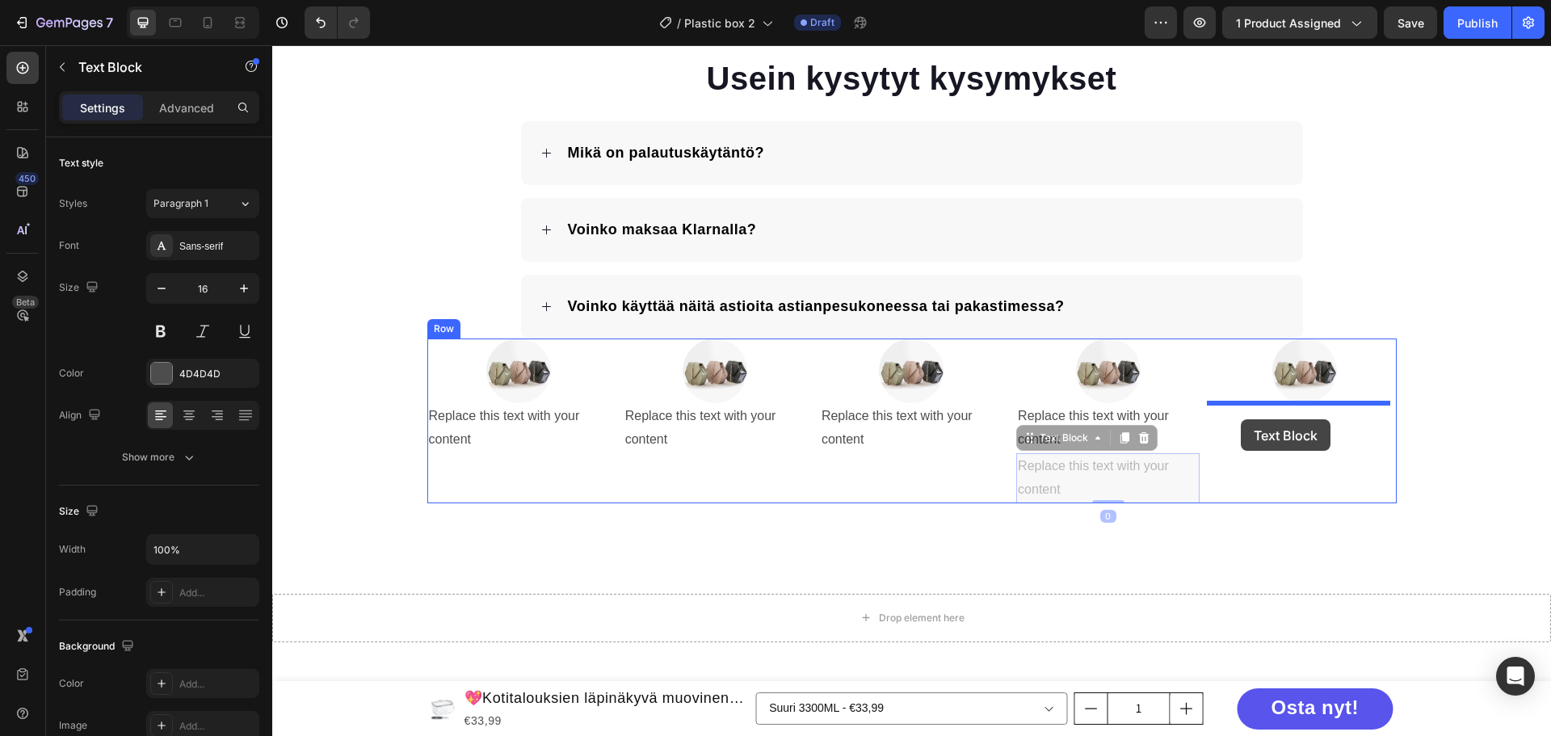
drag, startPoint x: 1077, startPoint y: 450, endPoint x: 1241, endPoint y: 419, distance: 166.9
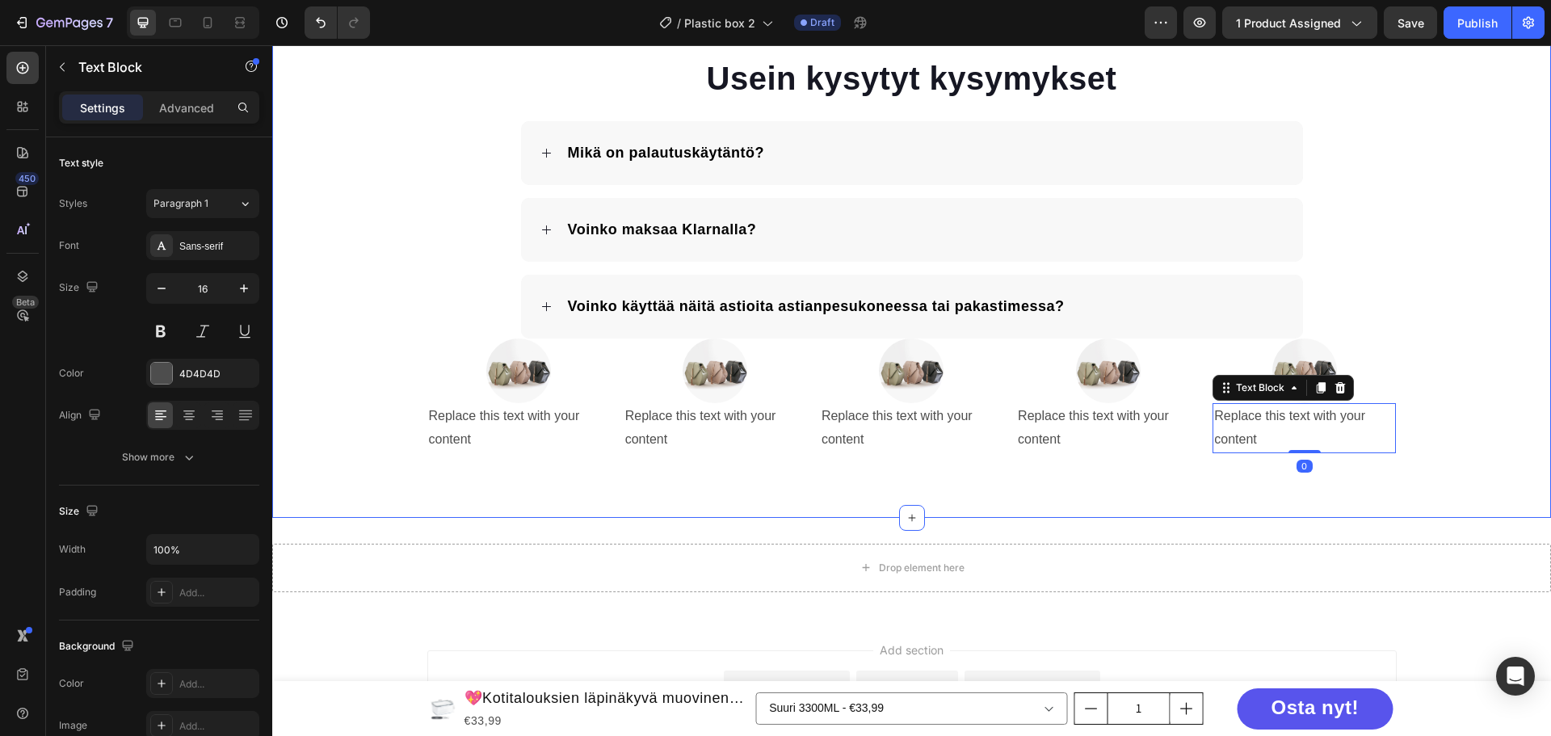
click at [1446, 292] on div "Usein kysytyt kysymykset Heading Mikä on palautuskäytäntö? Voinko maksaa Klarna…" at bounding box center [911, 255] width 1279 height 398
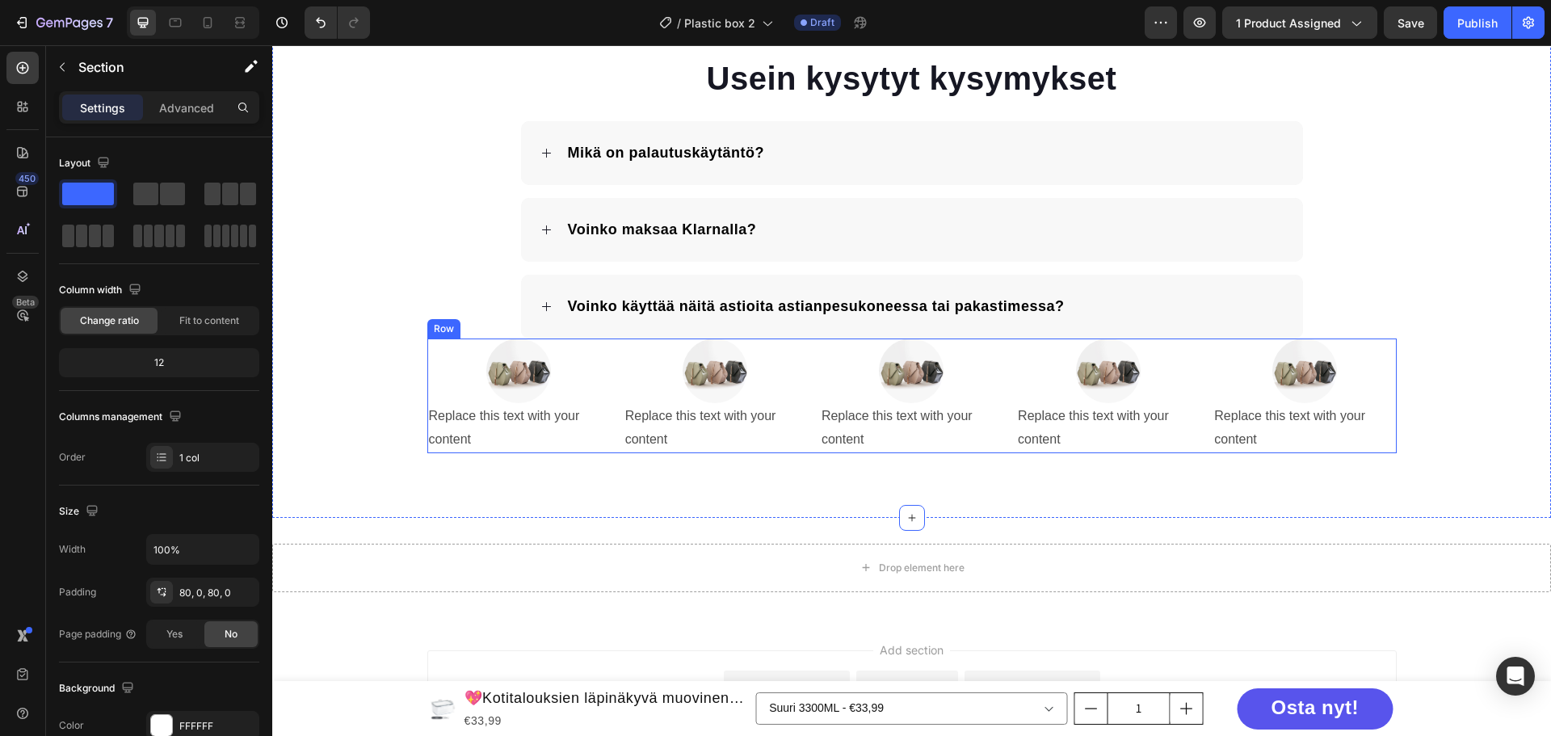
click at [607, 348] on div "Image Replace this text with your content Text Block Image Replace this text wi…" at bounding box center [912, 396] width 970 height 115
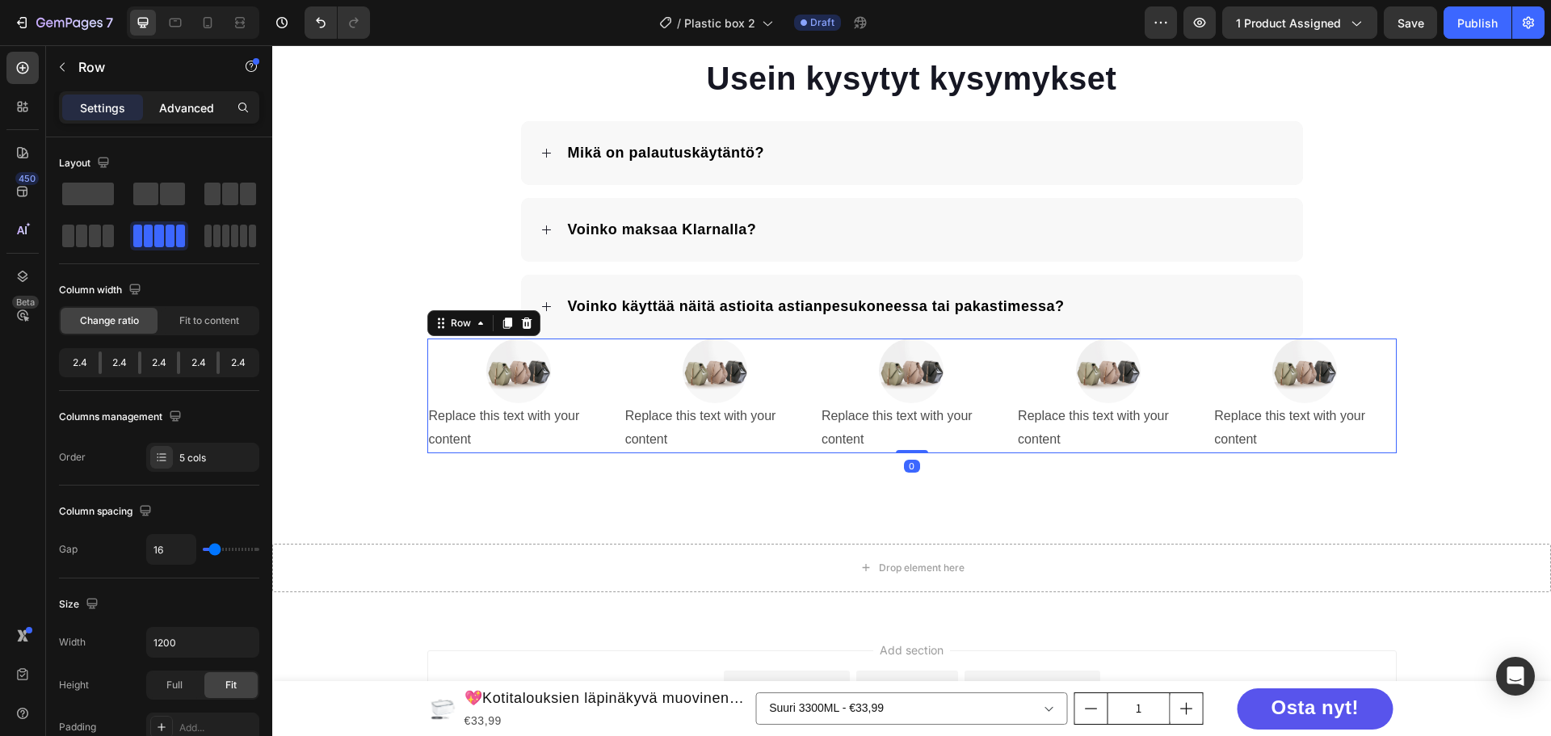
click at [171, 108] on p "Advanced" at bounding box center [186, 107] width 55 height 17
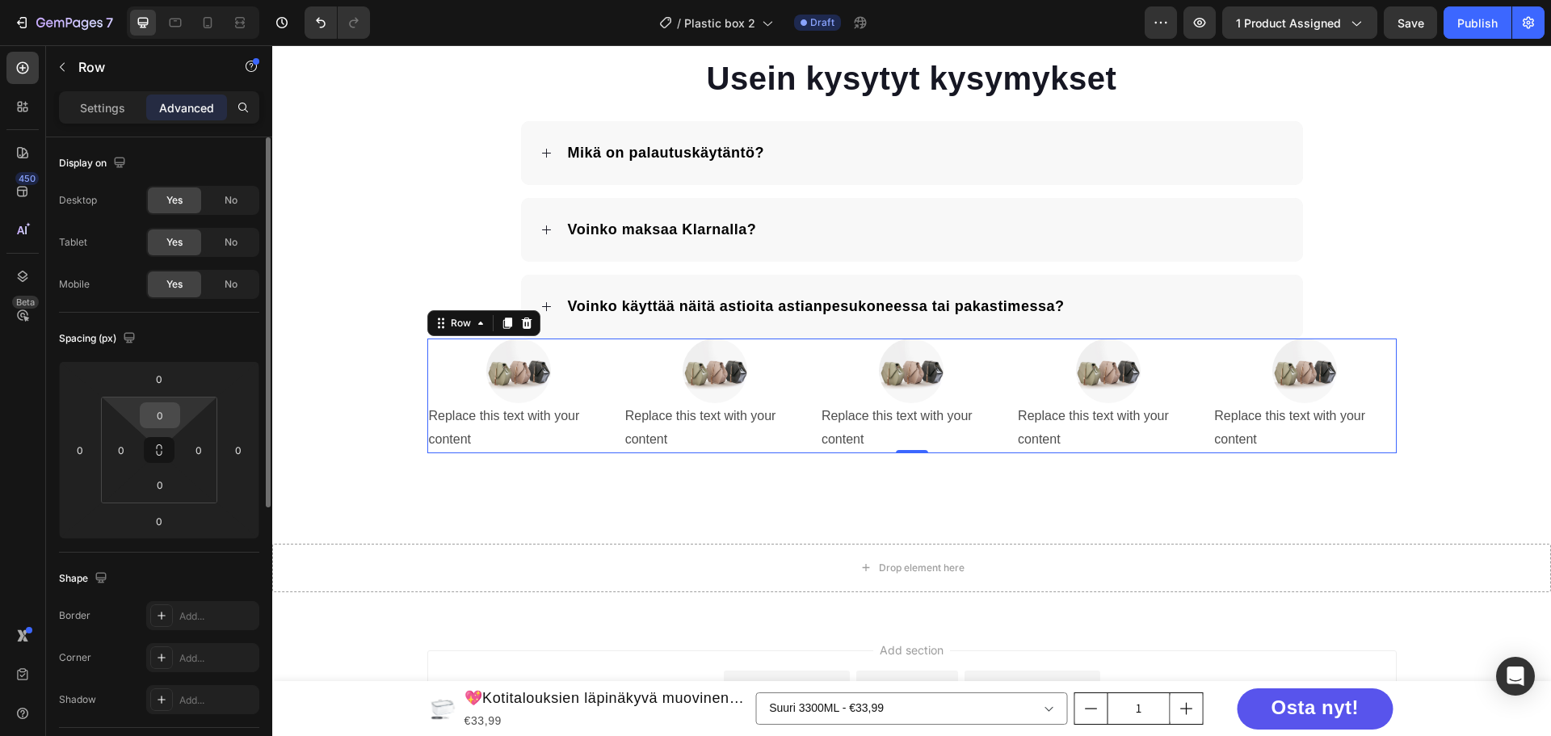
click at [162, 413] on input "0" at bounding box center [160, 415] width 32 height 24
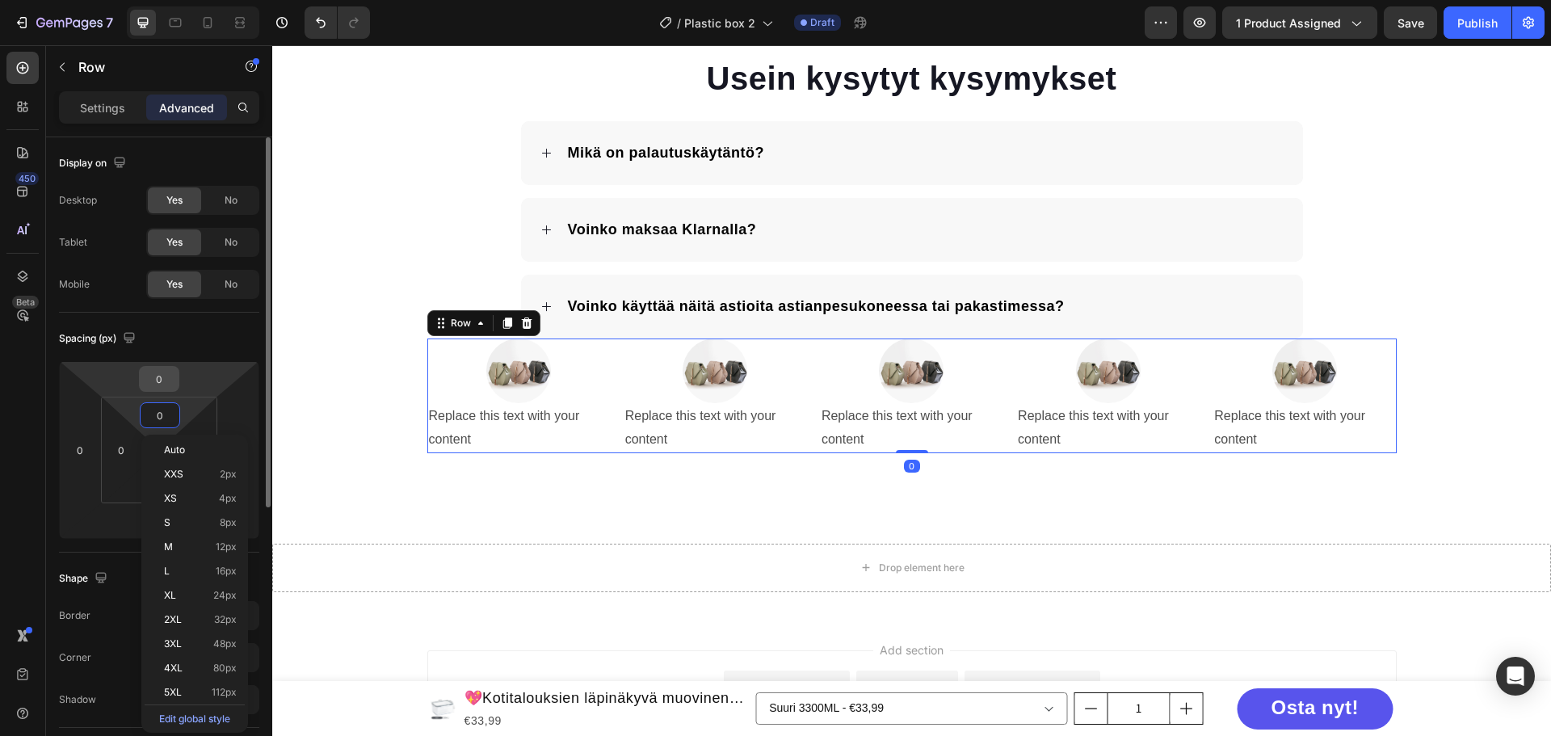
drag, startPoint x: 163, startPoint y: 377, endPoint x: 173, endPoint y: 366, distance: 14.9
click at [165, 377] on input "0" at bounding box center [159, 379] width 32 height 24
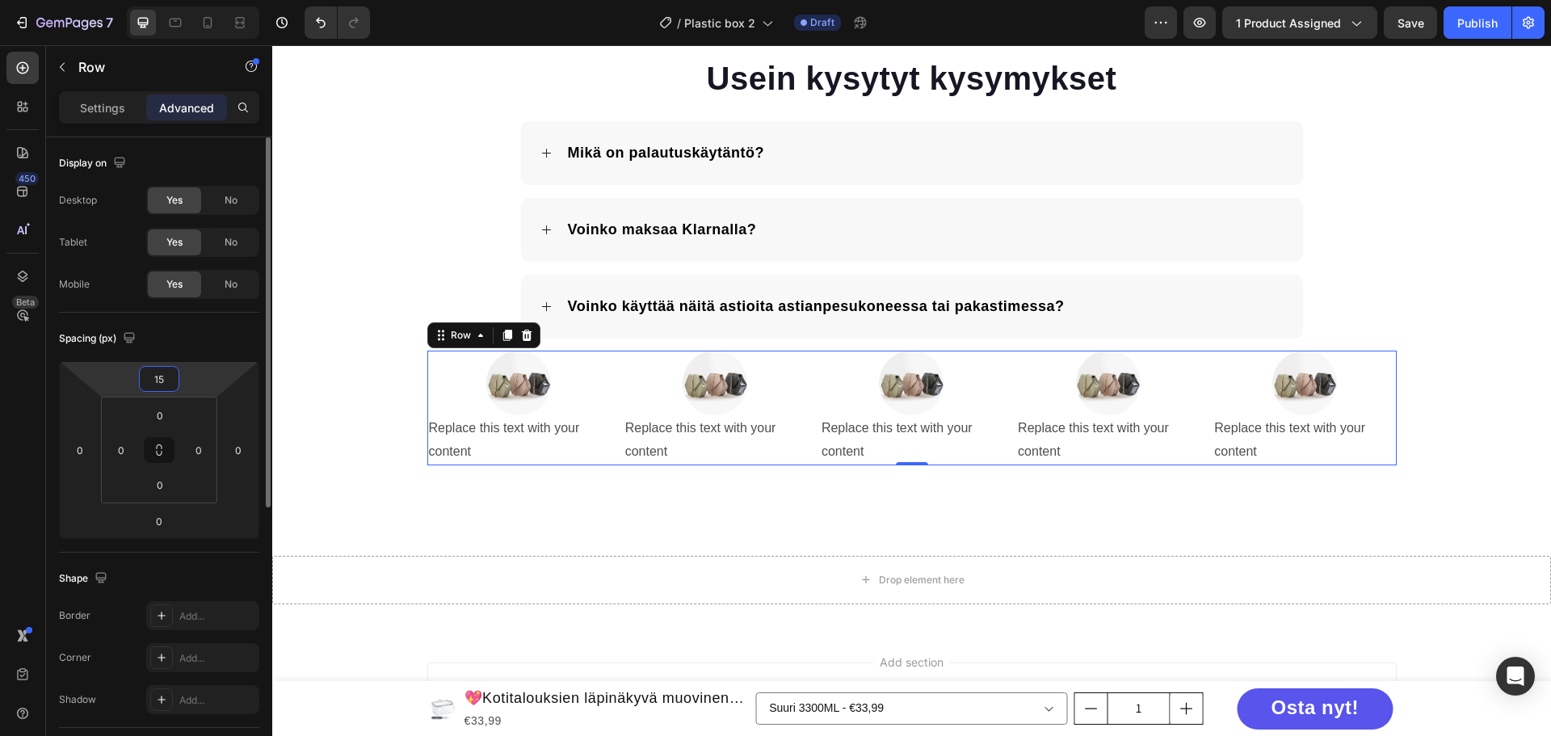
type input "15"
click at [183, 338] on div "Spacing (px)" at bounding box center [159, 339] width 200 height 26
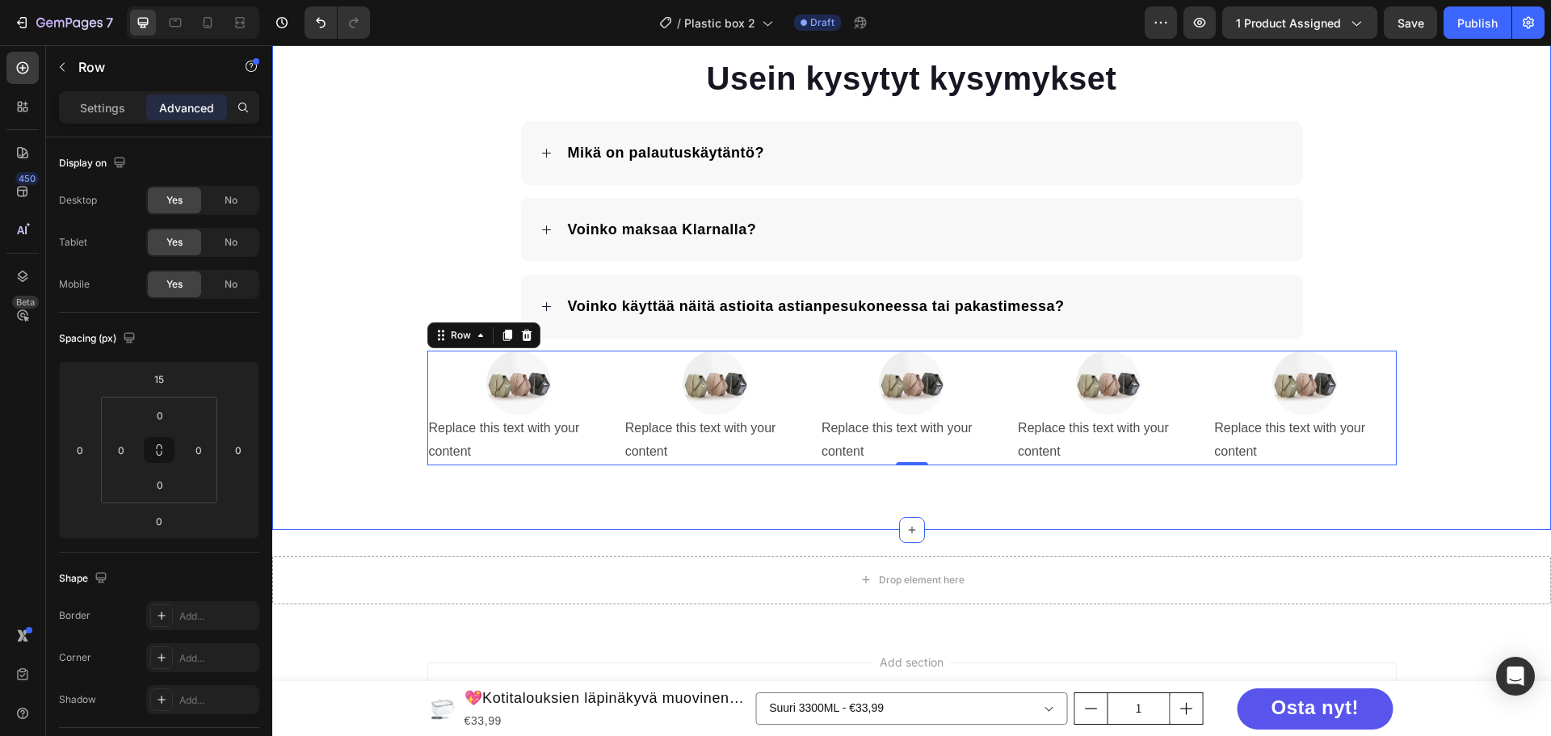
click at [1442, 290] on div "Usein kysytyt kysymykset Heading Mikä on palautuskäytäntö? Voinko maksaa Klarna…" at bounding box center [911, 261] width 1279 height 410
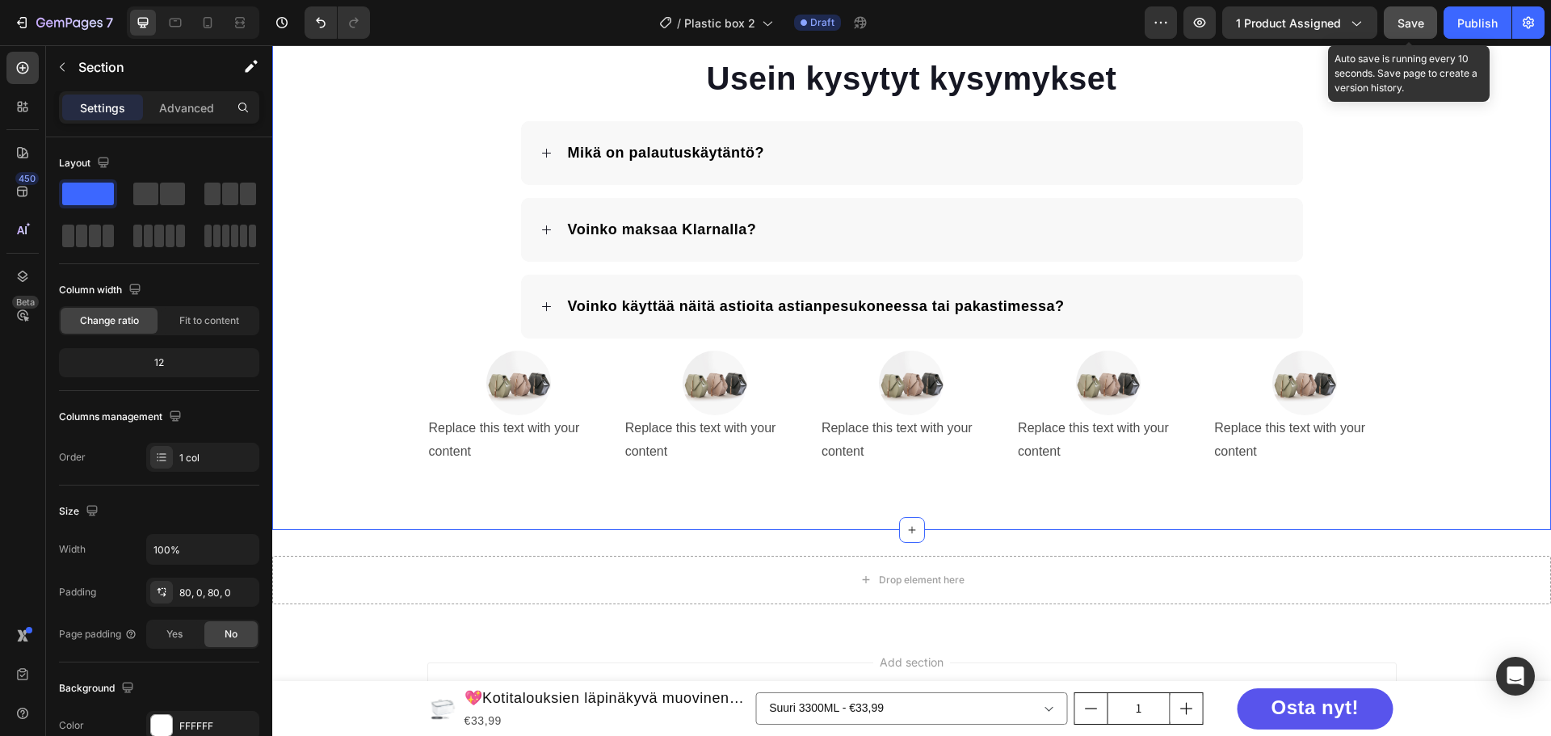
click at [1410, 17] on span "Save" at bounding box center [1411, 23] width 27 height 14
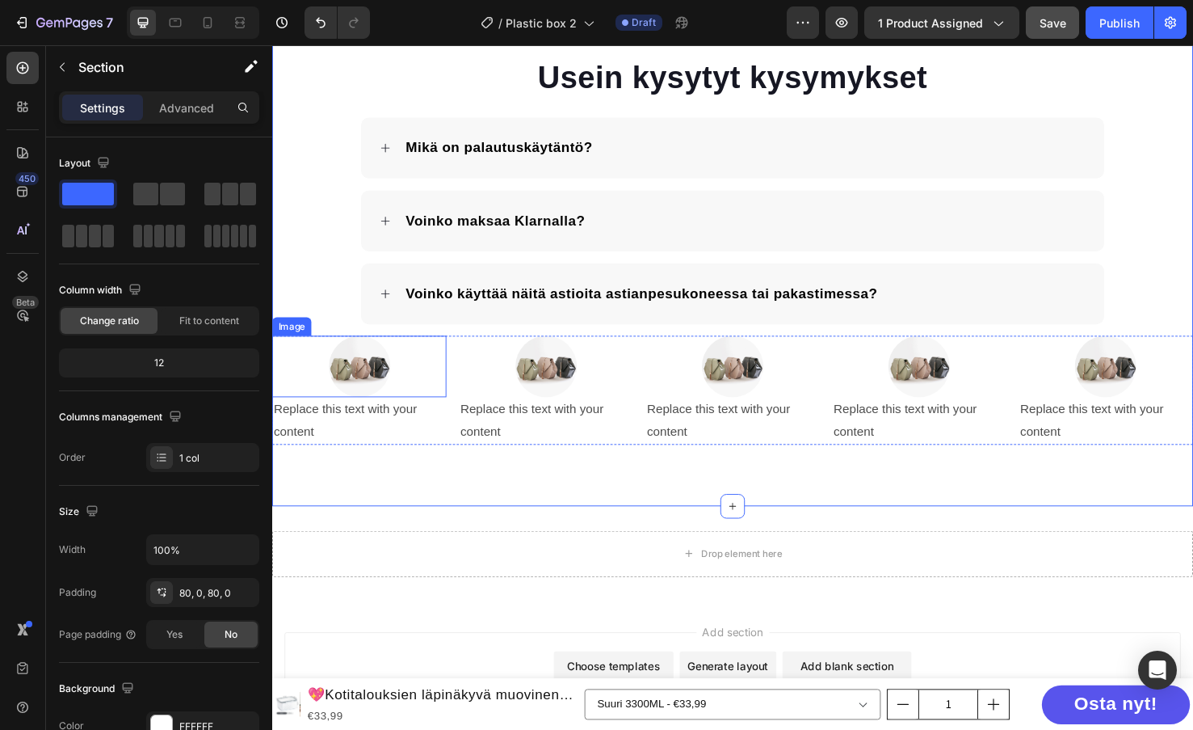
click at [378, 398] on img at bounding box center [364, 383] width 65 height 65
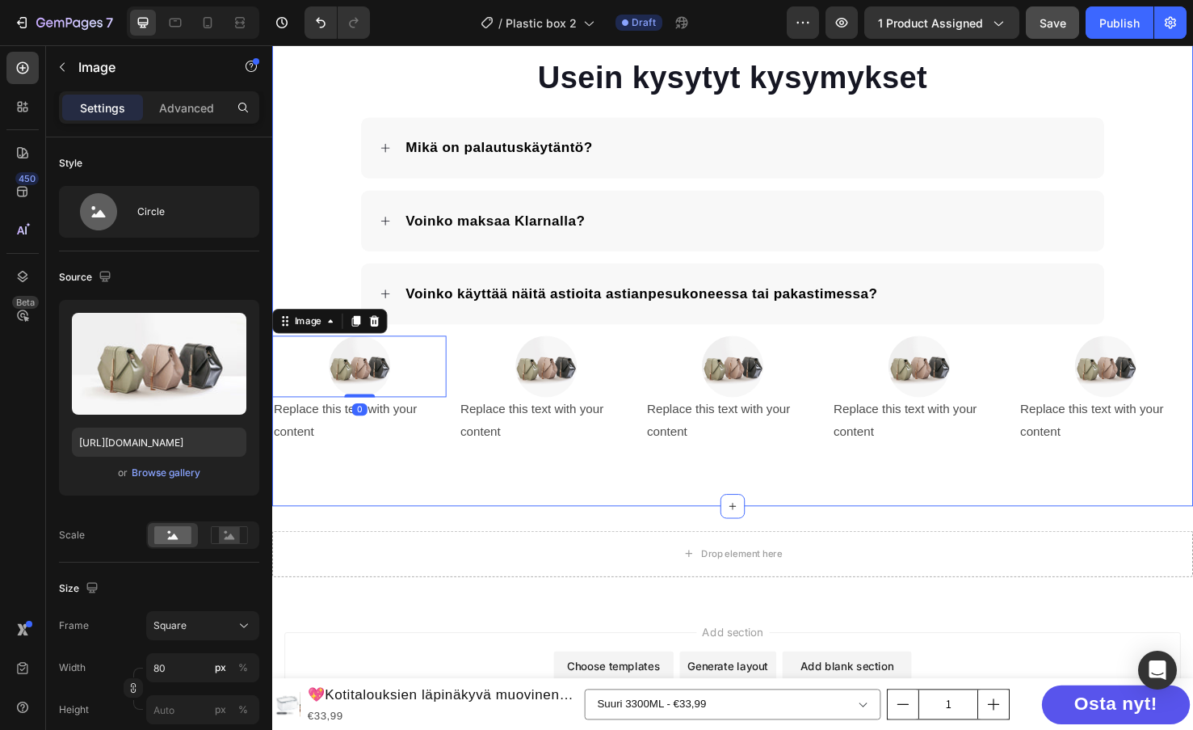
click at [477, 500] on div "Usein kysytyt kysymykset Heading Mikä on palautuskäytäntö? Voinko maksaa Klarna…" at bounding box center [757, 260] width 970 height 539
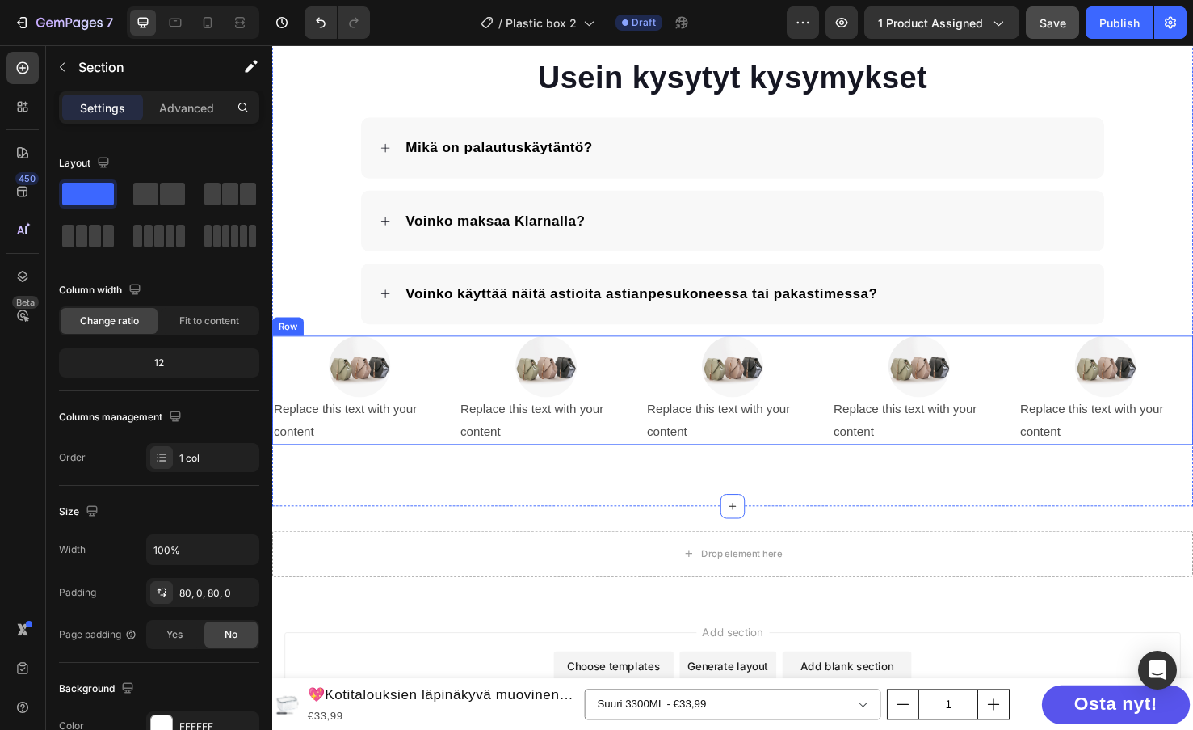
click at [454, 460] on div "Image Replace this text with your content Text Block Image Replace this text wi…" at bounding box center [757, 408] width 970 height 115
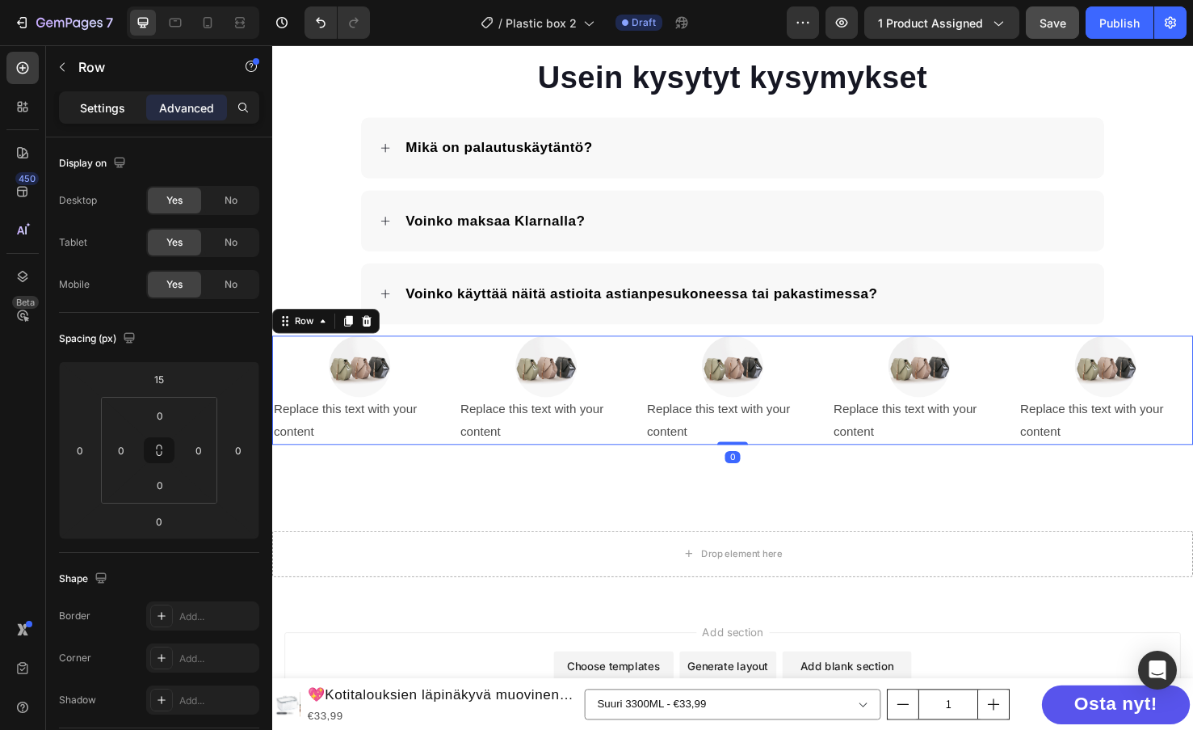
click at [103, 103] on p "Settings" at bounding box center [102, 107] width 45 height 17
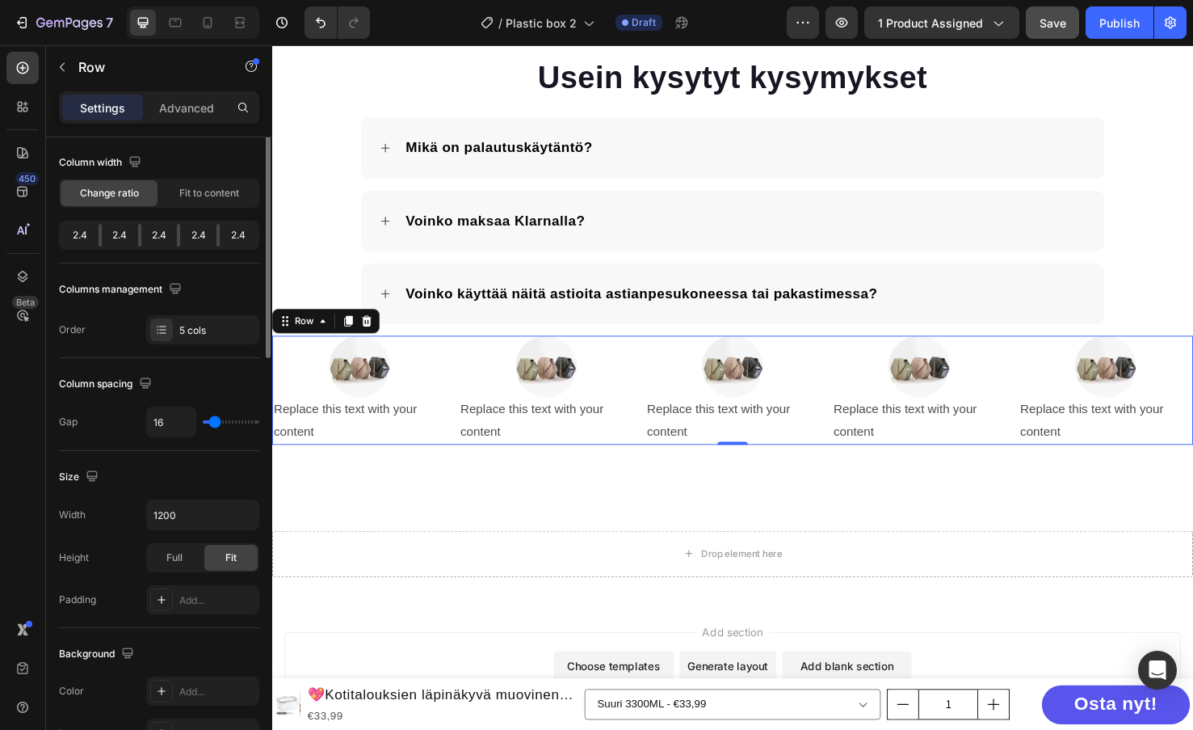
scroll to position [0, 0]
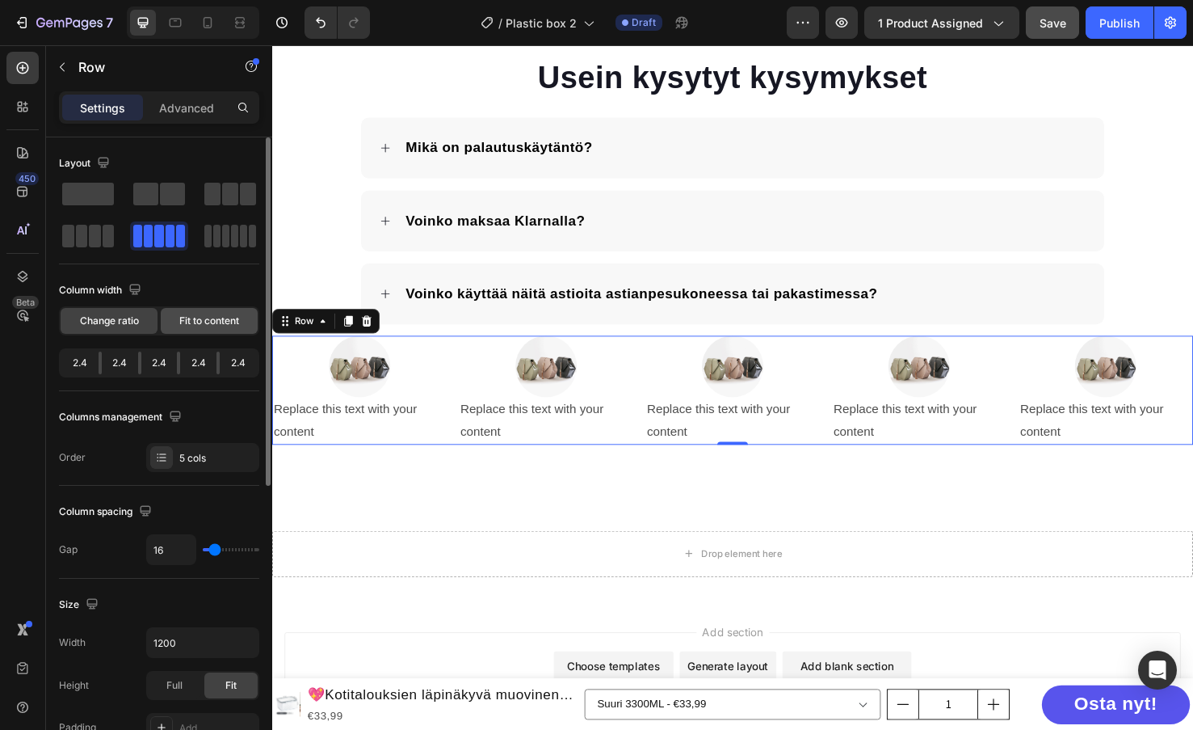
click at [193, 317] on span "Fit to content" at bounding box center [209, 321] width 60 height 15
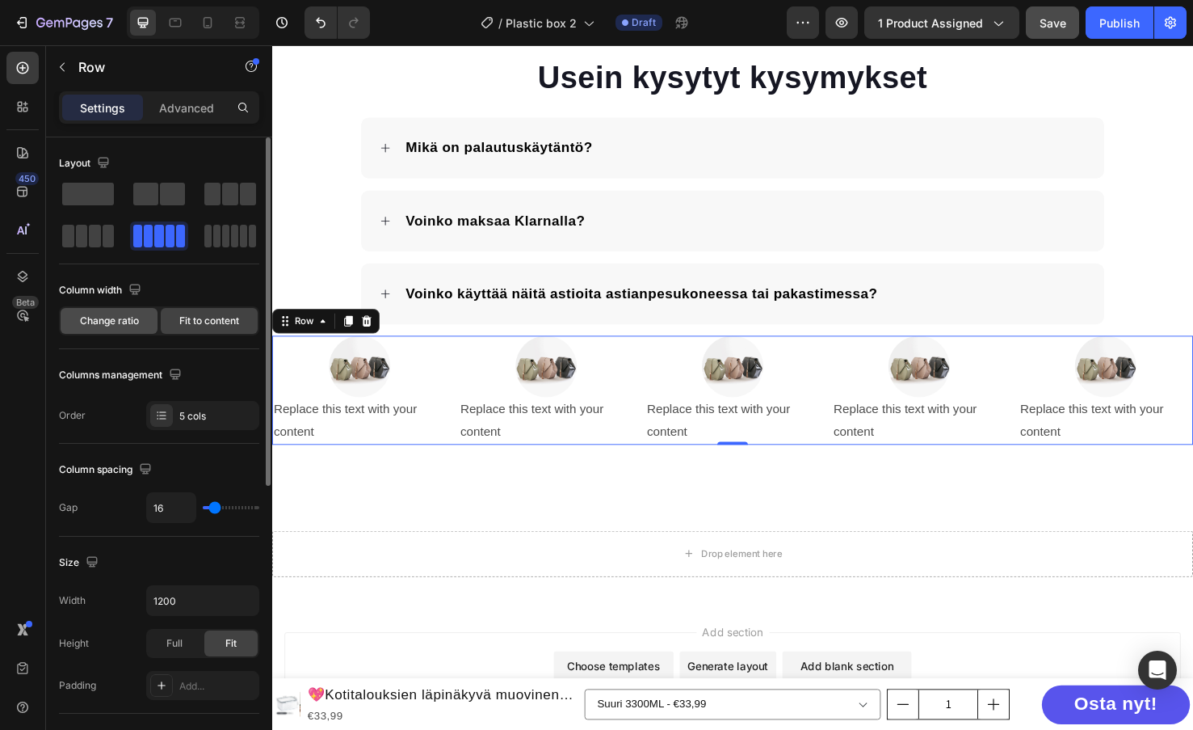
click at [109, 320] on span "Change ratio" at bounding box center [109, 321] width 59 height 15
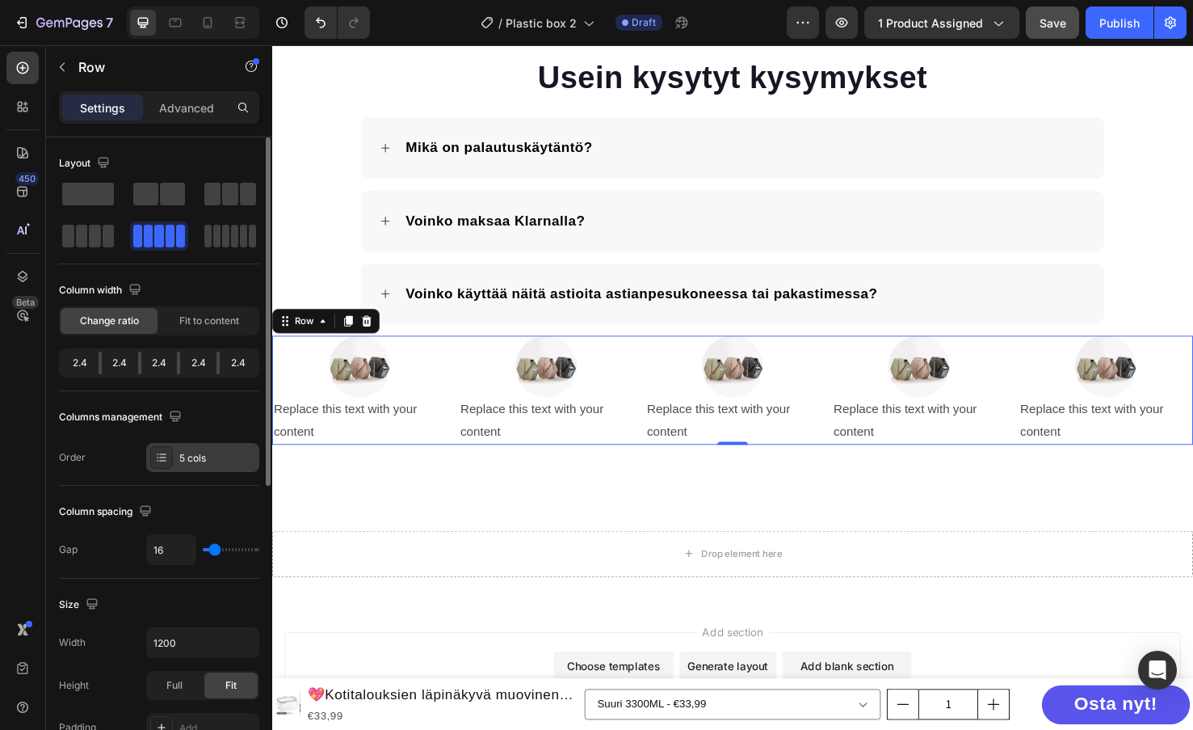
scroll to position [162, 0]
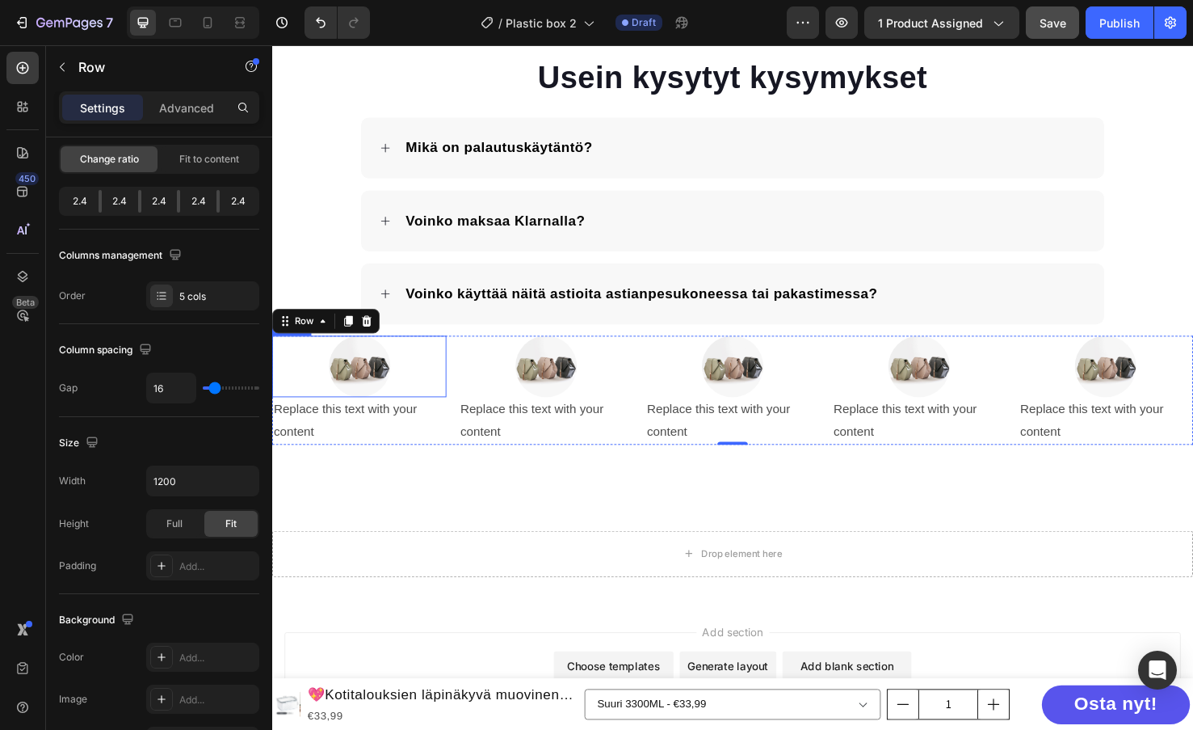
click at [358, 387] on img at bounding box center [364, 383] width 65 height 65
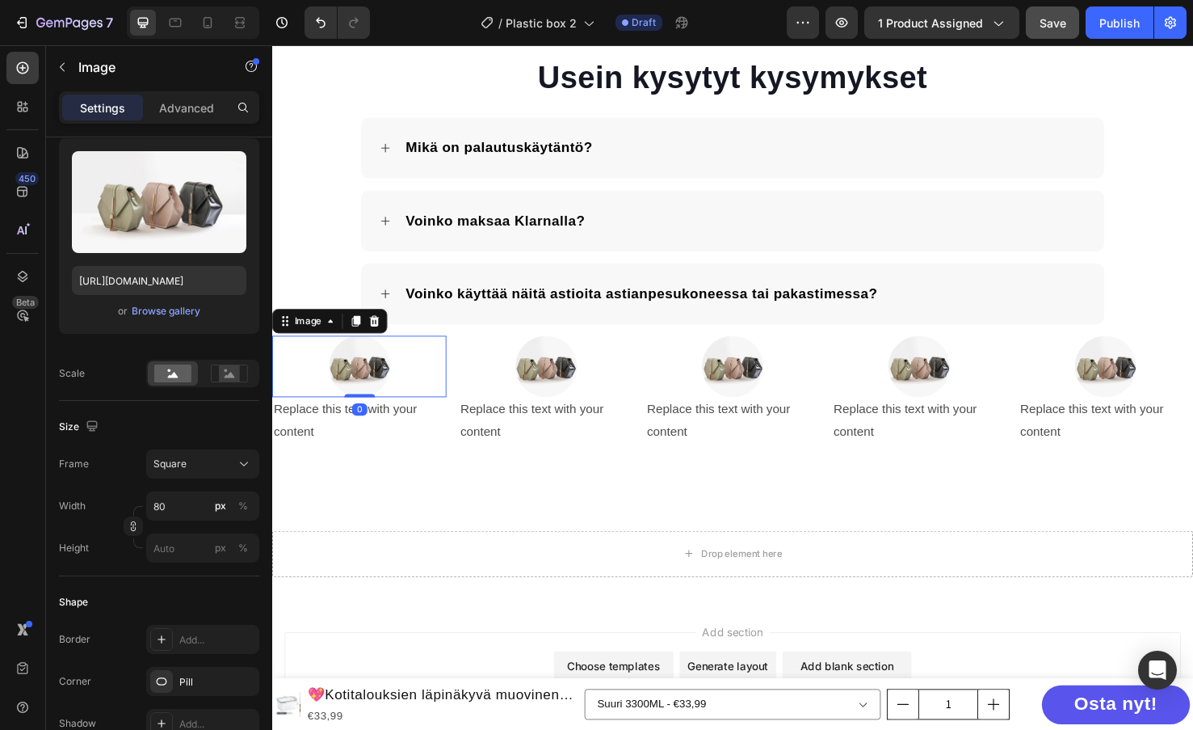
scroll to position [0, 0]
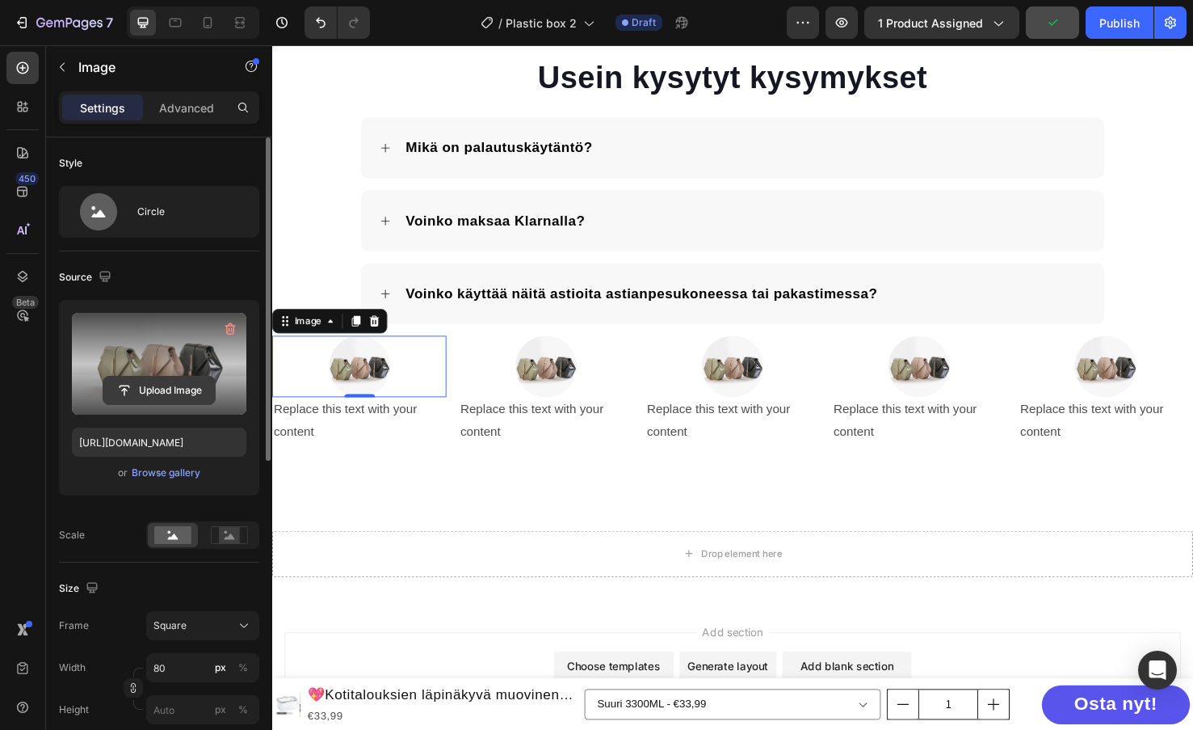
click at [142, 387] on input "file" at bounding box center [159, 390] width 112 height 27
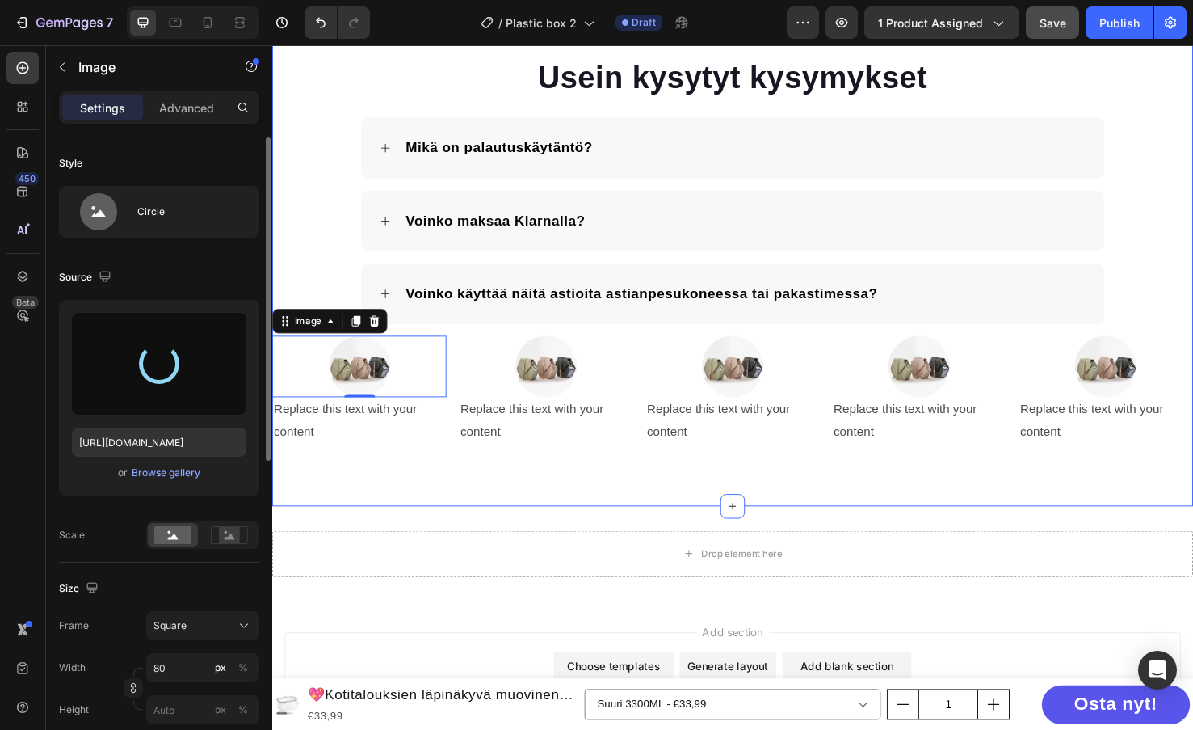
type input "[URL][DOMAIN_NAME]"
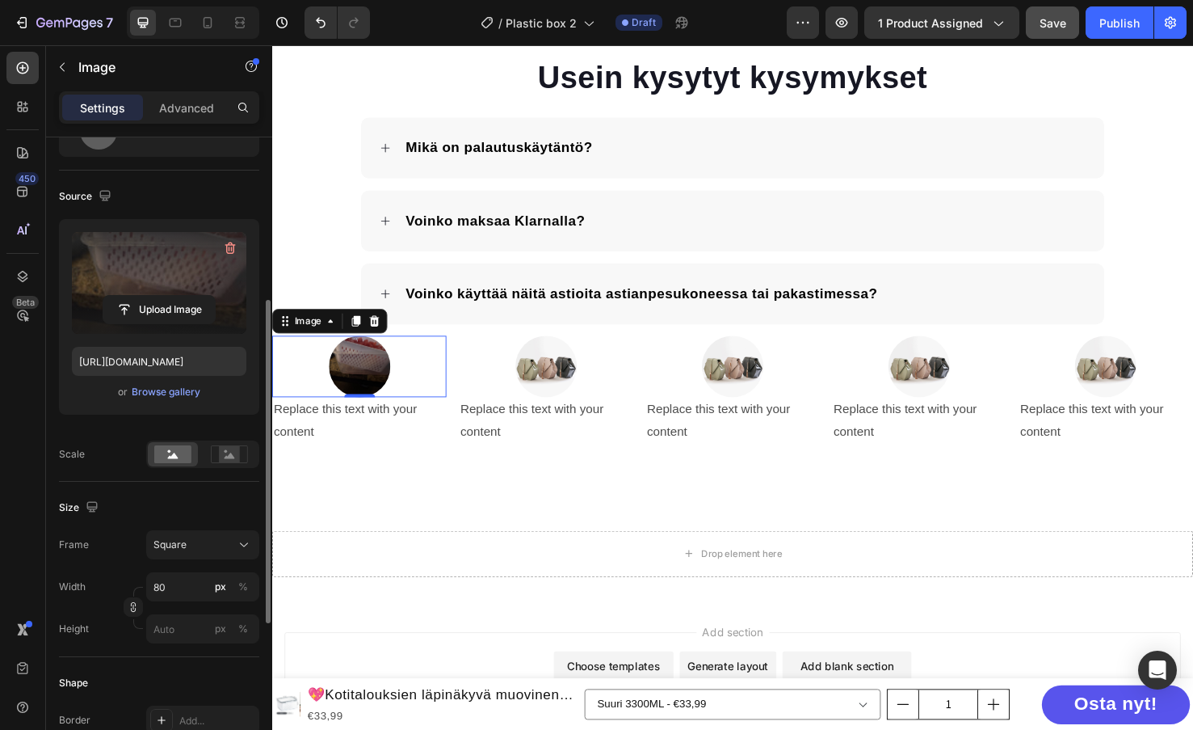
scroll to position [162, 0]
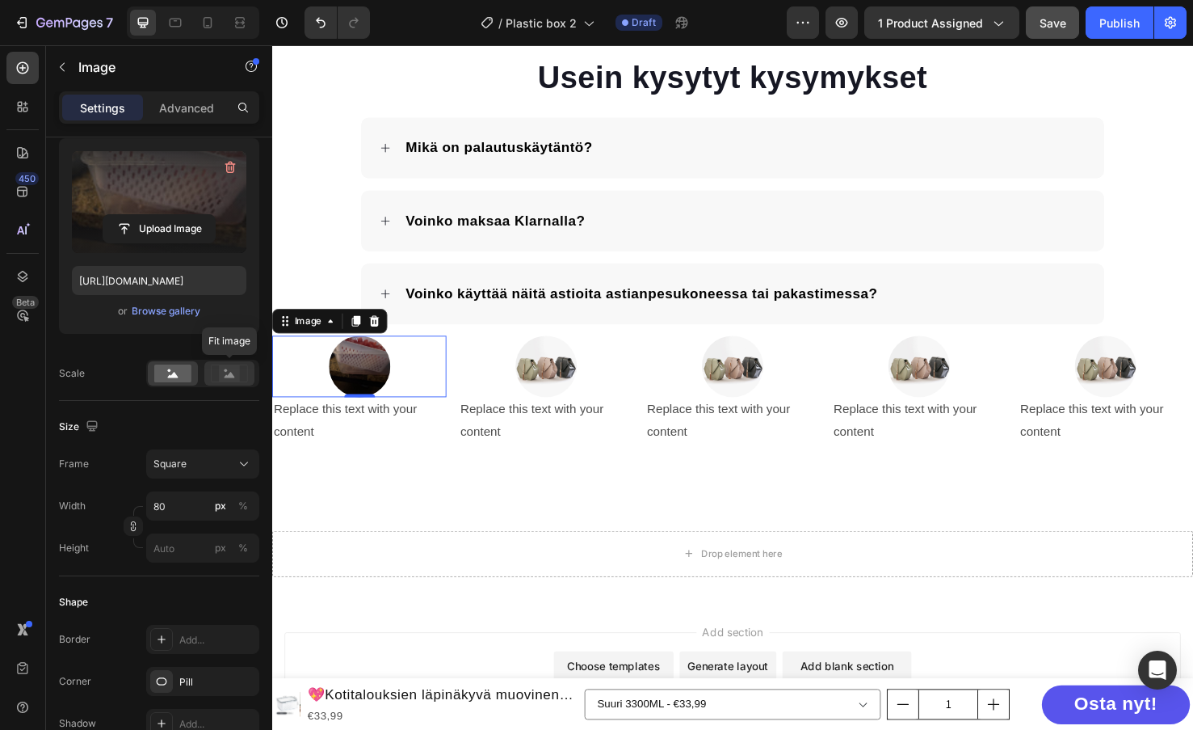
click at [227, 374] on rect at bounding box center [229, 373] width 21 height 16
click at [178, 374] on rect at bounding box center [172, 373] width 37 height 18
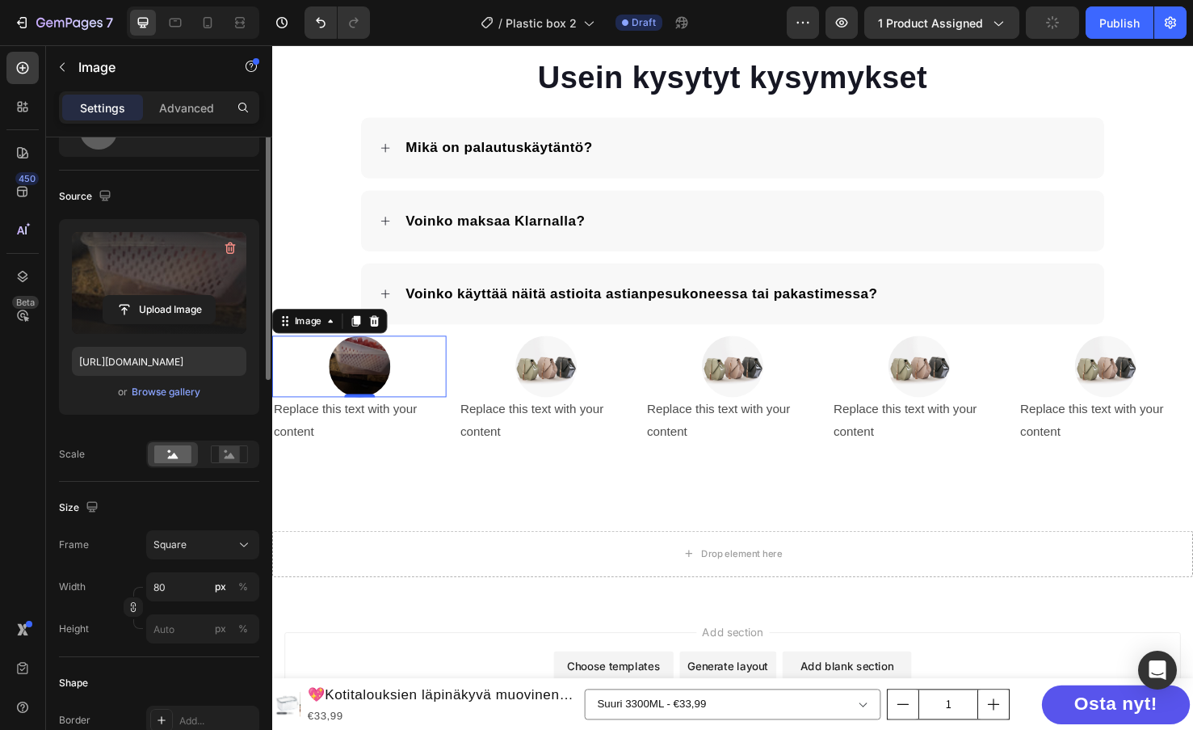
scroll to position [0, 0]
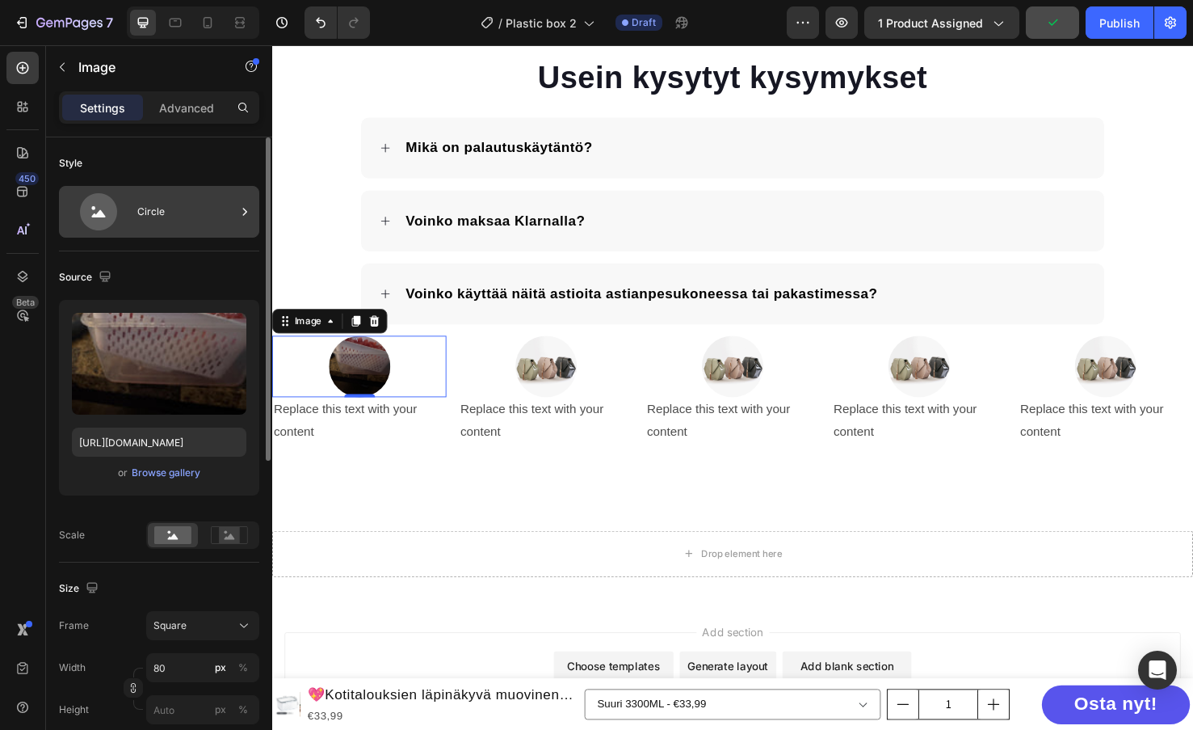
click at [116, 203] on icon at bounding box center [98, 211] width 65 height 37
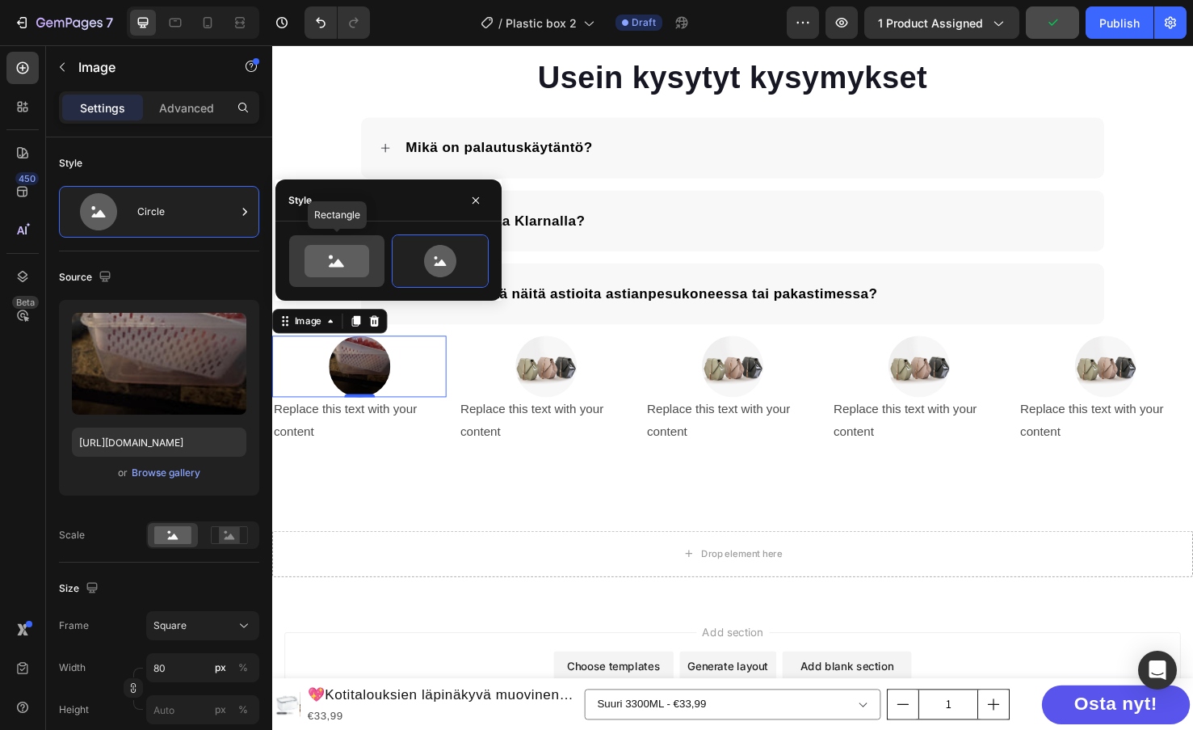
click at [334, 267] on icon at bounding box center [337, 261] width 65 height 32
type input "100"
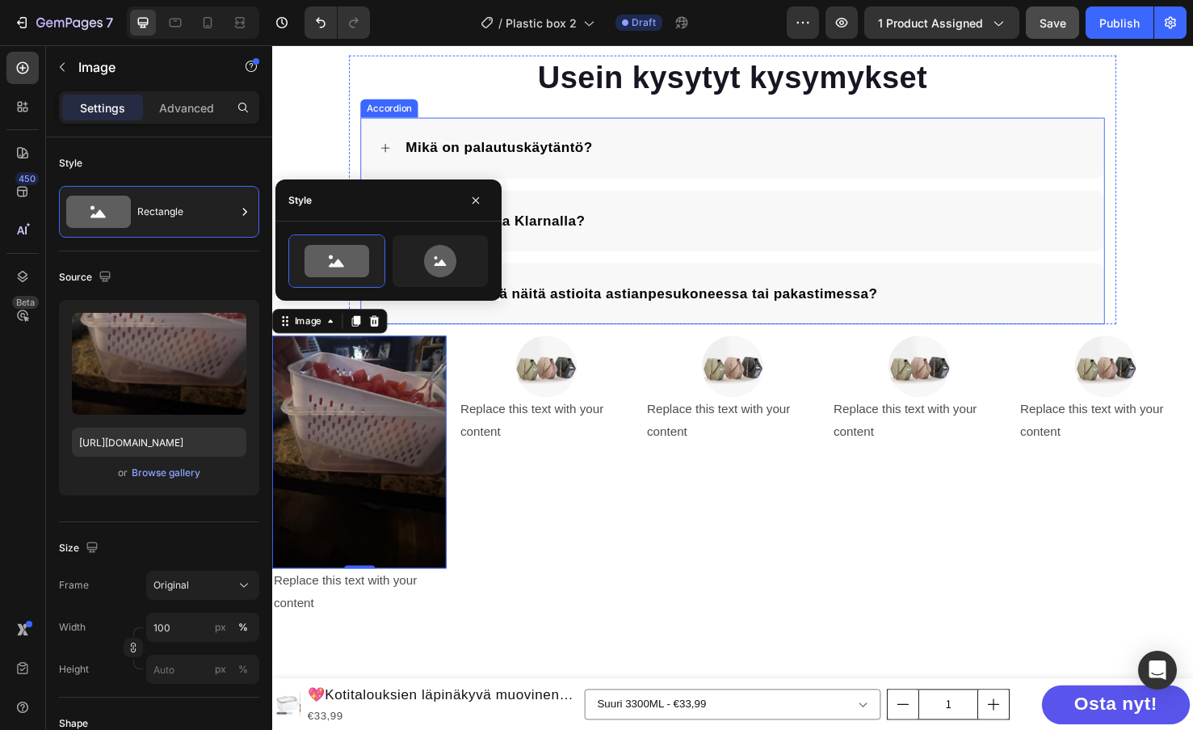
click at [454, 330] on div "Voinko käyttää näitä astioita astianpesukoneessa tai pakastimessa?" at bounding box center [757, 307] width 782 height 64
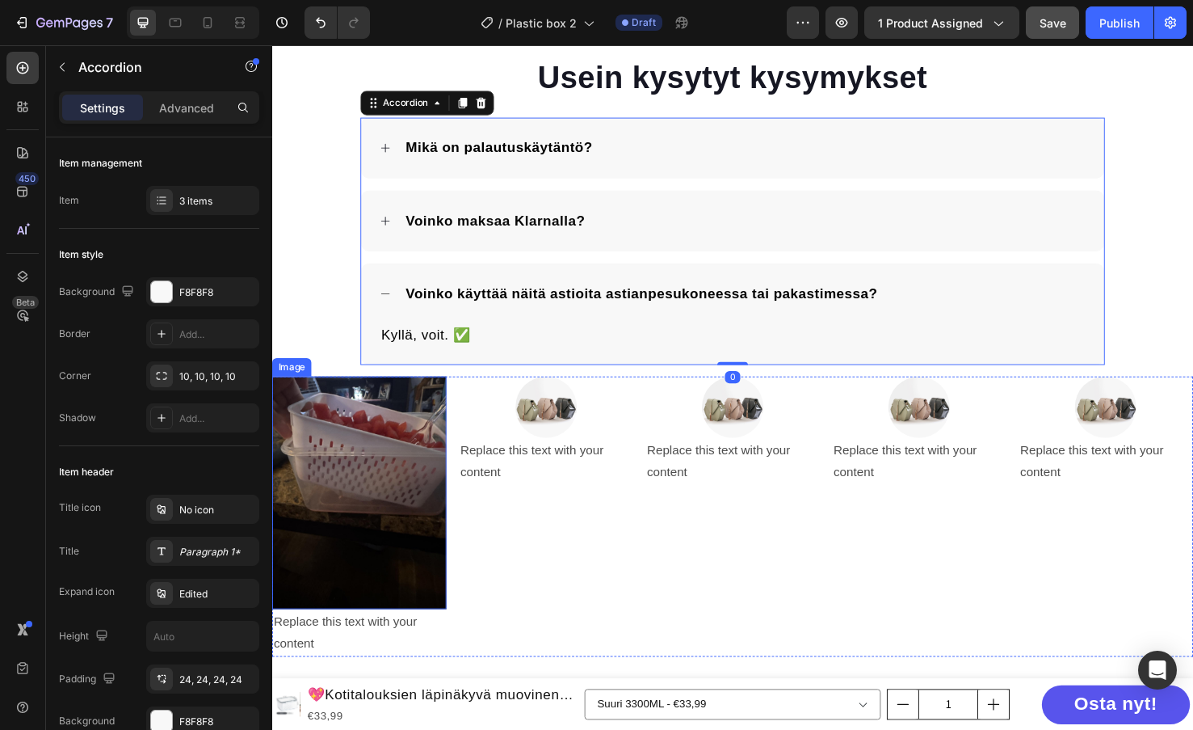
click at [380, 484] on img at bounding box center [363, 516] width 183 height 245
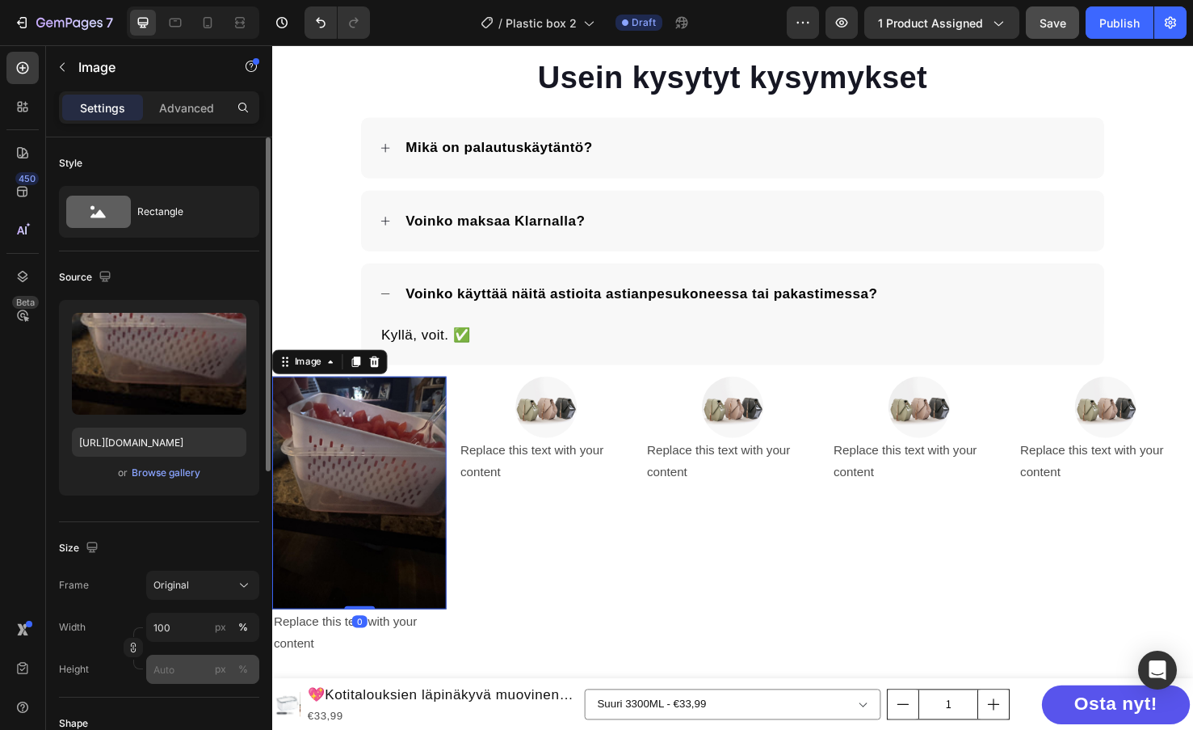
scroll to position [242, 0]
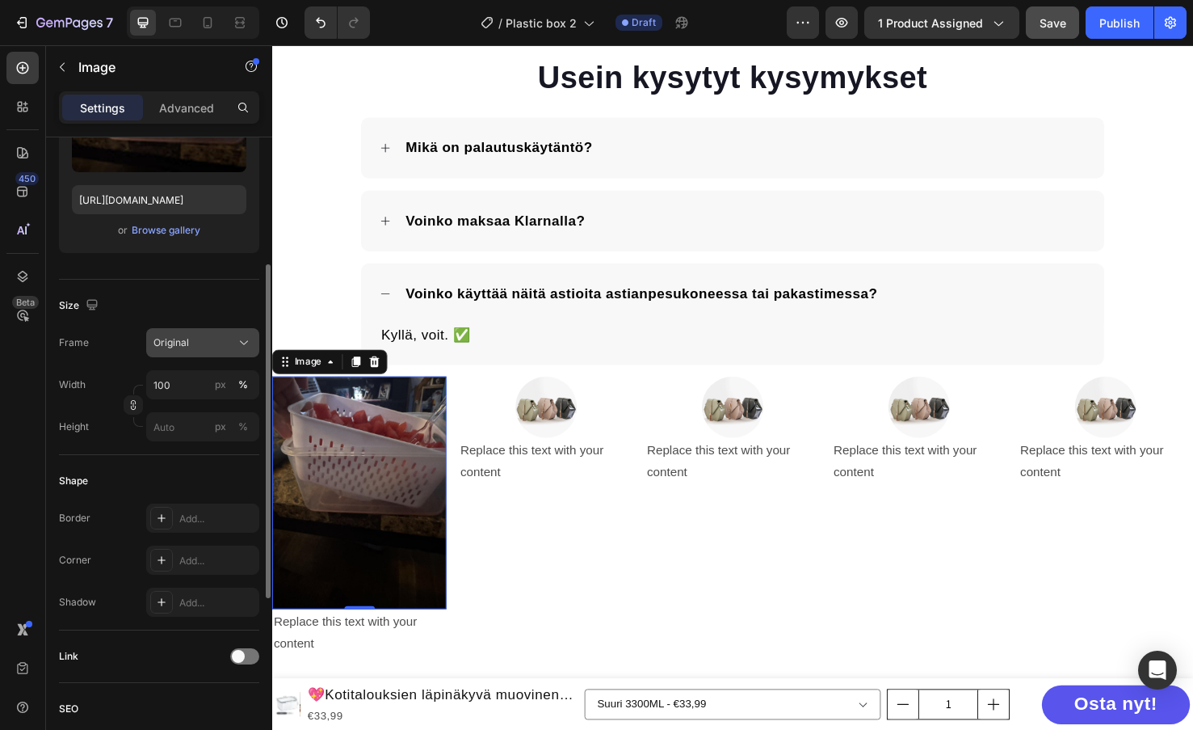
click at [187, 352] on button "Original" at bounding box center [202, 342] width 113 height 29
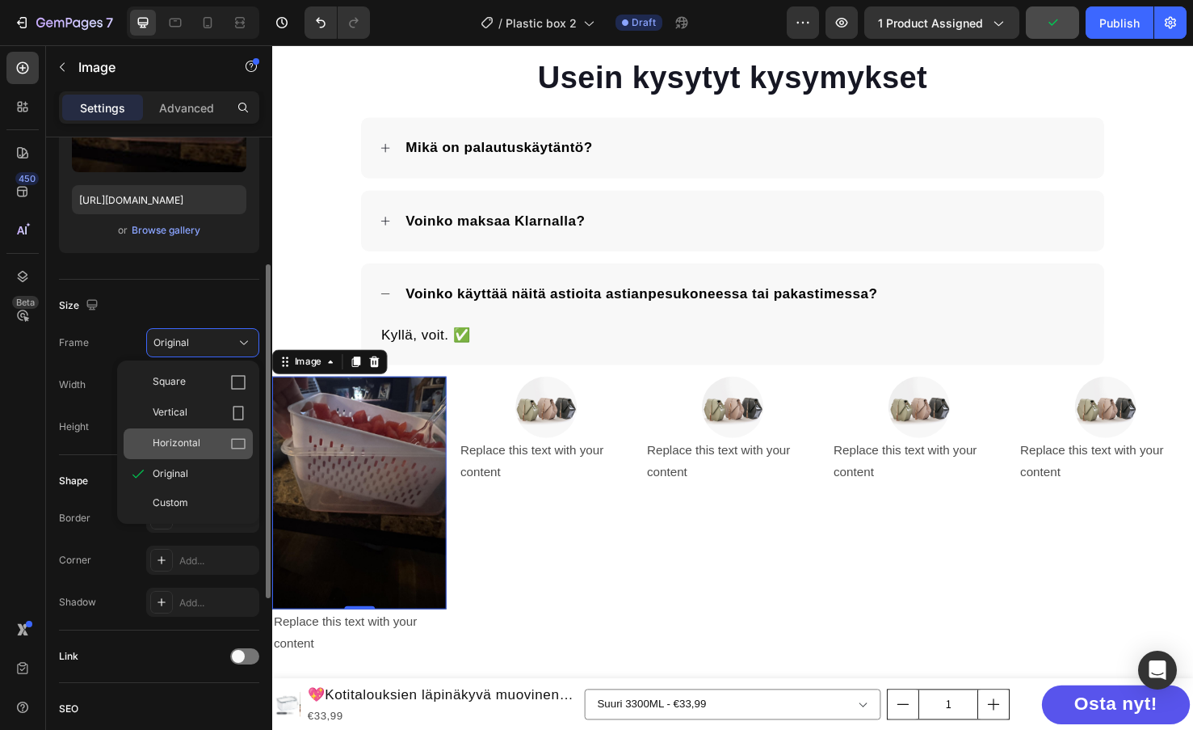
click at [187, 441] on span "Horizontal" at bounding box center [177, 444] width 48 height 16
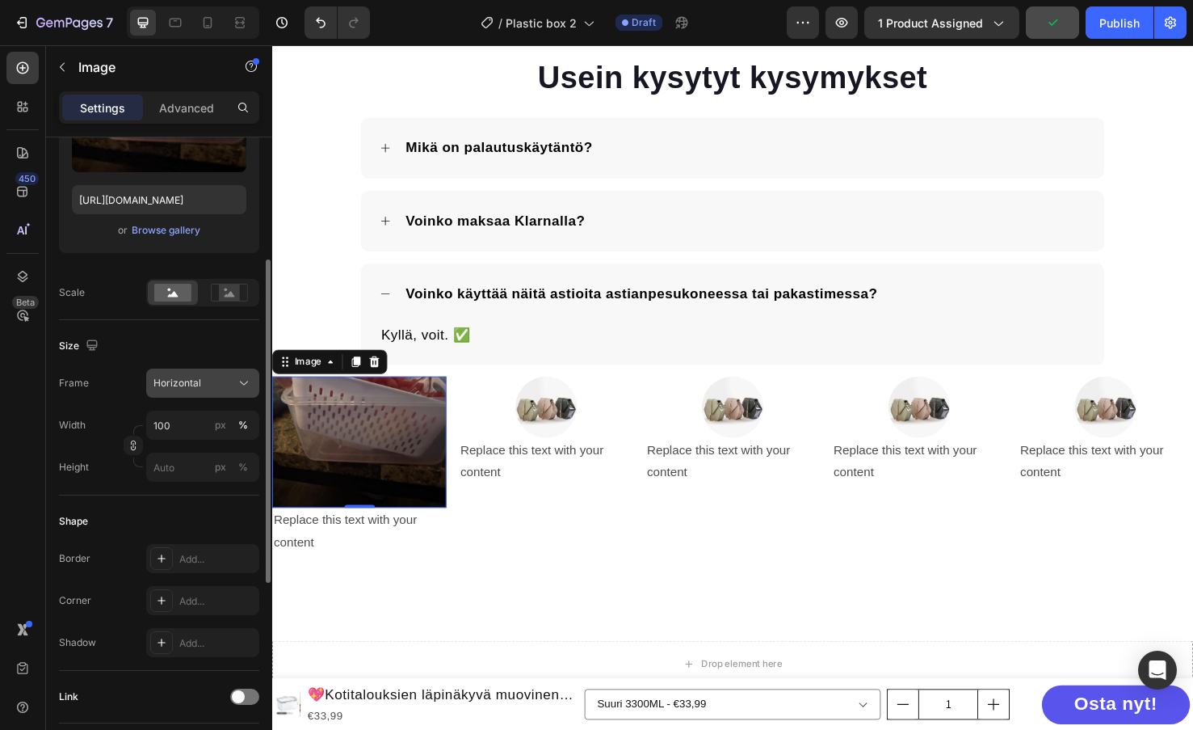
click at [191, 374] on button "Horizontal" at bounding box center [202, 382] width 113 height 29
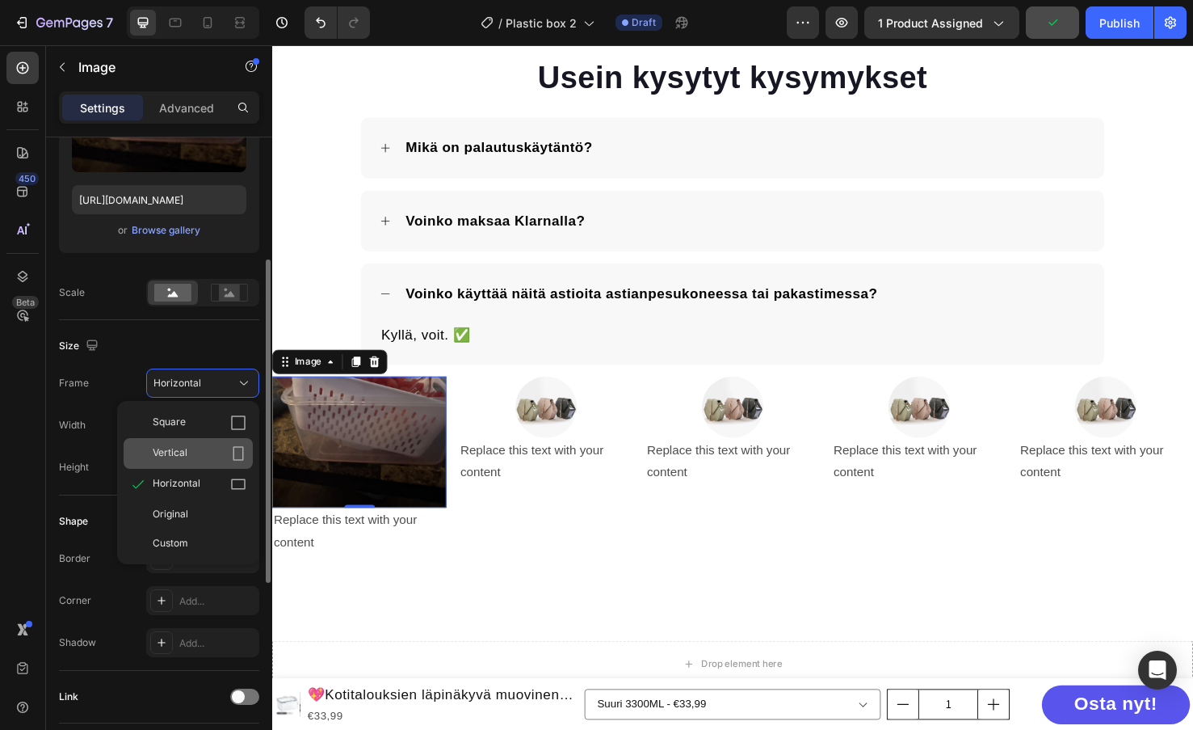
click at [191, 446] on div "Vertical" at bounding box center [200, 453] width 94 height 16
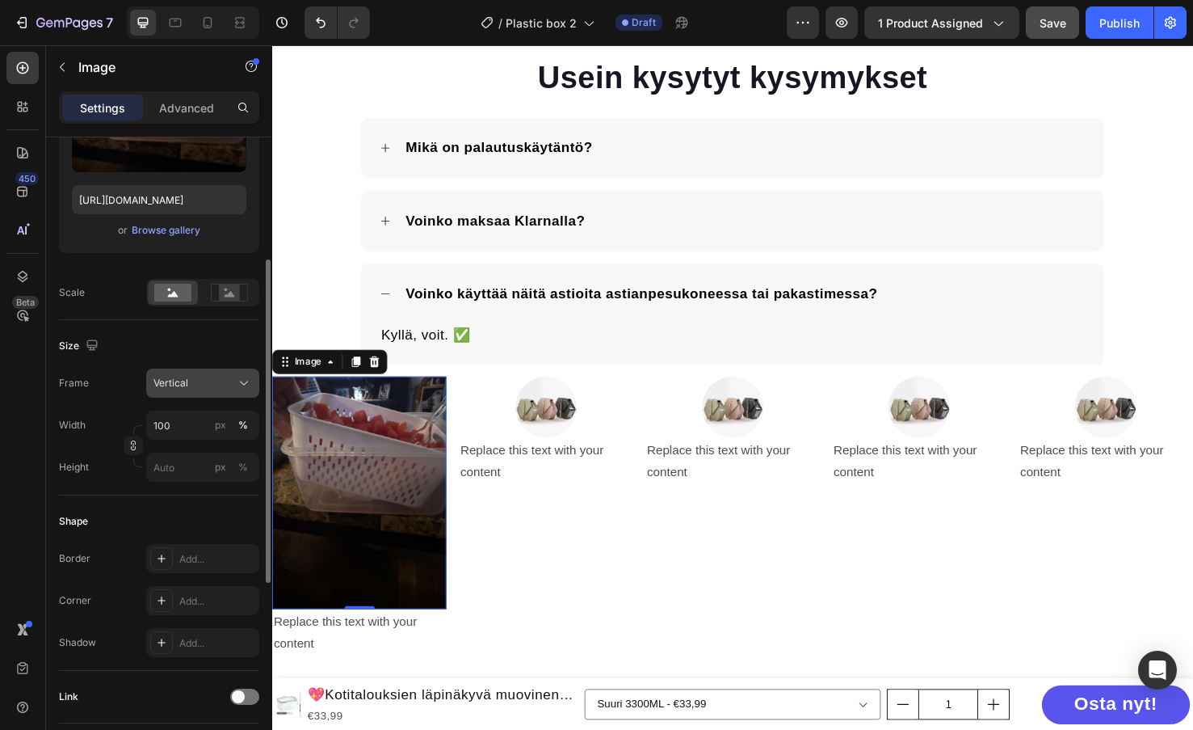
click at [202, 391] on div "Vertical" at bounding box center [203, 383] width 99 height 16
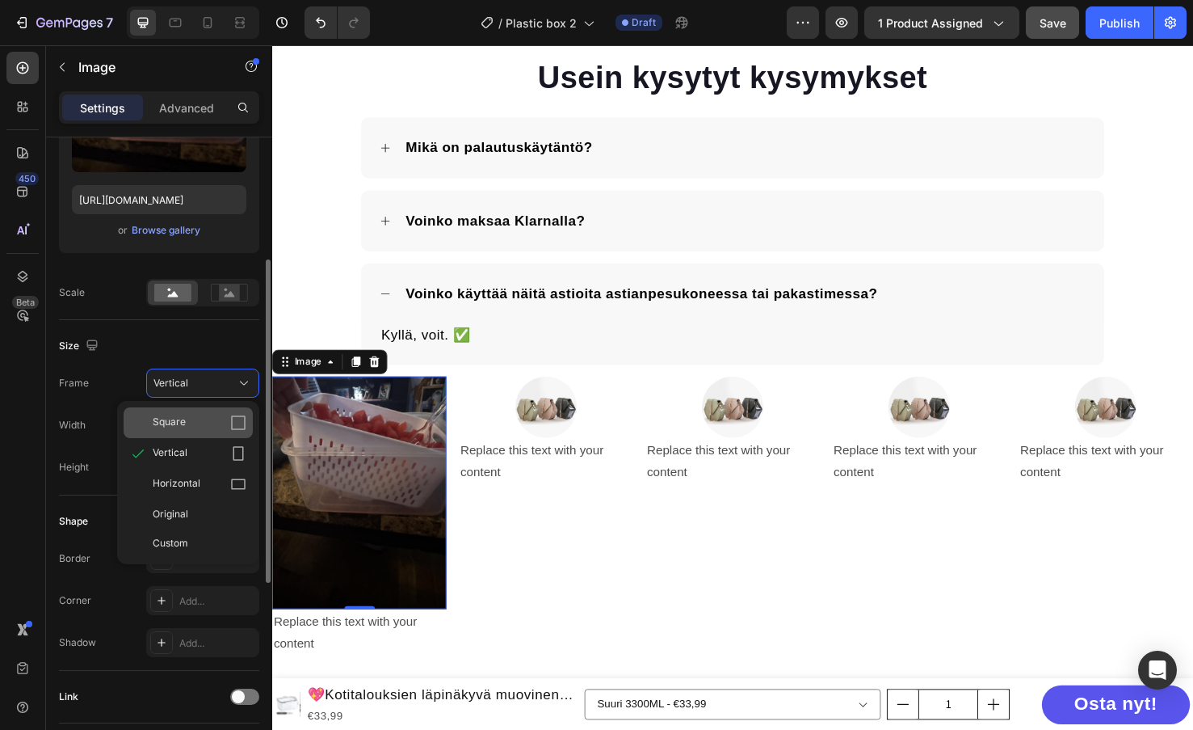
click at [200, 426] on div "Square" at bounding box center [200, 423] width 94 height 16
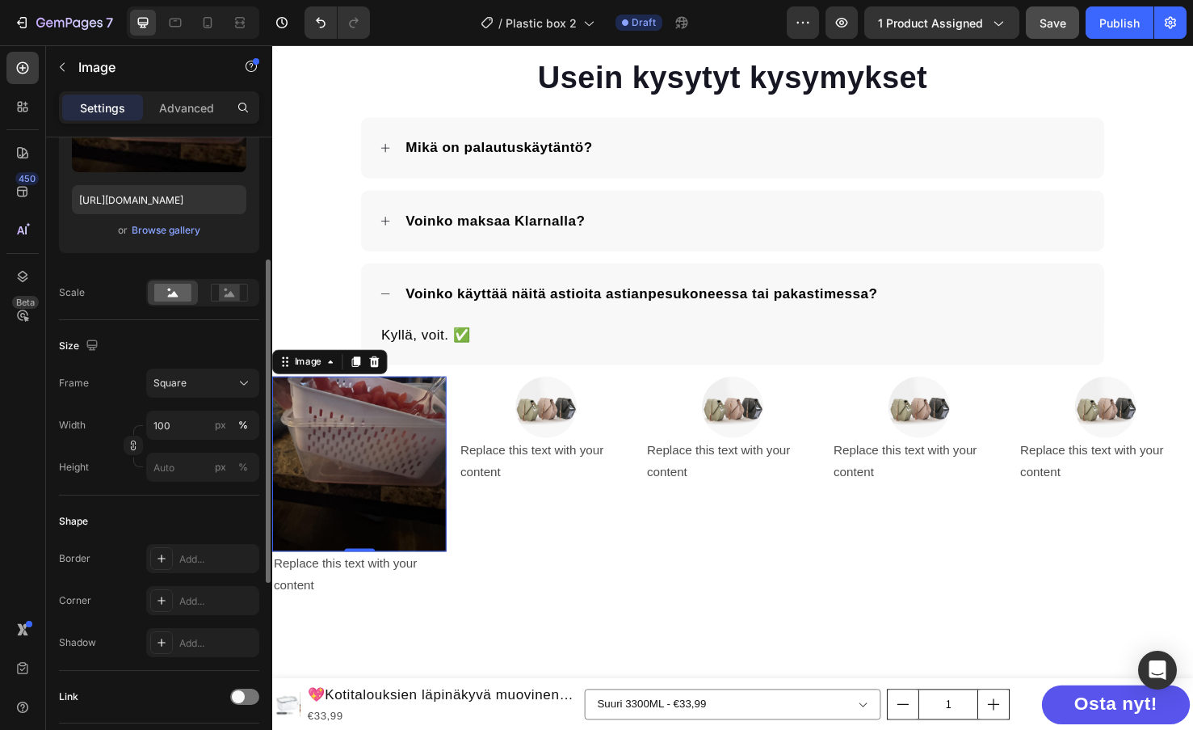
click at [356, 482] on img at bounding box center [363, 485] width 183 height 183
click at [189, 388] on div "Square" at bounding box center [193, 383] width 79 height 15
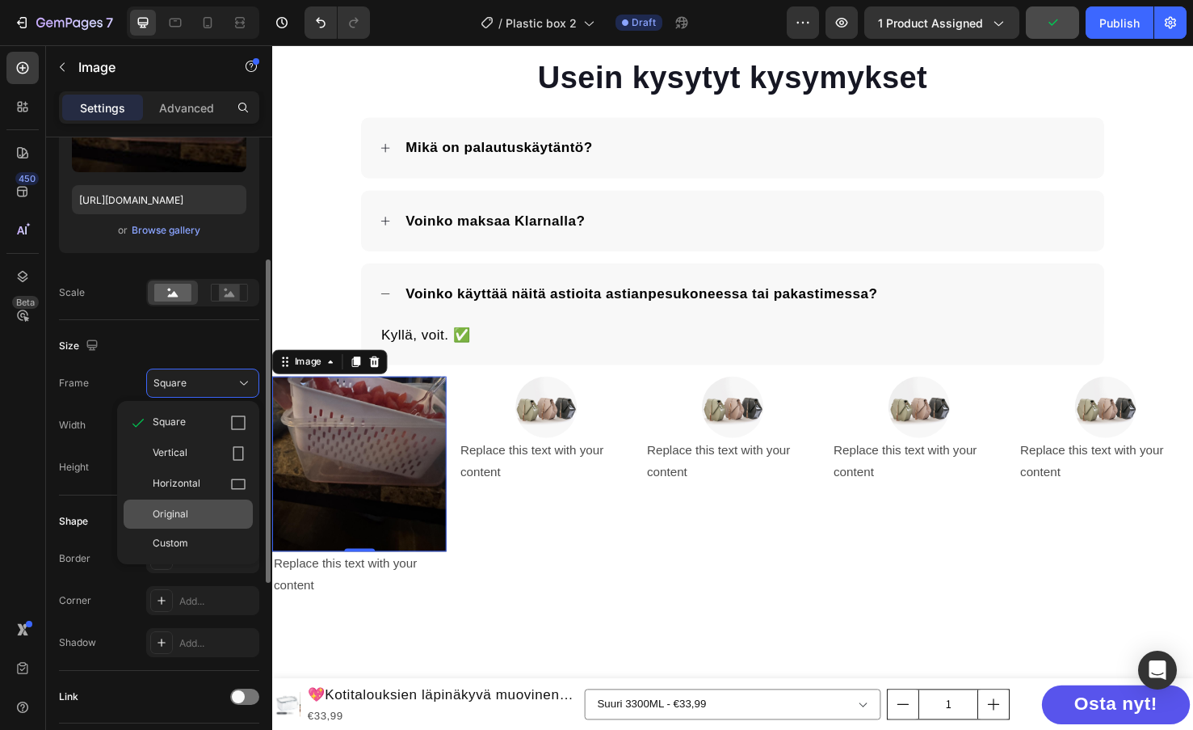
click at [192, 514] on div "Original" at bounding box center [200, 514] width 94 height 15
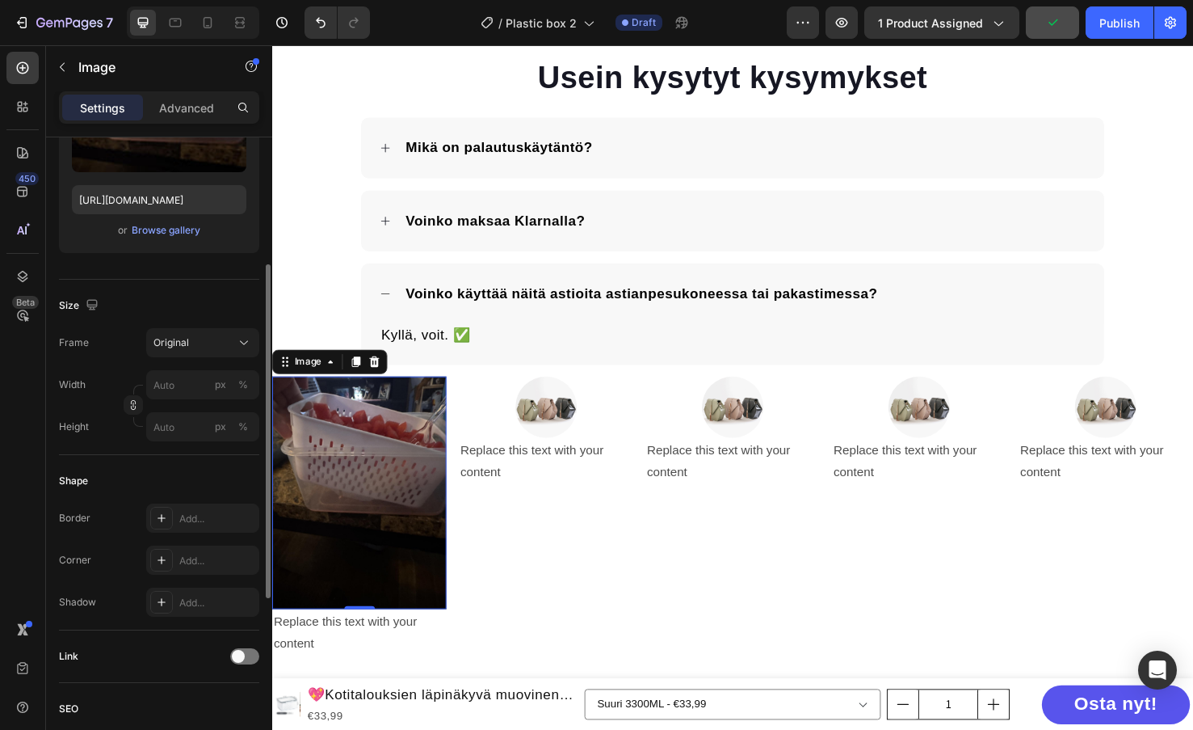
click at [145, 308] on div "Size" at bounding box center [159, 306] width 200 height 26
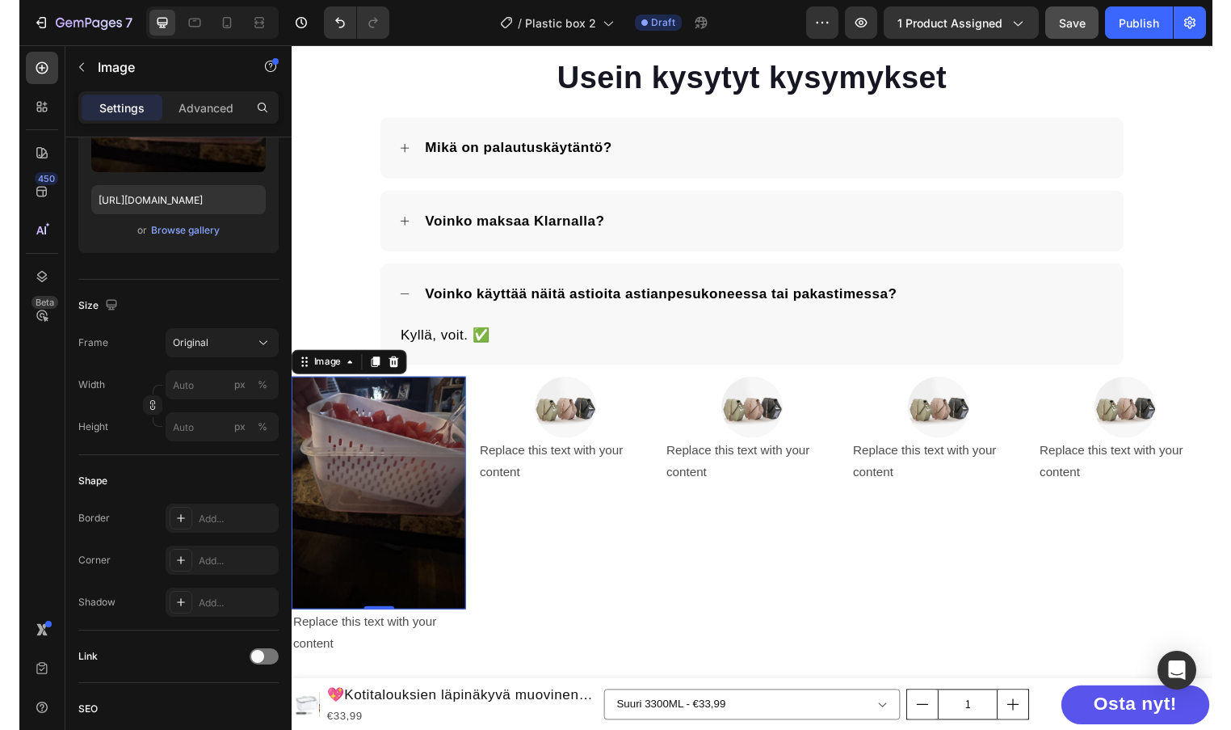
scroll to position [3293, 0]
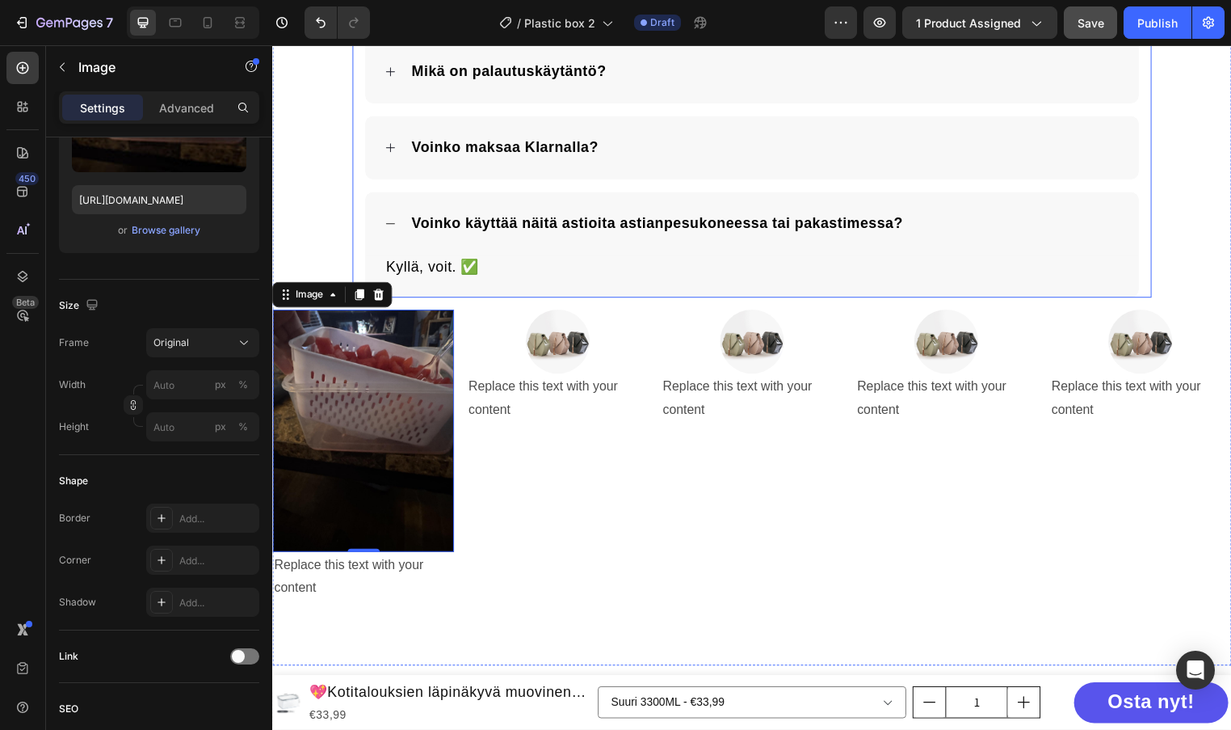
click at [309, 225] on div "Usein kysytyt kysymykset Heading Mikä on palautuskäytäntö? Voinko maksaa Klarna…" at bounding box center [757, 291] width 970 height 633
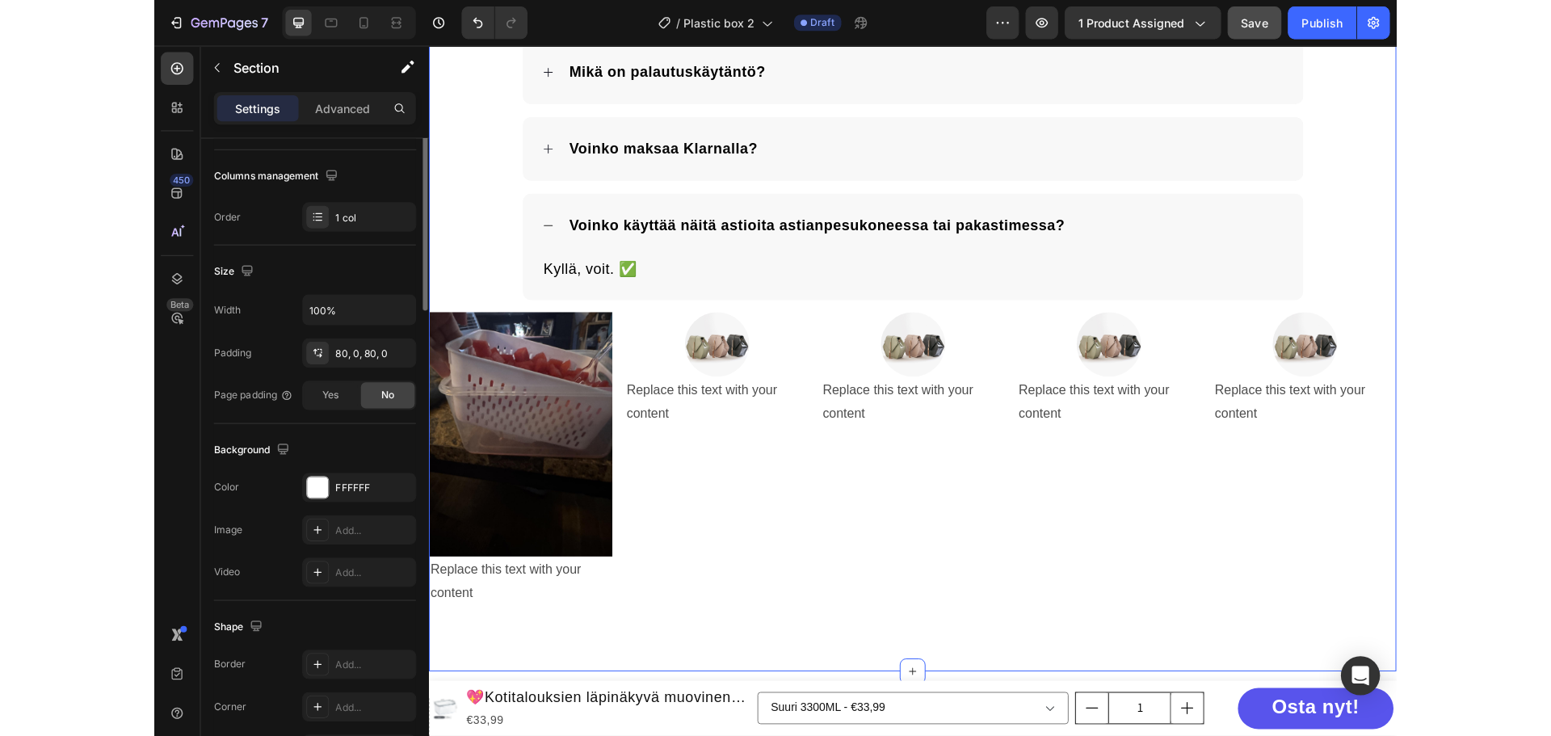
scroll to position [0, 0]
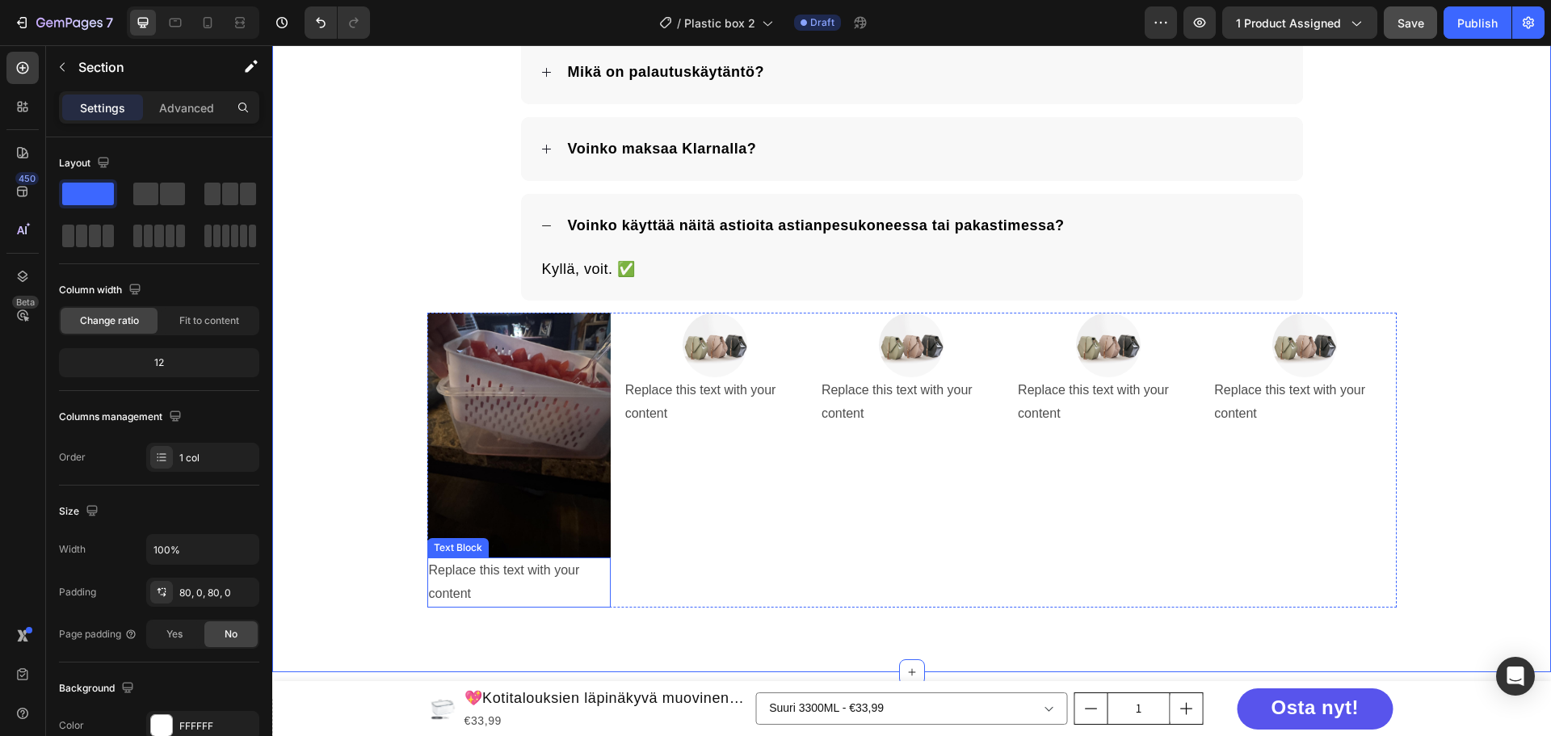
click at [489, 570] on div "Replace this text with your content" at bounding box center [518, 583] width 183 height 50
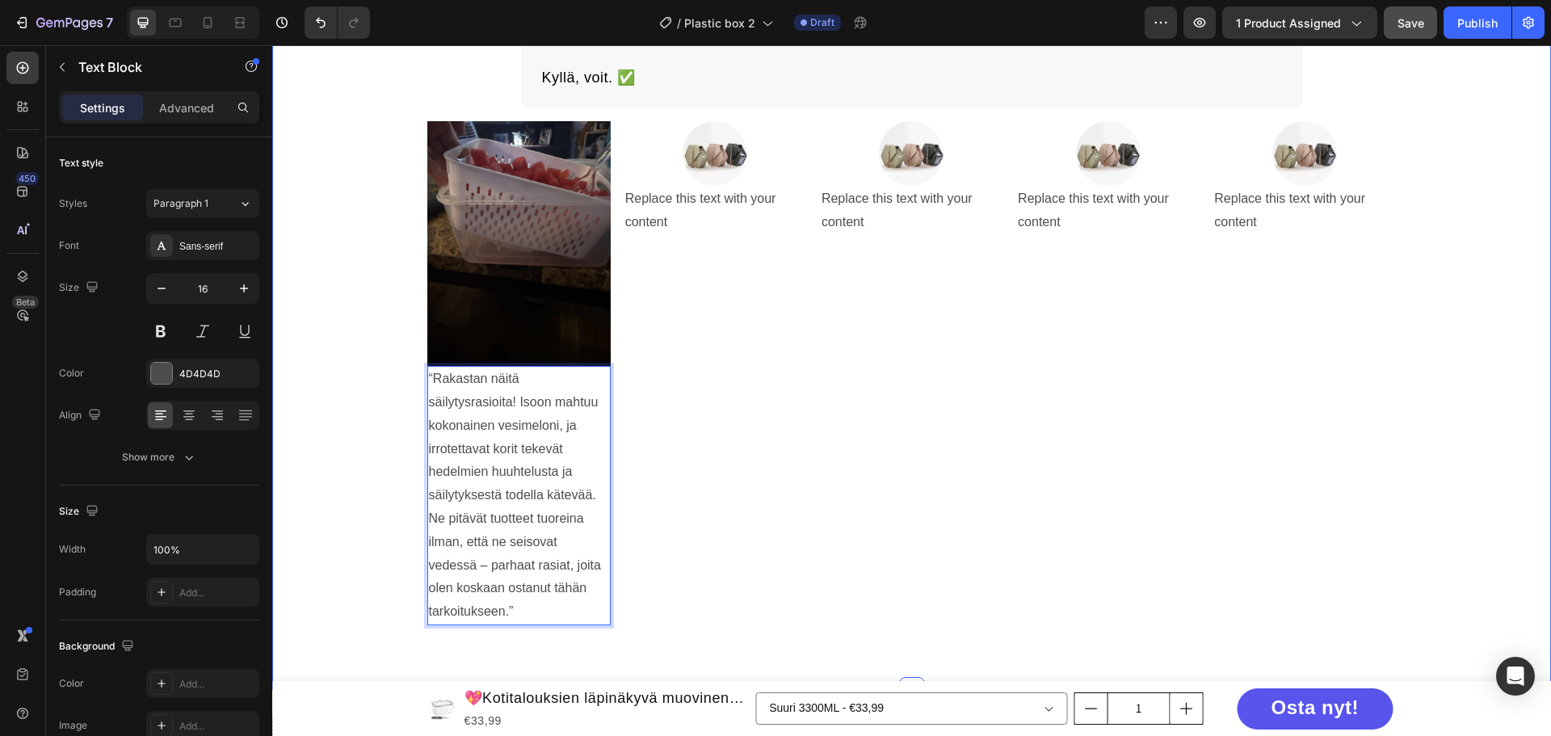
scroll to position [3626, 0]
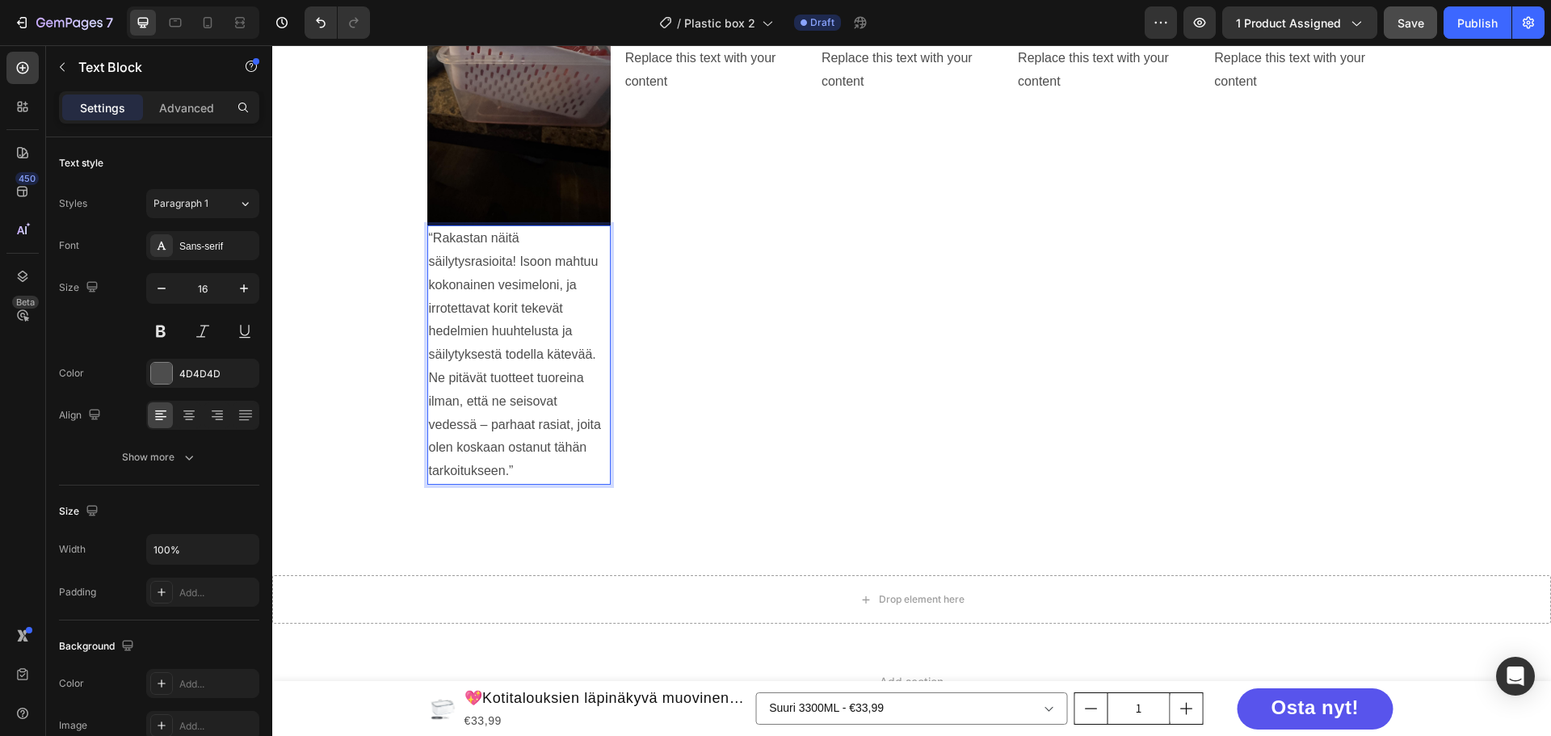
click at [495, 394] on p "“Rakastan näitä säilytysrasioita! Isoon mahtuu kokonainen vesimeloni, ja irrote…" at bounding box center [519, 355] width 180 height 256
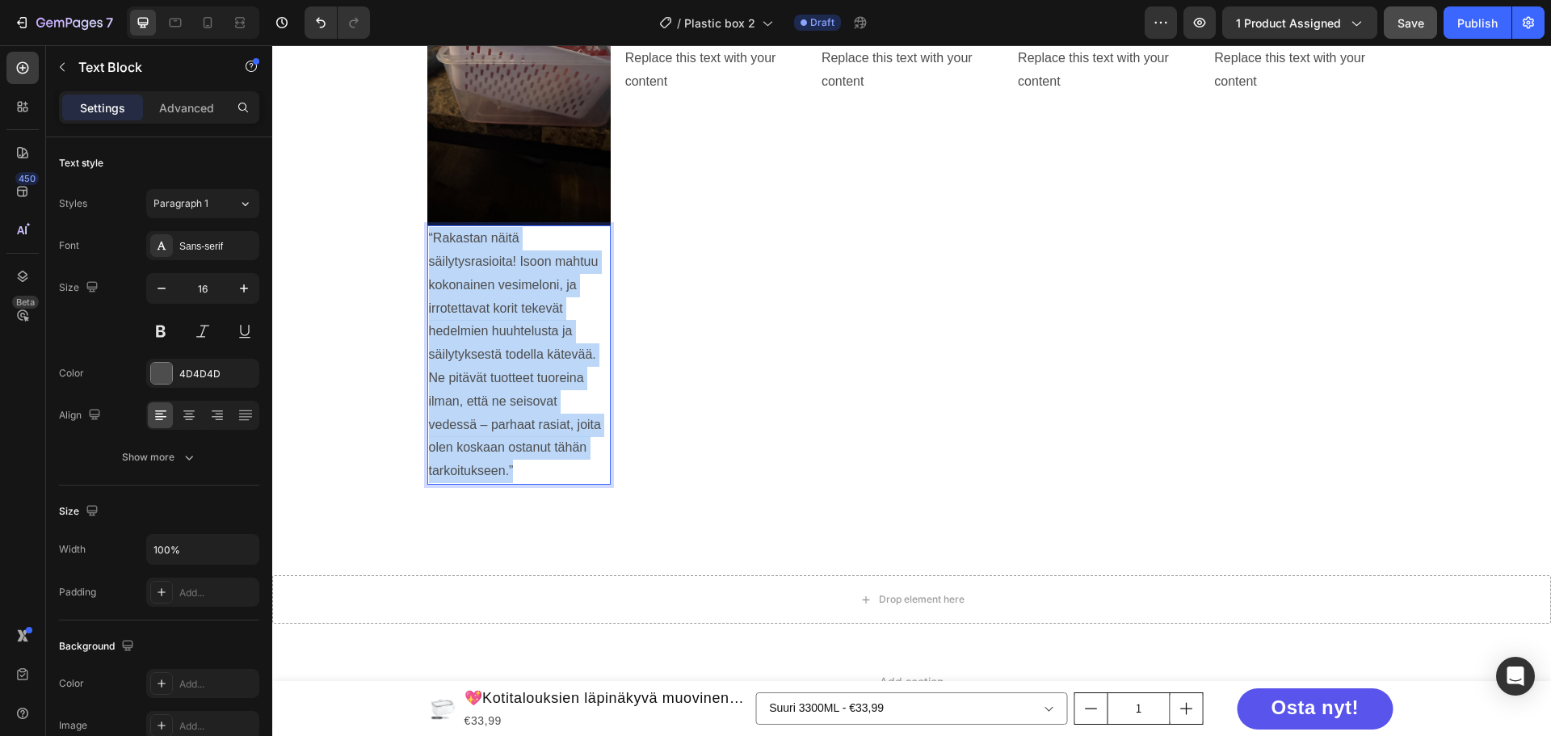
click at [495, 394] on p "“Rakastan näitä säilytysrasioita! Isoon mahtuu kokonainen vesimeloni, ja irrote…" at bounding box center [519, 355] width 180 height 256
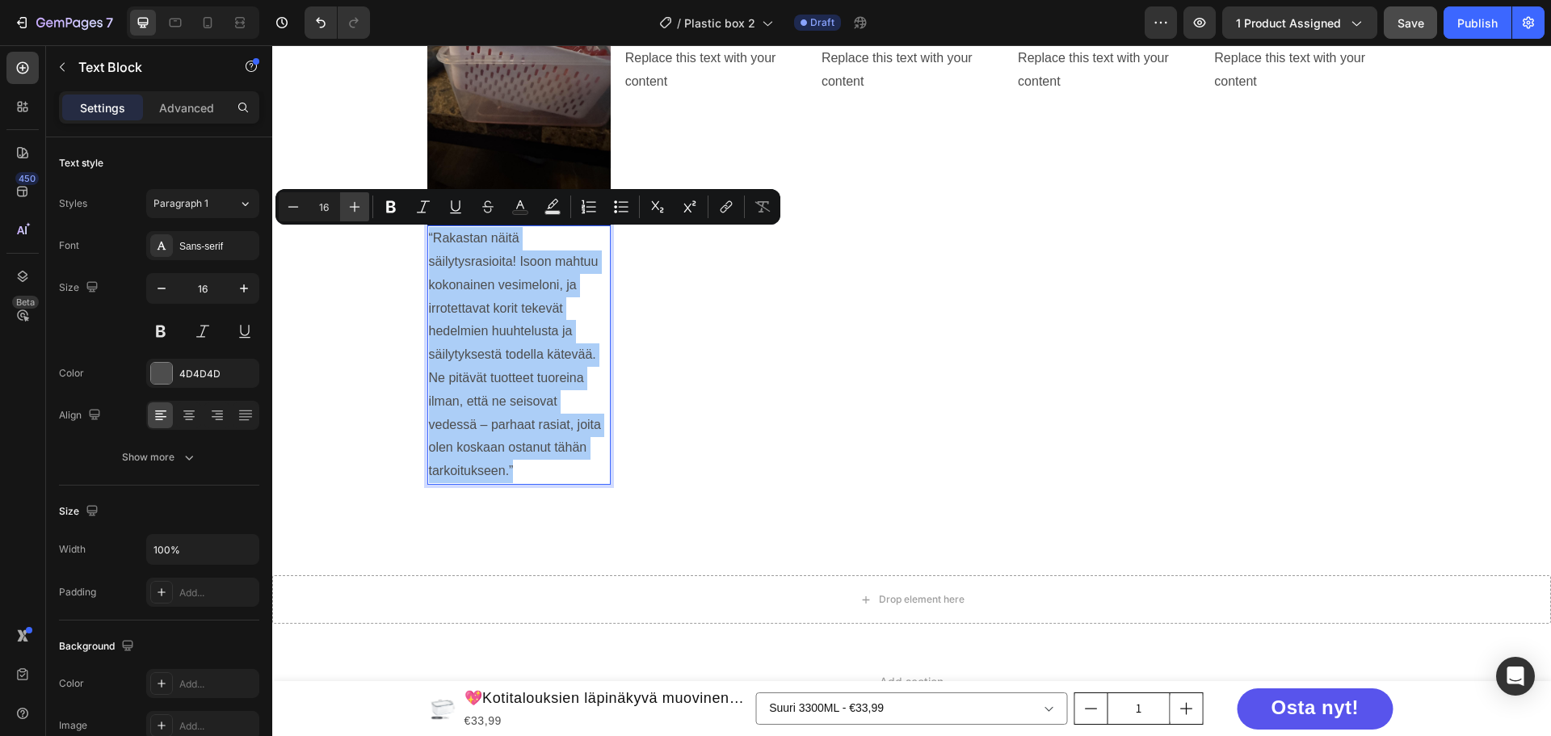
click at [357, 206] on icon "Editor contextual toolbar" at bounding box center [355, 207] width 16 height 16
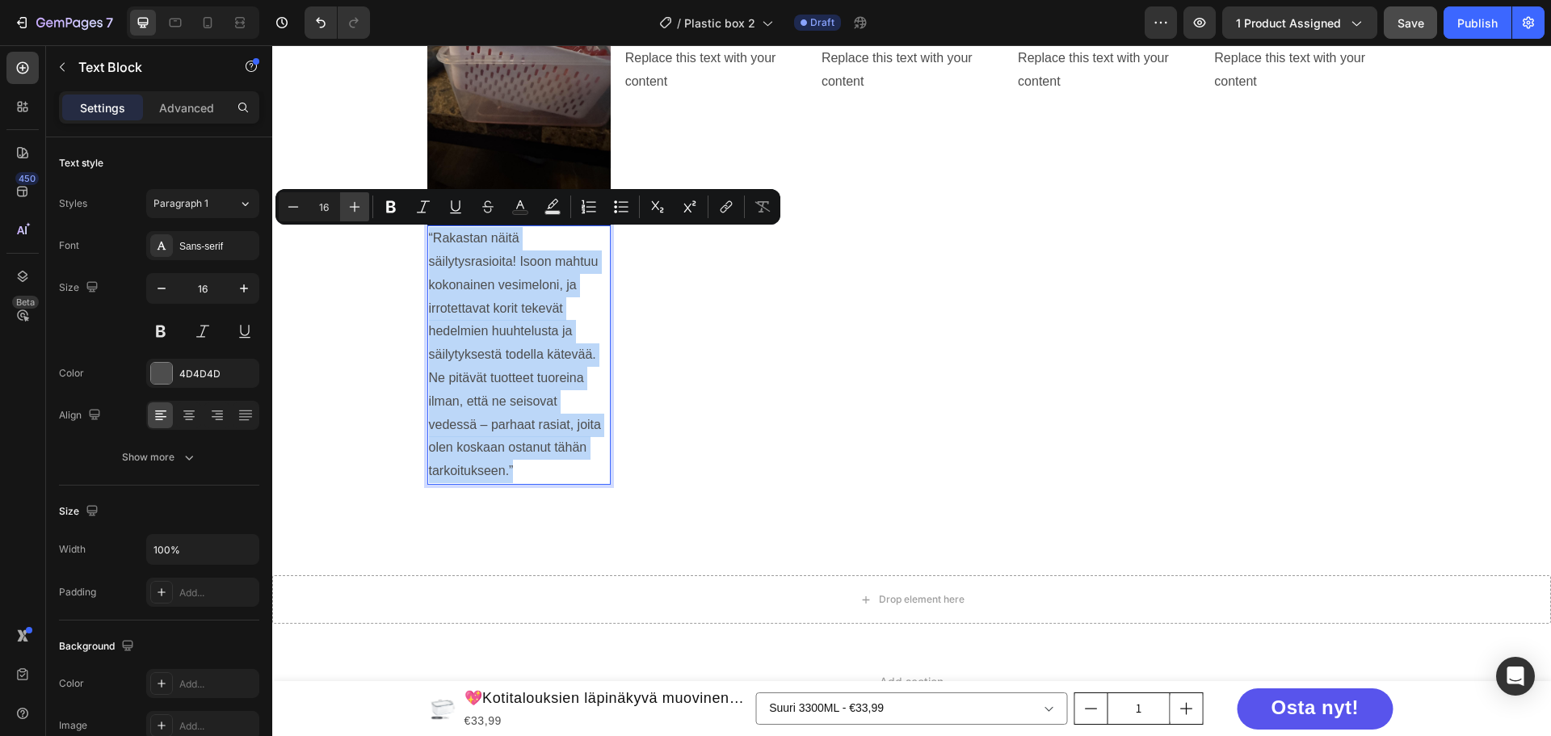
type input "17"
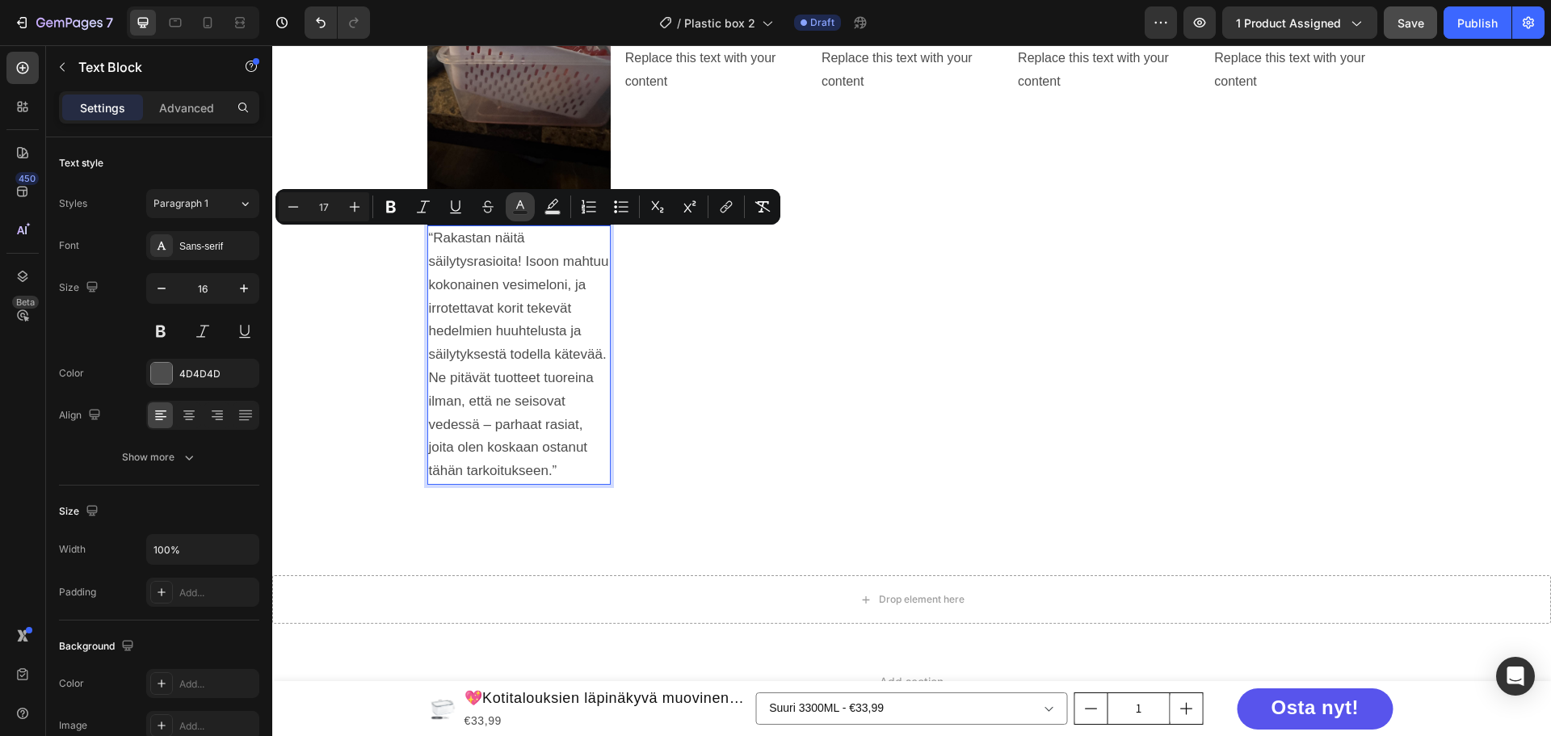
click at [516, 213] on rect "Editor contextual toolbar" at bounding box center [520, 213] width 15 height 4
type input "4D4D4D"
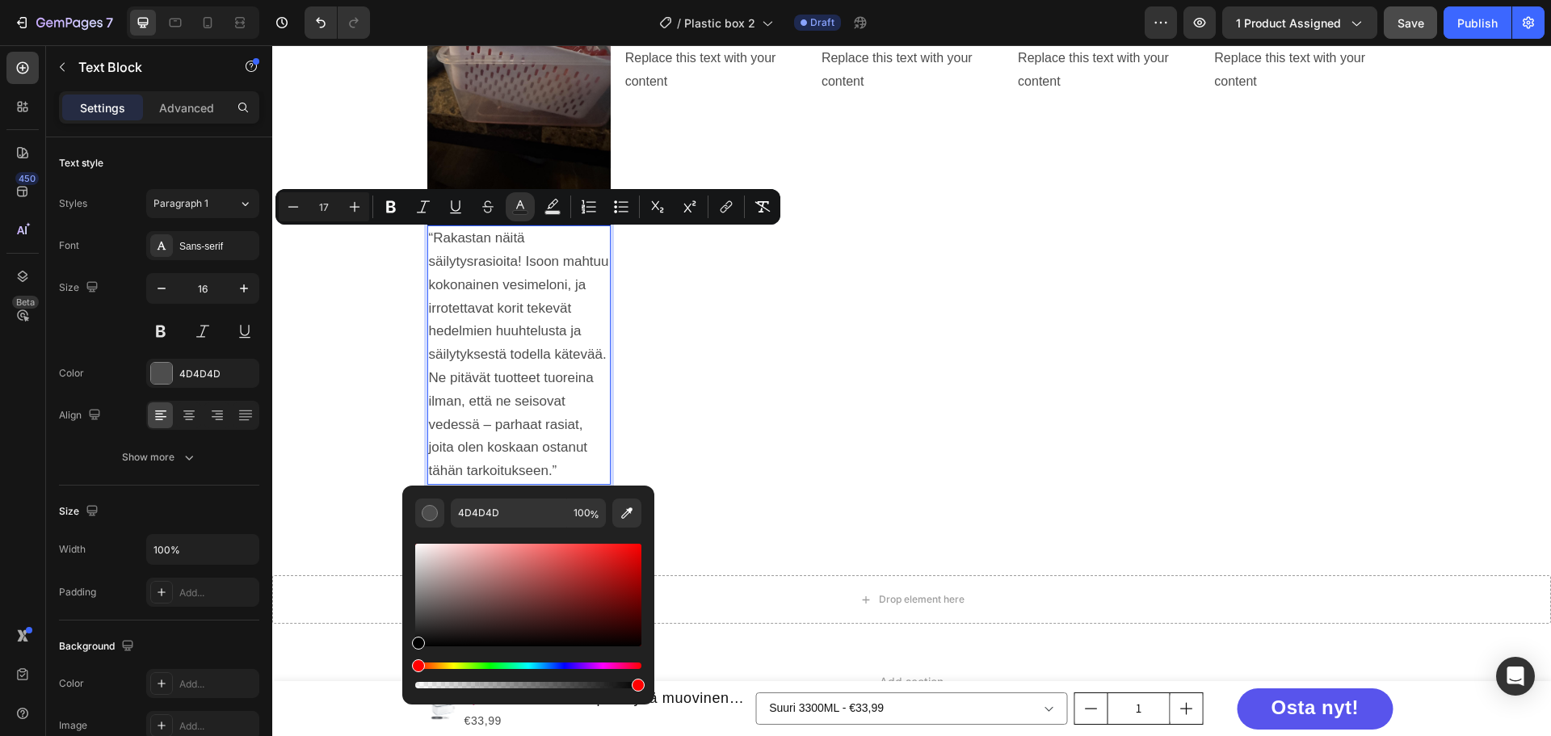
drag, startPoint x: 443, startPoint y: 609, endPoint x: 412, endPoint y: 657, distance: 56.7
click at [412, 657] on div "4D4D4D 100 %" at bounding box center [528, 589] width 252 height 206
type input "000000"
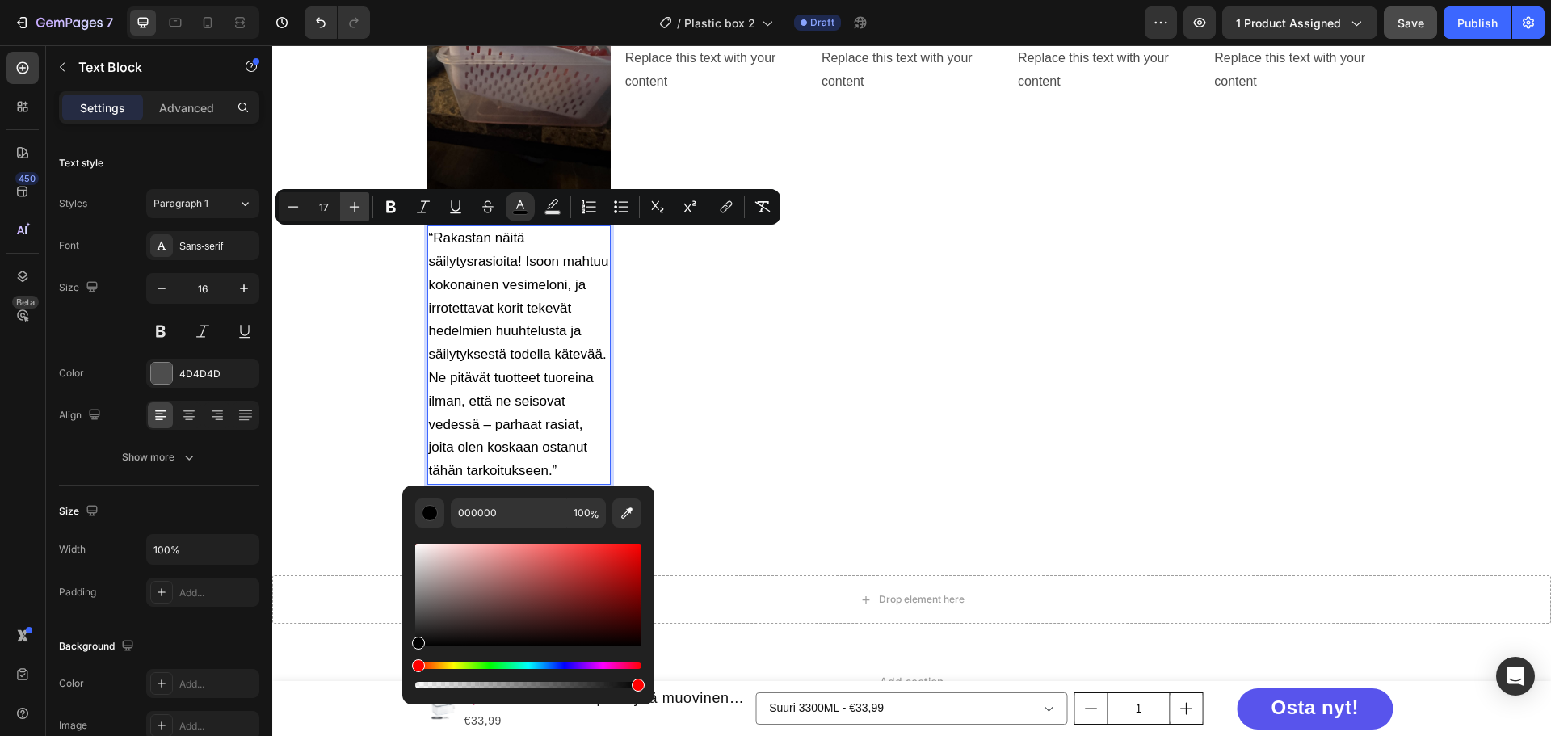
click at [362, 213] on icon "Editor contextual toolbar" at bounding box center [355, 207] width 16 height 16
type input "18"
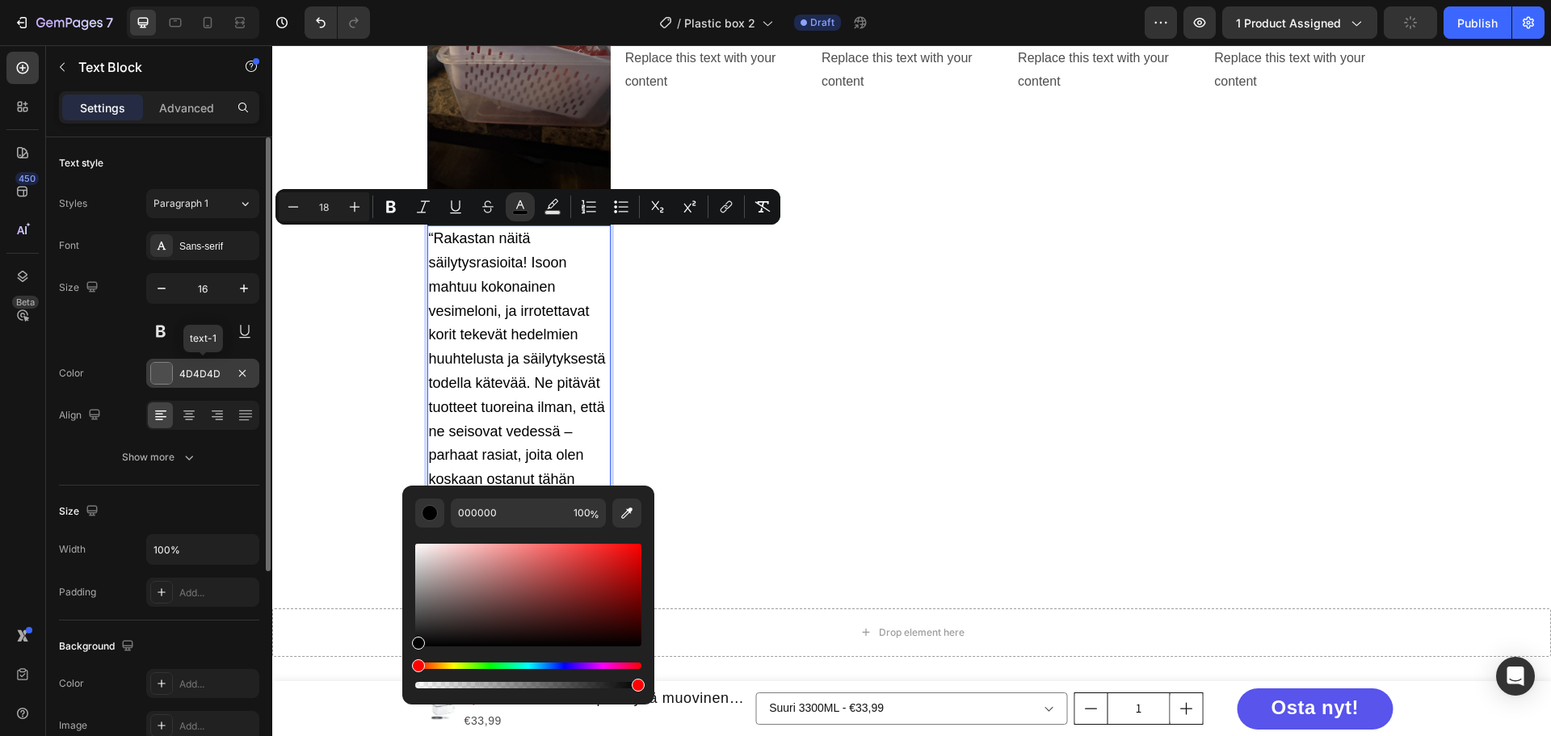
click at [155, 373] on div at bounding box center [161, 373] width 21 height 21
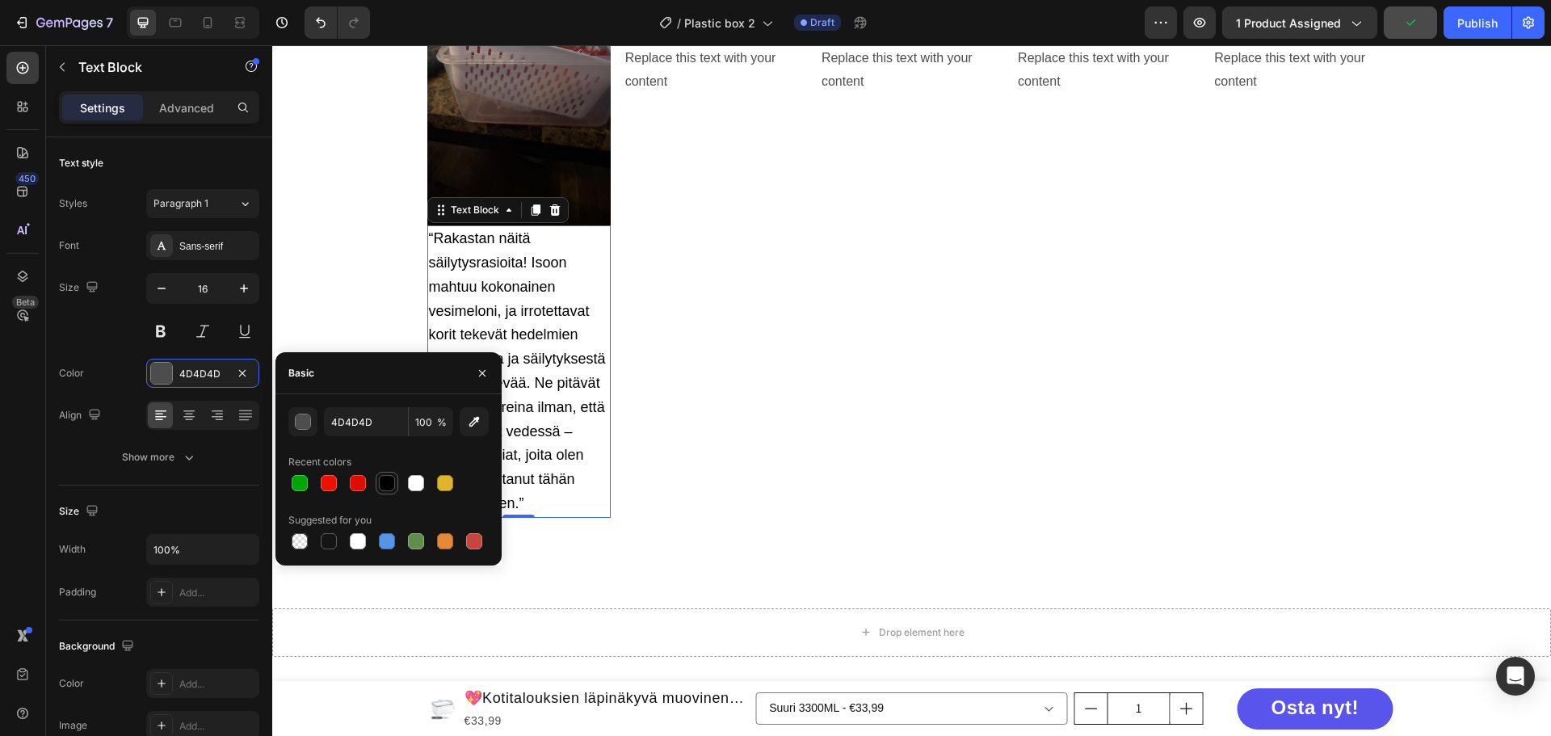
click at [378, 484] on div at bounding box center [386, 482] width 19 height 19
type input "000000"
click at [720, 326] on div "Image Replace this text with your content Text Block" at bounding box center [715, 249] width 183 height 537
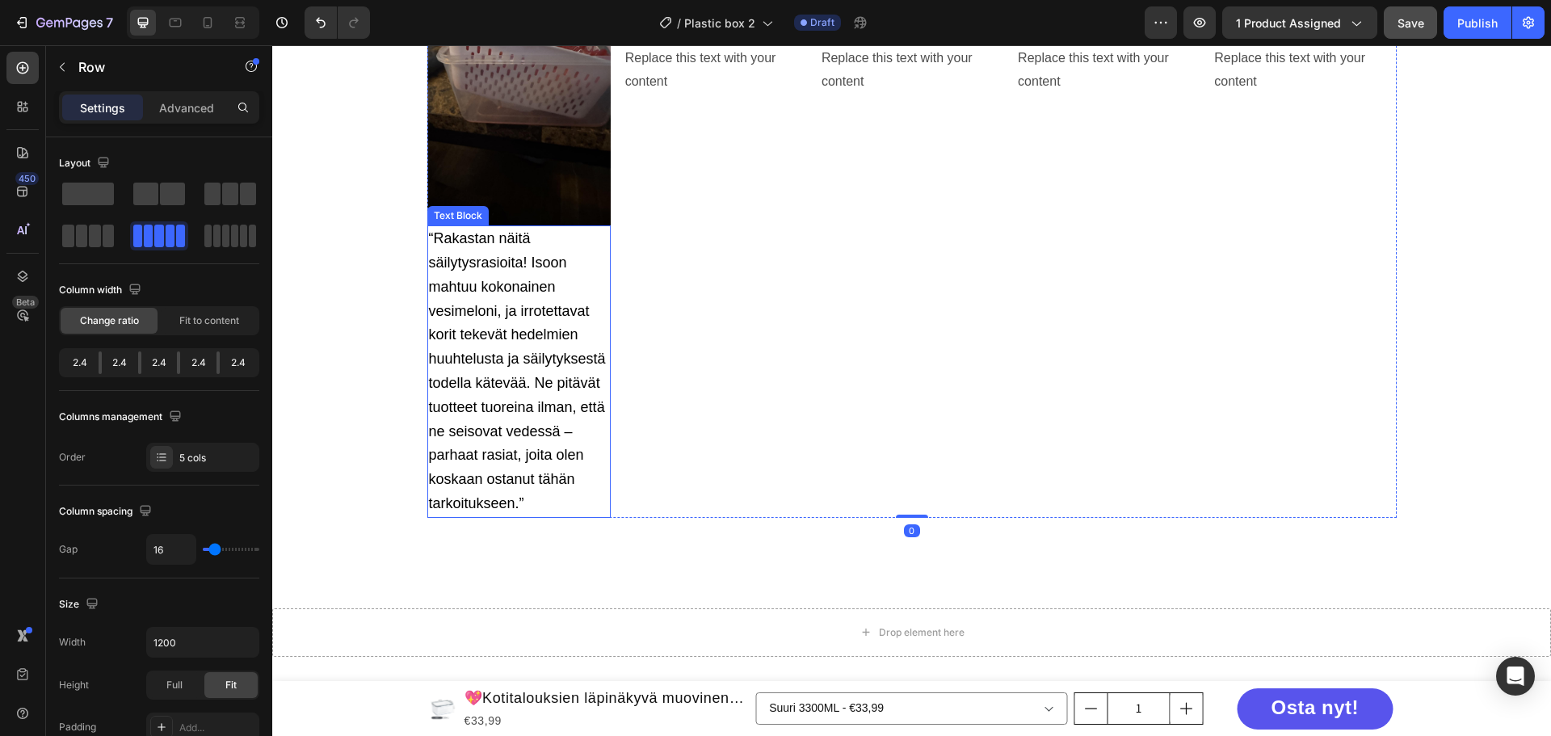
click at [512, 297] on p "“Rakastan näitä säilytysrasioita! Isoon mahtuu kokonainen vesimeloni, ja irrote…" at bounding box center [519, 371] width 180 height 289
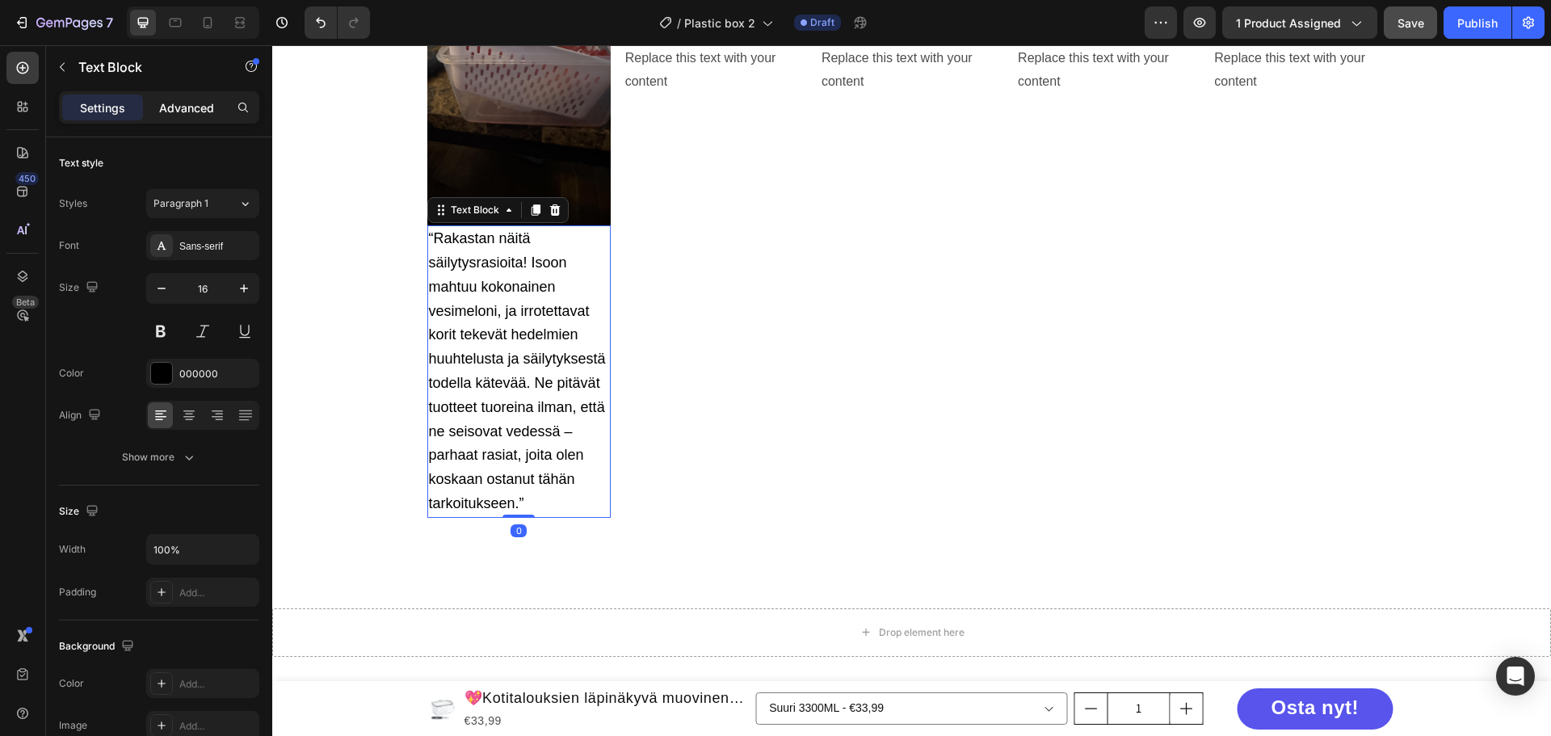
click at [182, 107] on p "Advanced" at bounding box center [186, 107] width 55 height 17
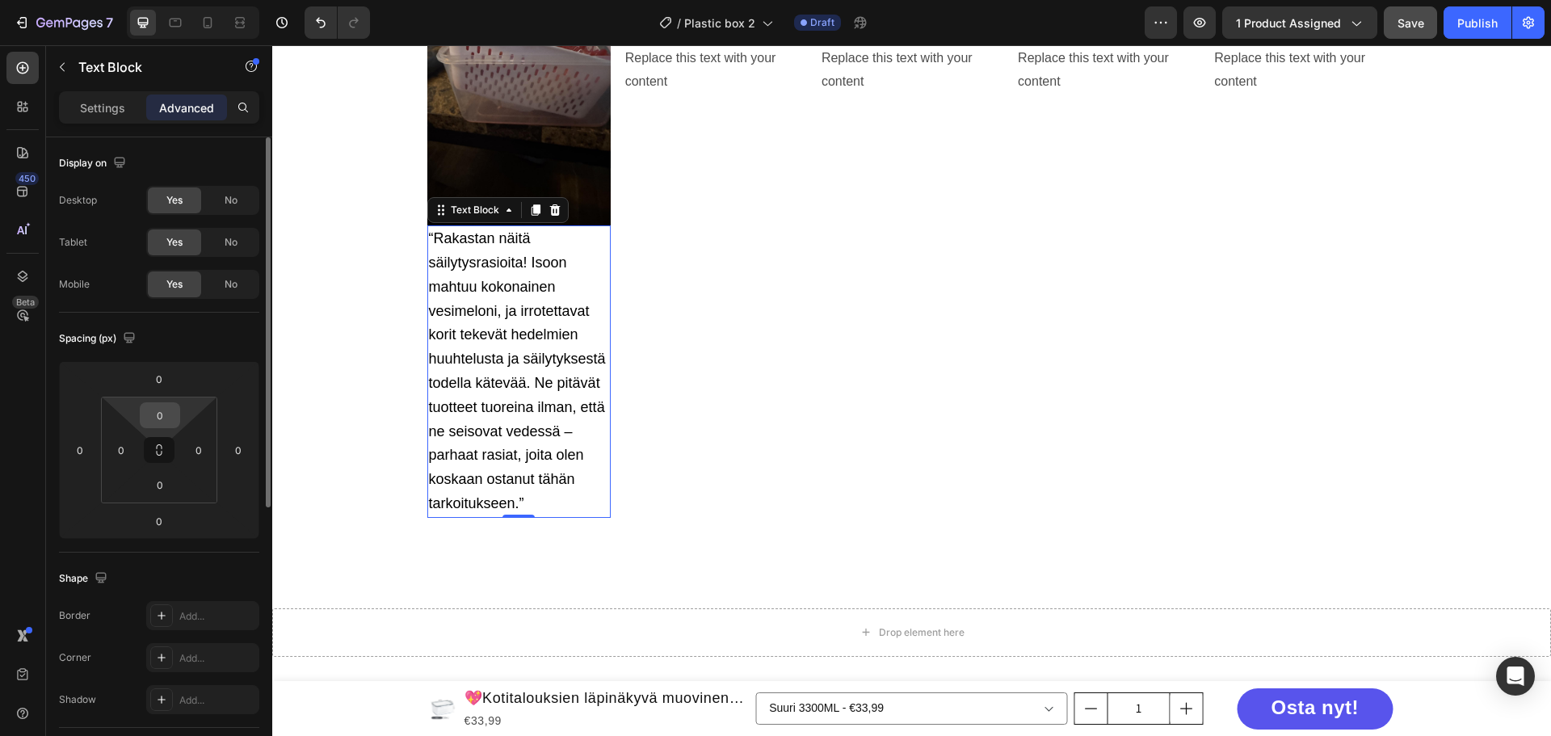
click at [170, 409] on input "0" at bounding box center [160, 415] width 32 height 24
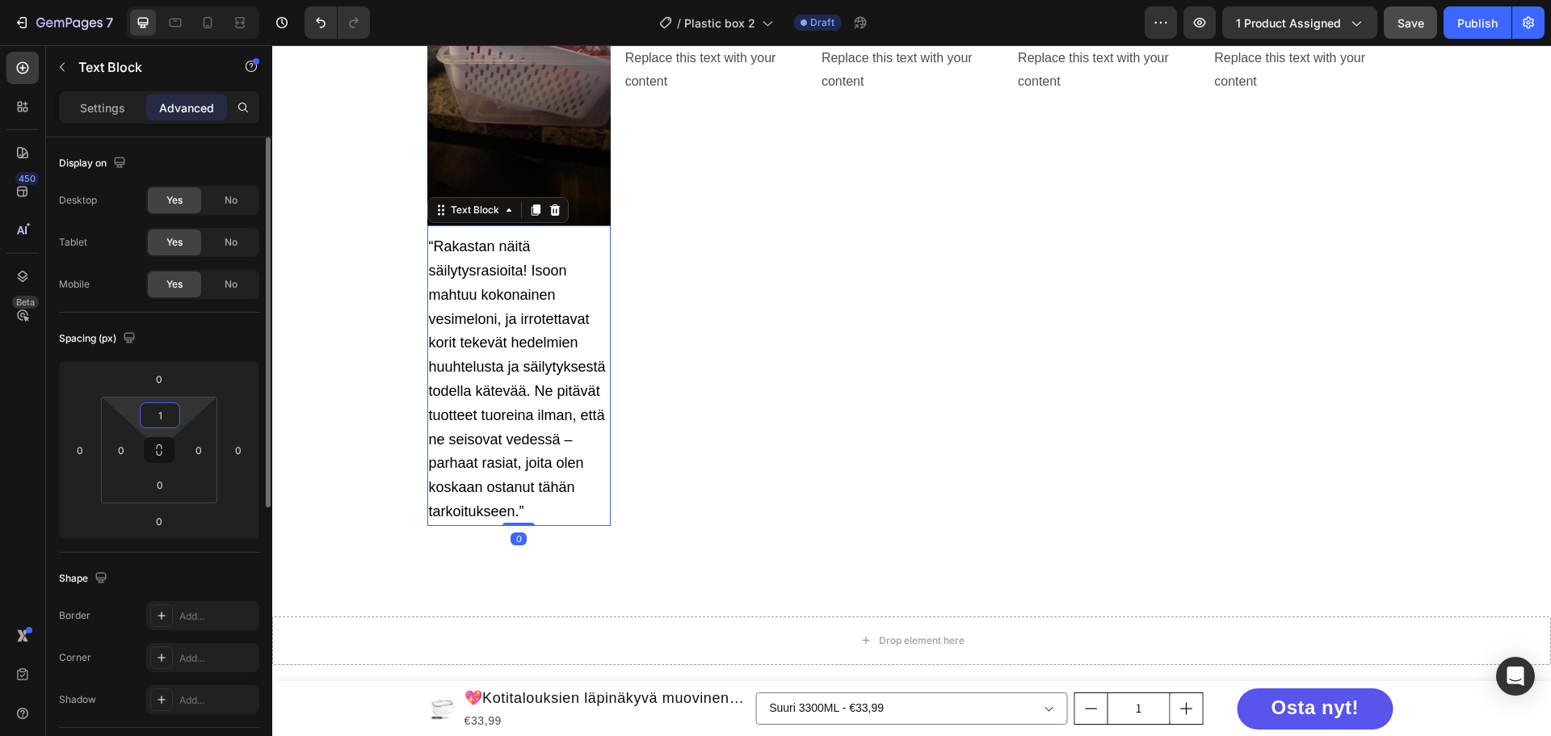
type input "10"
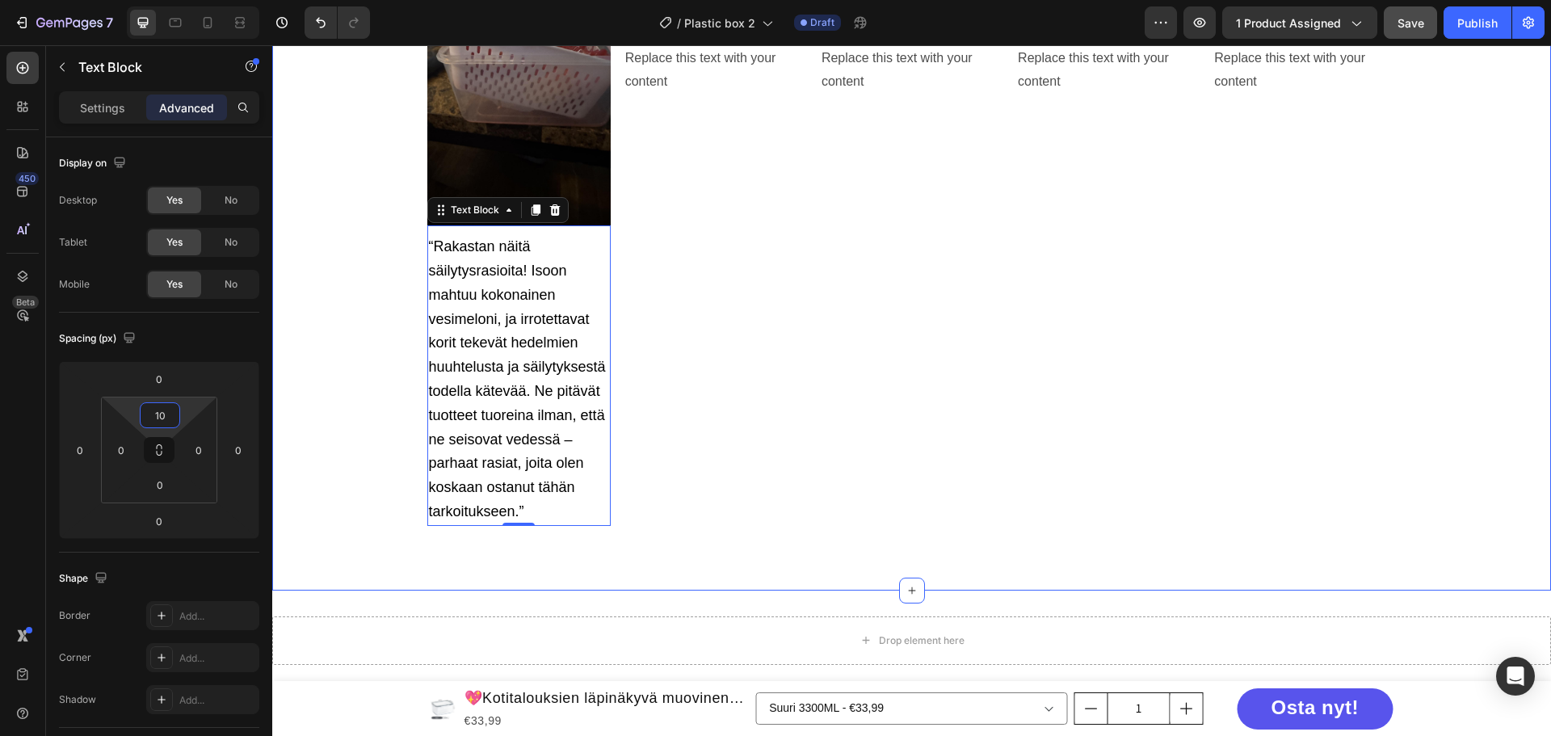
click at [309, 284] on div "Usein kysytyt kysymykset Heading Mikä on palautuskäytäntö? Voinko maksaa Klarna…" at bounding box center [911, 84] width 1279 height 882
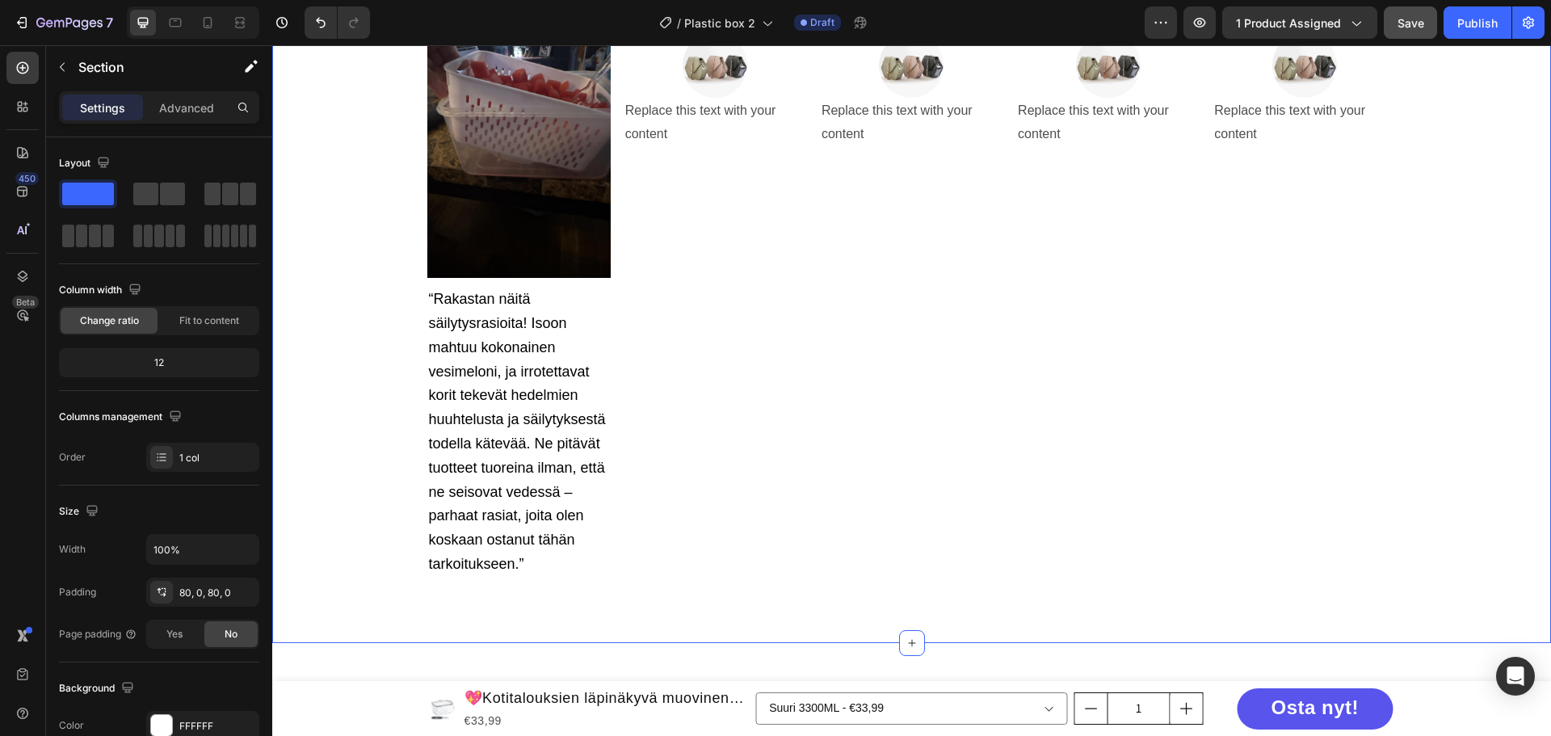
scroll to position [3464, 0]
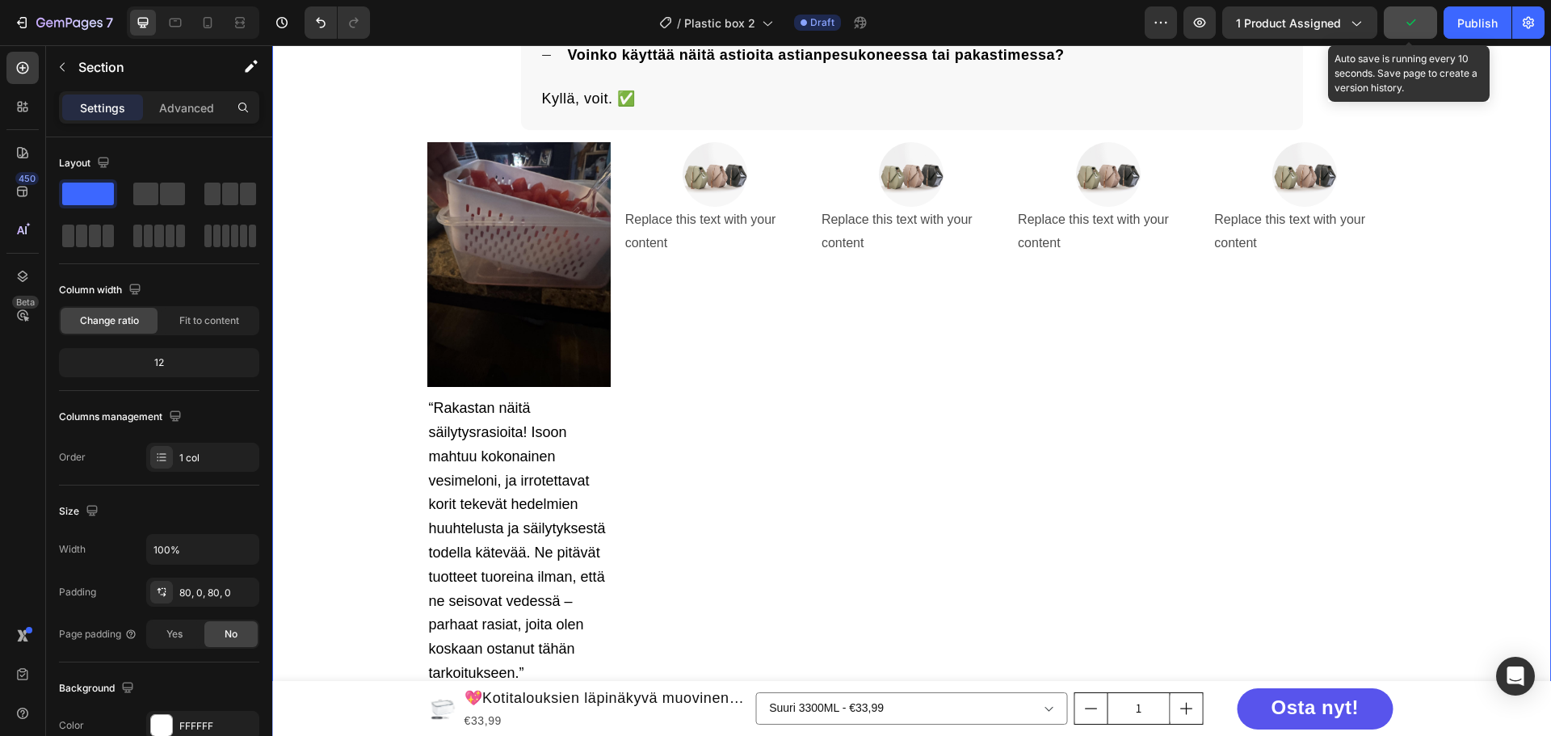
click at [1407, 30] on icon "button" at bounding box center [1411, 23] width 16 height 16
click at [1407, 30] on div "Save" at bounding box center [1411, 23] width 27 height 17
click at [1411, 19] on span "Save" at bounding box center [1411, 23] width 27 height 14
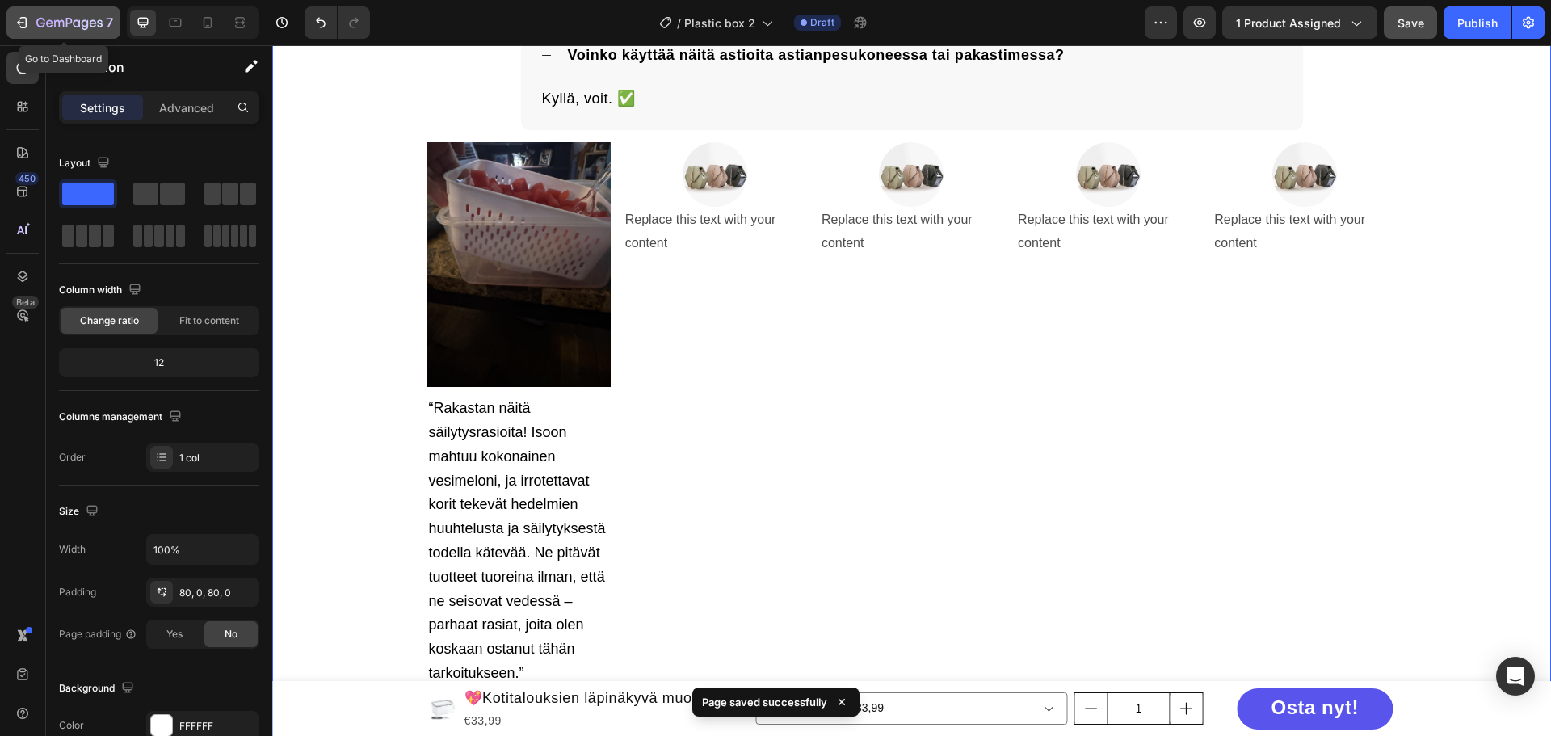
click at [52, 18] on icon "button" at bounding box center [69, 24] width 66 height 14
